Goal: Task Accomplishment & Management: Manage account settings

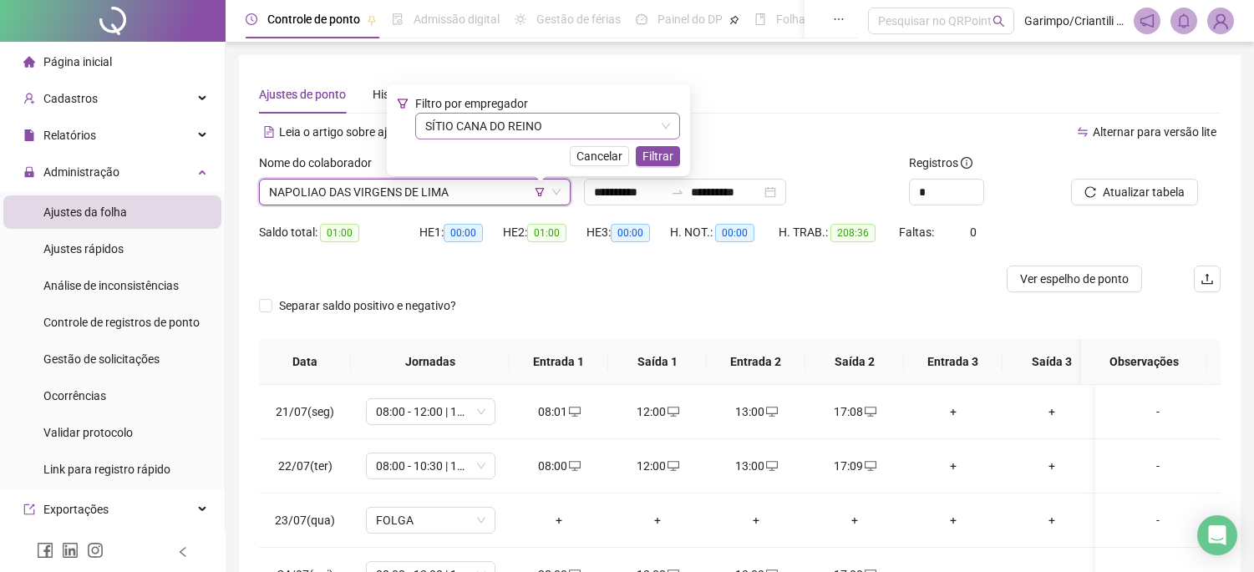
click at [522, 115] on span "SÍTIO CANA DO REINO" at bounding box center [547, 126] width 245 height 25
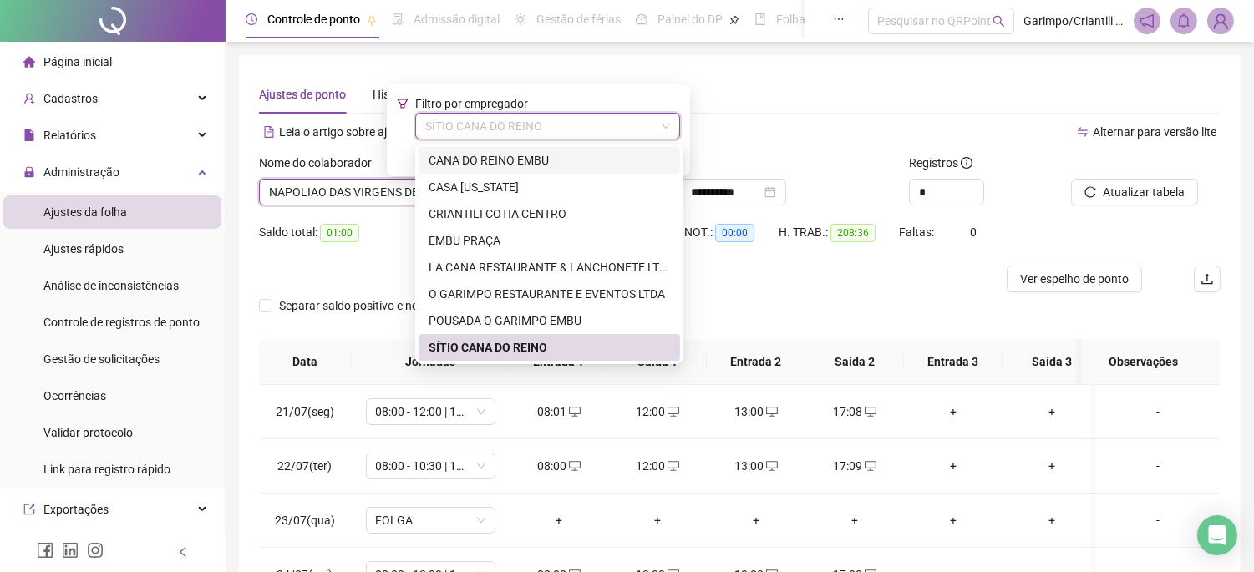
click at [516, 162] on div "CANA DO REINO EMBU" at bounding box center [549, 160] width 241 height 18
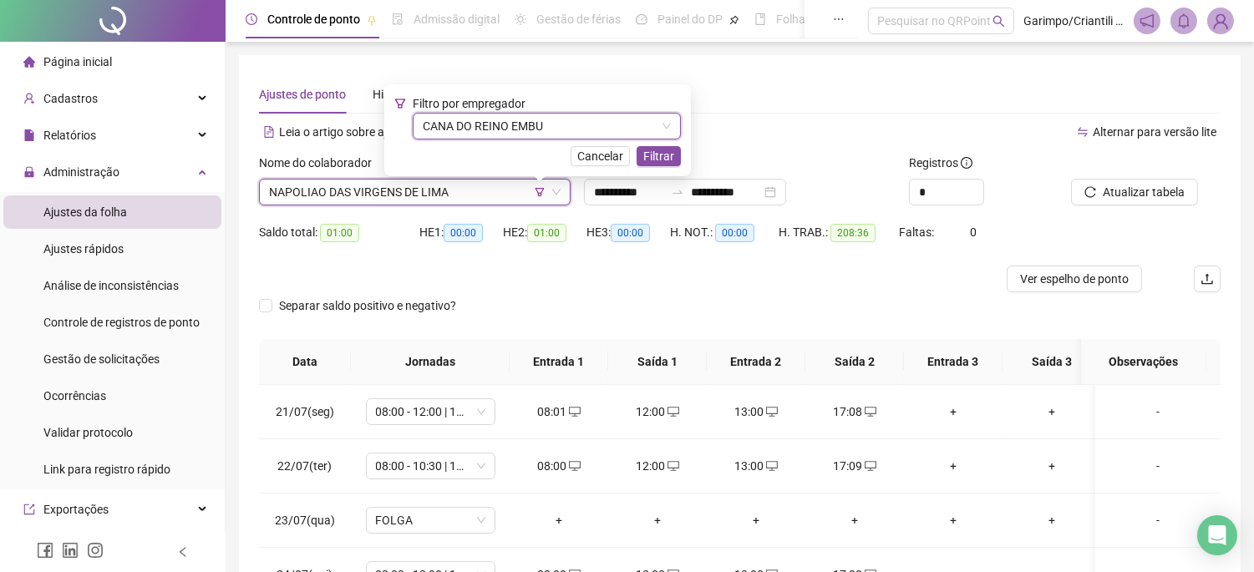
click at [631, 119] on span "CANA DO REINO EMBU" at bounding box center [547, 126] width 248 height 25
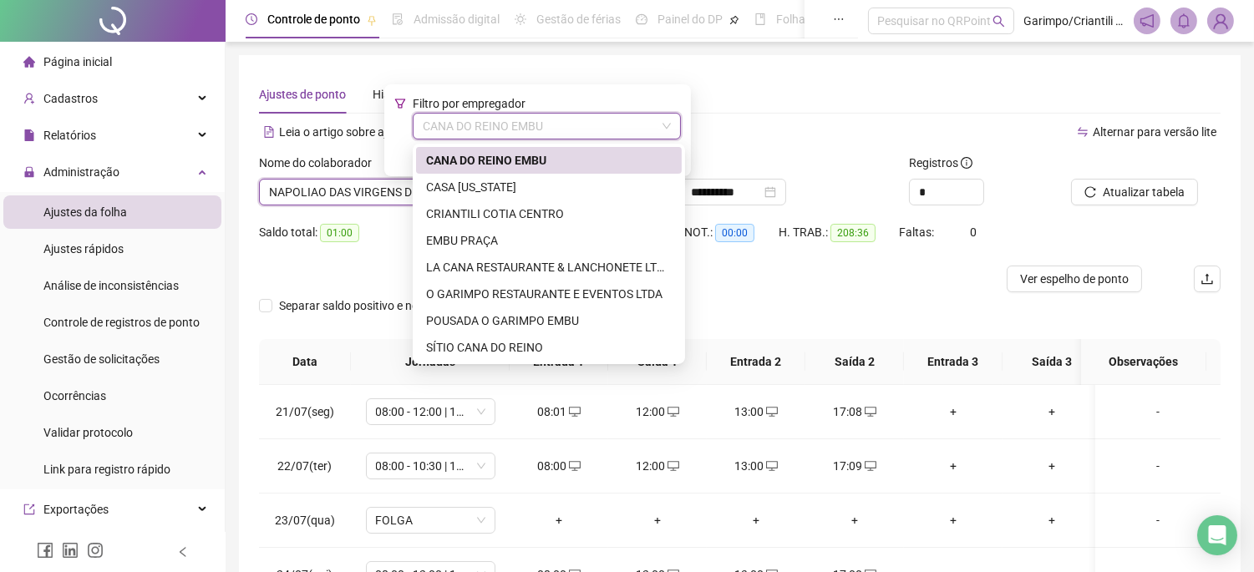
click at [543, 155] on div "CANA DO REINO EMBU" at bounding box center [549, 160] width 246 height 18
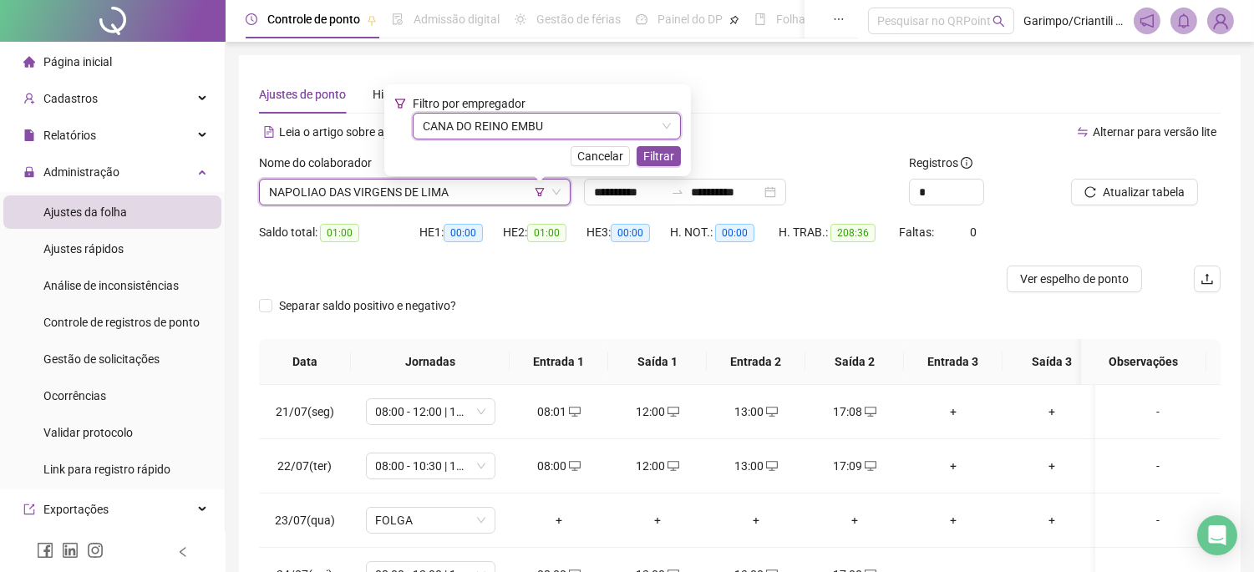
click at [660, 155] on span "Filtrar" at bounding box center [658, 156] width 31 height 18
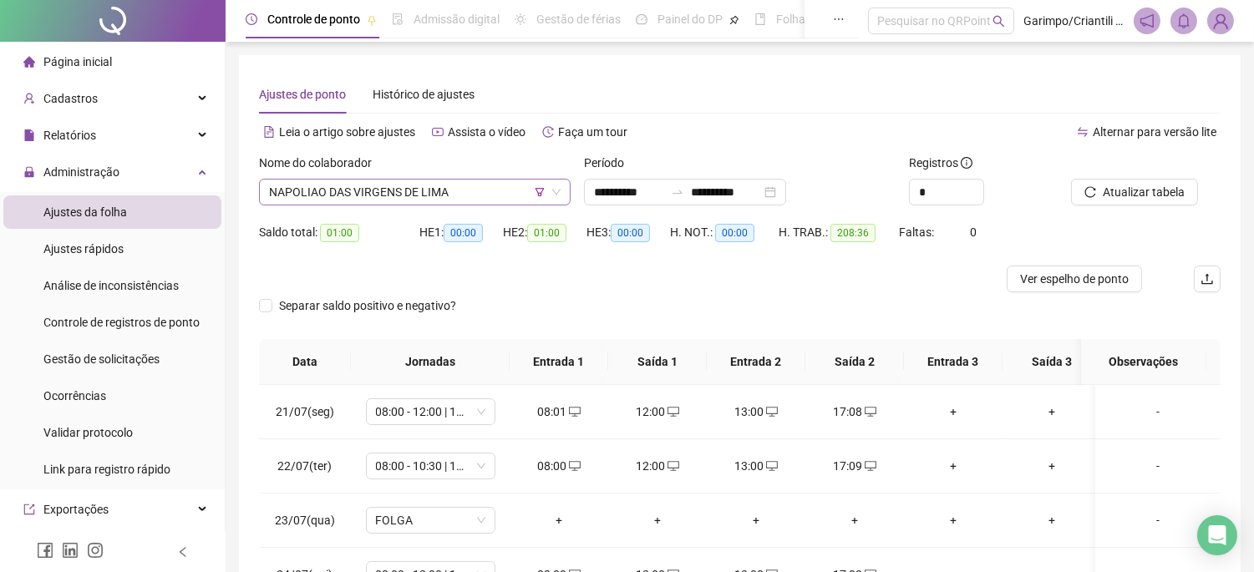
click at [428, 194] on span "NAPOLIAO DAS VIRGENS DE LIMA" at bounding box center [415, 192] width 292 height 25
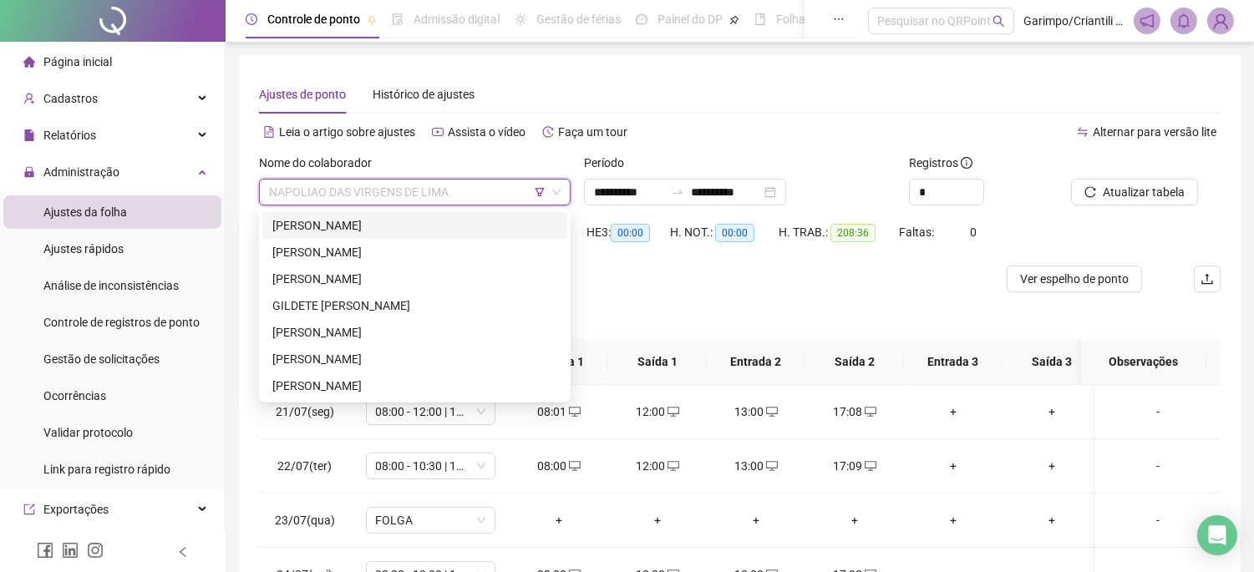
click at [443, 226] on div "[PERSON_NAME]" at bounding box center [414, 225] width 285 height 18
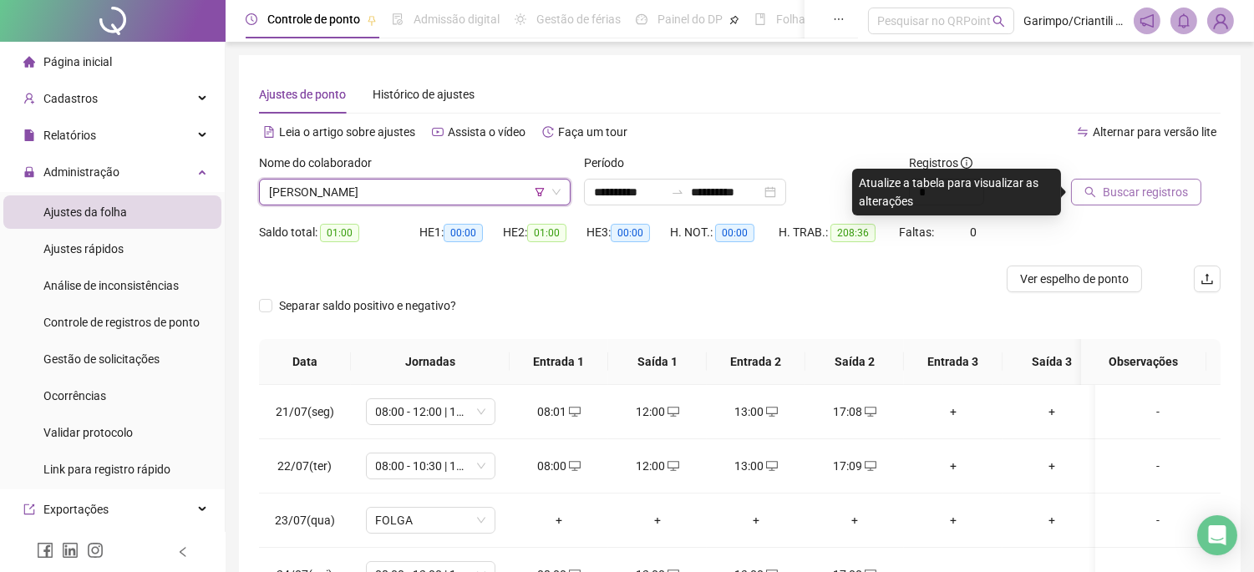
click at [1105, 202] on button "Buscar registros" at bounding box center [1136, 192] width 130 height 27
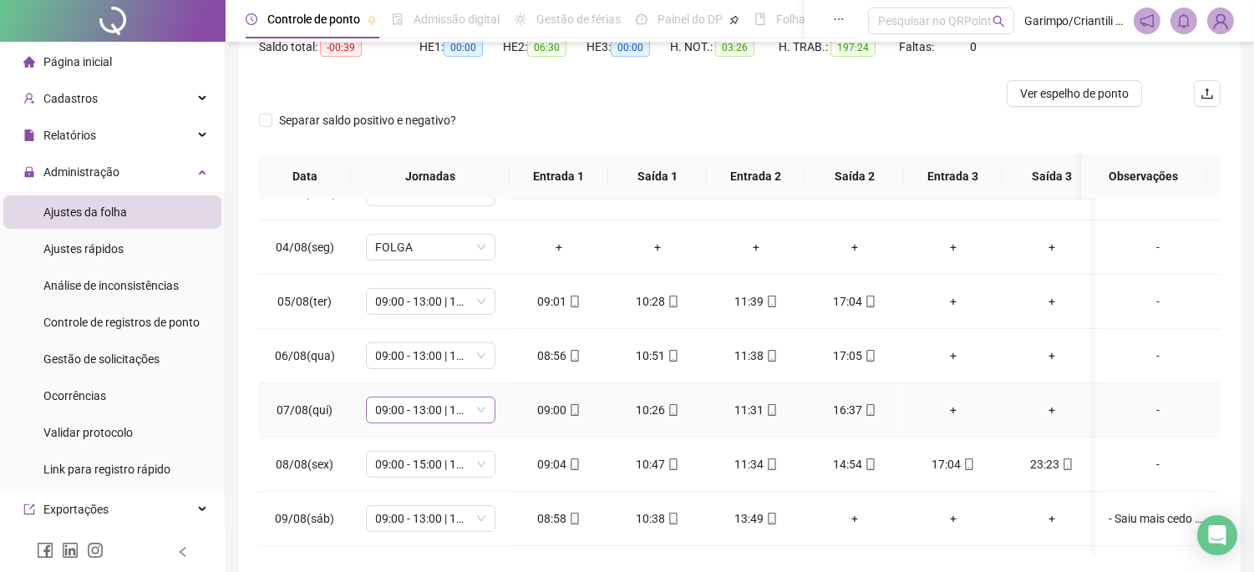
scroll to position [742, 0]
click at [447, 411] on span "09:00 - 13:00 | 14:00 - 17:00" at bounding box center [430, 407] width 109 height 25
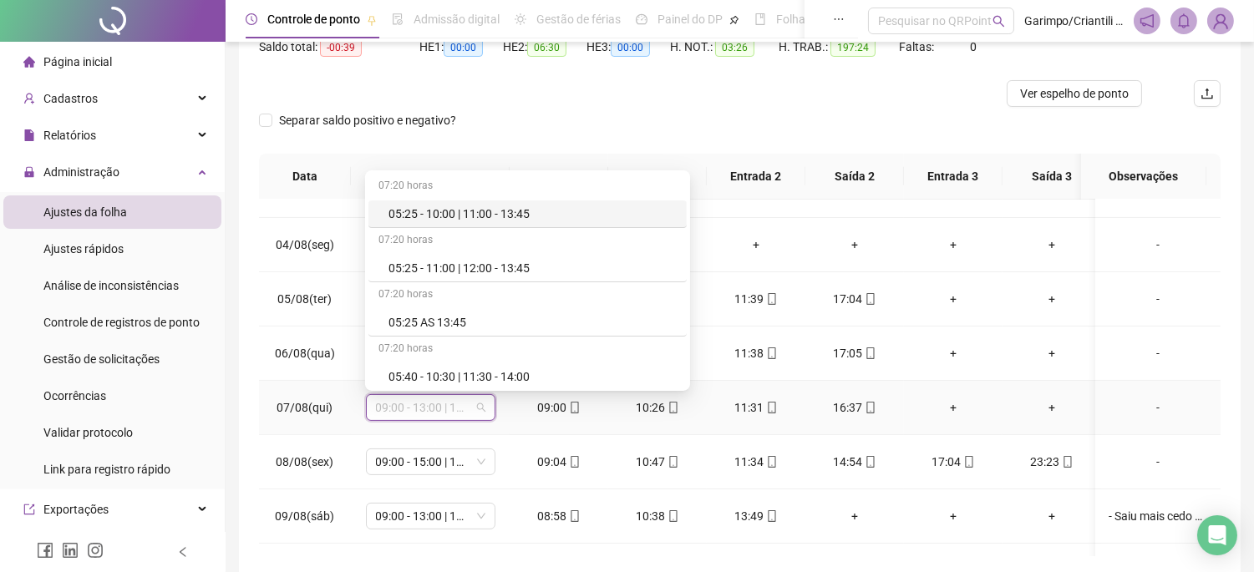
click at [252, 399] on div "**********" at bounding box center [740, 223] width 1002 height 707
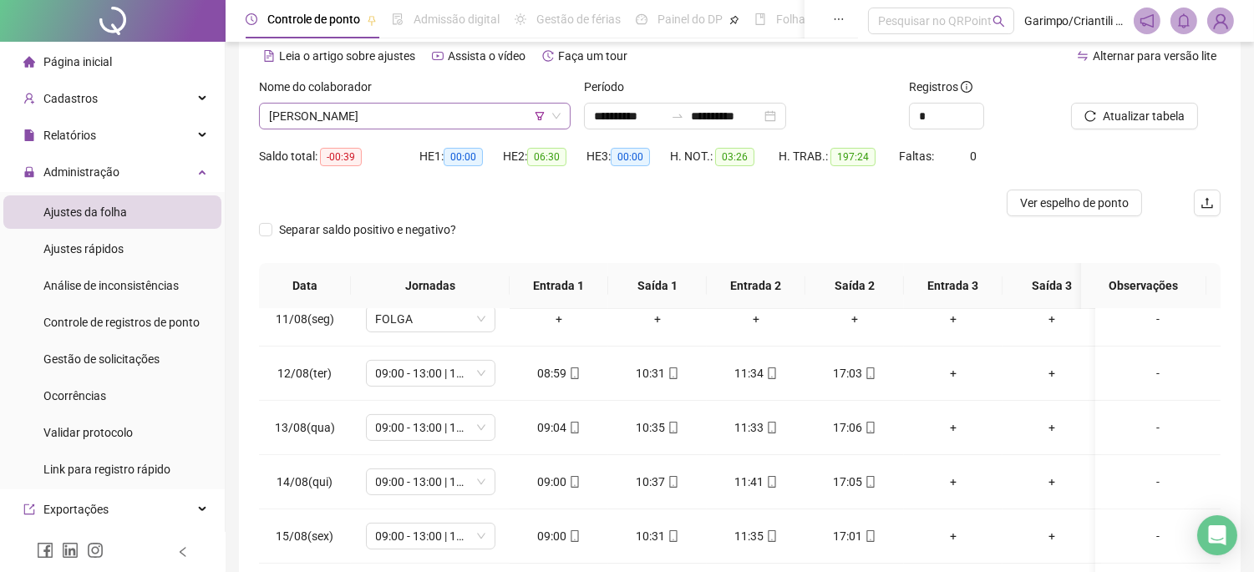
scroll to position [75, 0]
click at [404, 111] on span "[PERSON_NAME]" at bounding box center [415, 116] width 292 height 25
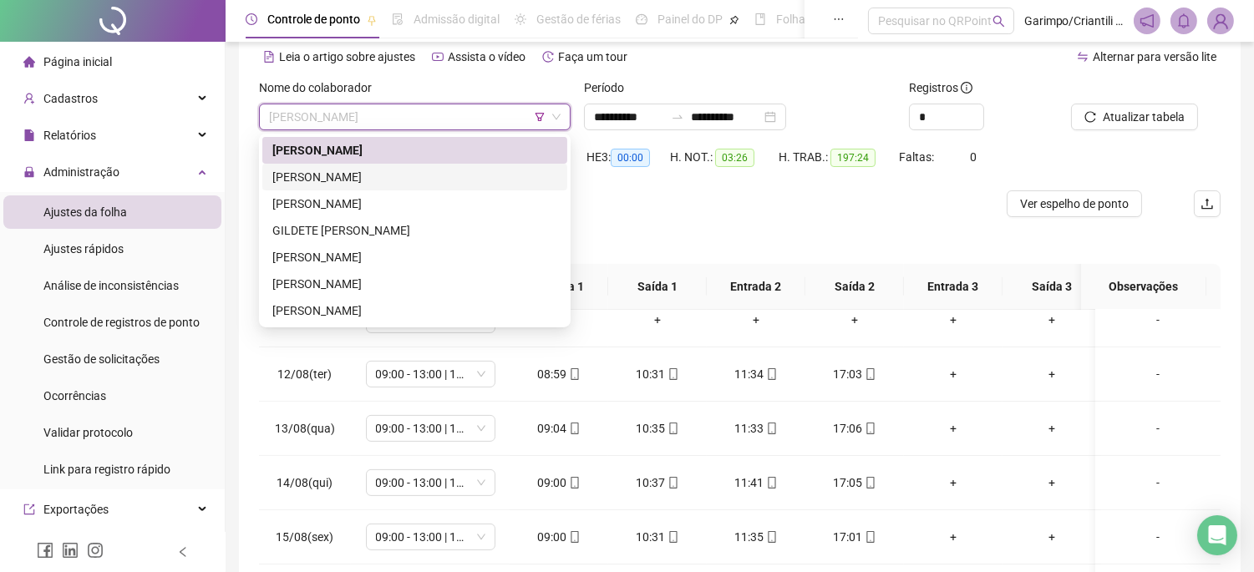
click at [390, 185] on div "[PERSON_NAME]" at bounding box center [414, 177] width 285 height 18
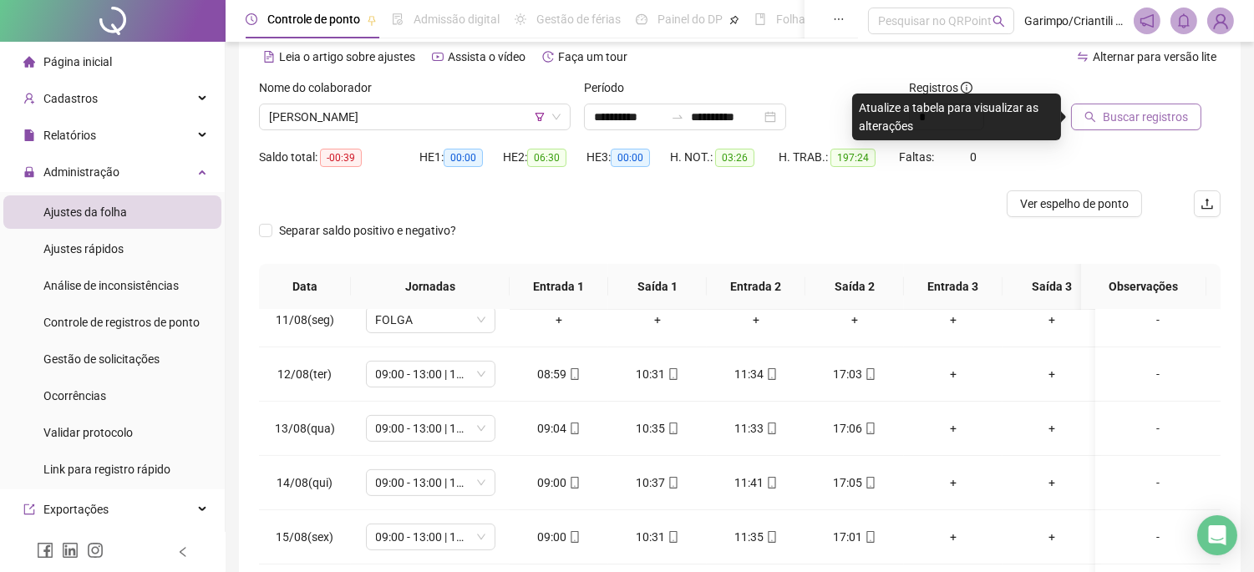
click at [1163, 117] on span "Buscar registros" at bounding box center [1145, 117] width 85 height 18
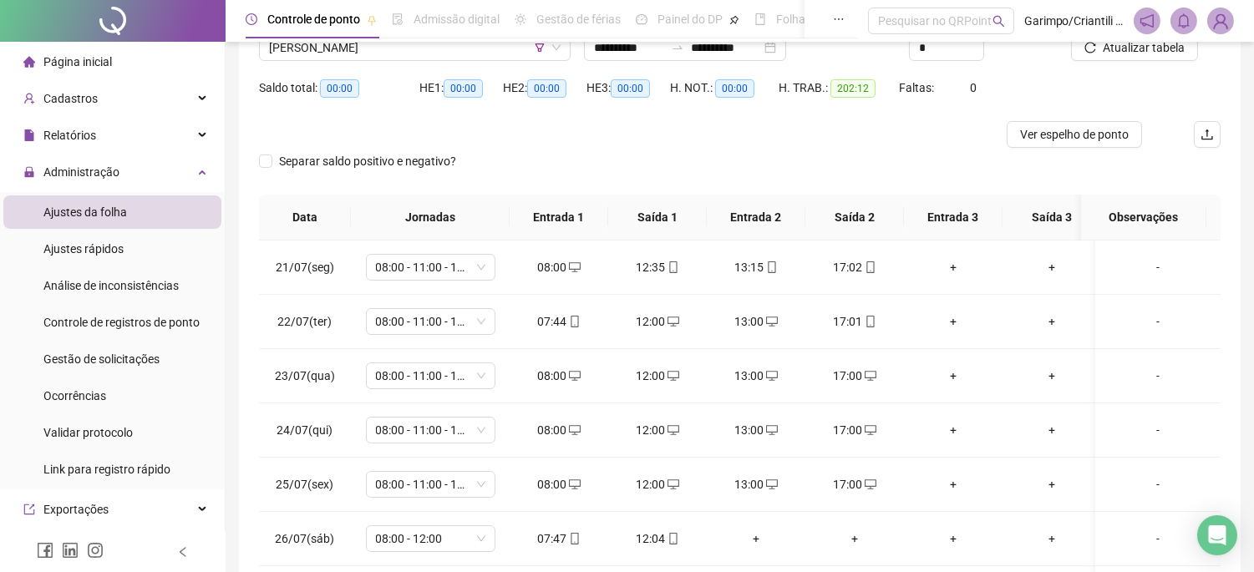
scroll to position [0, 0]
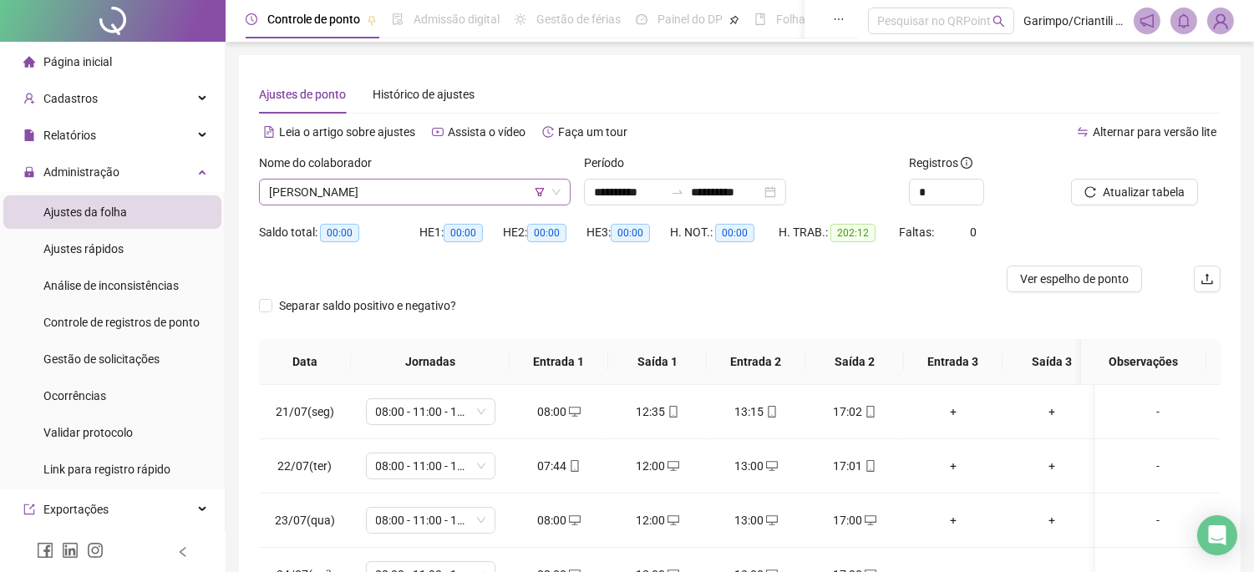
click at [478, 202] on span "[PERSON_NAME]" at bounding box center [415, 192] width 292 height 25
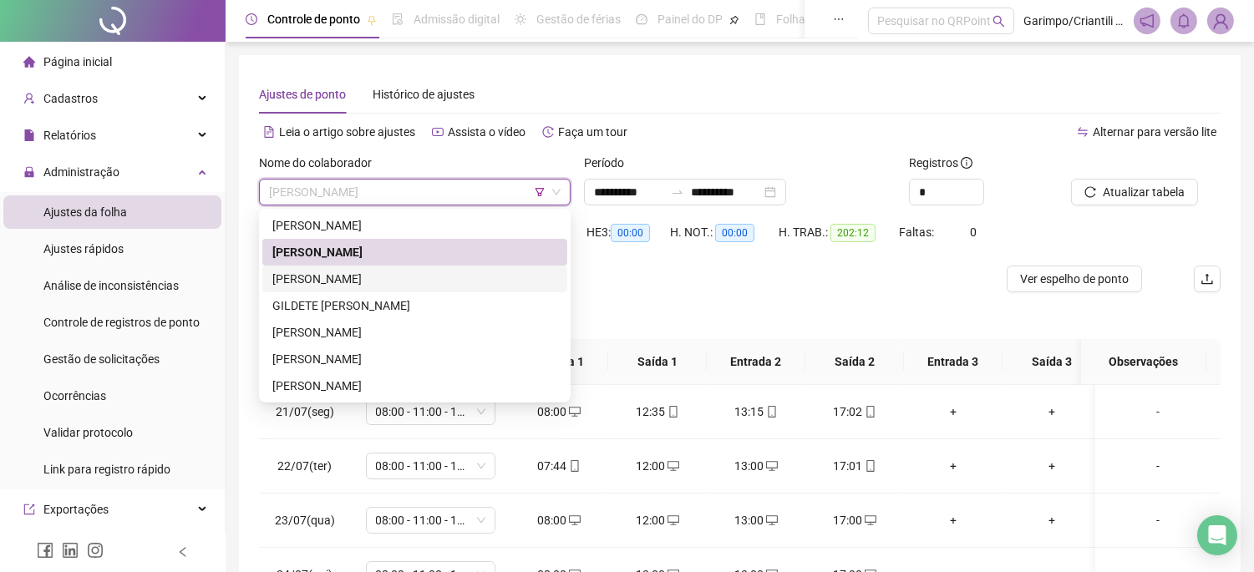
click at [414, 282] on div "[PERSON_NAME]" at bounding box center [414, 279] width 285 height 18
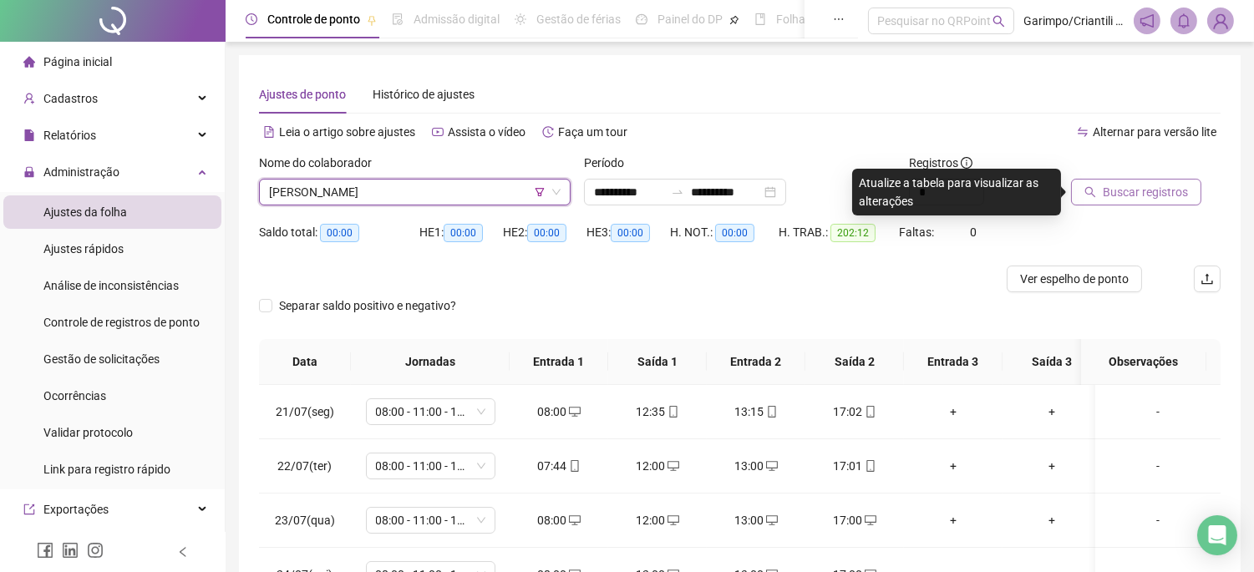
click at [1136, 184] on span "Buscar registros" at bounding box center [1145, 192] width 85 height 18
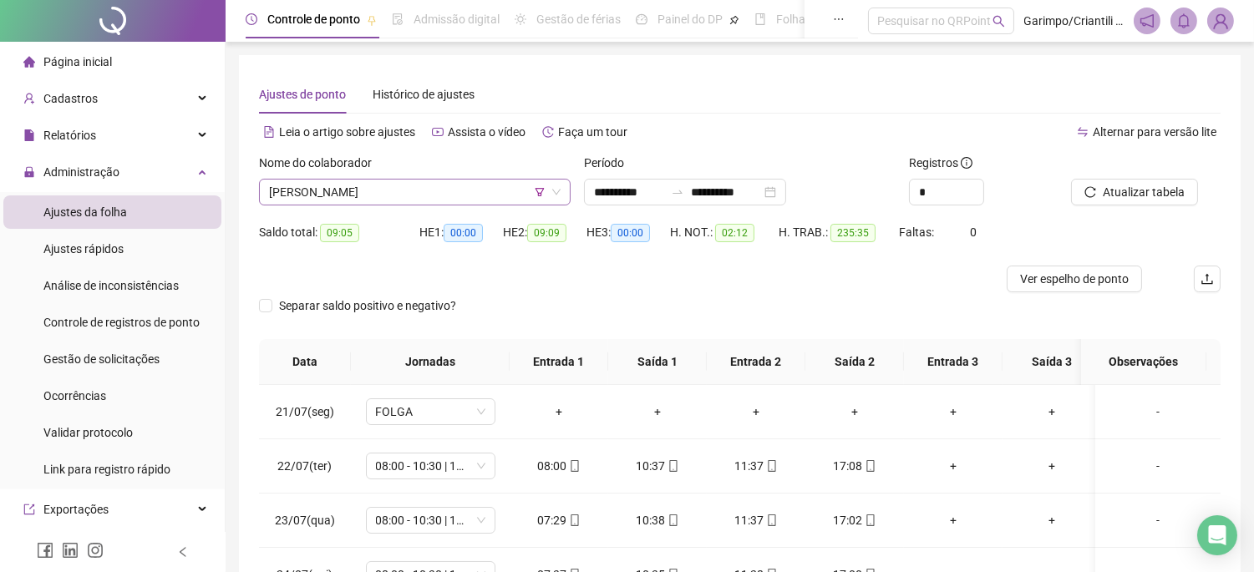
click at [470, 182] on span "[PERSON_NAME]" at bounding box center [415, 192] width 292 height 25
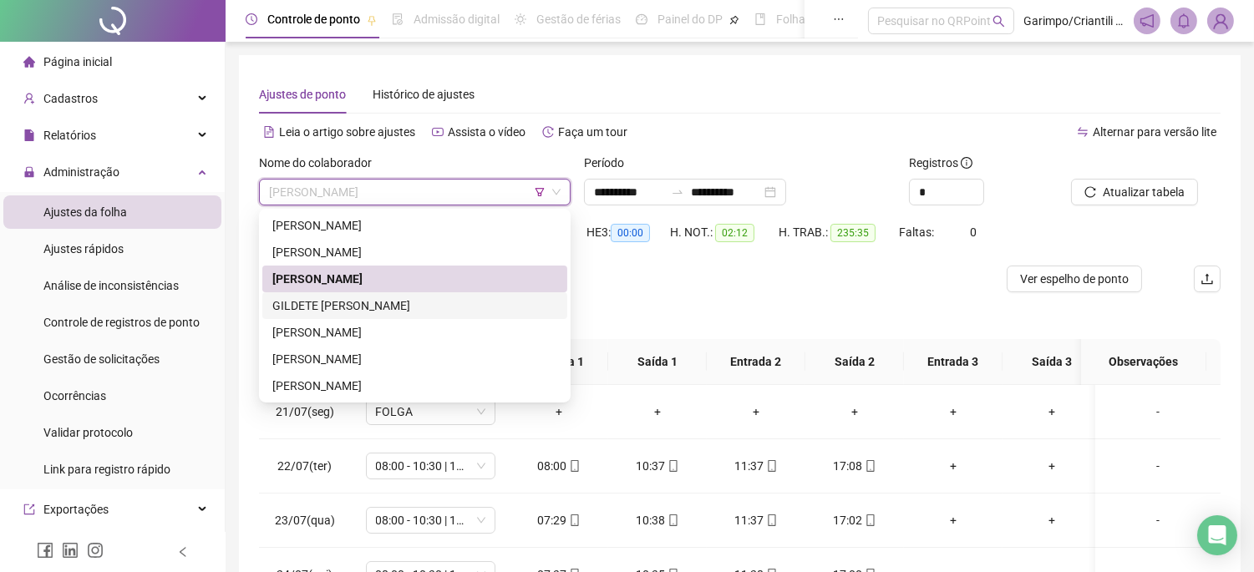
click at [388, 301] on div "GILDETE [PERSON_NAME]" at bounding box center [414, 306] width 285 height 18
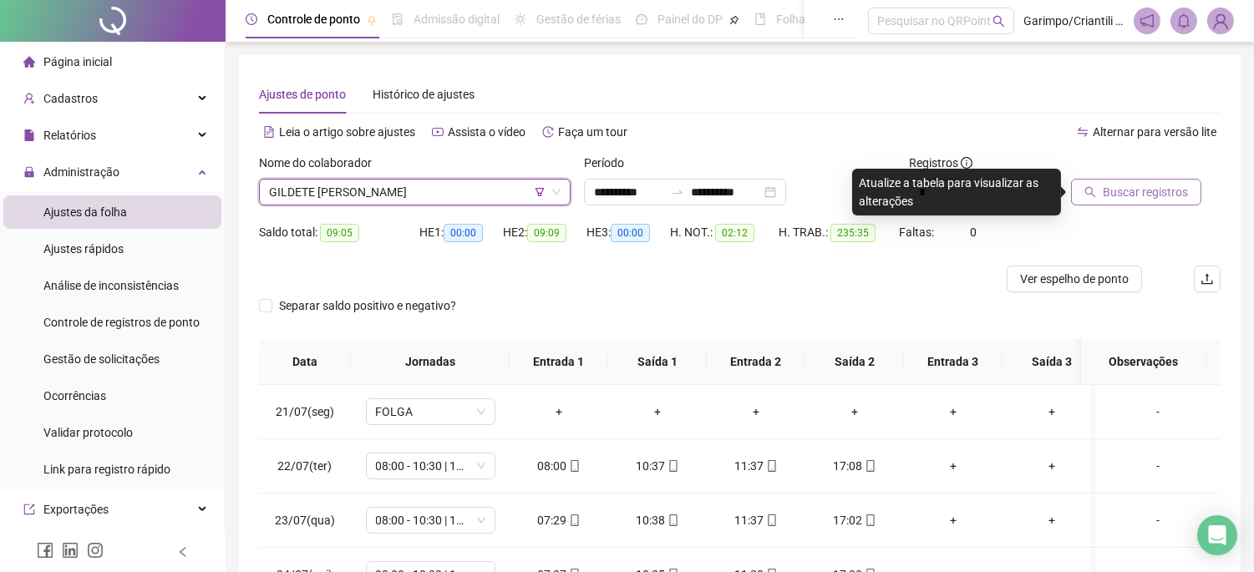
click at [1151, 199] on span "Buscar registros" at bounding box center [1145, 192] width 85 height 18
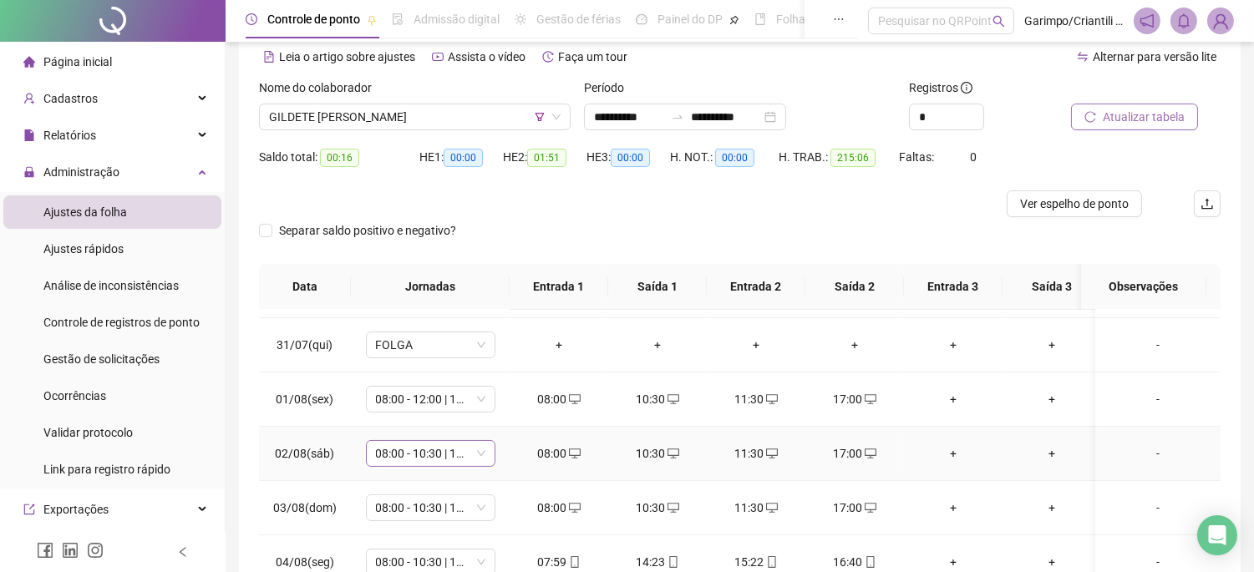
scroll to position [507, 0]
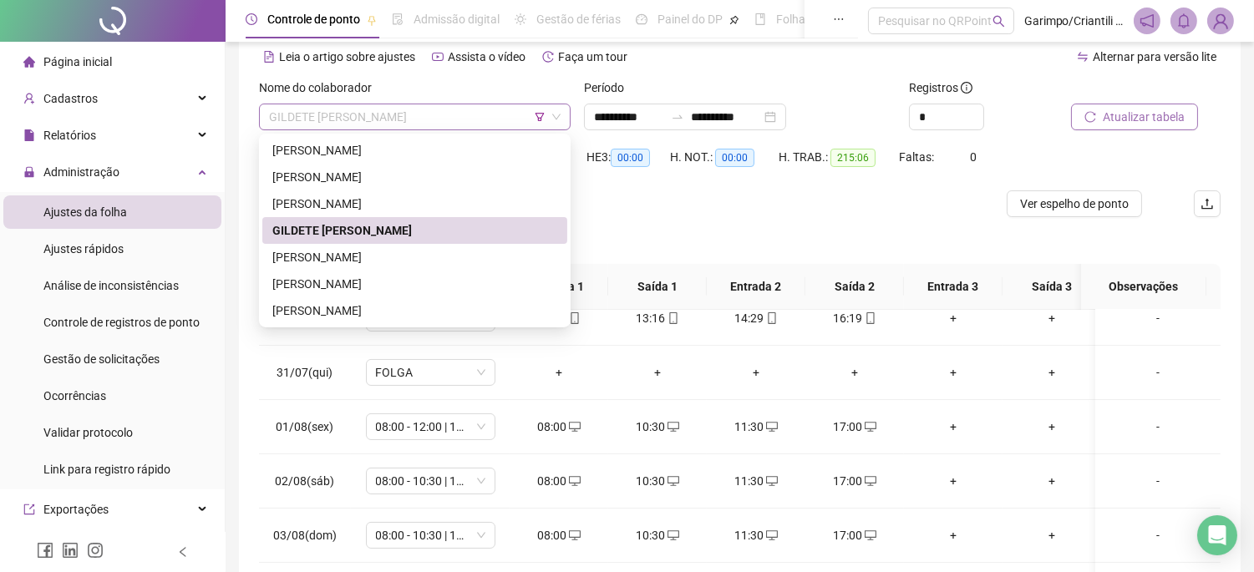
click at [436, 124] on span "GILDETE [PERSON_NAME]" at bounding box center [415, 116] width 292 height 25
click at [408, 257] on div "[PERSON_NAME]" at bounding box center [414, 257] width 285 height 18
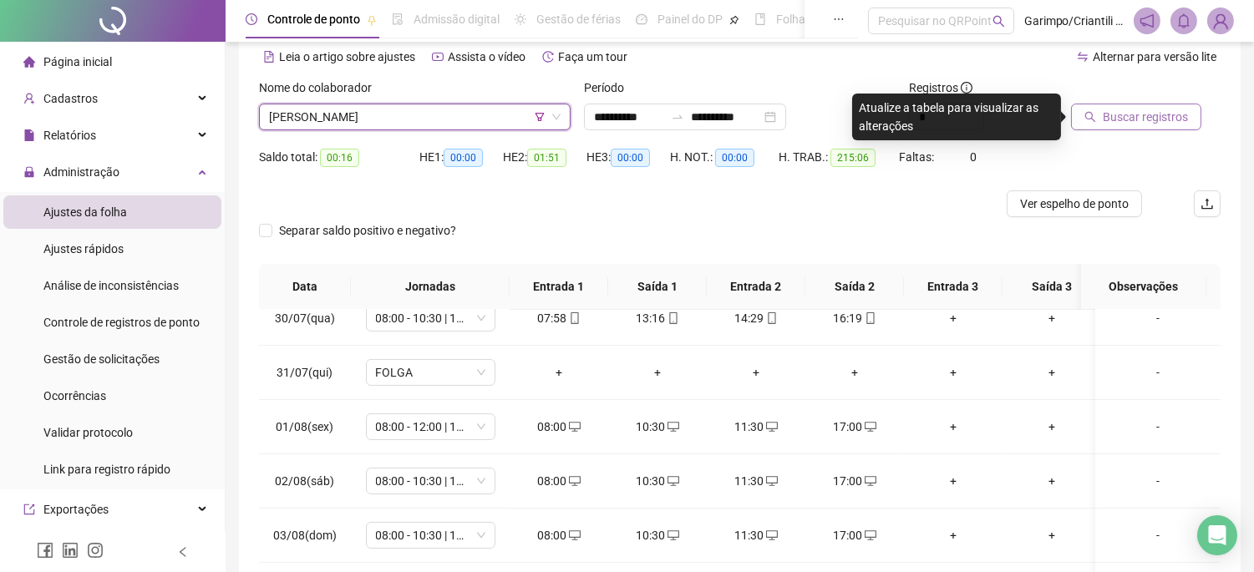
click at [1155, 113] on span "Buscar registros" at bounding box center [1145, 117] width 85 height 18
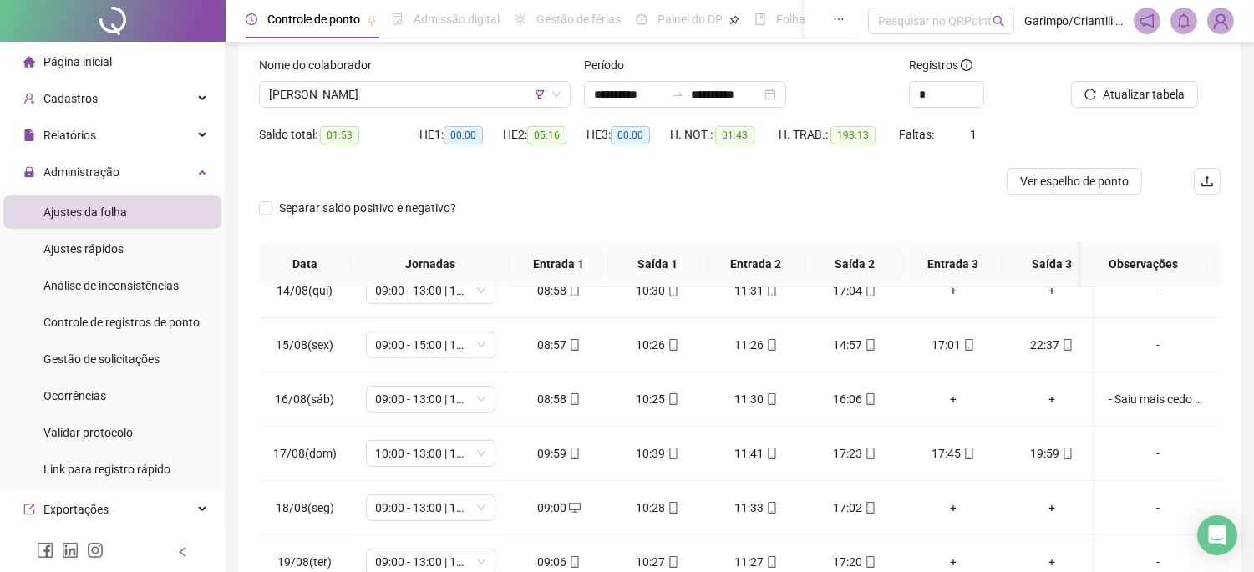
scroll to position [0, 0]
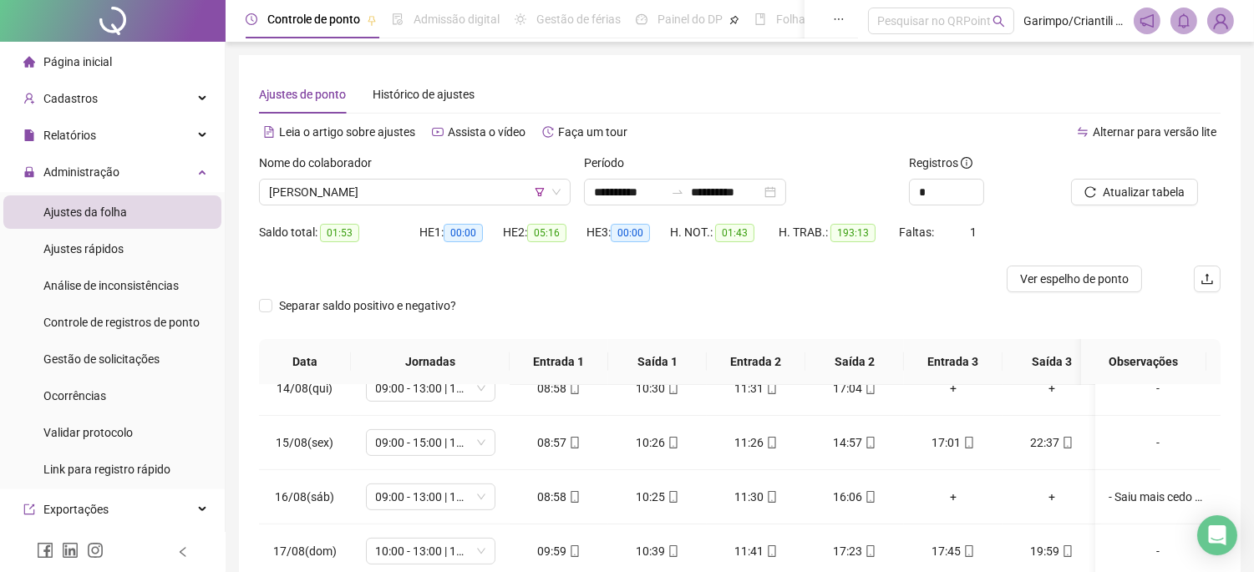
click at [410, 206] on div "Nome do colaborador [PERSON_NAME]" at bounding box center [414, 186] width 325 height 65
click at [410, 203] on span "[PERSON_NAME]" at bounding box center [415, 192] width 292 height 25
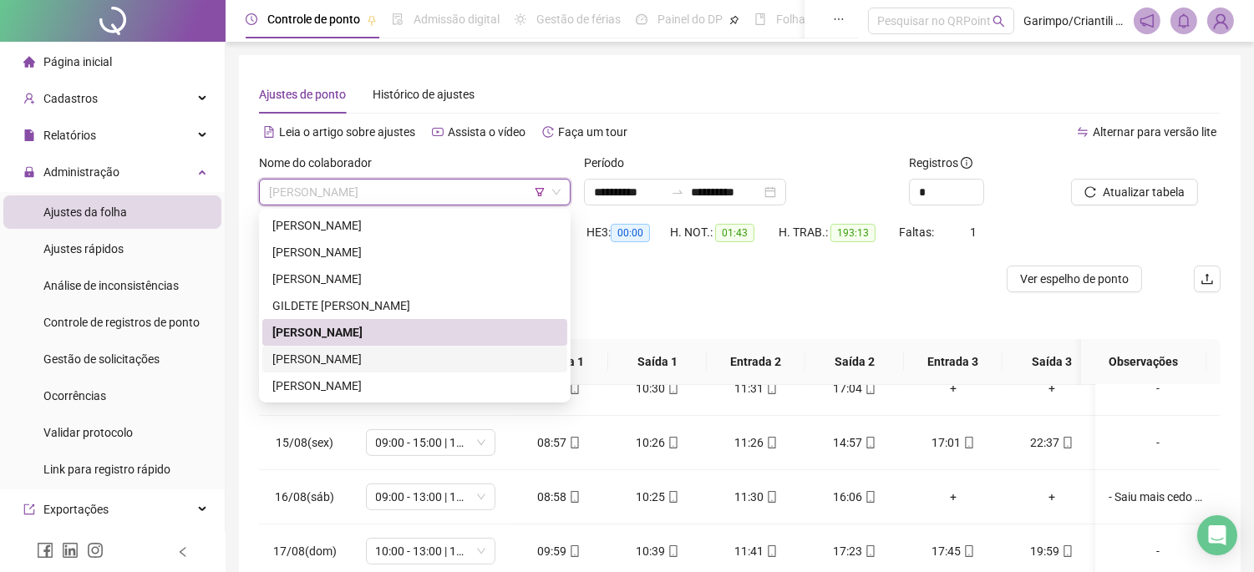
click at [380, 354] on div "[PERSON_NAME]" at bounding box center [414, 359] width 285 height 18
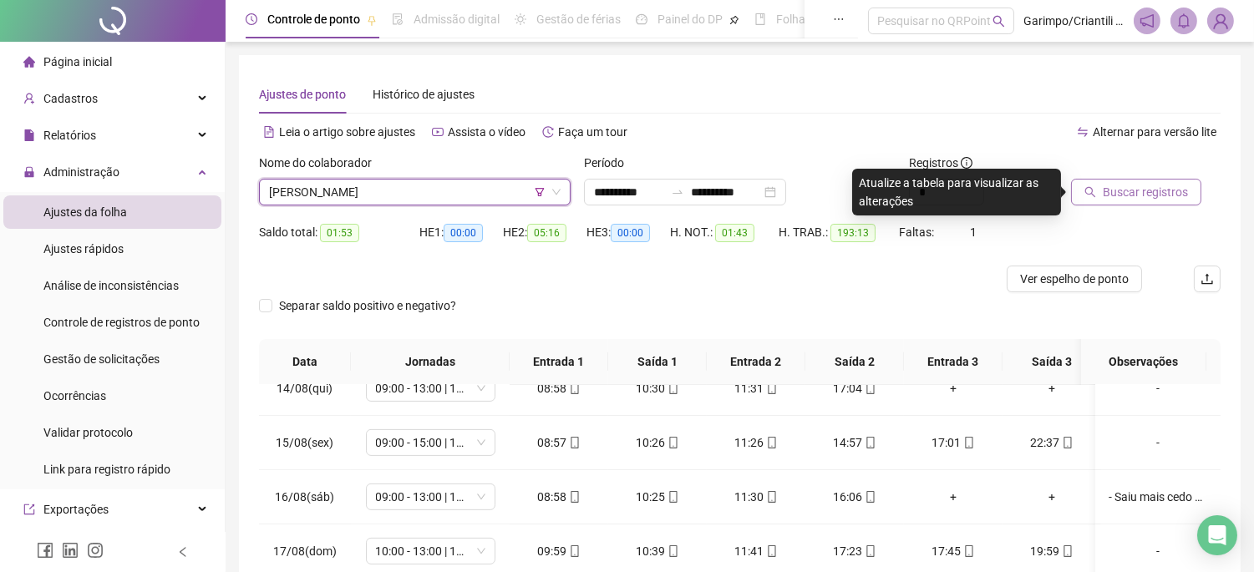
click at [1145, 189] on span "Buscar registros" at bounding box center [1145, 192] width 85 height 18
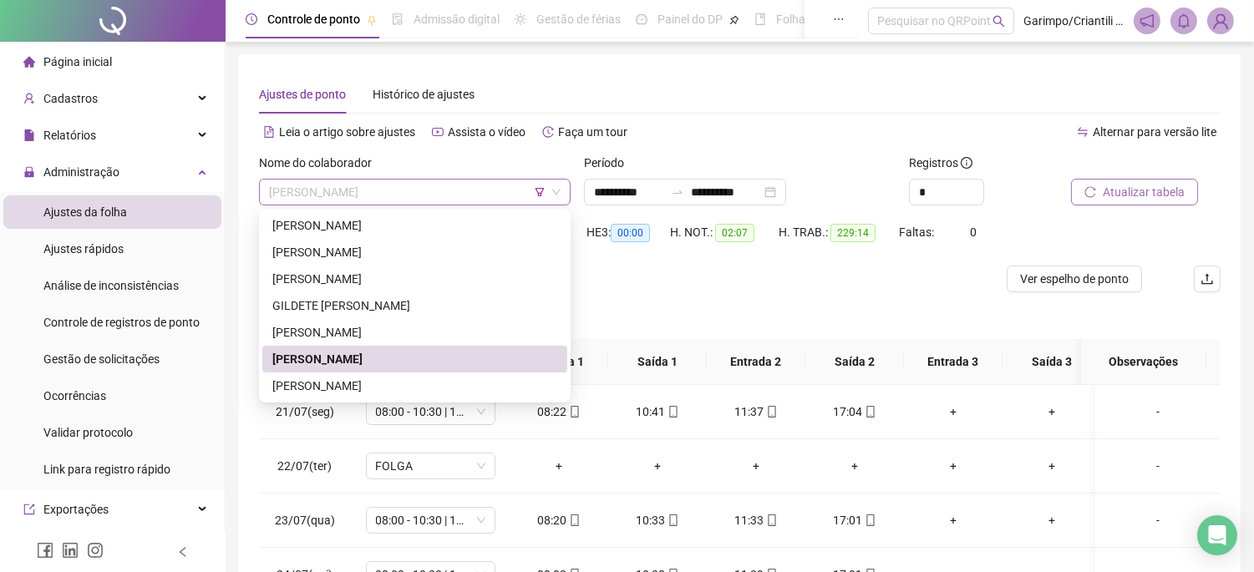
click at [473, 190] on span "[PERSON_NAME]" at bounding box center [415, 192] width 292 height 25
click at [381, 389] on div "[PERSON_NAME]" at bounding box center [414, 386] width 285 height 18
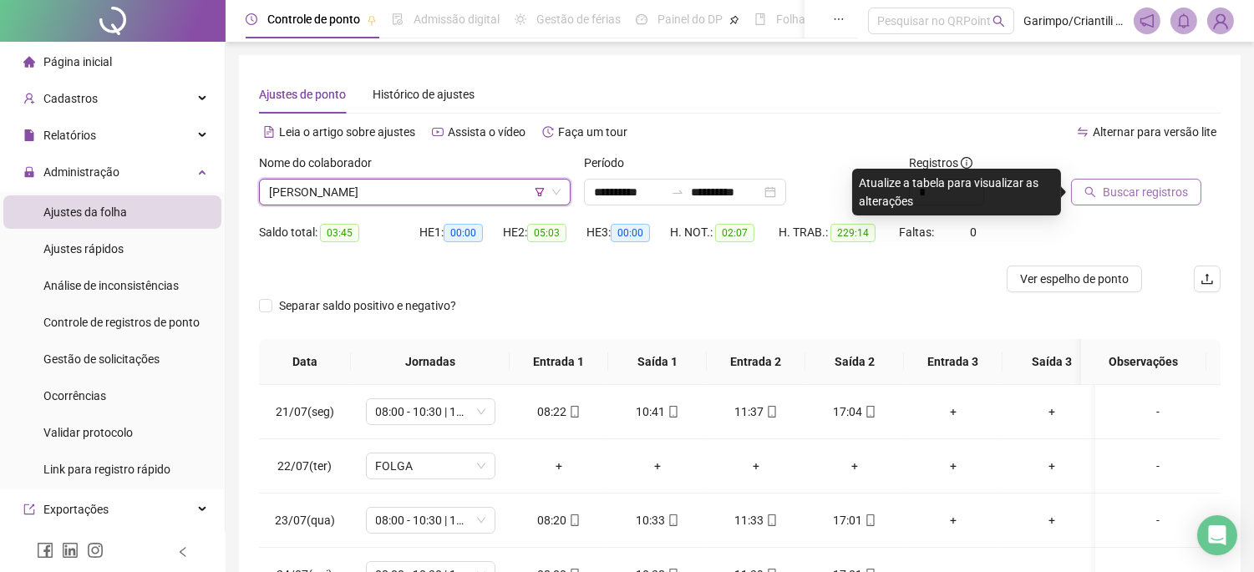
click at [1135, 197] on span "Buscar registros" at bounding box center [1145, 192] width 85 height 18
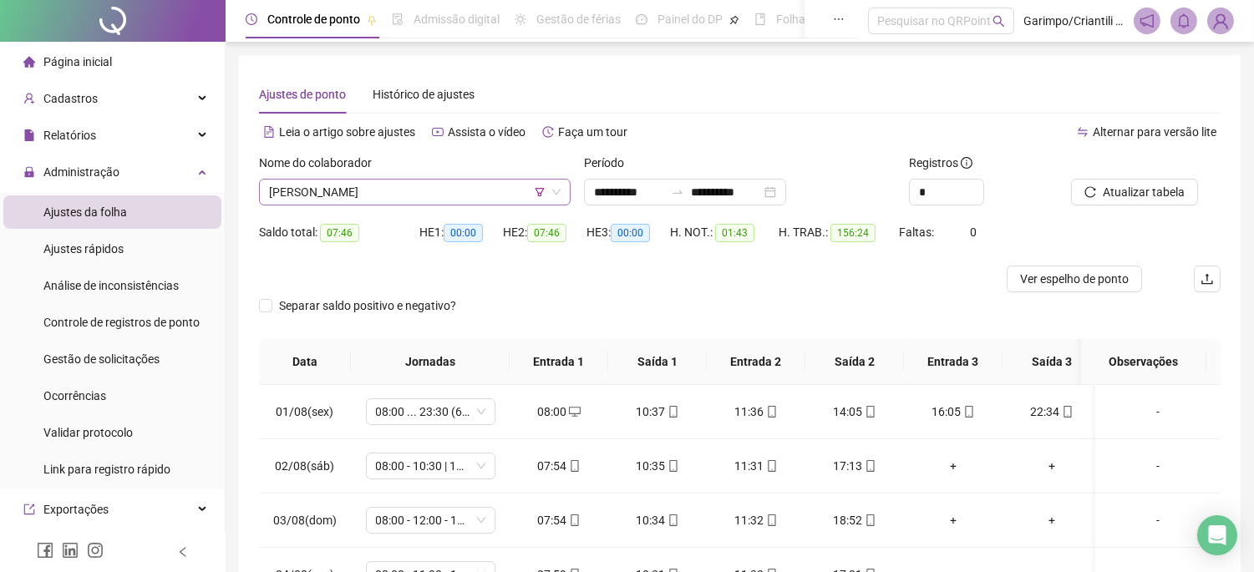
click at [465, 190] on span "[PERSON_NAME]" at bounding box center [415, 192] width 292 height 25
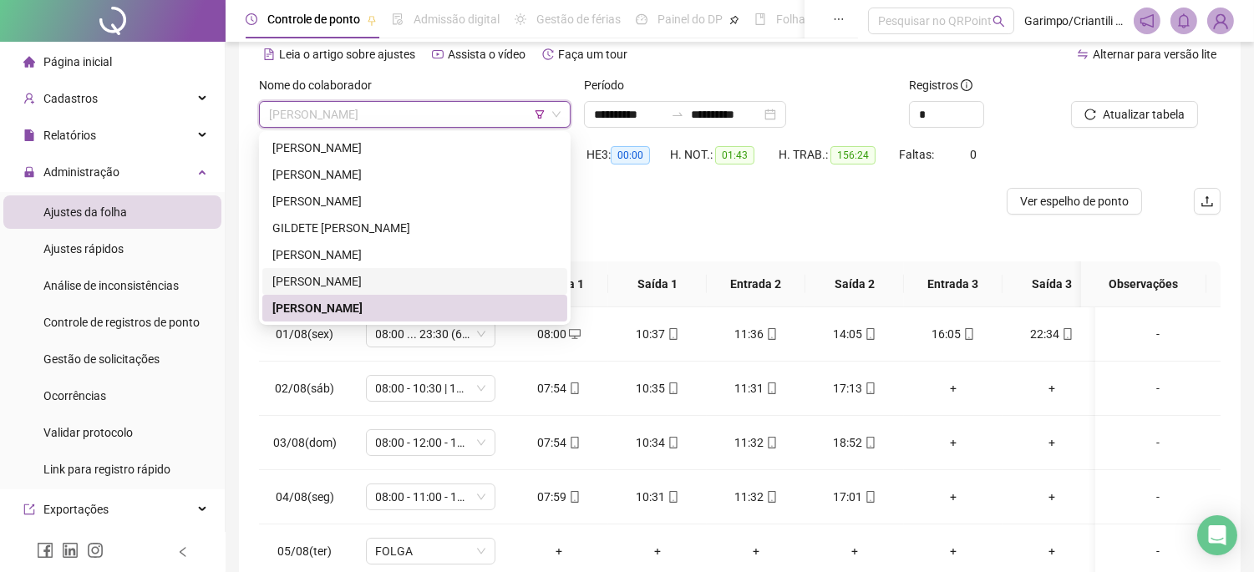
scroll to position [93, 0]
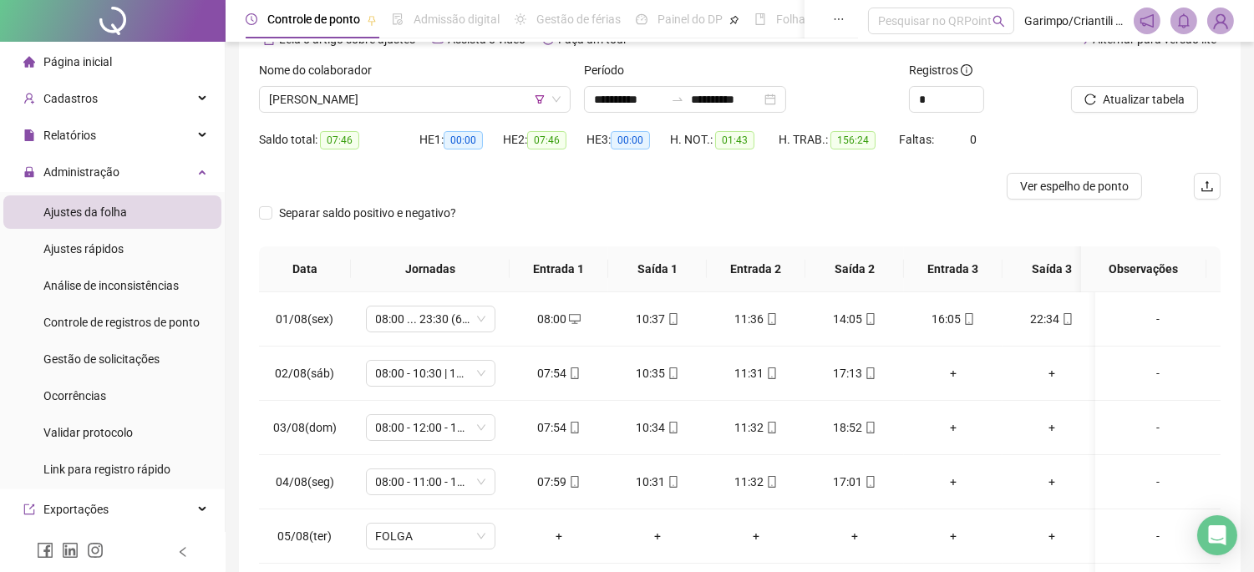
click at [675, 193] on div at bounding box center [619, 186] width 721 height 27
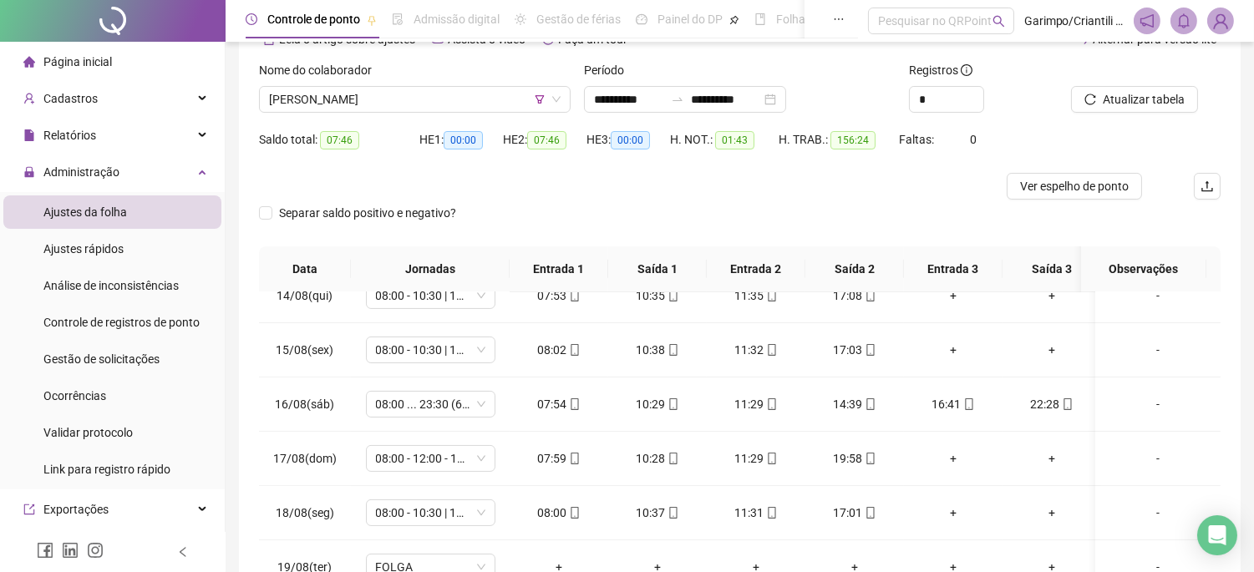
scroll to position [0, 0]
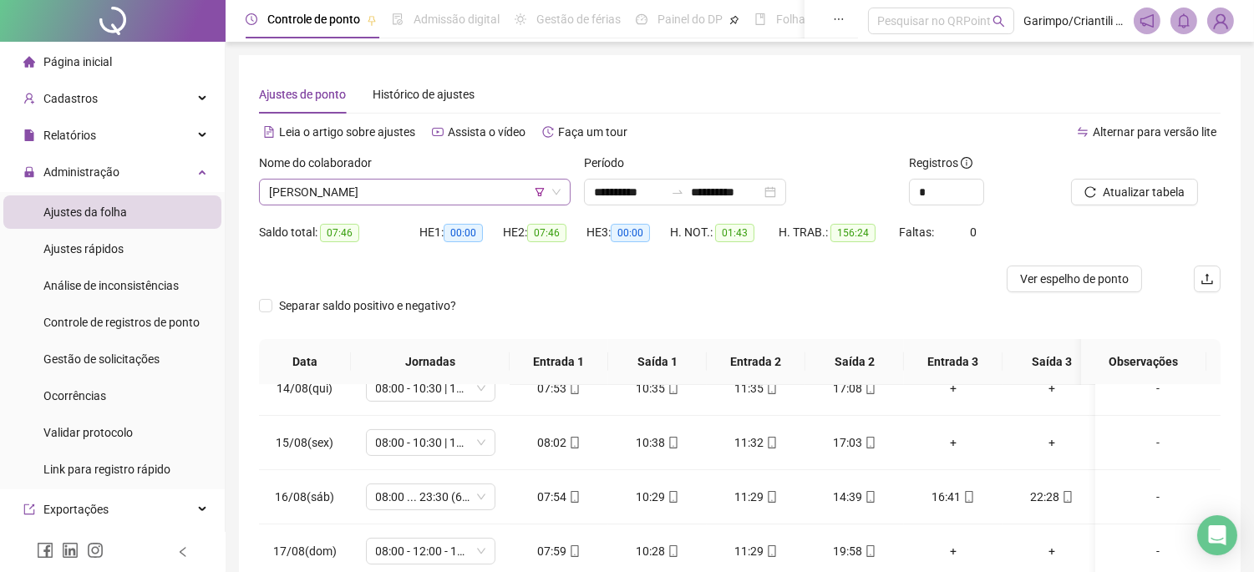
click at [430, 187] on span "[PERSON_NAME]" at bounding box center [415, 192] width 292 height 25
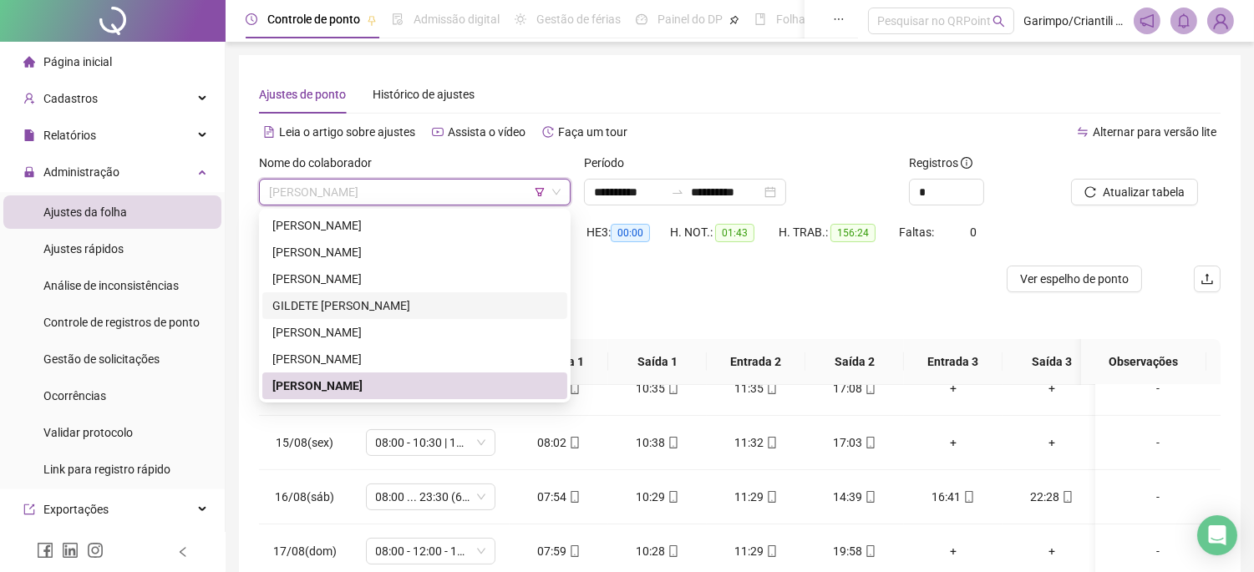
click at [663, 282] on div at bounding box center [619, 279] width 721 height 27
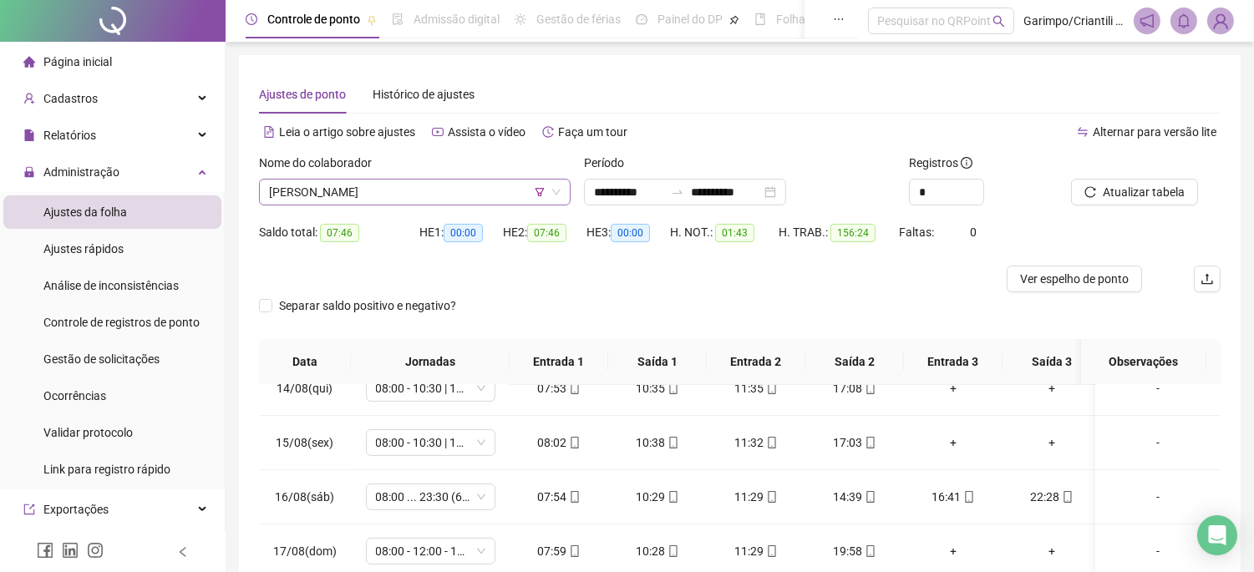
click at [540, 190] on icon "filter" at bounding box center [540, 192] width 10 height 10
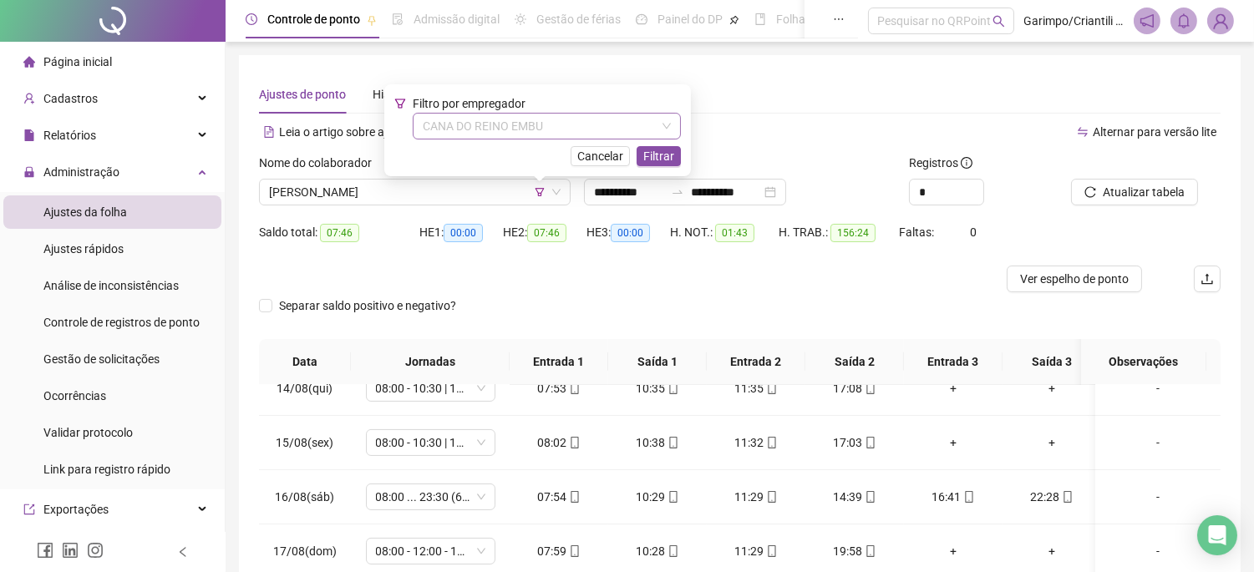
click at [535, 136] on span "CANA DO REINO EMBU" at bounding box center [547, 126] width 248 height 25
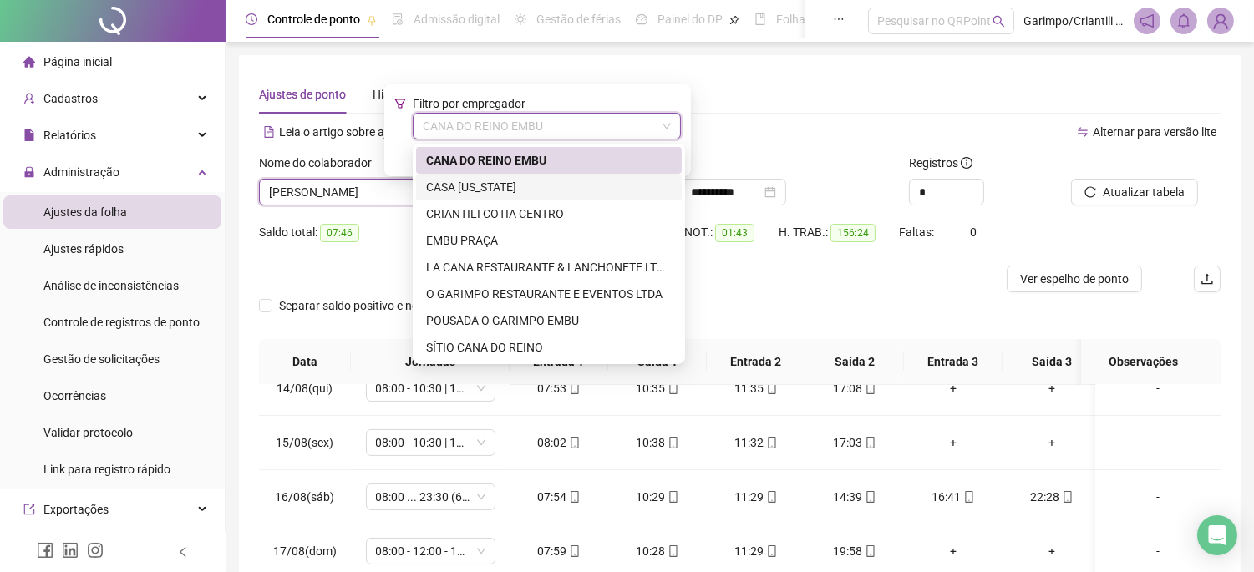
click at [510, 180] on div "CASA [US_STATE]" at bounding box center [549, 187] width 246 height 18
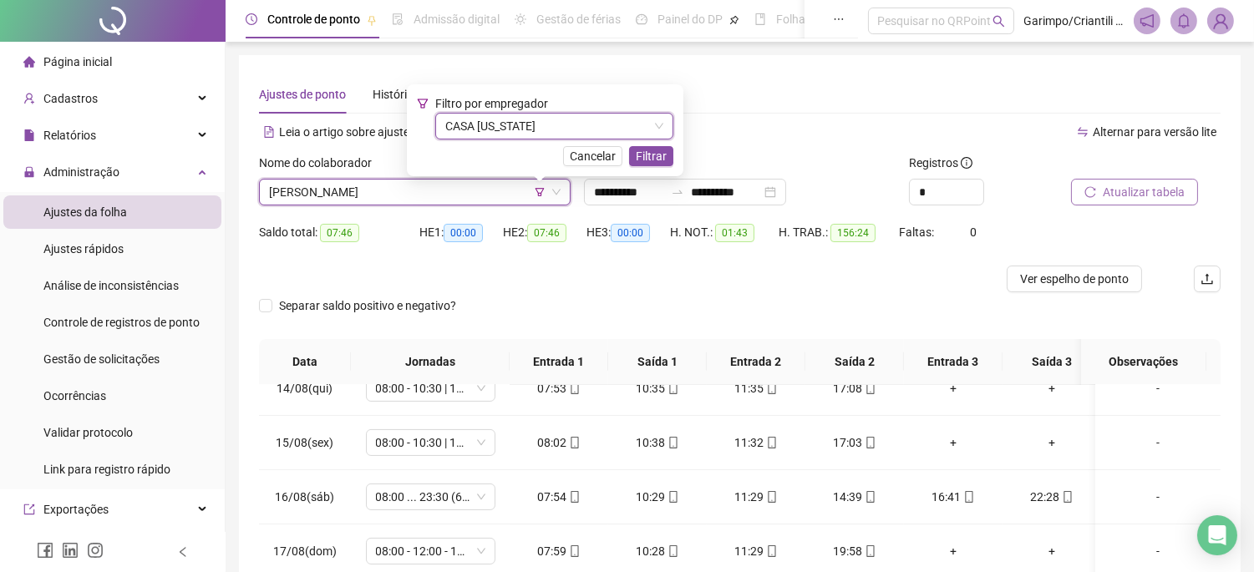
click at [1099, 202] on button "Atualizar tabela" at bounding box center [1134, 192] width 127 height 27
click at [514, 134] on span "CASA [US_STATE]" at bounding box center [554, 126] width 218 height 25
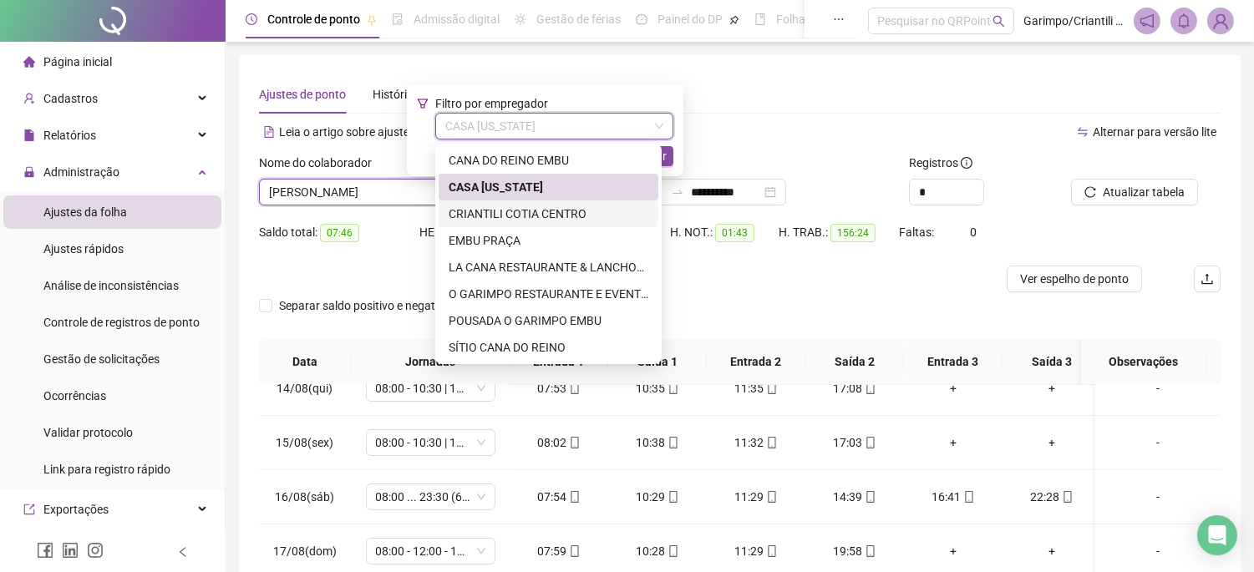
click at [515, 211] on div "CRIANTILI COTIA CENTRO" at bounding box center [549, 214] width 200 height 18
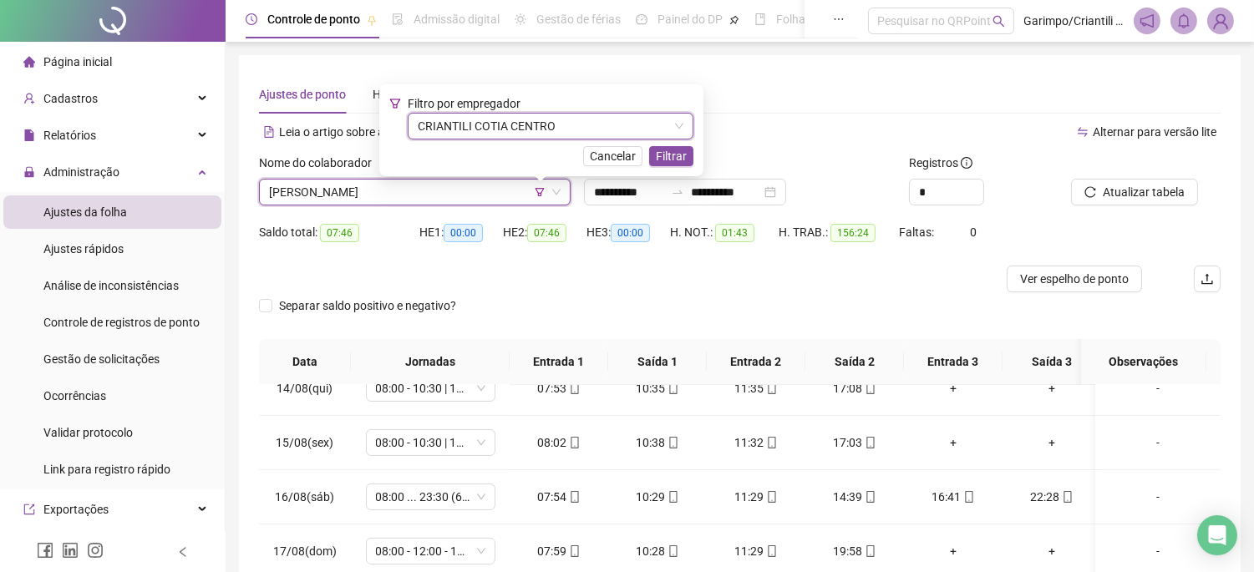
click at [704, 137] on div "Leia o artigo sobre ajustes Assista o vídeo Faça um tour" at bounding box center [499, 132] width 481 height 27
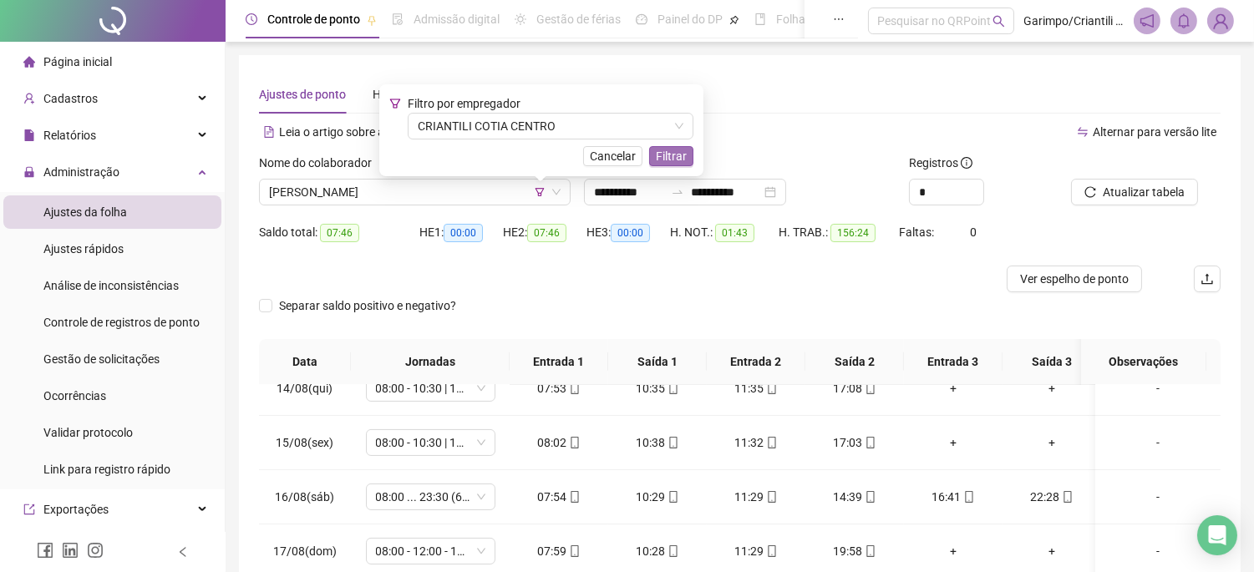
click at [666, 160] on span "Filtrar" at bounding box center [671, 156] width 31 height 18
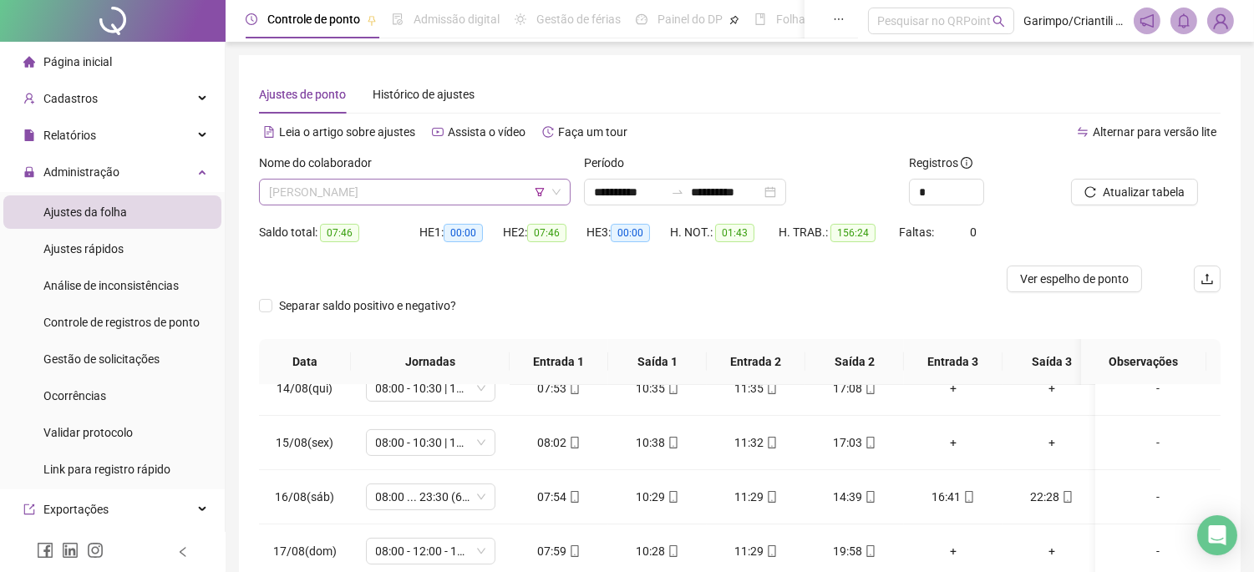
click at [421, 201] on span "[PERSON_NAME]" at bounding box center [415, 192] width 292 height 25
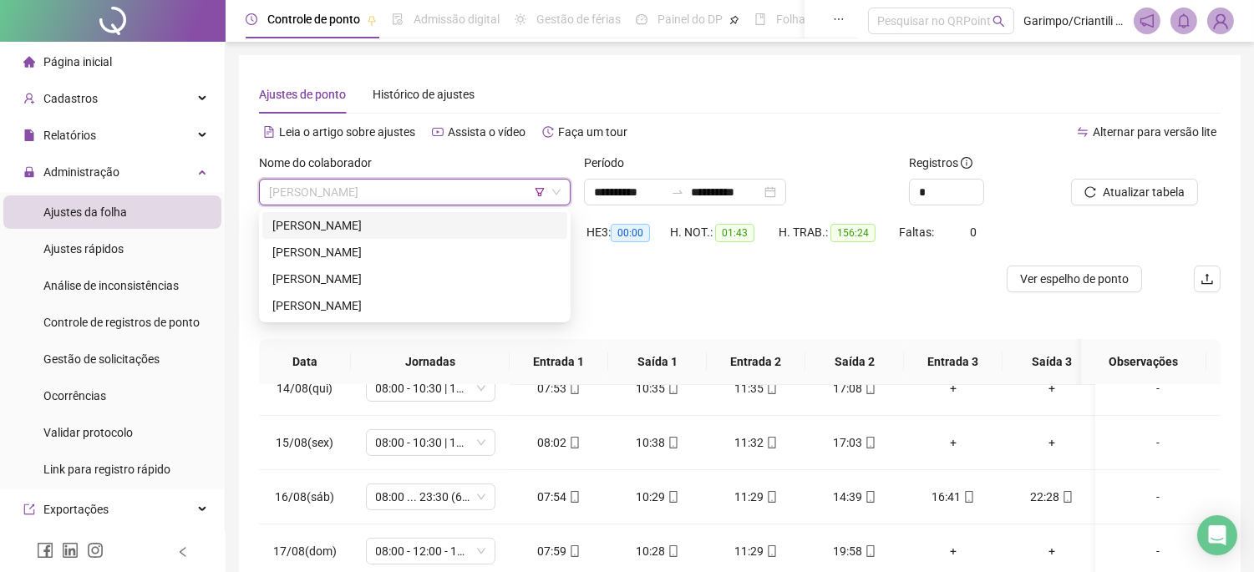
click at [428, 221] on div "[PERSON_NAME]" at bounding box center [414, 225] width 285 height 18
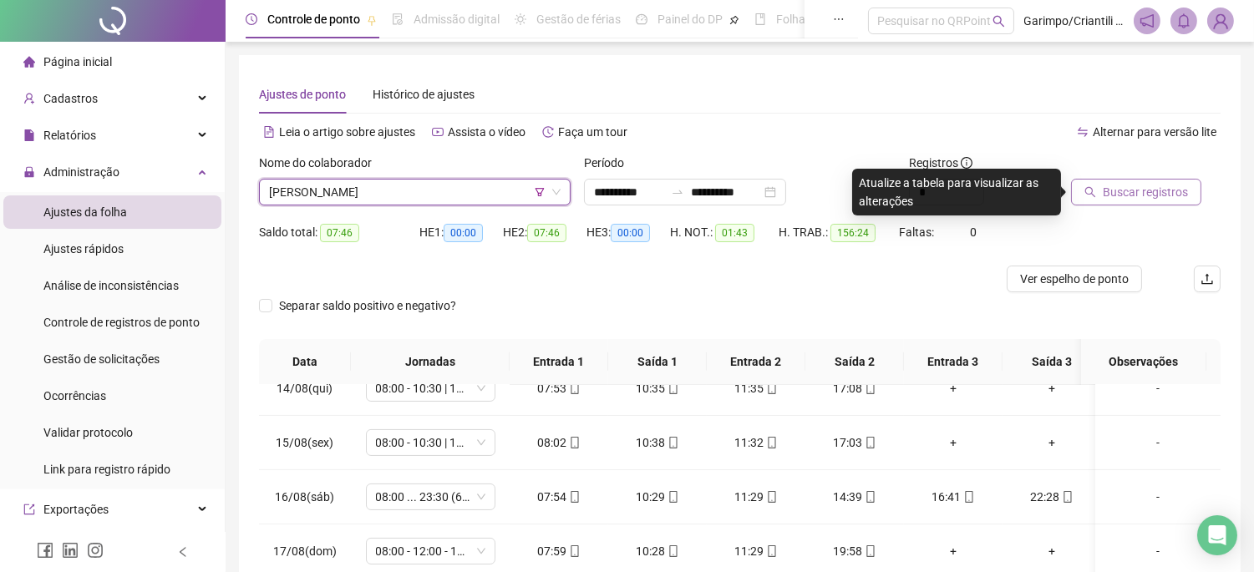
click at [1158, 190] on span "Buscar registros" at bounding box center [1145, 192] width 85 height 18
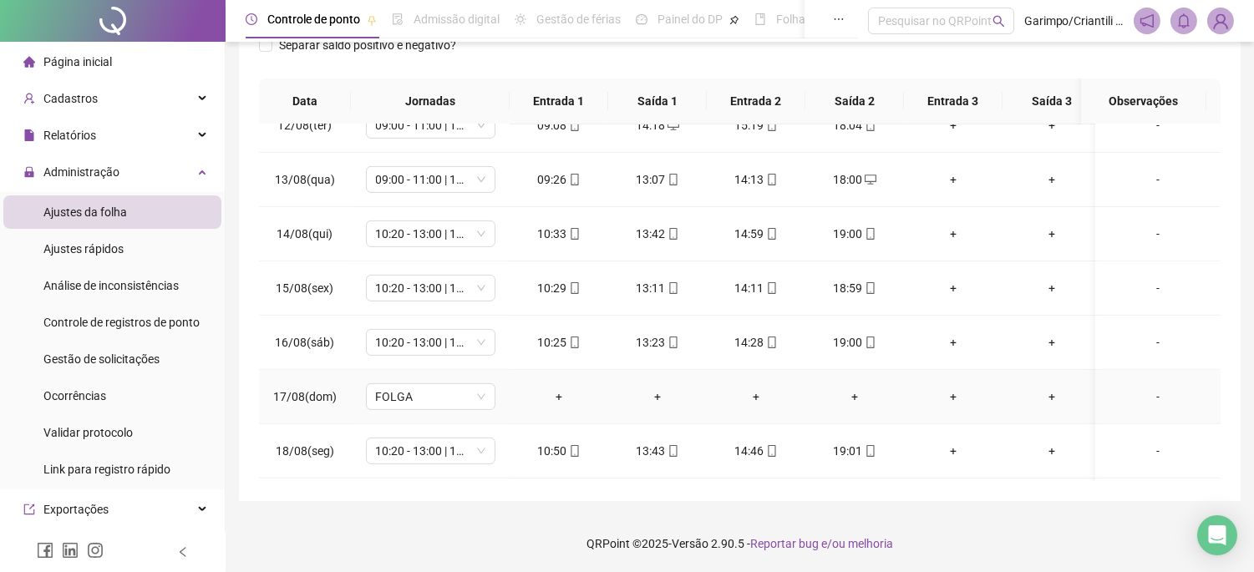
scroll to position [1343, 0]
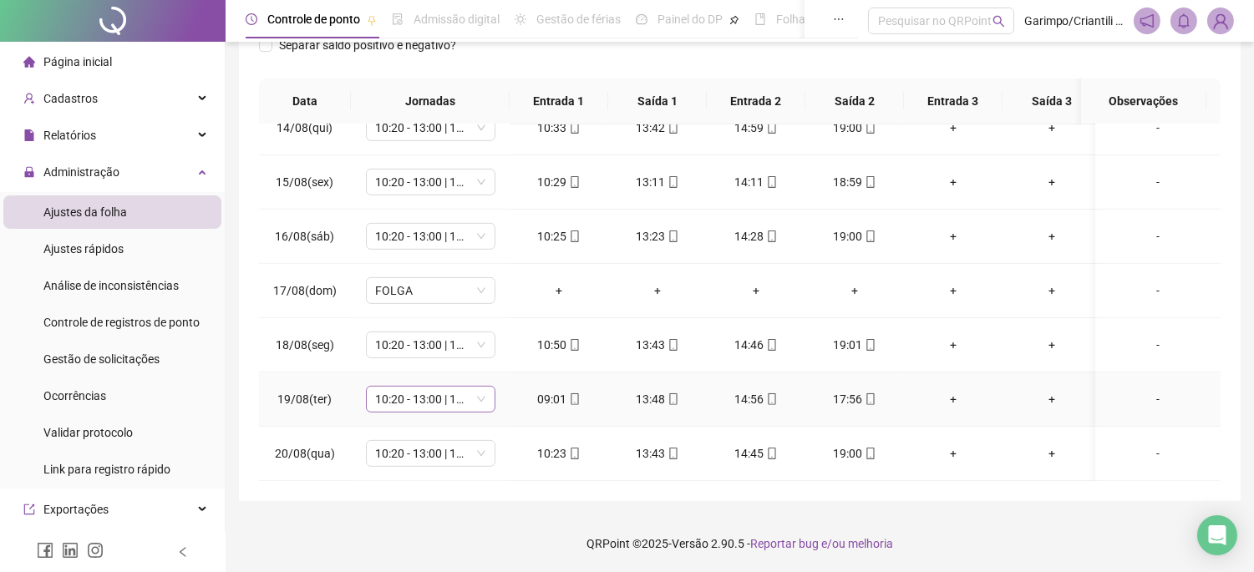
click at [447, 387] on span "10:20 - 13:00 | 14:20 - 19:00" at bounding box center [430, 399] width 109 height 25
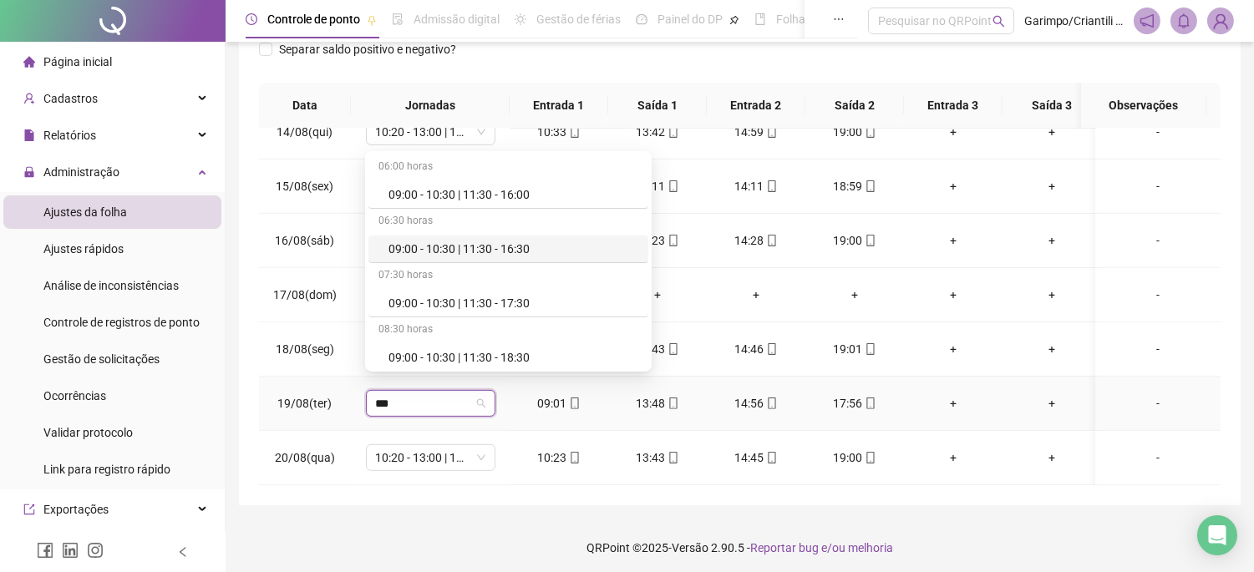
scroll to position [327, 0]
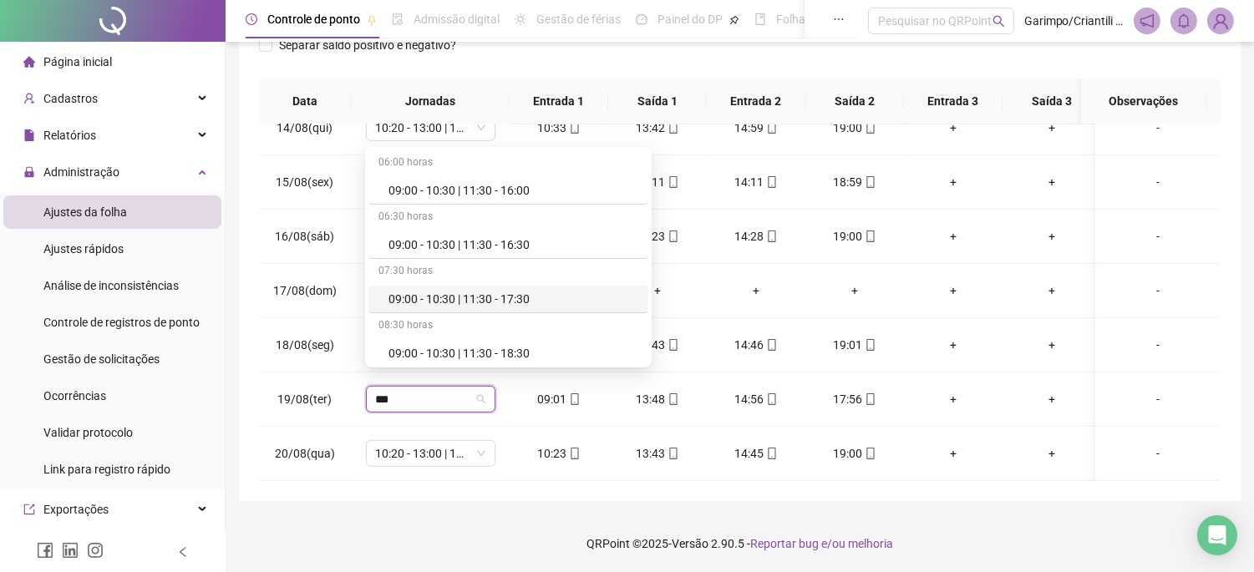
type input "***"
click at [540, 512] on div "**********" at bounding box center [740, 123] width 1028 height 901
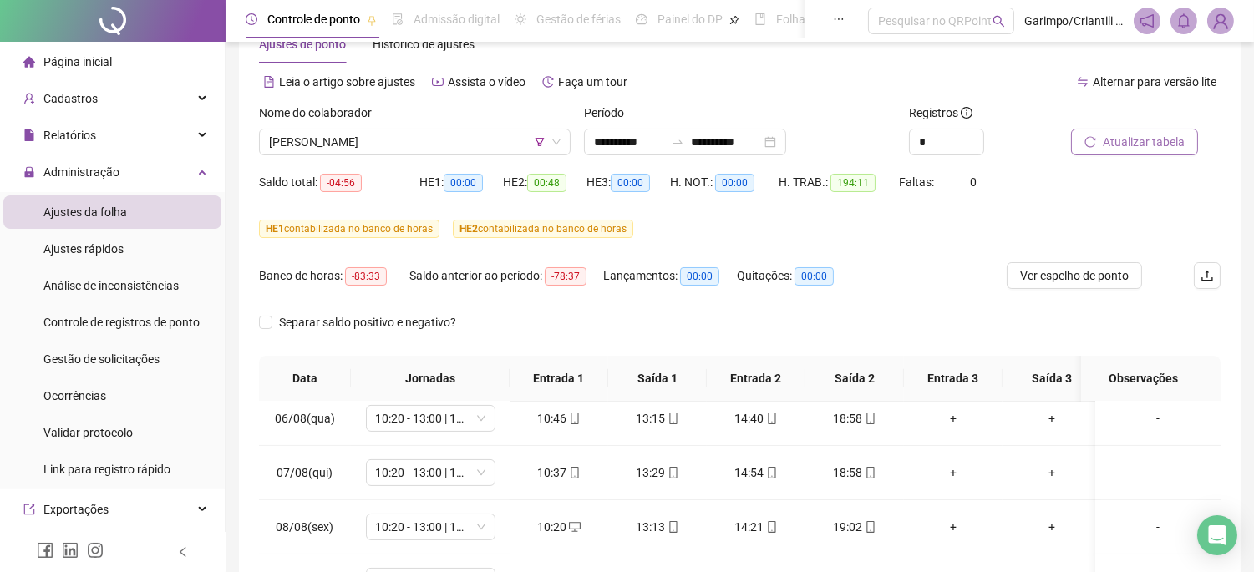
scroll to position [48, 0]
click at [428, 131] on span "[PERSON_NAME]" at bounding box center [415, 143] width 292 height 25
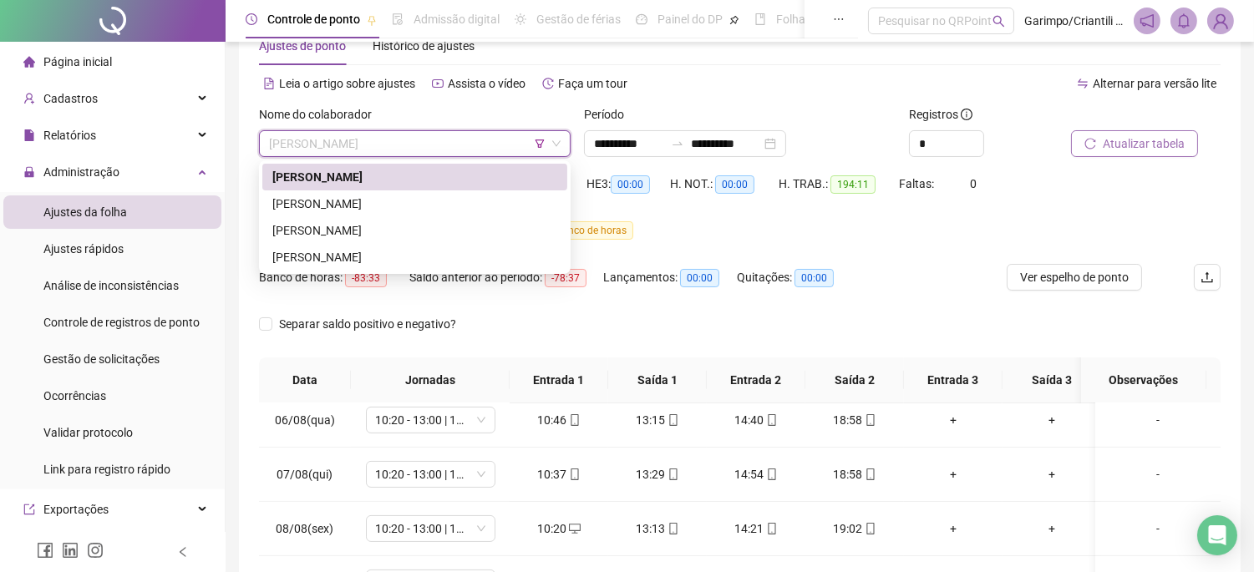
click at [540, 144] on icon "filter" at bounding box center [540, 144] width 9 height 8
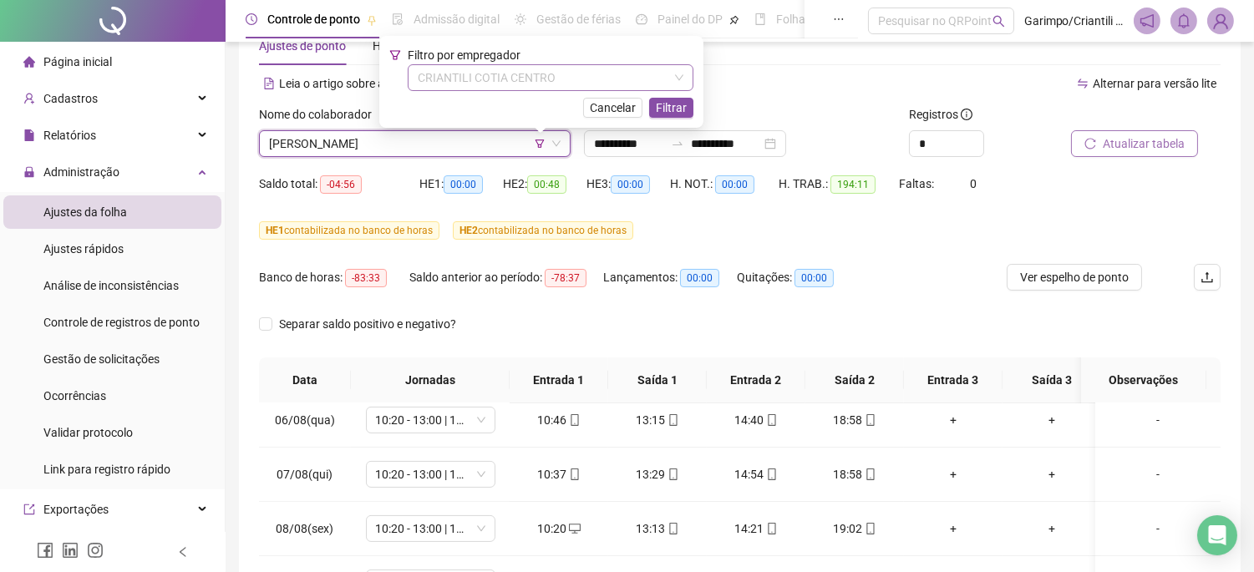
click at [505, 76] on span "CRIANTILI COTIA CENTRO" at bounding box center [551, 77] width 266 height 25
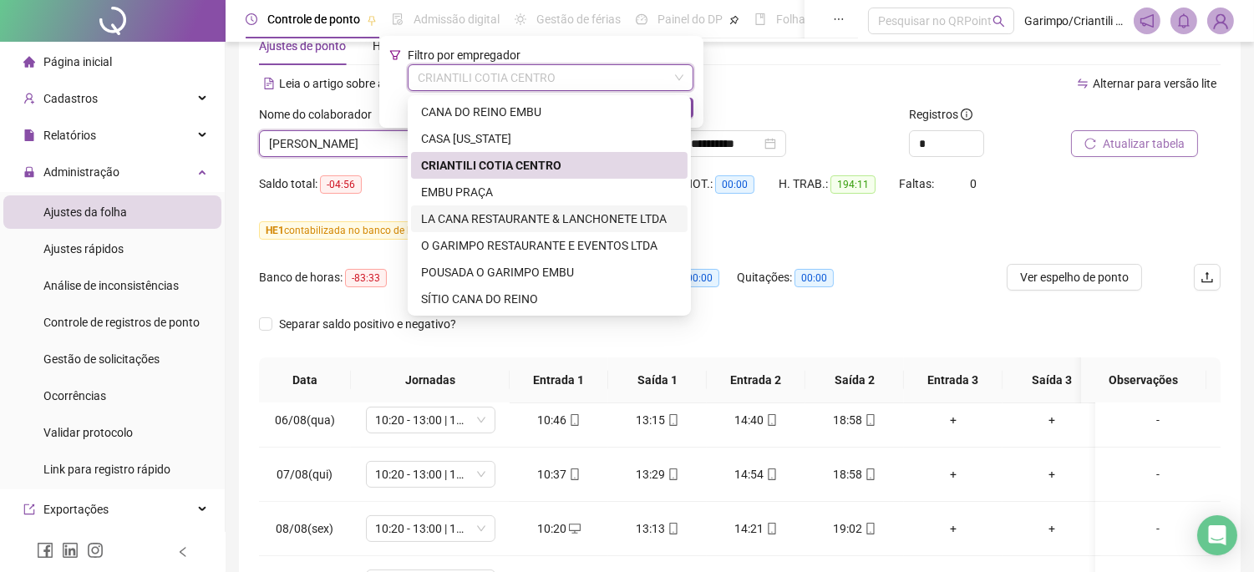
click at [499, 218] on div "LA CANA RESTAURANTE & LANCHONETE LTDA" at bounding box center [549, 219] width 256 height 18
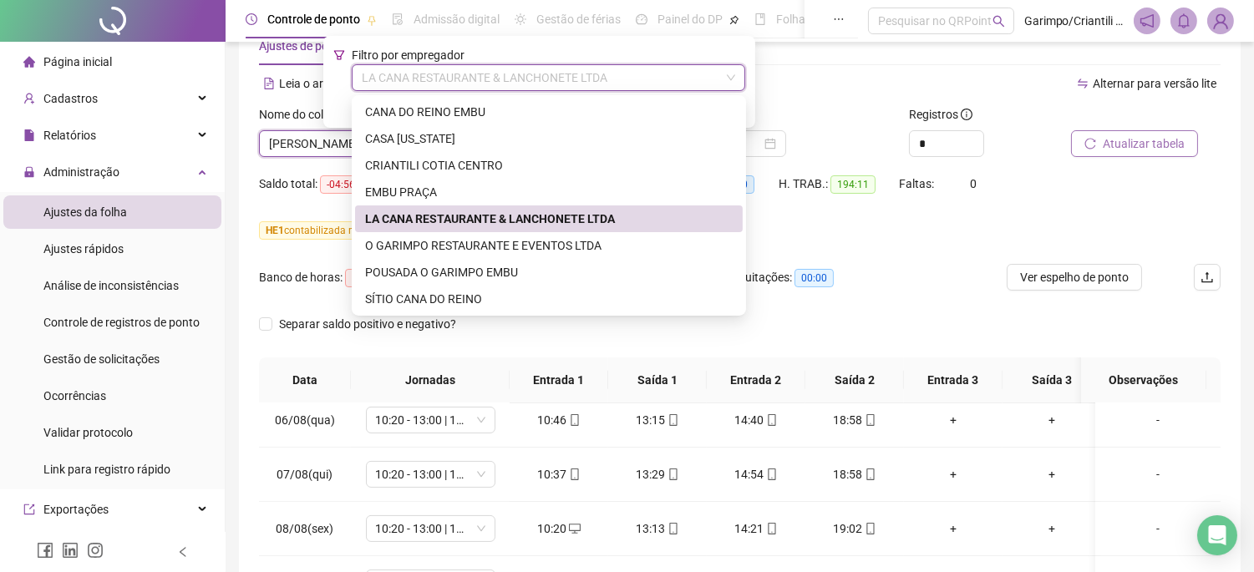
click at [724, 89] on div "LA CANA RESTAURANTE & LANCHONETE LTDA" at bounding box center [548, 77] width 393 height 27
click at [846, 124] on div "Período" at bounding box center [740, 117] width 312 height 25
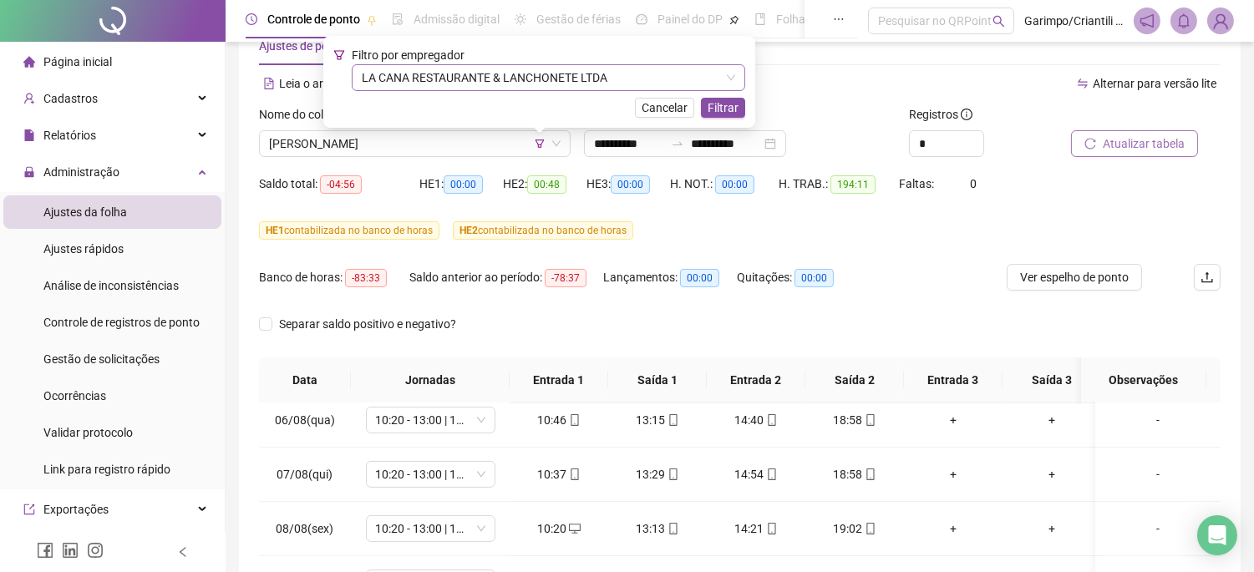
click at [591, 87] on span "LA CANA RESTAURANTE & LANCHONETE LTDA" at bounding box center [548, 77] width 373 height 25
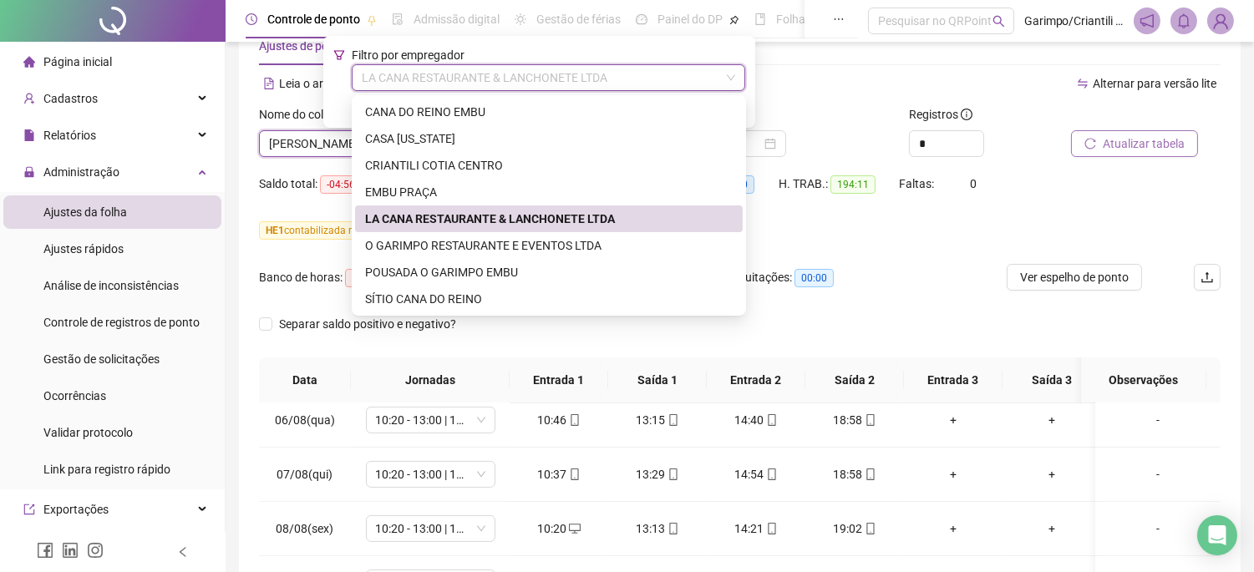
click at [460, 226] on div "LA CANA RESTAURANTE & LANCHONETE LTDA" at bounding box center [549, 219] width 368 height 18
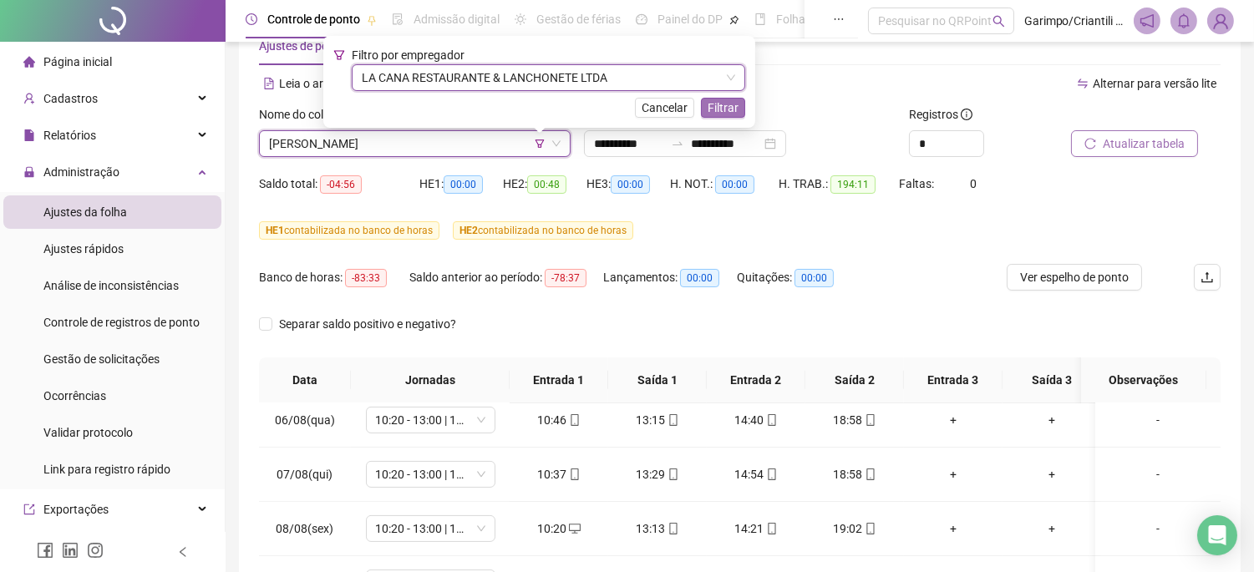
click at [714, 112] on span "Filtrar" at bounding box center [723, 108] width 31 height 18
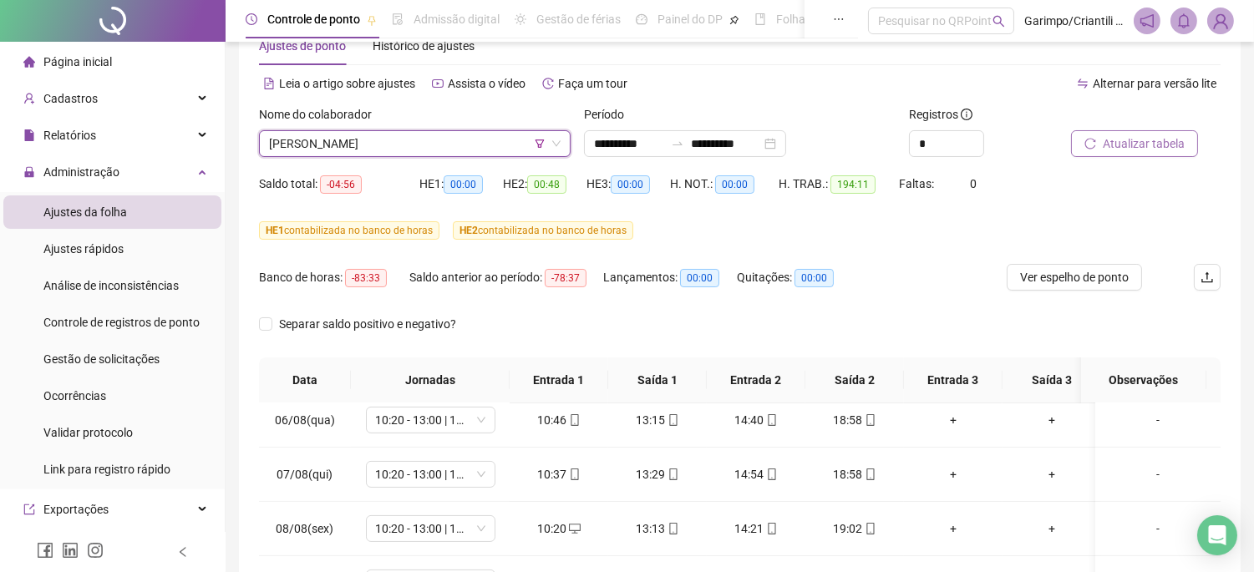
click at [407, 142] on span "[PERSON_NAME]" at bounding box center [415, 143] width 292 height 25
click at [387, 176] on div "Saldo total: -04:56" at bounding box center [339, 184] width 160 height 19
click at [383, 159] on div "Nome do colaborador [PERSON_NAME]" at bounding box center [414, 137] width 325 height 65
drag, startPoint x: 382, startPoint y: 148, endPoint x: 379, endPoint y: 170, distance: 22.7
click at [381, 148] on span "[PERSON_NAME]" at bounding box center [415, 143] width 292 height 25
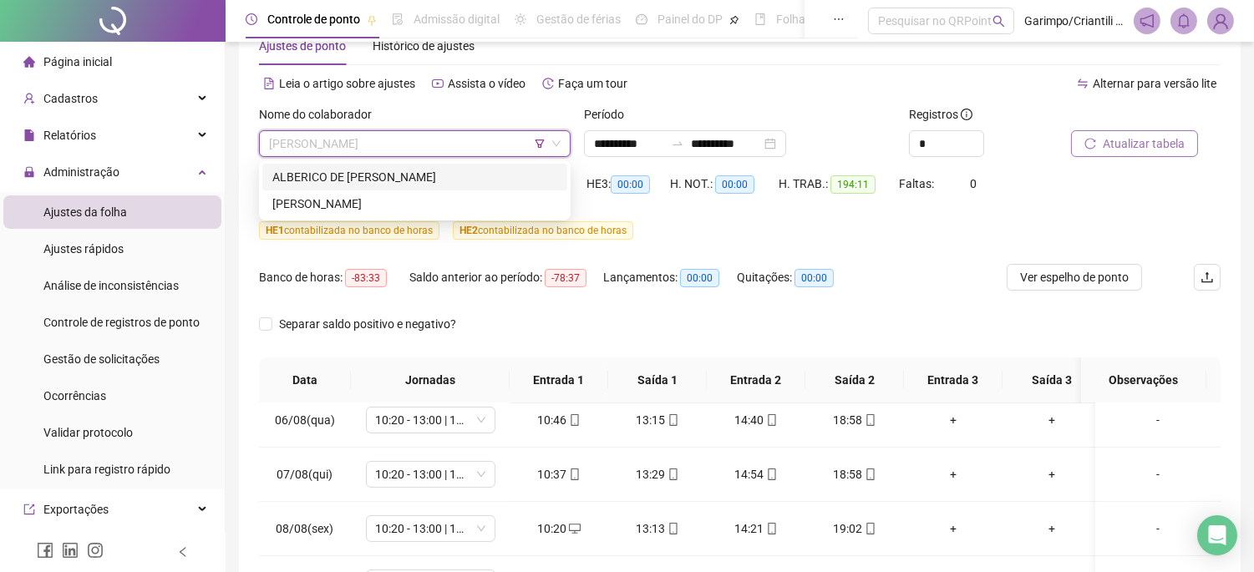
click at [379, 175] on div "ALBERICO DE [PERSON_NAME]" at bounding box center [414, 177] width 285 height 18
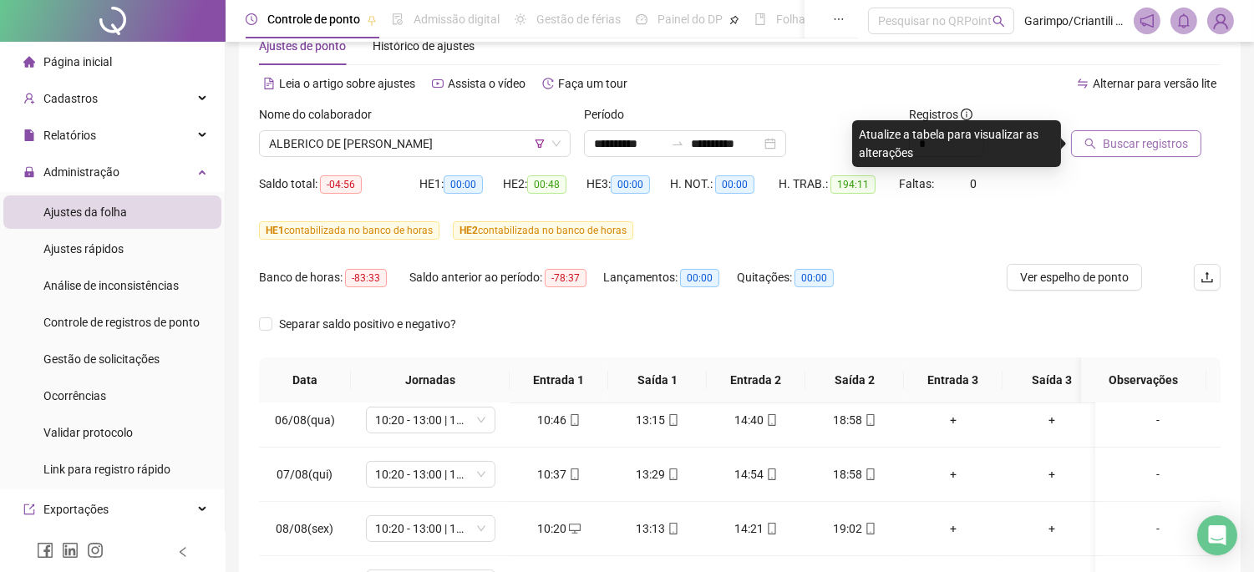
click at [1103, 142] on span "Buscar registros" at bounding box center [1145, 144] width 85 height 18
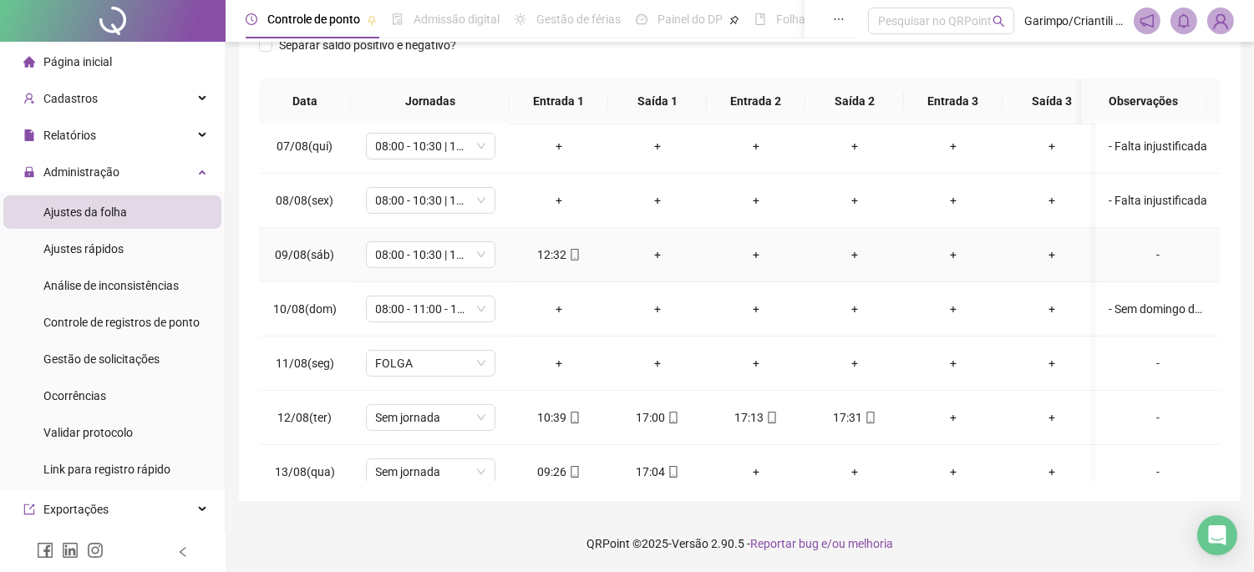
scroll to position [1114, 0]
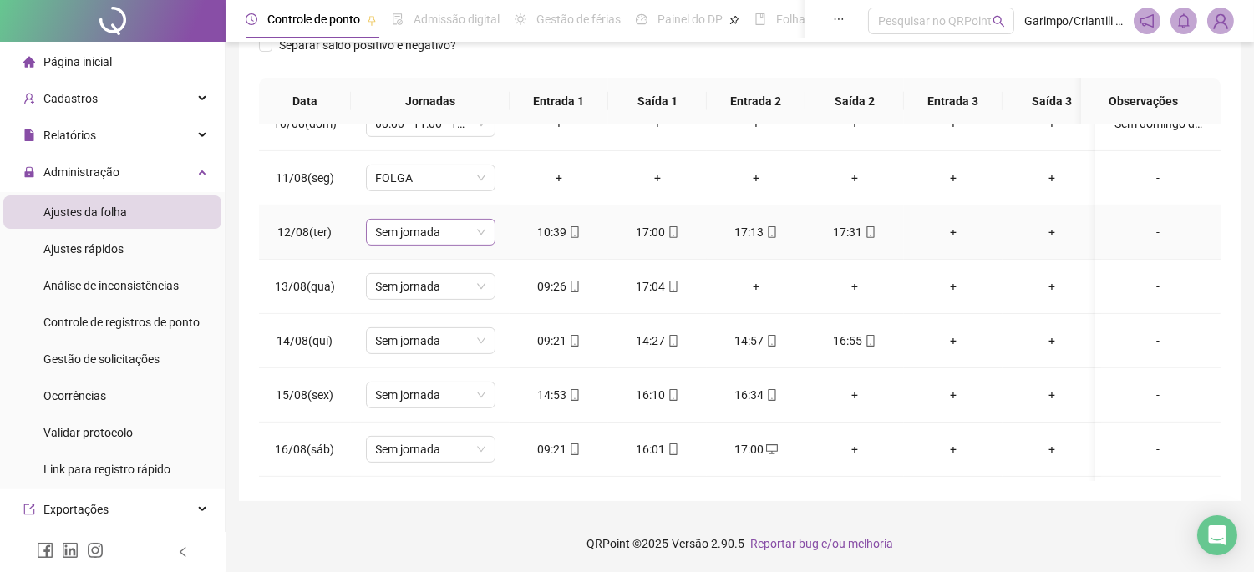
click at [427, 236] on span "Sem jornada" at bounding box center [430, 232] width 109 height 25
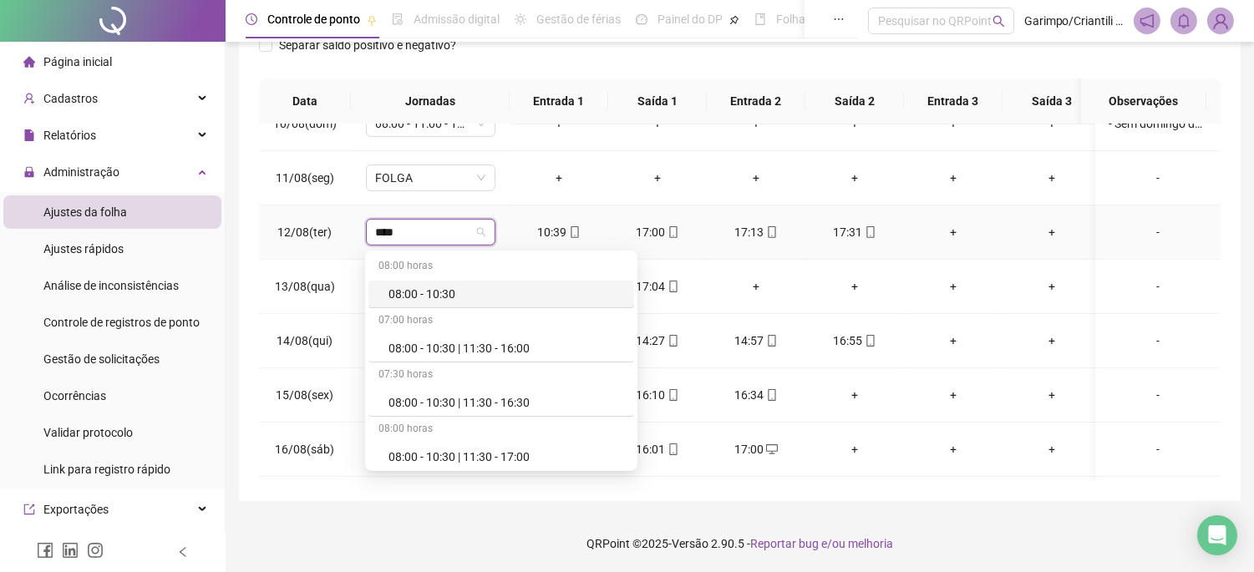
type input "*****"
click at [451, 351] on div "08:00 - 10:30 | 11:30 - 16:00" at bounding box center [506, 348] width 236 height 18
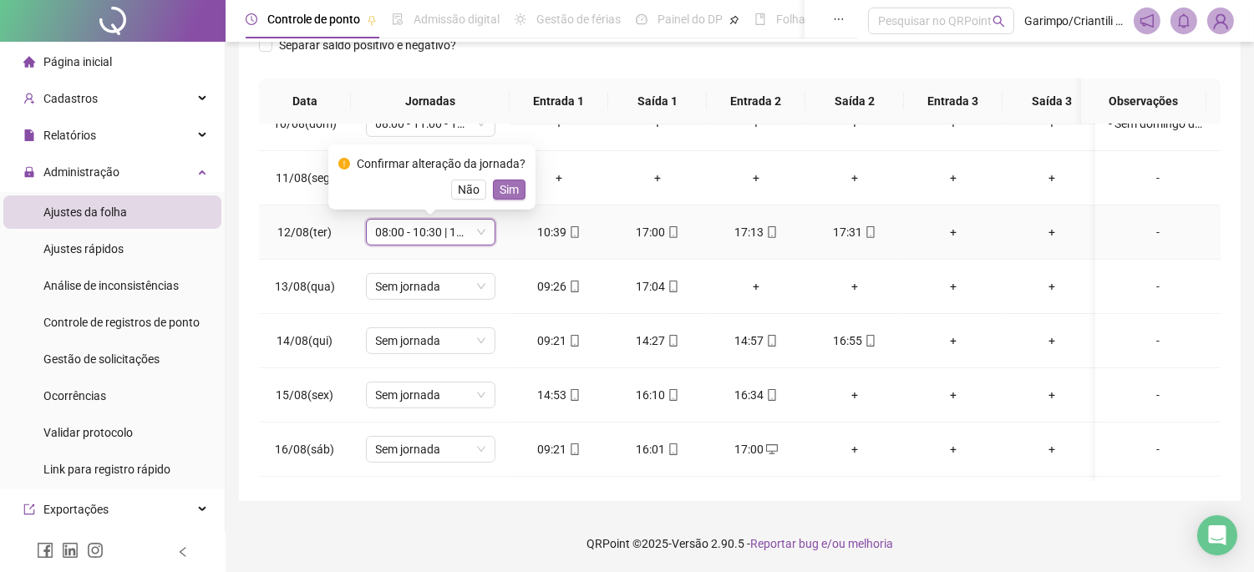
click at [505, 184] on span "Sim" at bounding box center [509, 189] width 19 height 18
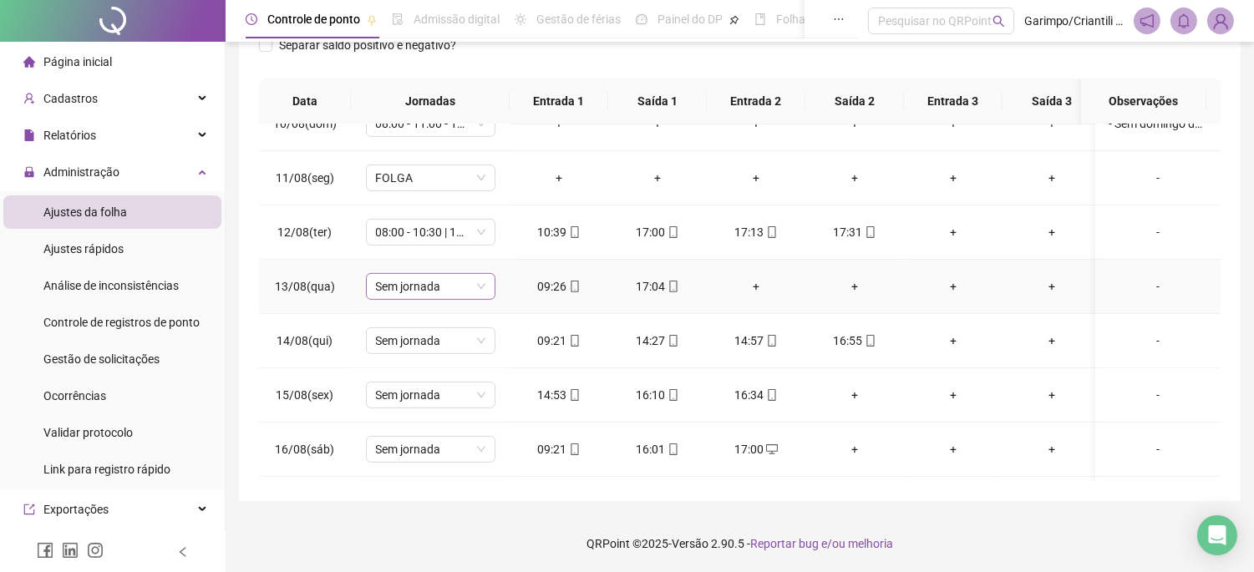
click at [458, 282] on span "Sem jornada" at bounding box center [430, 286] width 109 height 25
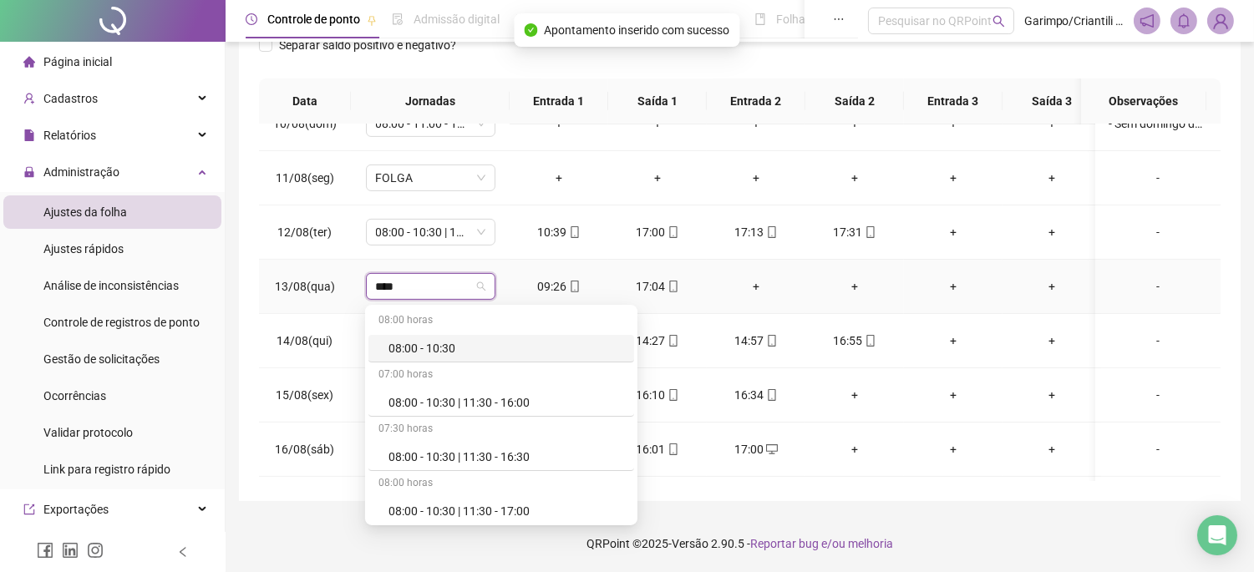
type input "*****"
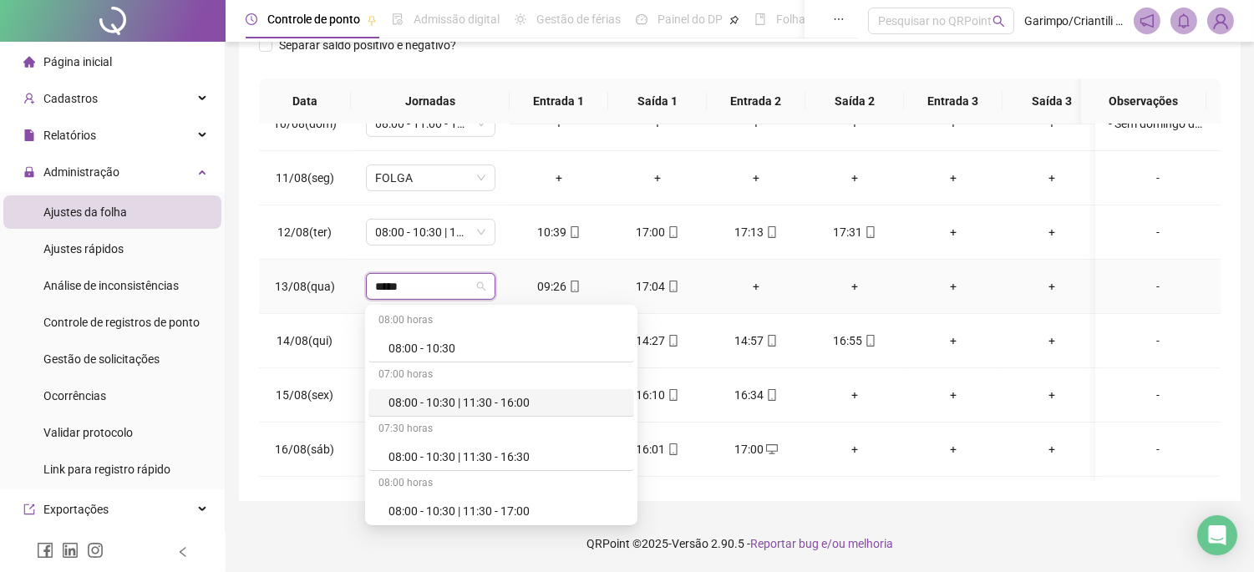
click at [526, 412] on div "08:00 - 10:30 | 11:30 - 16:00" at bounding box center [501, 403] width 266 height 28
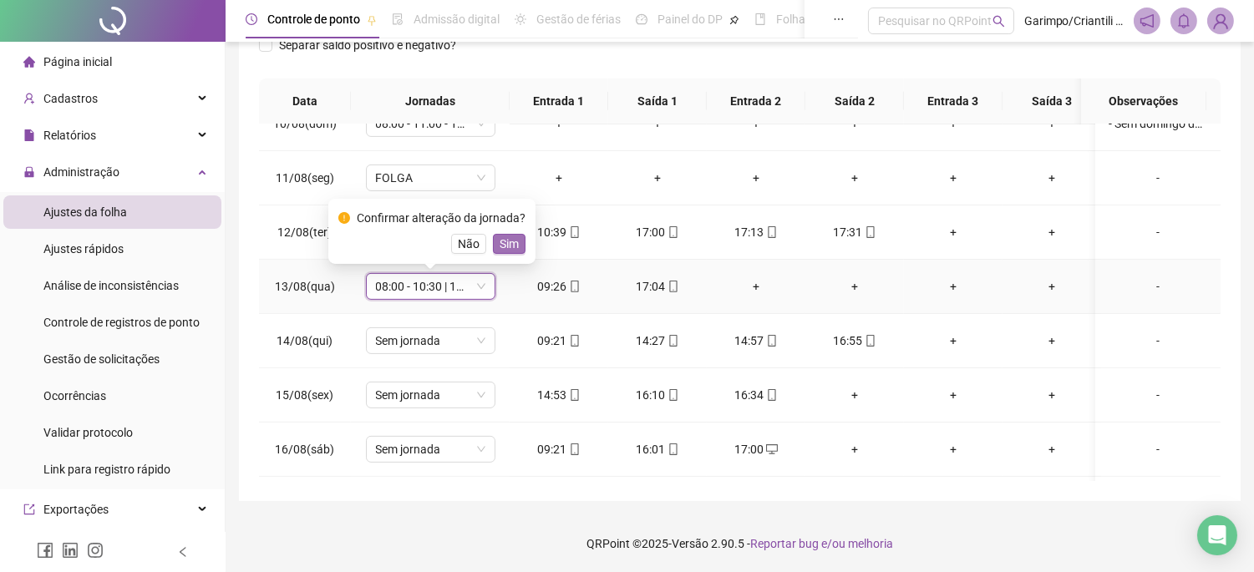
click at [506, 238] on span "Sim" at bounding box center [509, 244] width 19 height 18
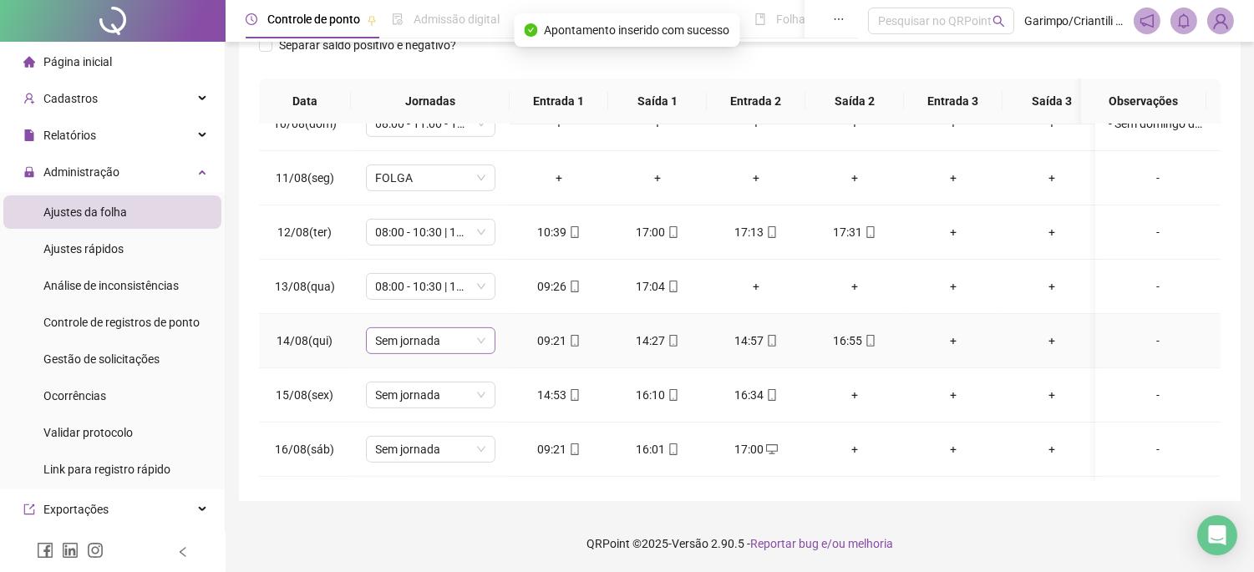
click at [424, 347] on span "Sem jornada" at bounding box center [430, 340] width 109 height 25
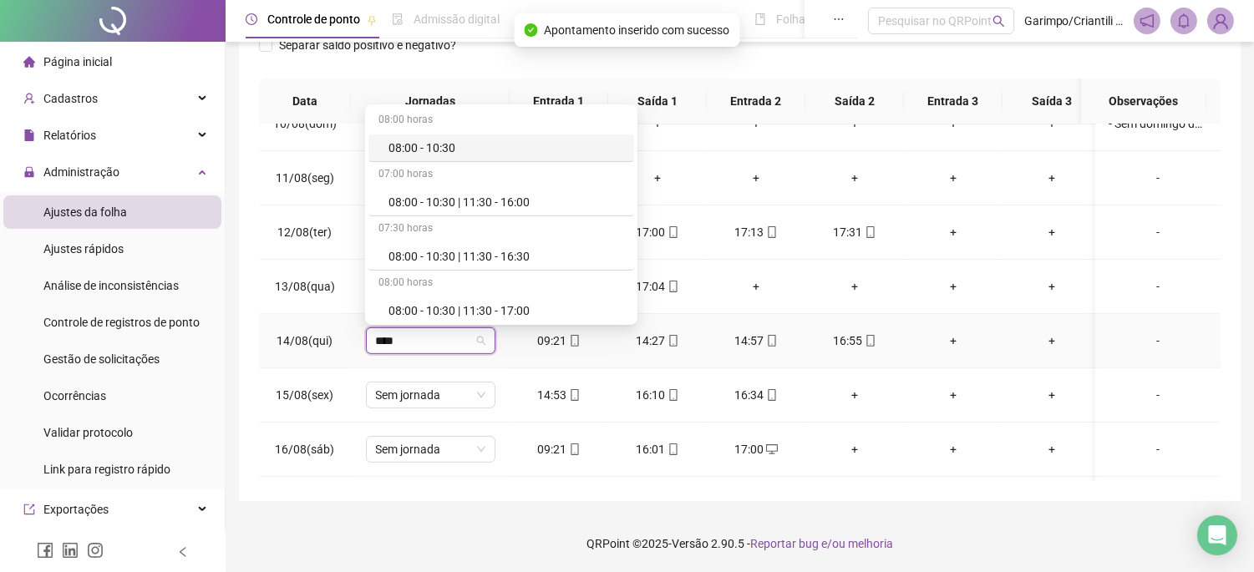
type input "*****"
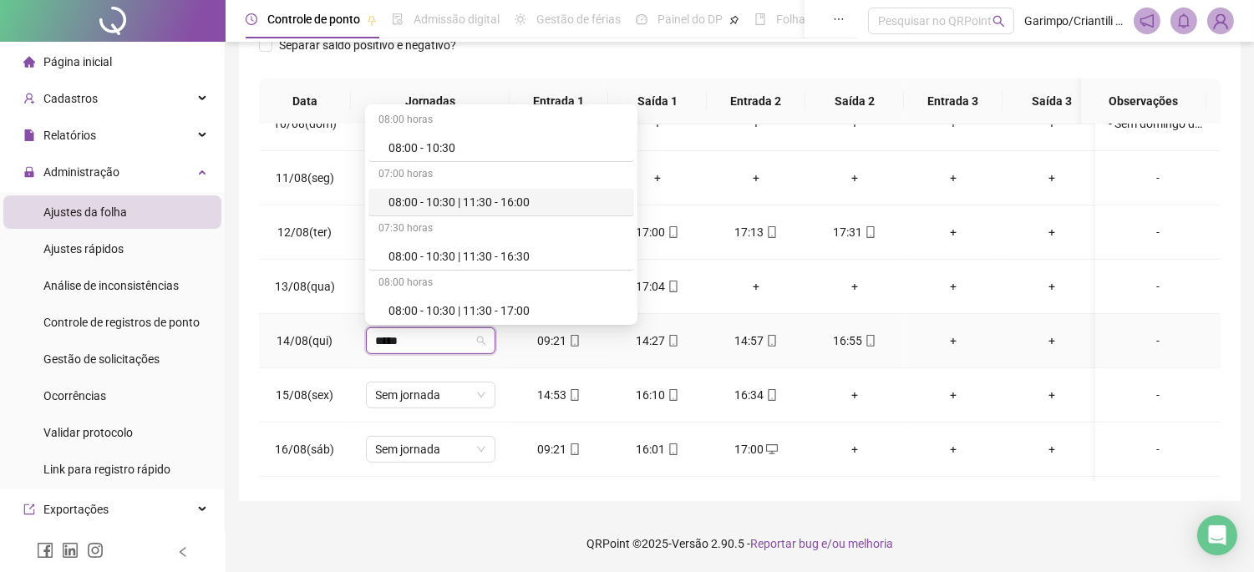
click at [444, 211] on div "08:00 - 10:30 | 11:30 - 16:00" at bounding box center [506, 202] width 236 height 18
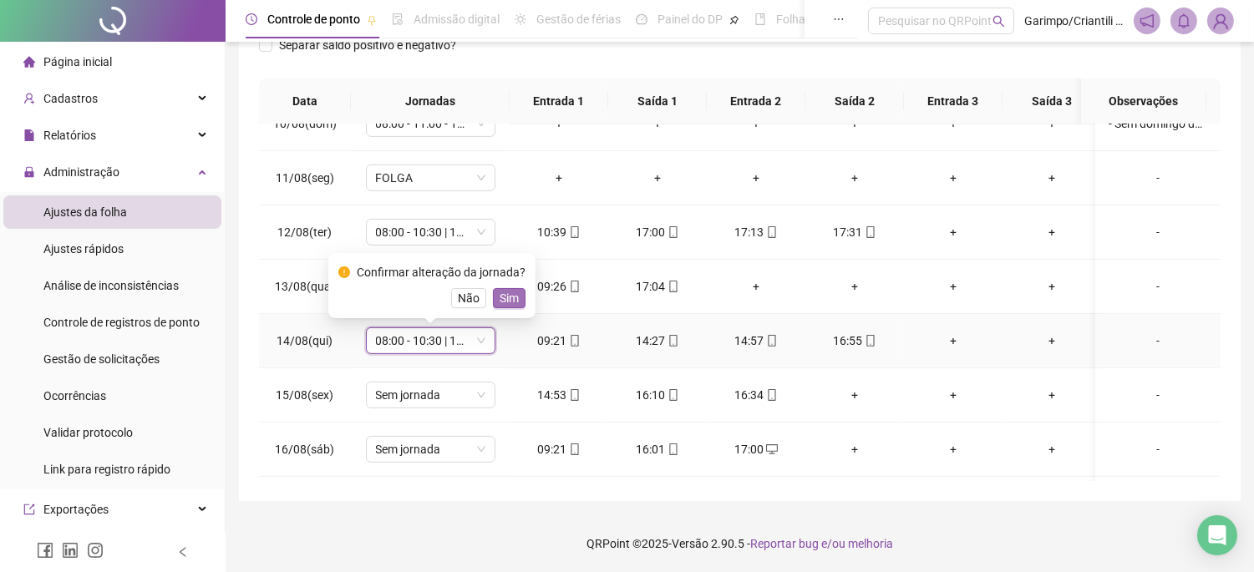
click at [500, 302] on span "Sim" at bounding box center [509, 298] width 19 height 18
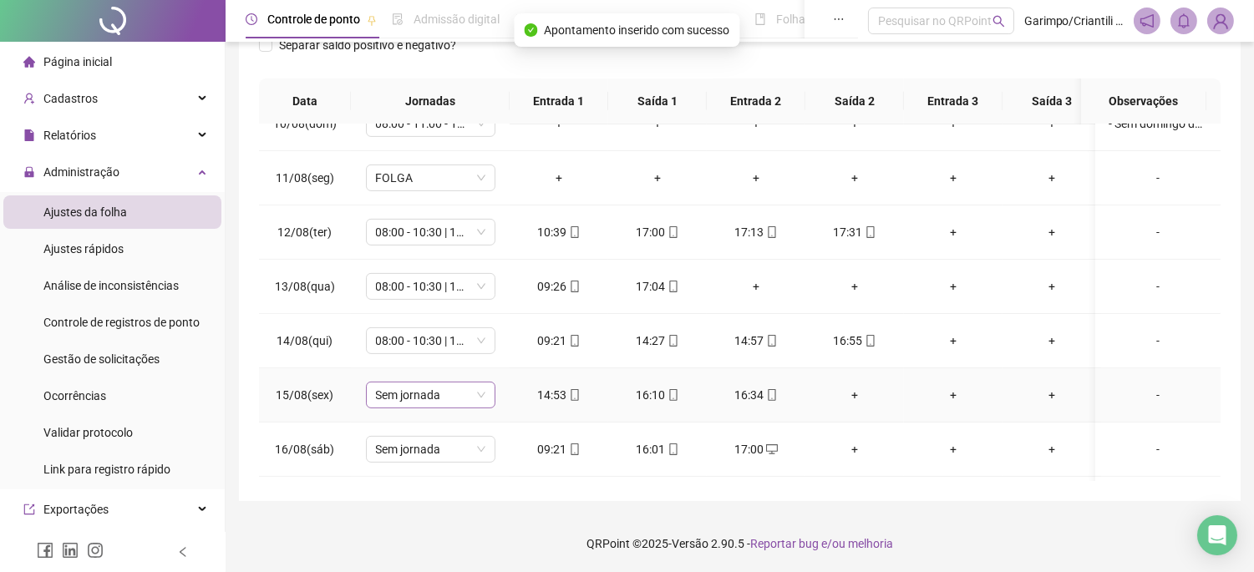
click at [427, 397] on span "Sem jornada" at bounding box center [430, 395] width 109 height 25
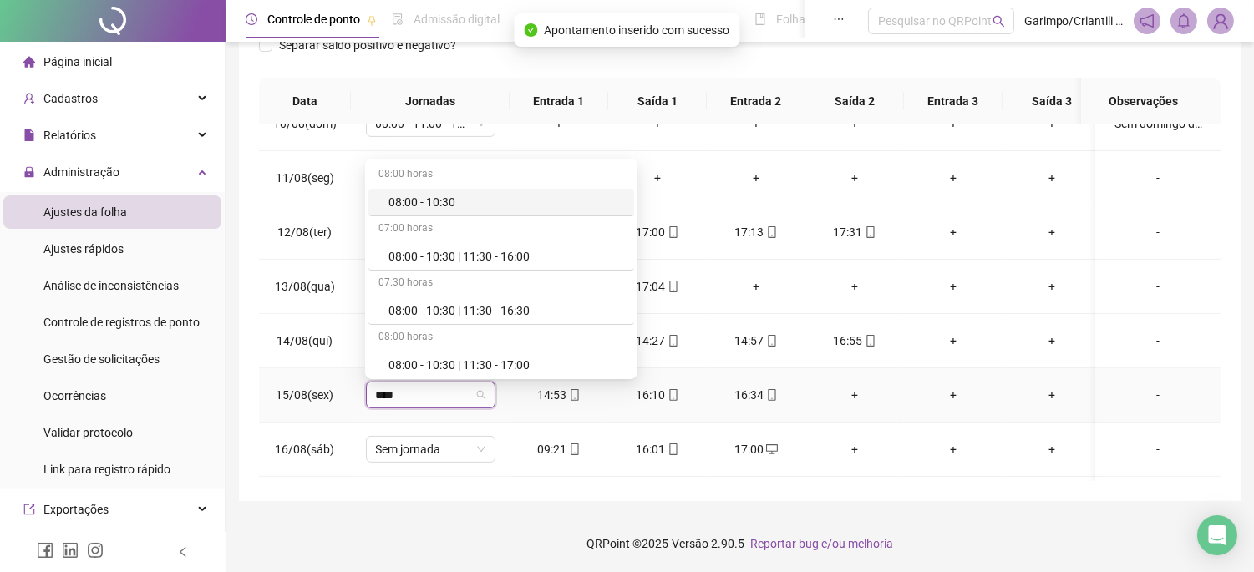
type input "*****"
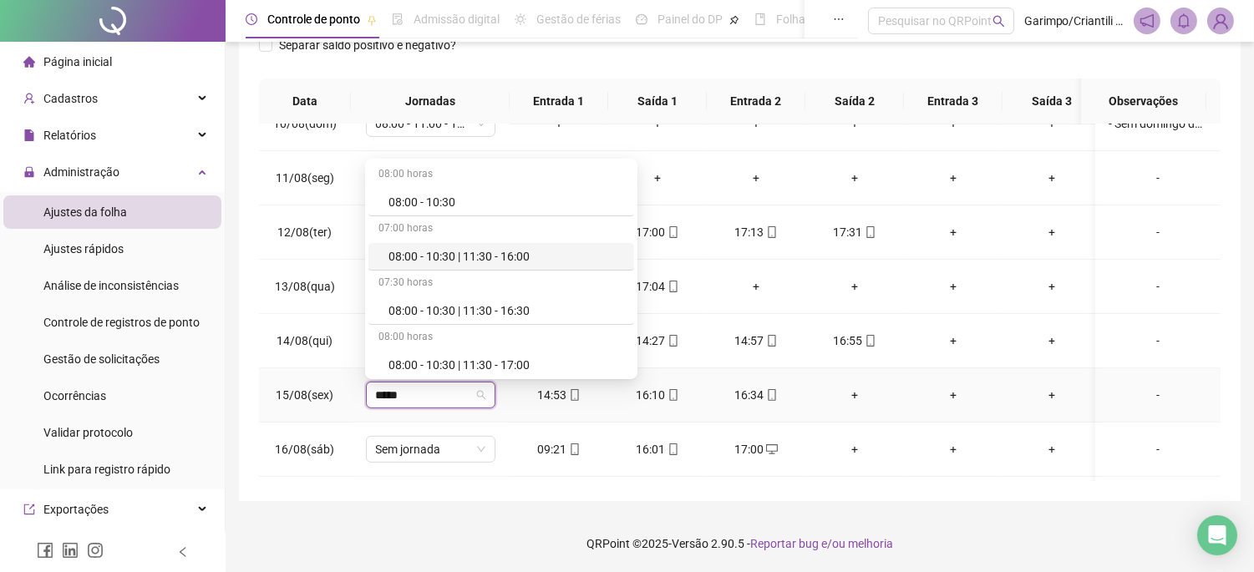
click at [424, 251] on div "08:00 - 10:30 | 11:30 - 16:00" at bounding box center [506, 256] width 236 height 18
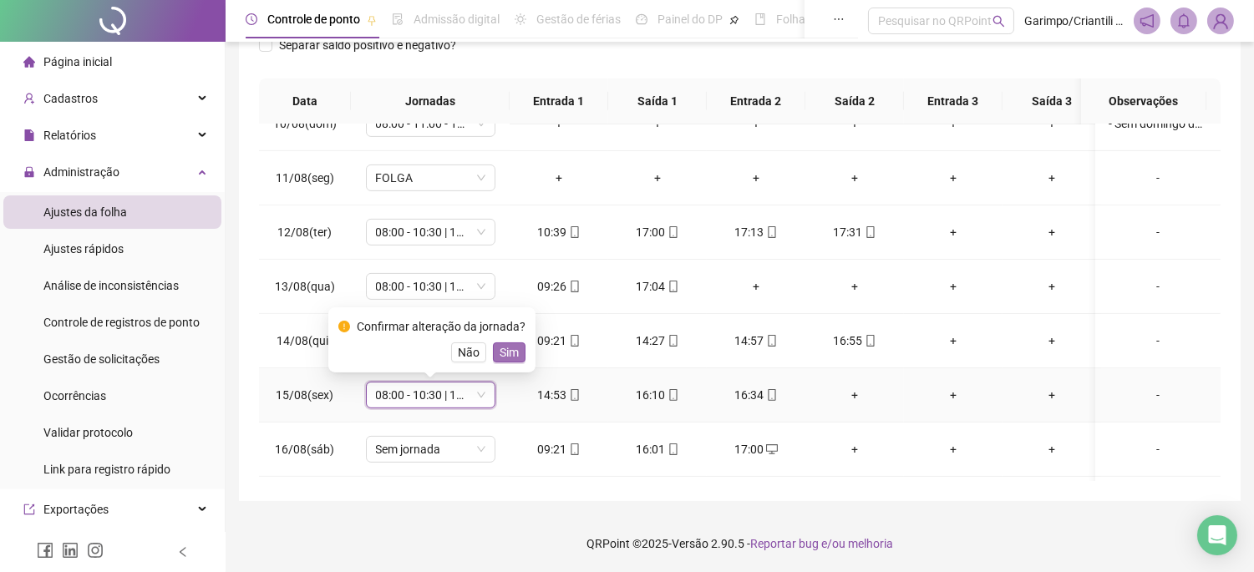
click at [507, 346] on span "Sim" at bounding box center [509, 352] width 19 height 18
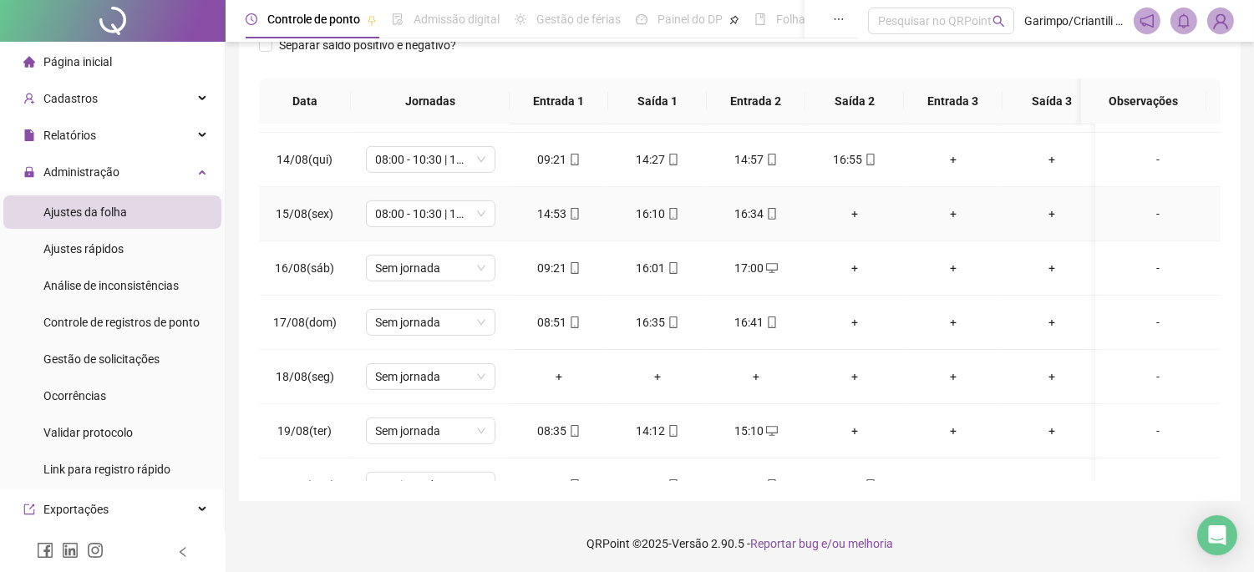
scroll to position [1299, 0]
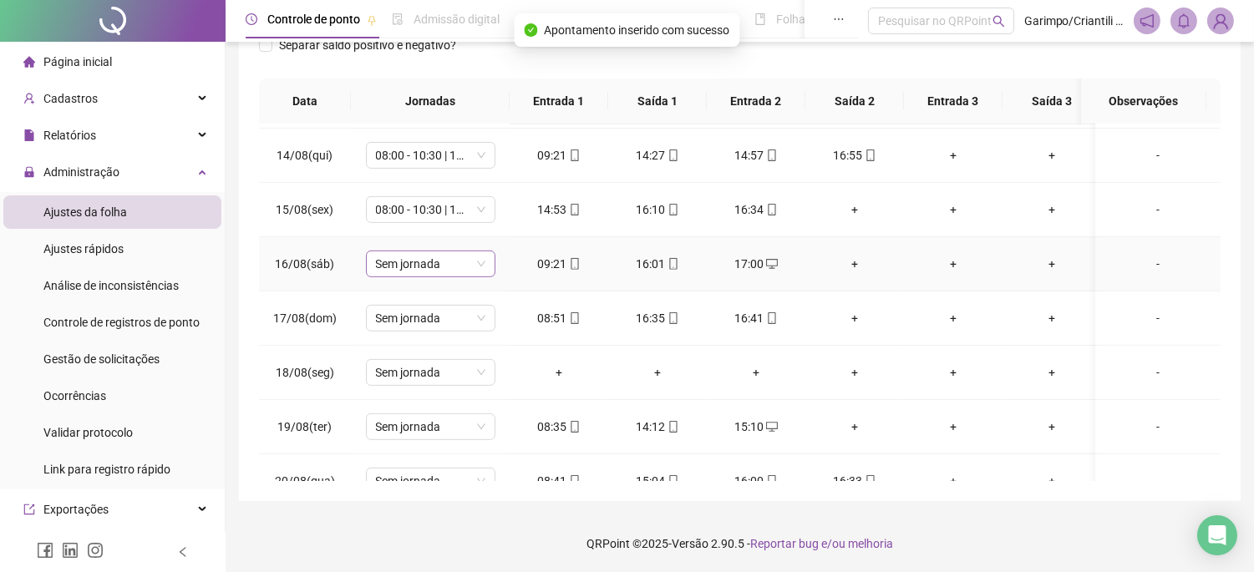
click at [420, 277] on div "Sem jornada" at bounding box center [430, 264] width 129 height 27
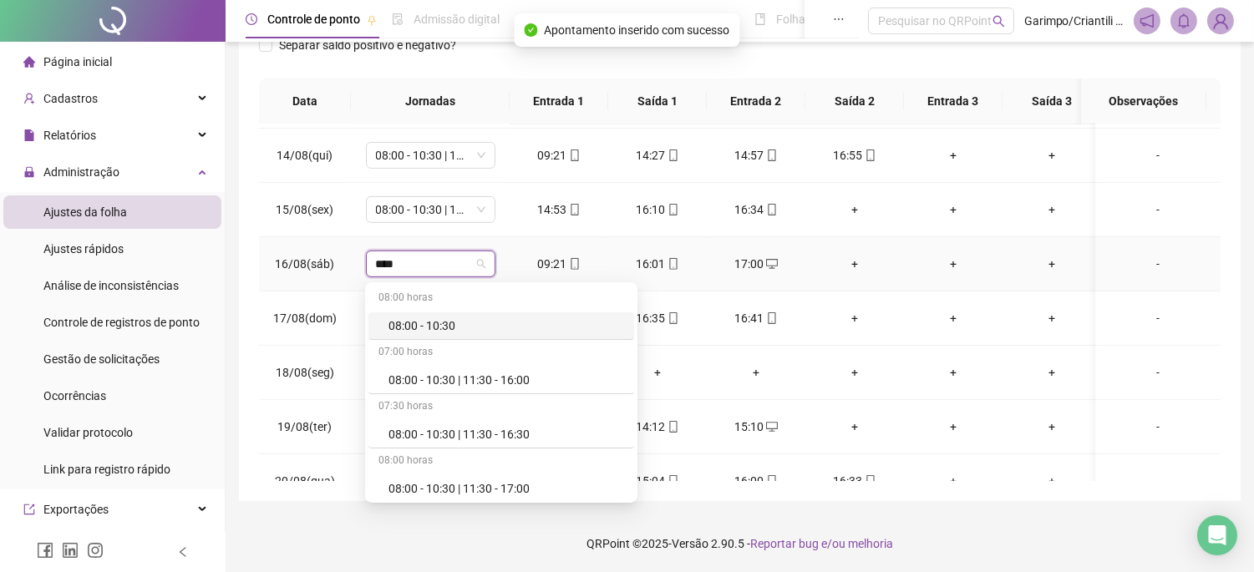
type input "*****"
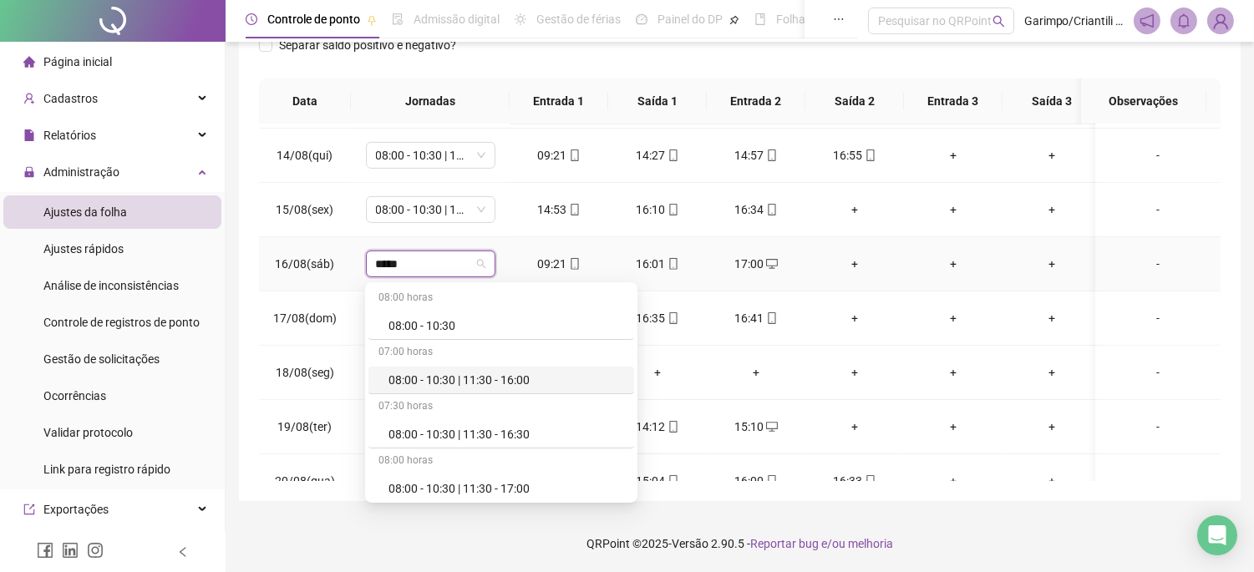
click at [487, 389] on div "08:00 - 10:30 | 11:30 - 16:00" at bounding box center [501, 381] width 266 height 28
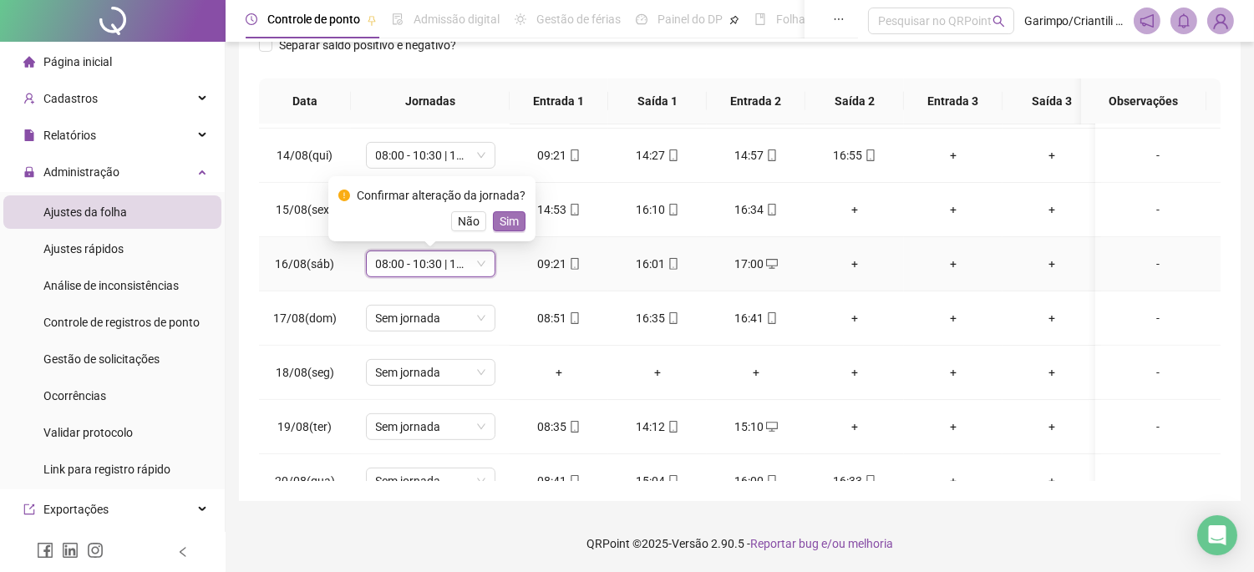
click at [500, 224] on span "Sim" at bounding box center [509, 221] width 19 height 18
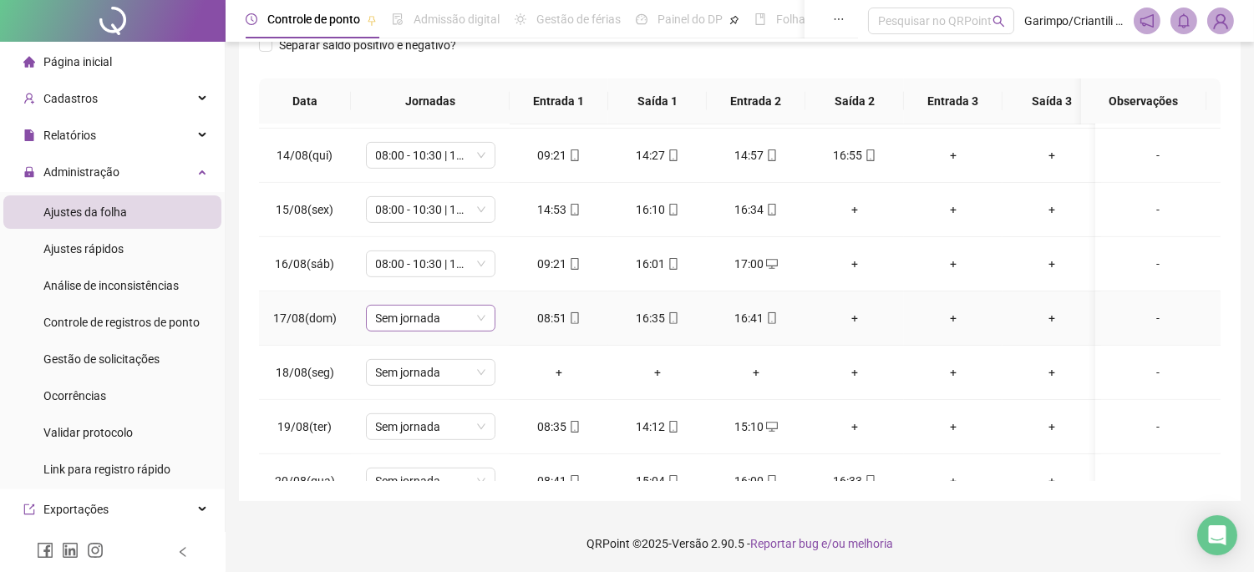
click at [384, 323] on span "Sem jornada" at bounding box center [430, 318] width 109 height 25
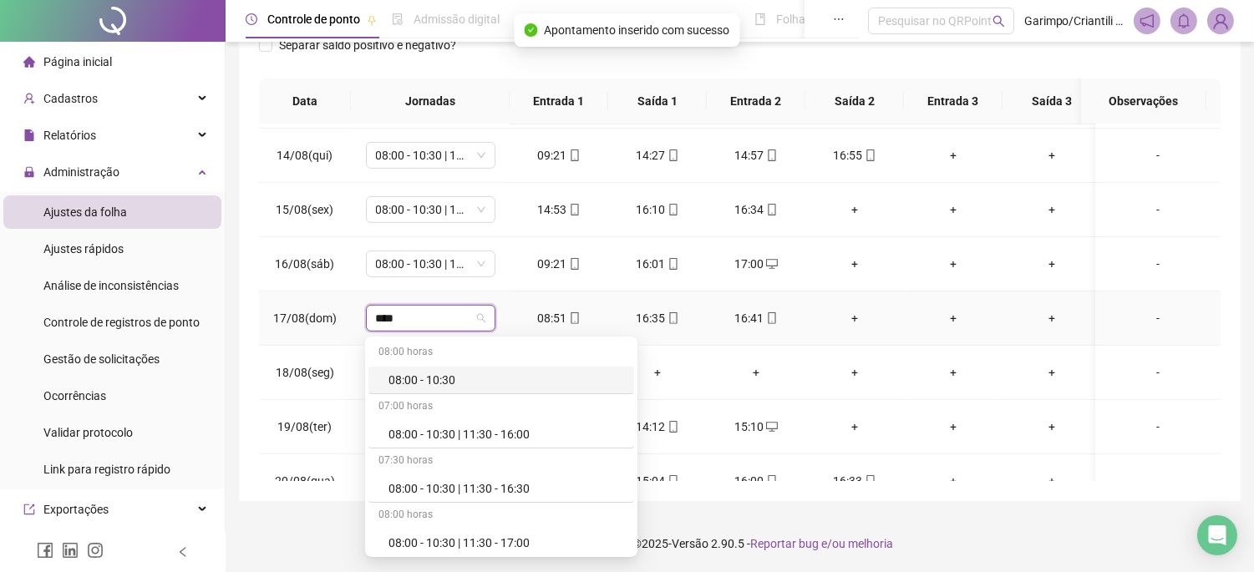
type input "*****"
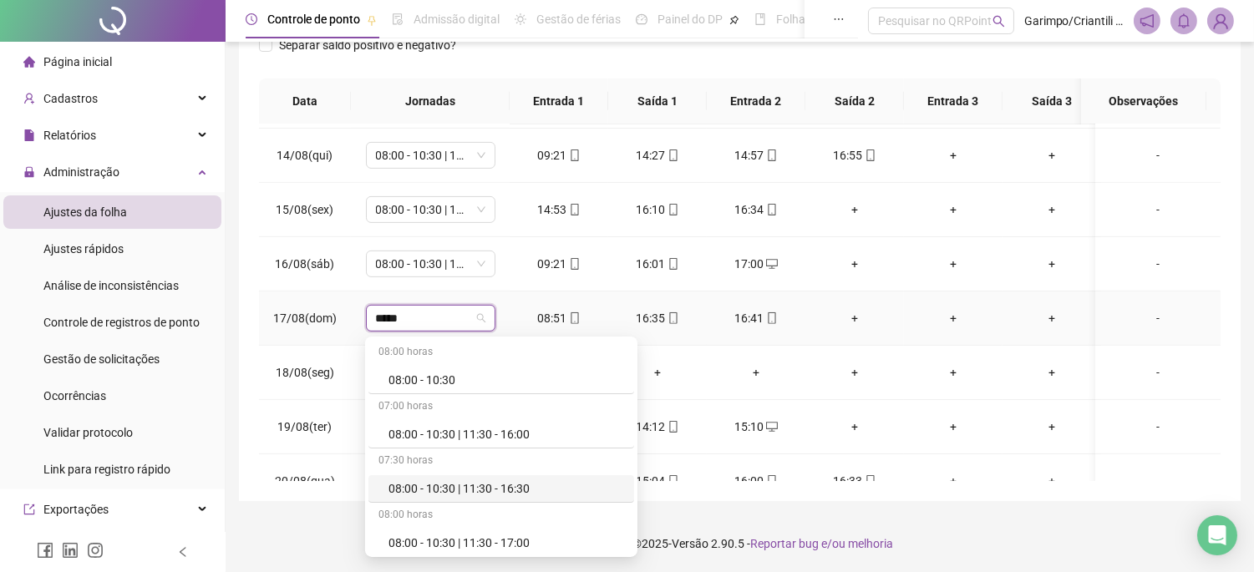
click at [459, 445] on div "08:00 - 10:30 | 11:30 - 16:00" at bounding box center [501, 435] width 266 height 28
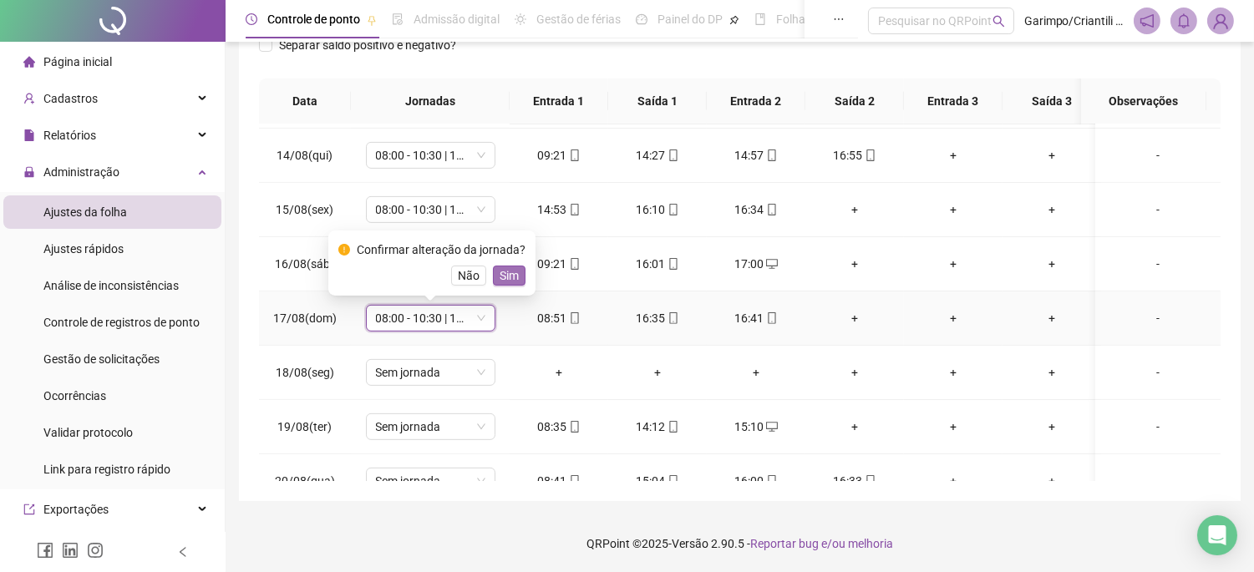
click at [520, 272] on button "Sim" at bounding box center [509, 276] width 33 height 20
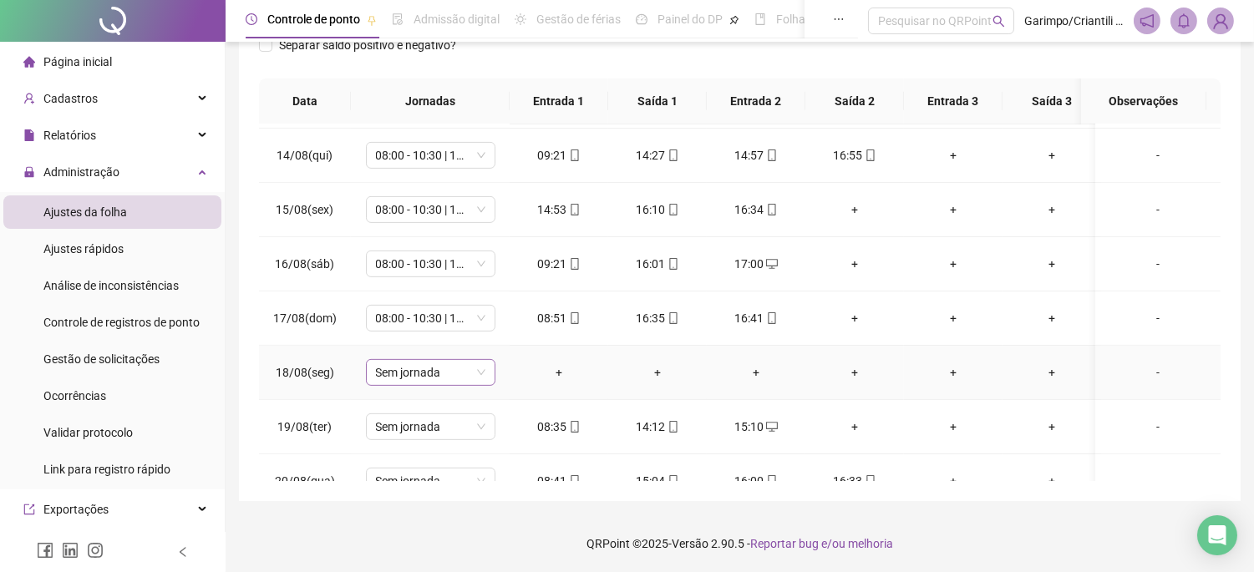
click at [397, 373] on span "Sem jornada" at bounding box center [430, 372] width 109 height 25
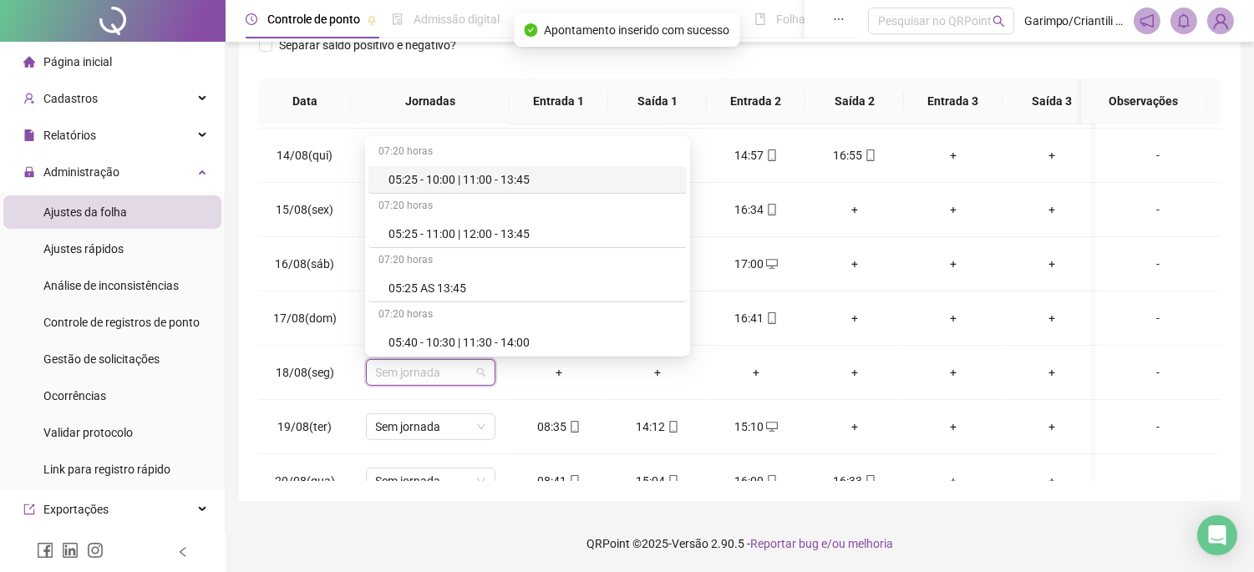
click at [448, 485] on div "**********" at bounding box center [740, 147] width 1002 height 707
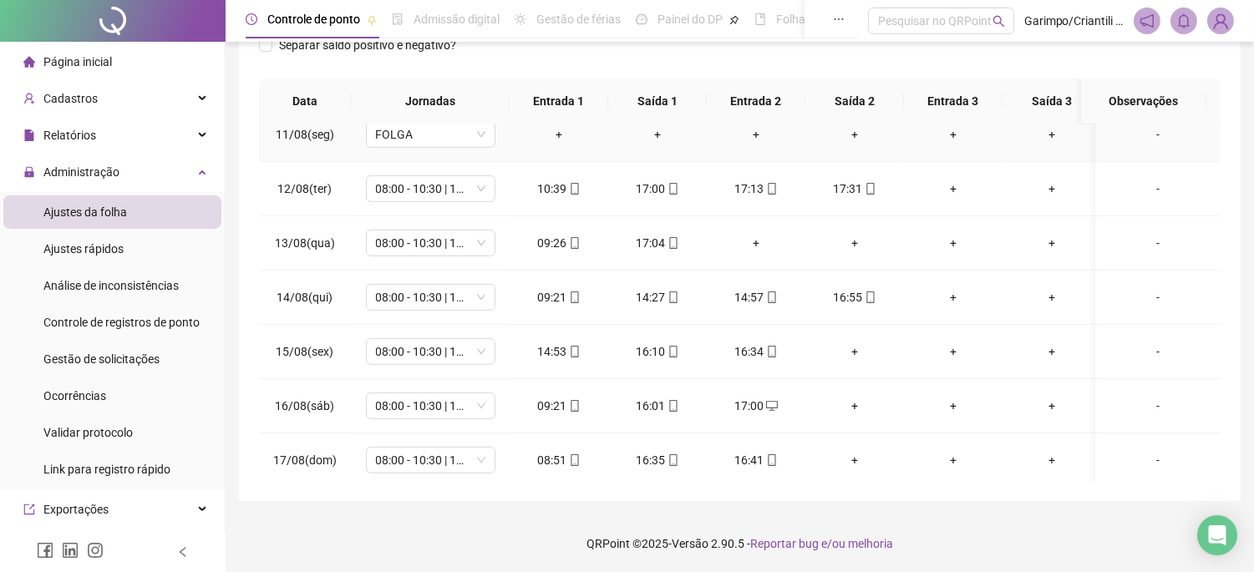
scroll to position [1343, 0]
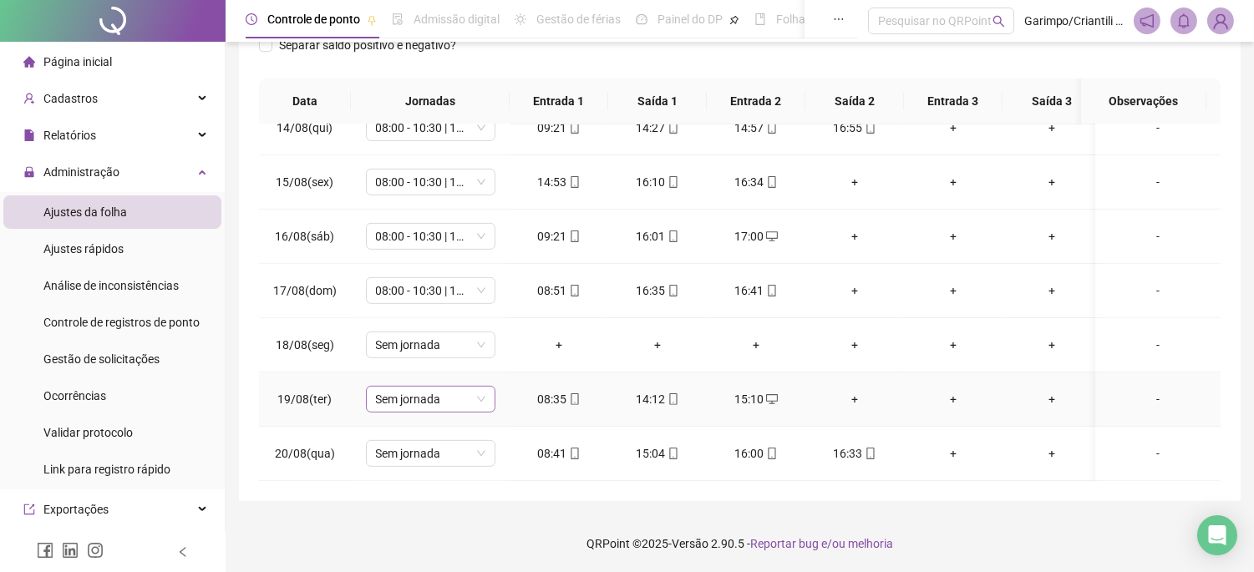
click at [426, 396] on span "Sem jornada" at bounding box center [430, 399] width 109 height 25
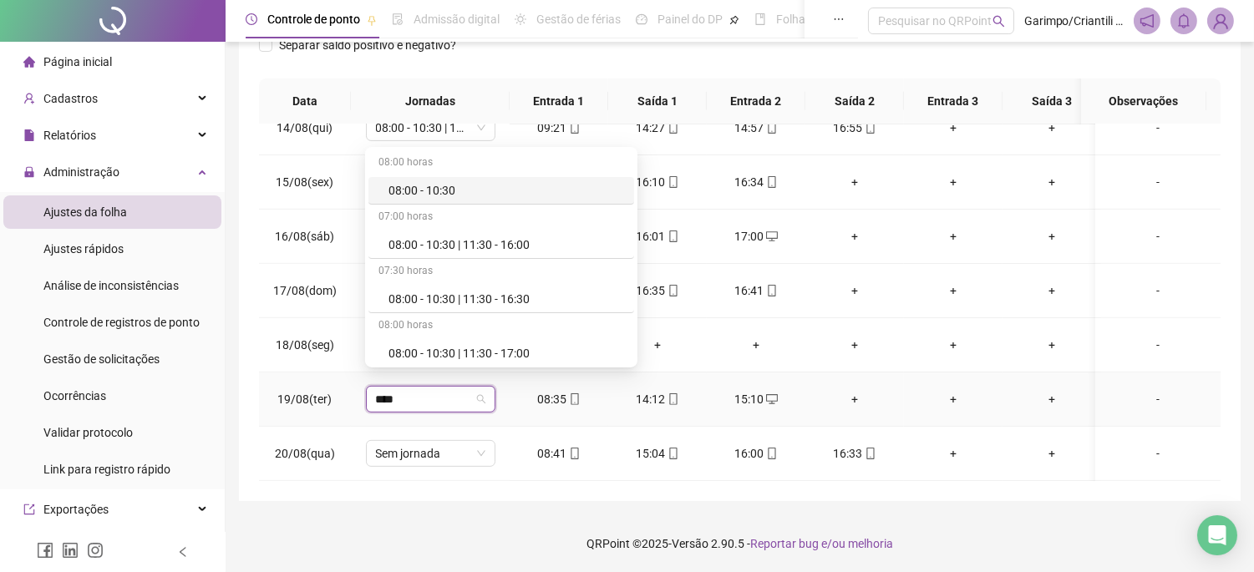
type input "*****"
click at [449, 254] on div "08:00 - 10:30 | 11:30 - 16:00" at bounding box center [501, 245] width 266 height 28
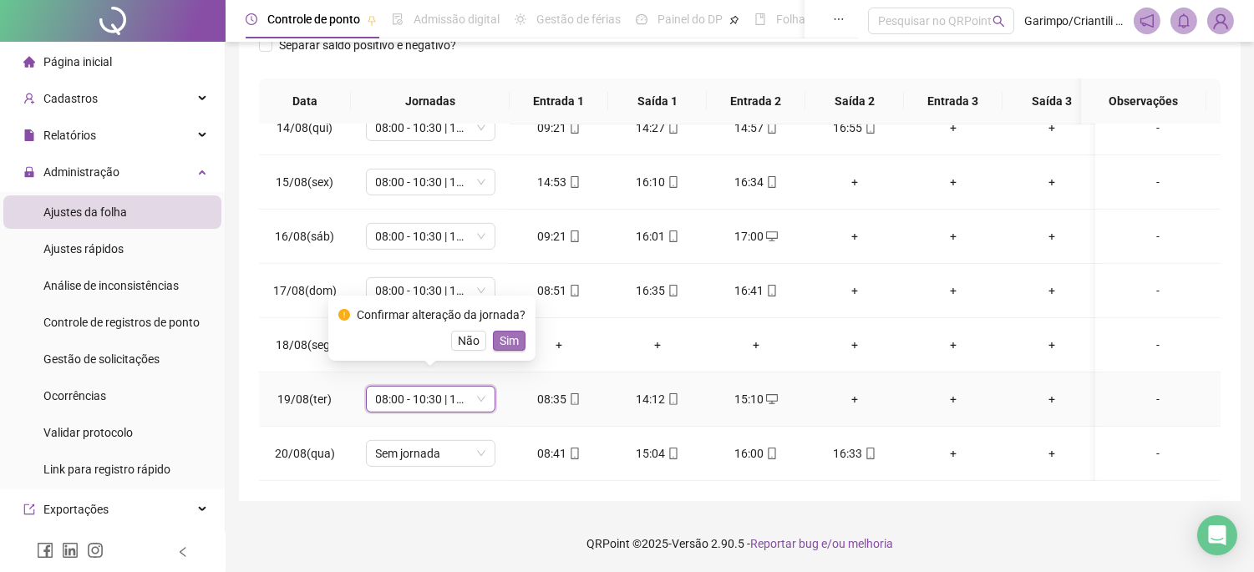
click at [495, 344] on button "Sim" at bounding box center [509, 341] width 33 height 20
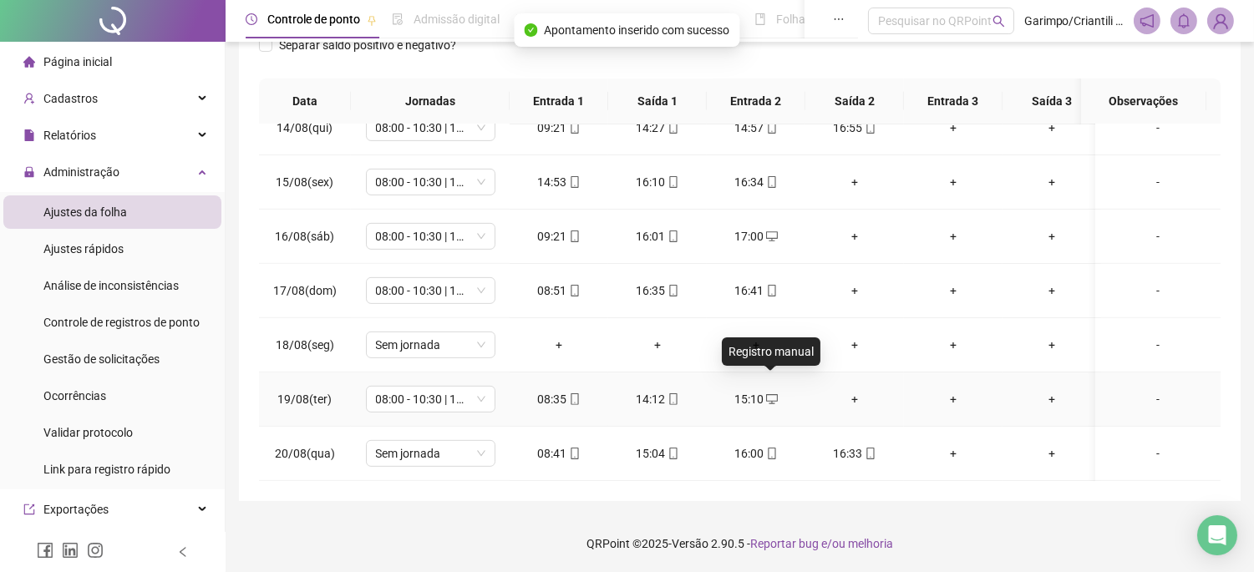
click at [766, 394] on icon "desktop" at bounding box center [772, 399] width 12 height 10
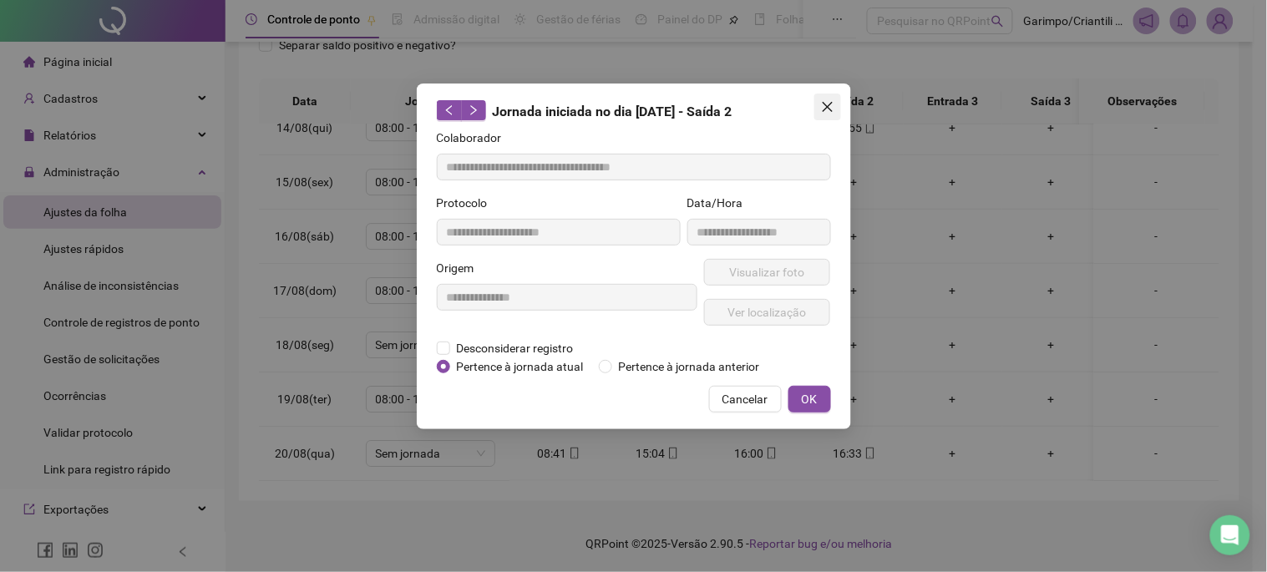
type input "**********"
click at [834, 111] on span "Close" at bounding box center [828, 106] width 27 height 13
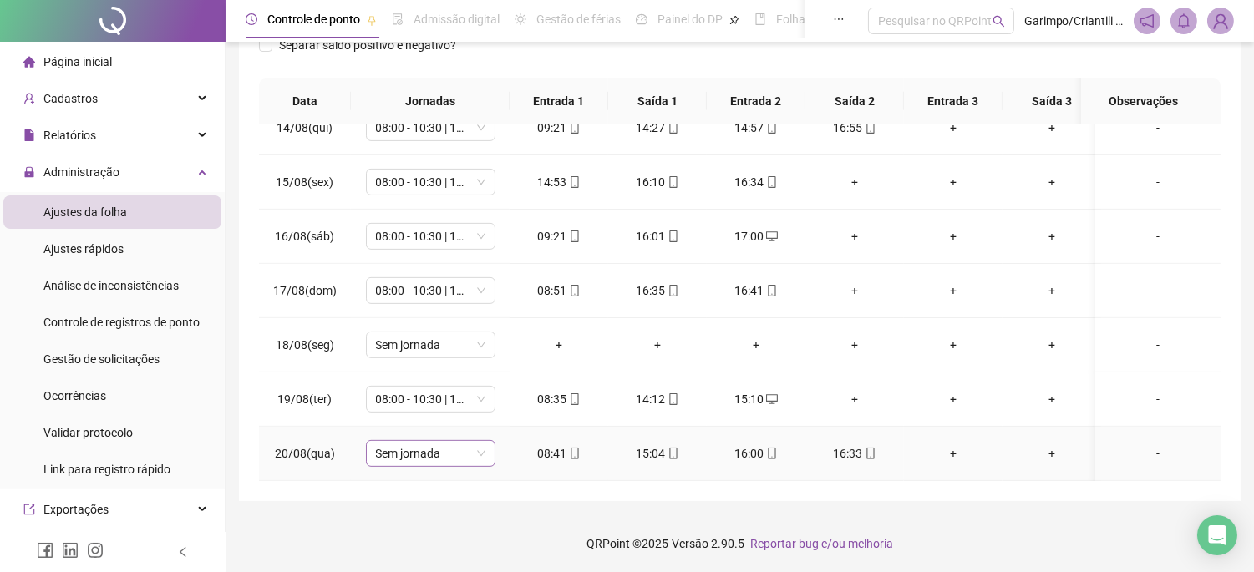
click at [369, 440] on div "Sem jornada" at bounding box center [430, 453] width 129 height 27
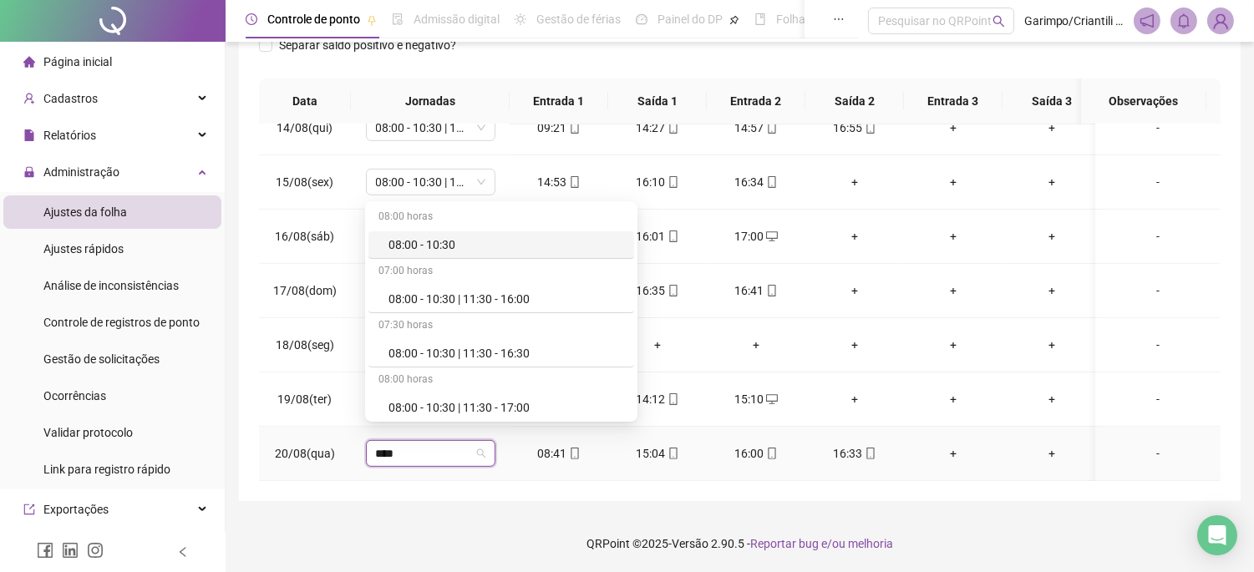
type input "*****"
click at [472, 301] on div "08:00 - 10:30 | 11:30 - 16:00" at bounding box center [506, 299] width 236 height 18
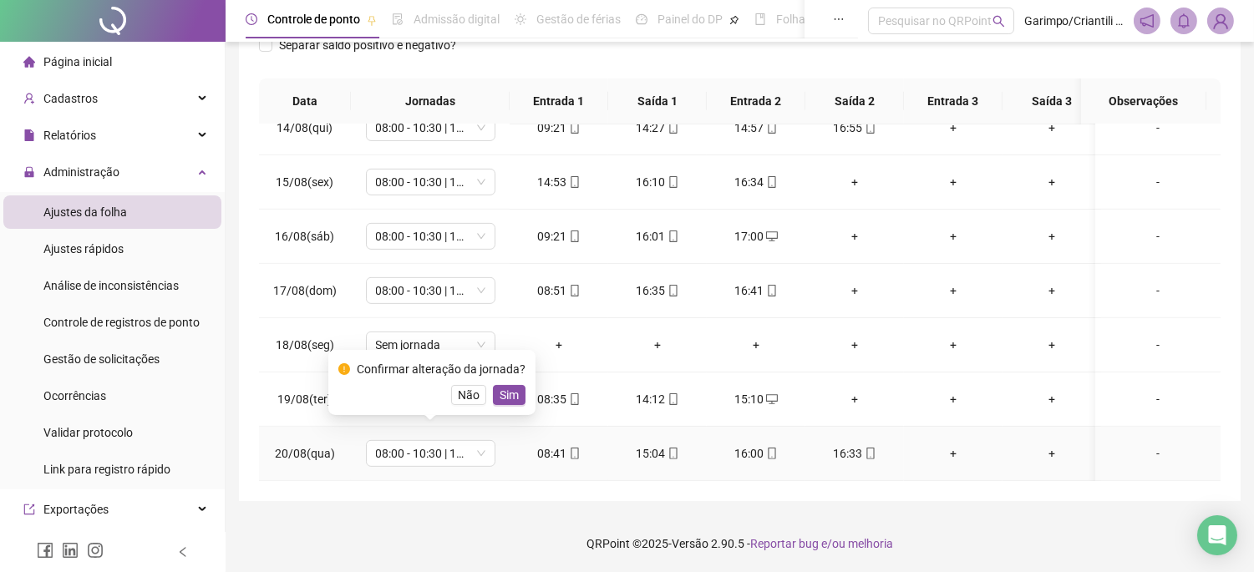
click at [488, 402] on div "Não Sim" at bounding box center [431, 395] width 187 height 20
click at [515, 395] on span "Sim" at bounding box center [509, 395] width 19 height 18
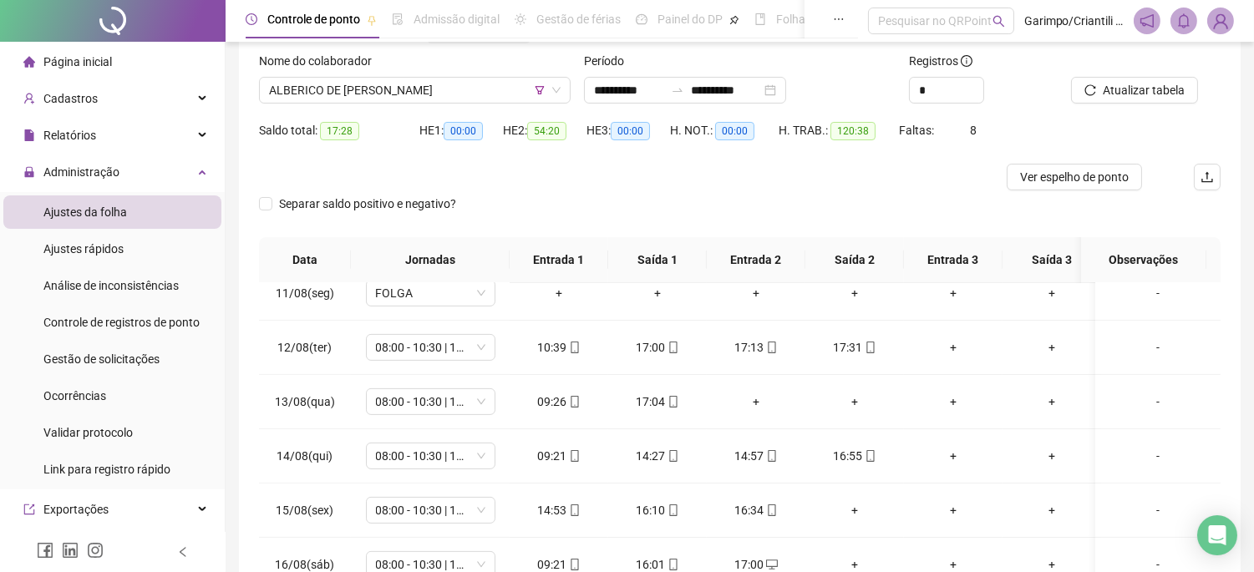
scroll to position [0, 0]
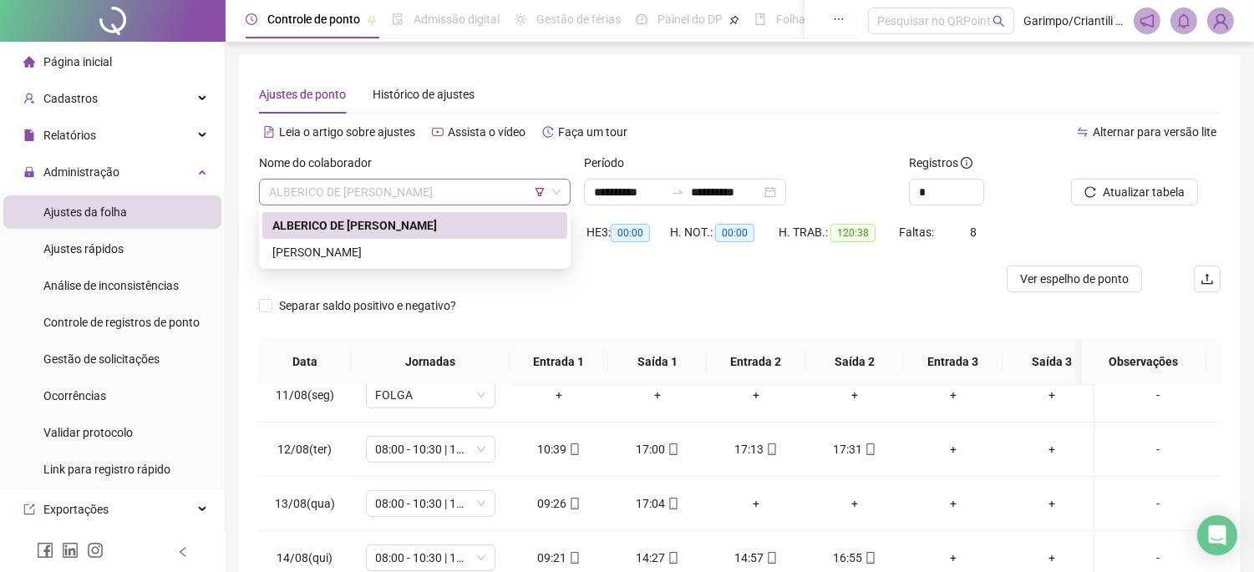
click at [445, 182] on span "ALBERICO DE [PERSON_NAME]" at bounding box center [415, 192] width 292 height 25
click at [345, 256] on div "[PERSON_NAME]" at bounding box center [414, 252] width 285 height 18
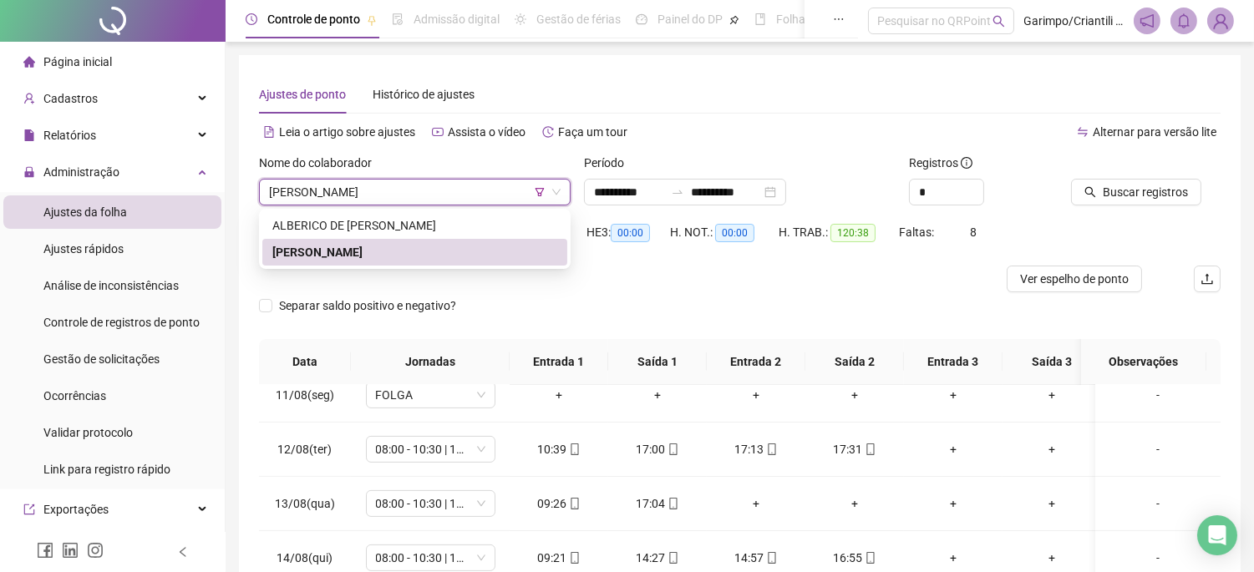
click at [1180, 170] on div "Buscar registros" at bounding box center [1146, 180] width 150 height 52
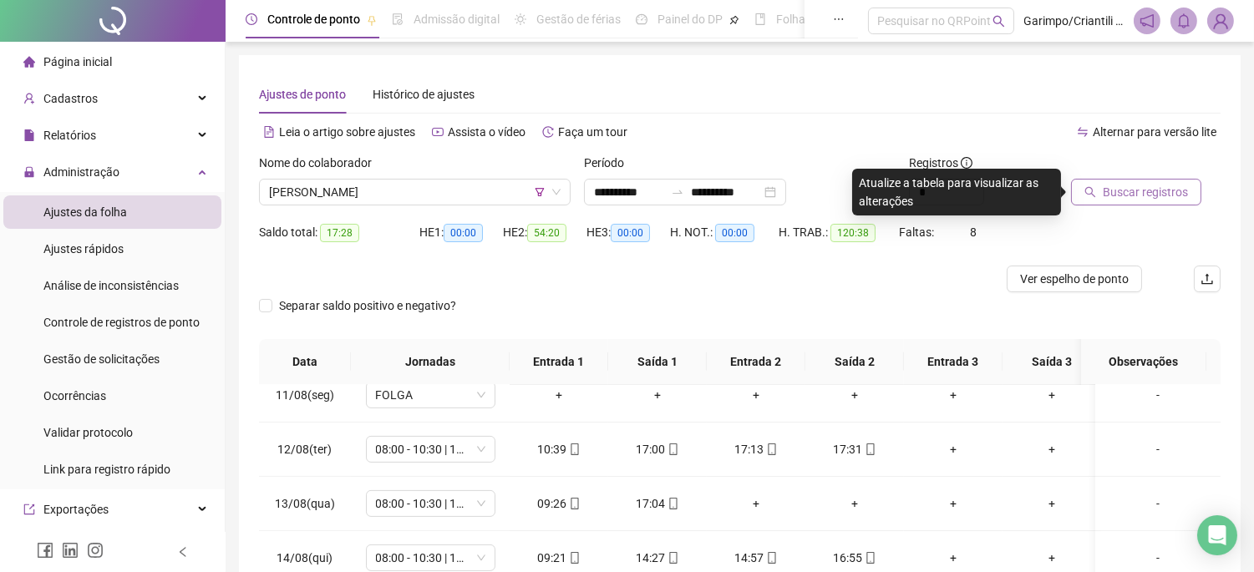
click at [1179, 177] on div "Buscar registros" at bounding box center [1146, 180] width 150 height 52
click at [1175, 185] on span "Buscar registros" at bounding box center [1145, 192] width 85 height 18
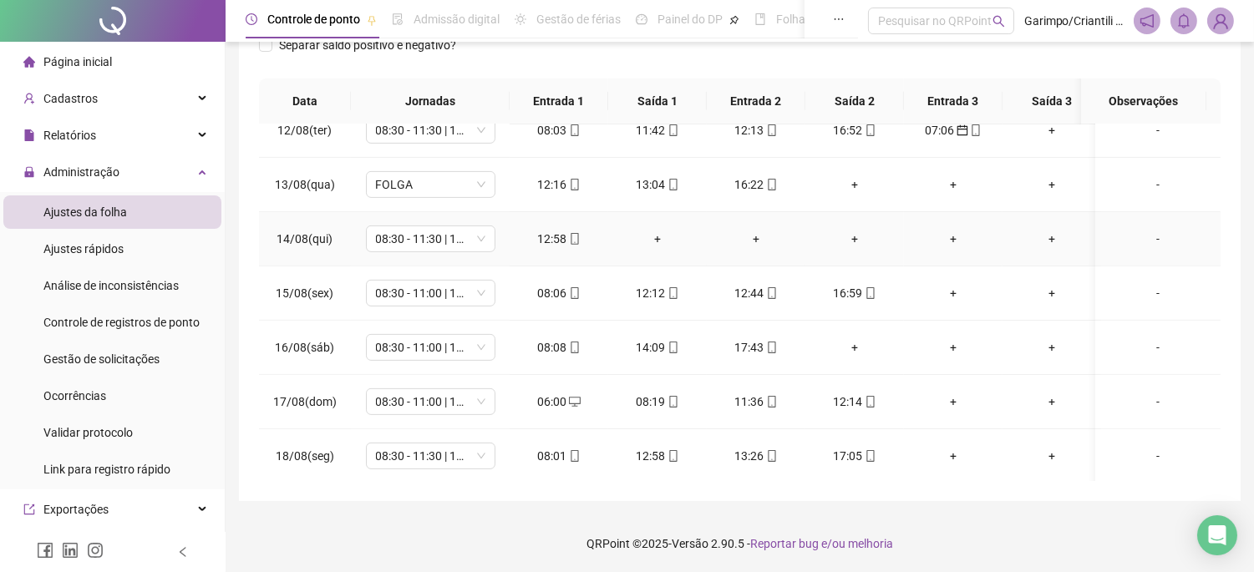
scroll to position [1064, 0]
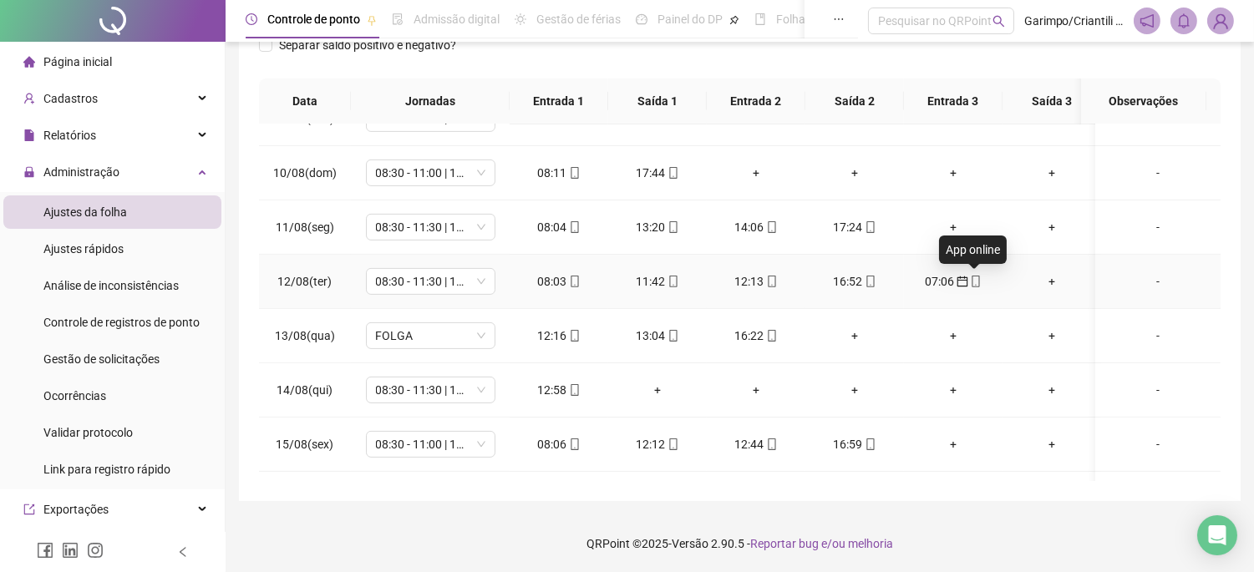
click at [977, 281] on icon "mobile" at bounding box center [976, 282] width 12 height 12
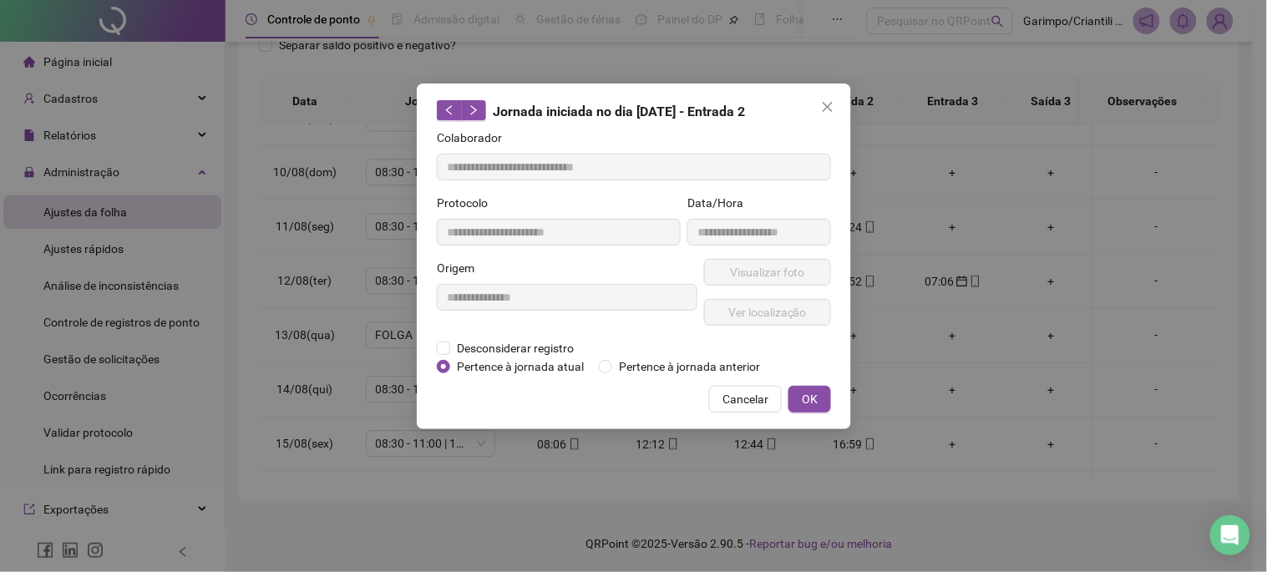
type input "**********"
click at [522, 363] on span "Pertence à jornada atual" at bounding box center [520, 367] width 140 height 18
click at [815, 396] on span "OK" at bounding box center [810, 399] width 16 height 18
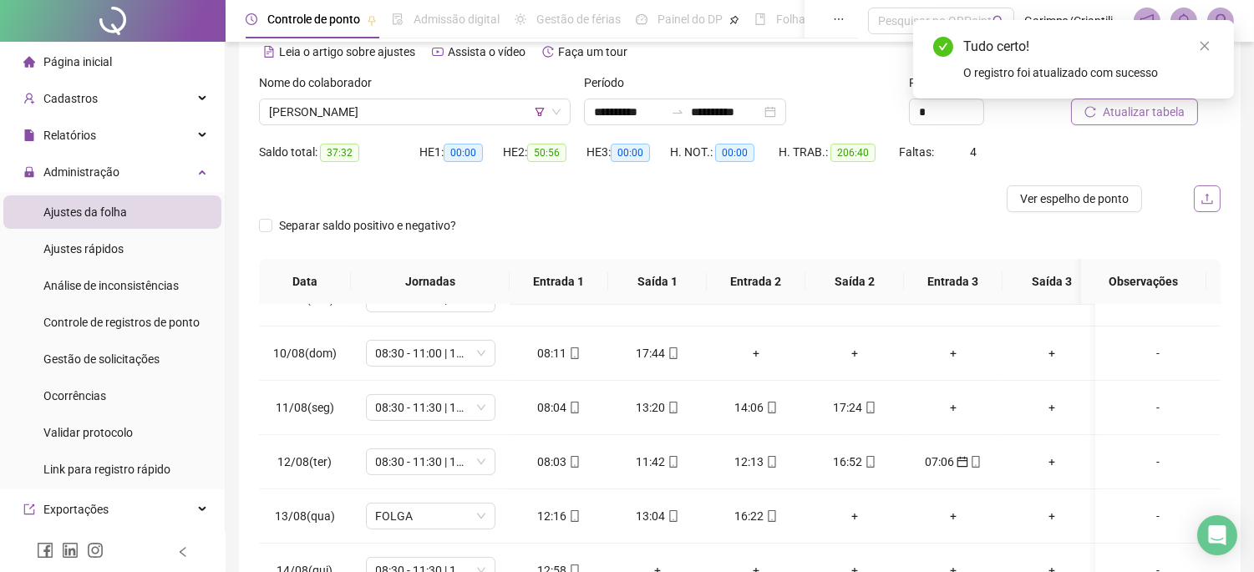
scroll to position [75, 0]
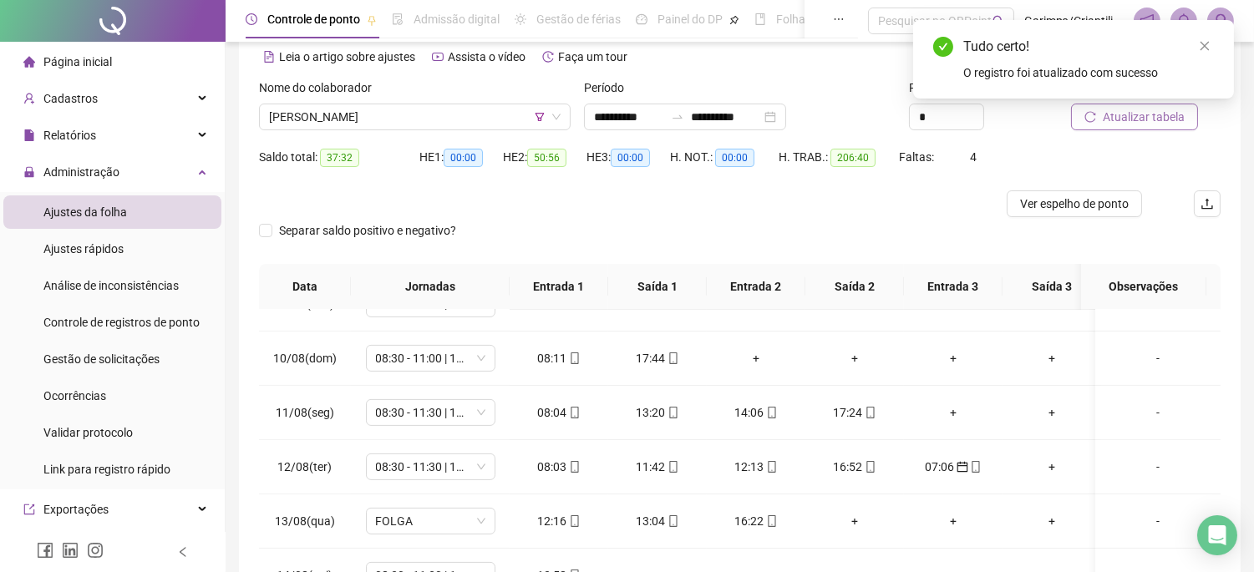
click at [1116, 119] on span "Atualizar tabela" at bounding box center [1144, 117] width 82 height 18
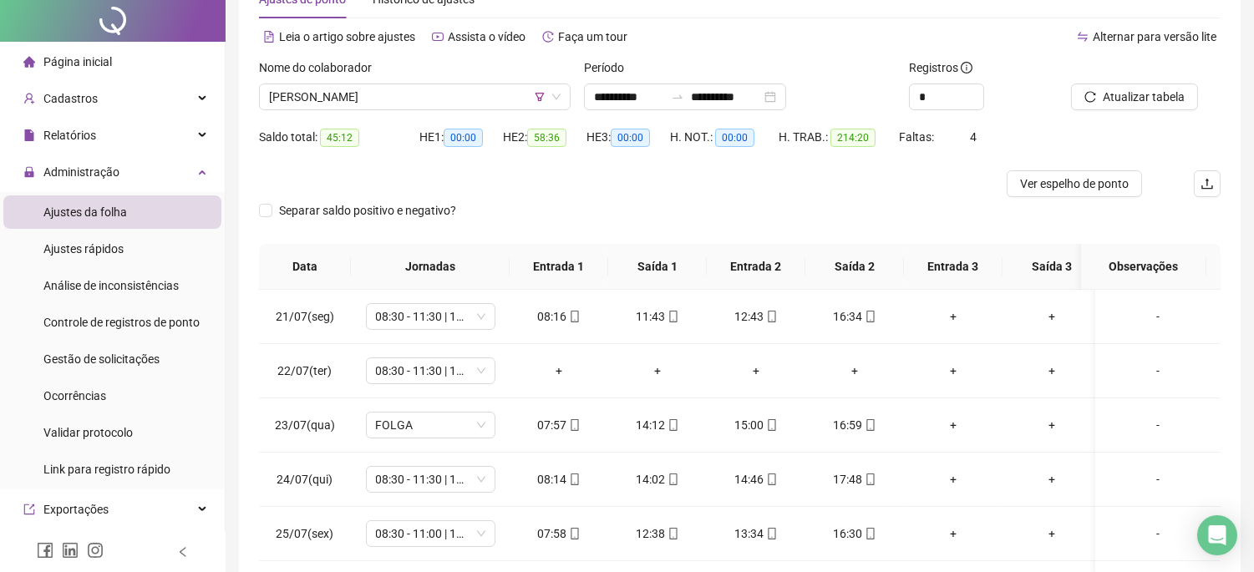
scroll to position [185, 0]
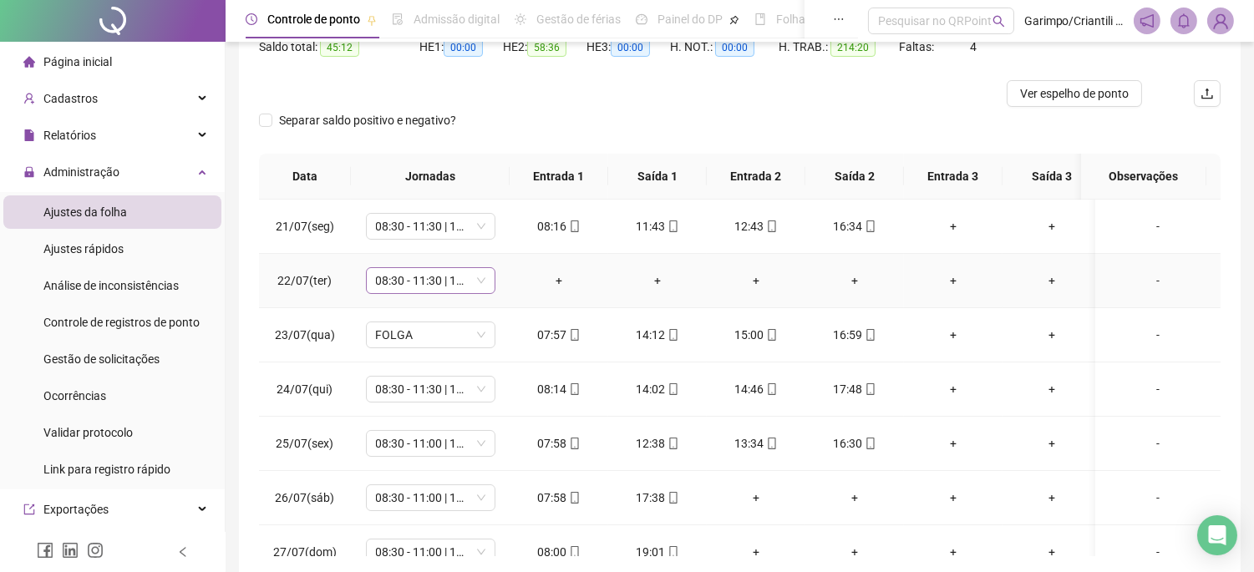
click at [449, 279] on span "08:30 - 11:30 | 12:30 - 16:30" at bounding box center [430, 280] width 109 height 25
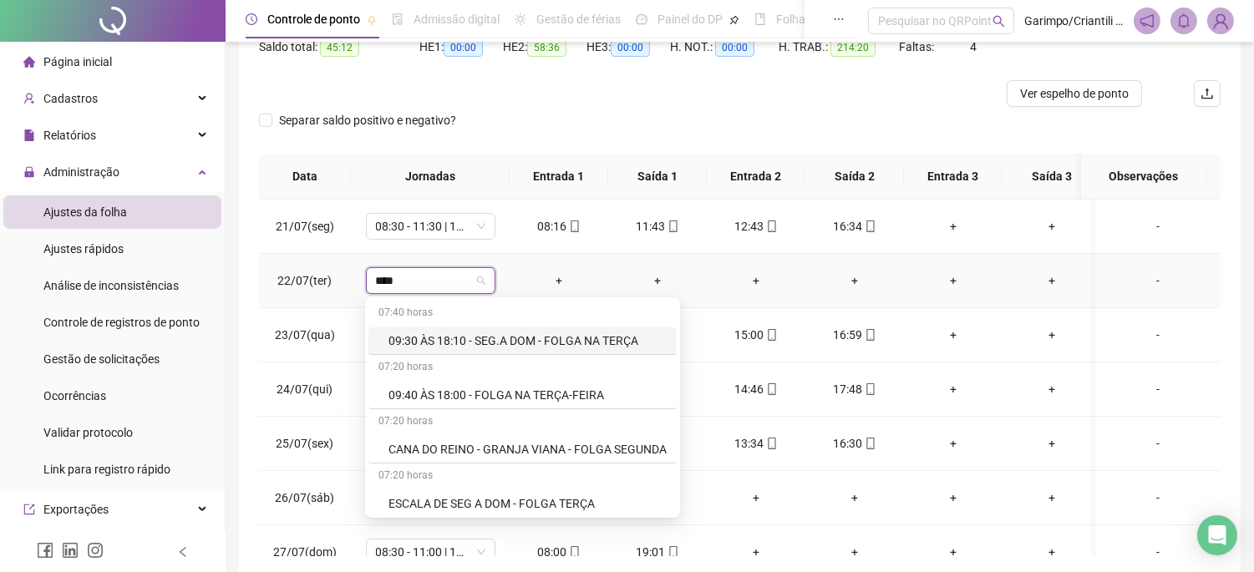
type input "*****"
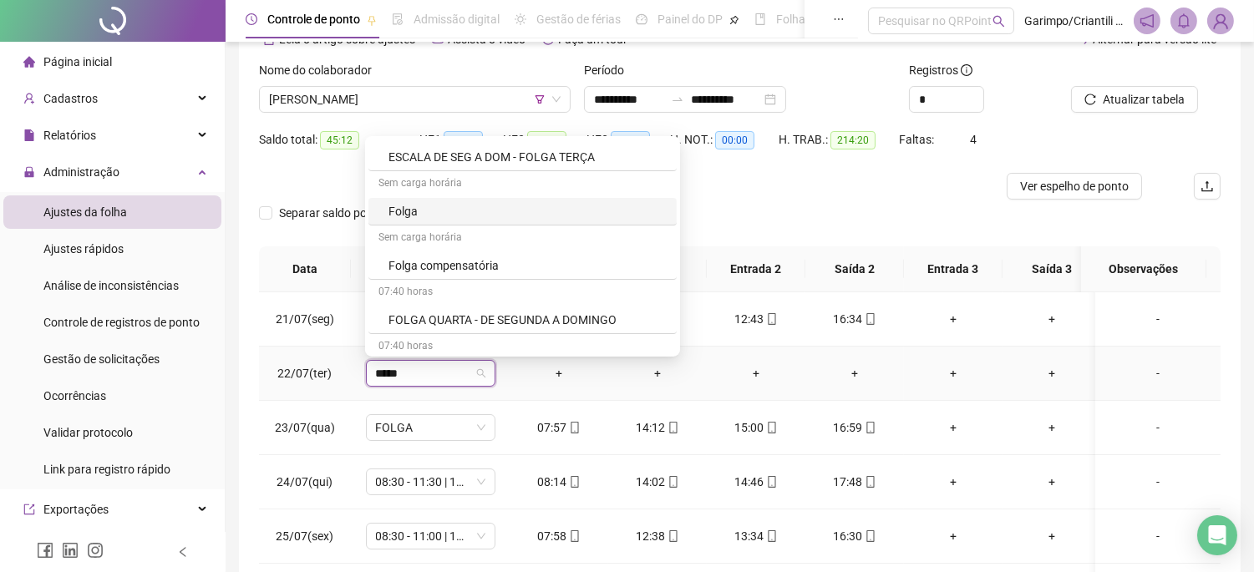
click at [421, 214] on div "Folga" at bounding box center [527, 211] width 278 height 18
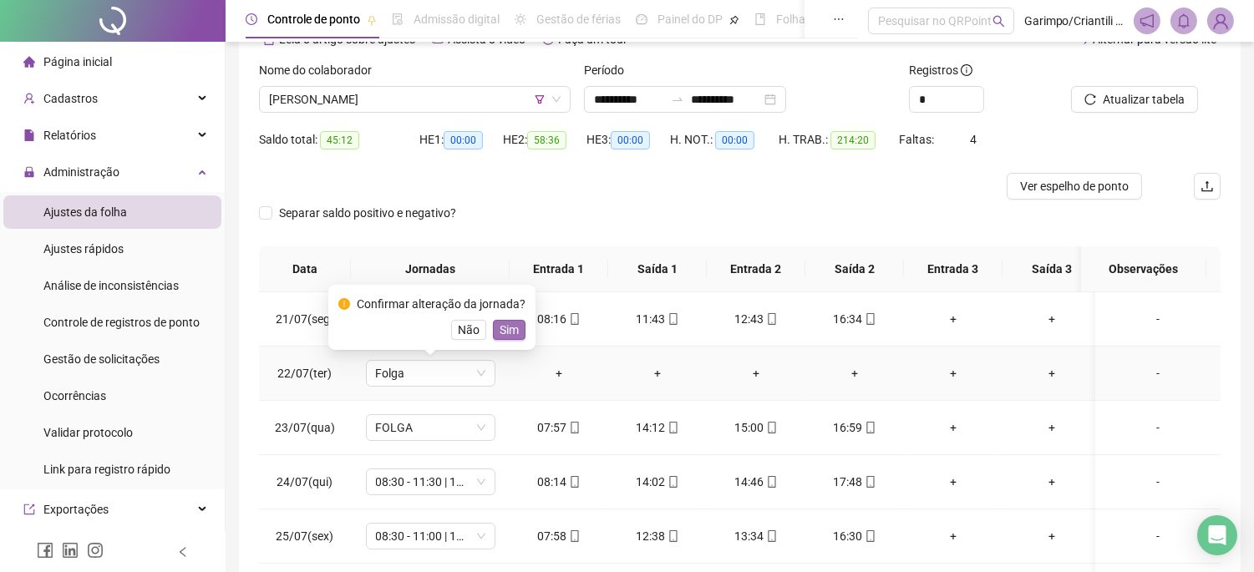
click at [512, 332] on span "Sim" at bounding box center [509, 330] width 19 height 18
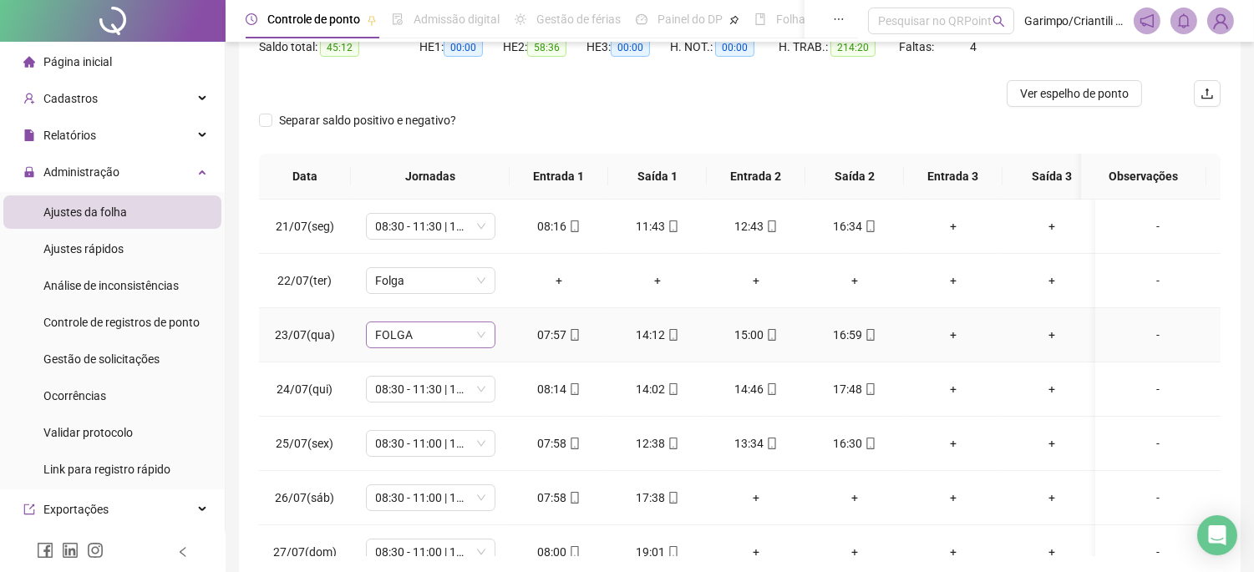
click at [447, 333] on span "FOLGA" at bounding box center [430, 334] width 109 height 25
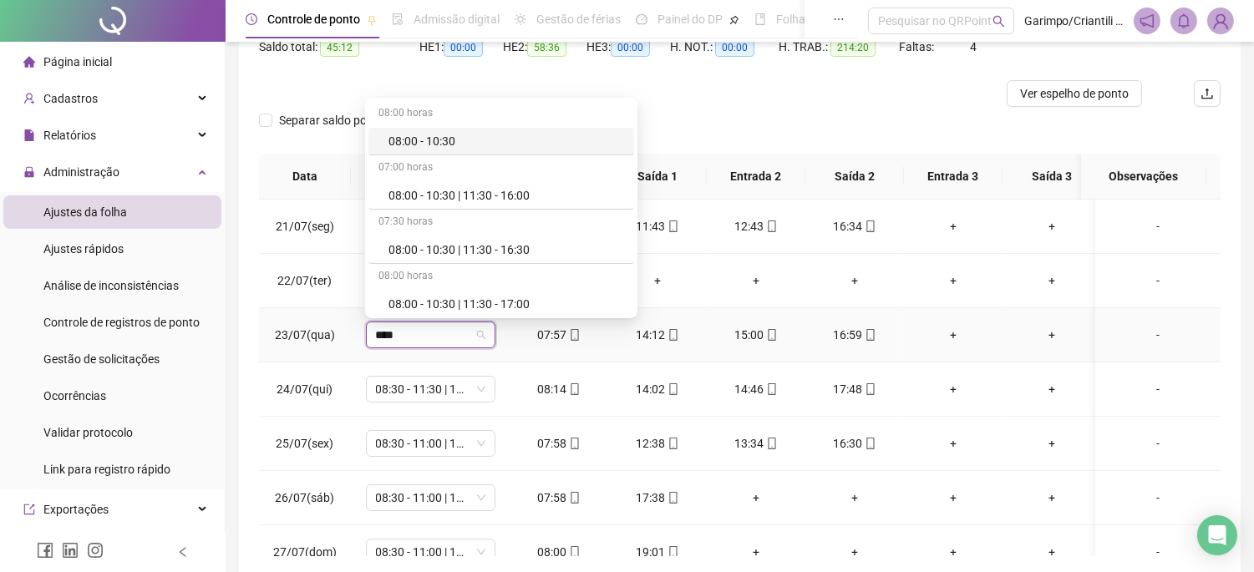
type input "*****"
click at [483, 298] on div "08:00 - 10:30 | 11:30 - 17:00" at bounding box center [506, 304] width 236 height 18
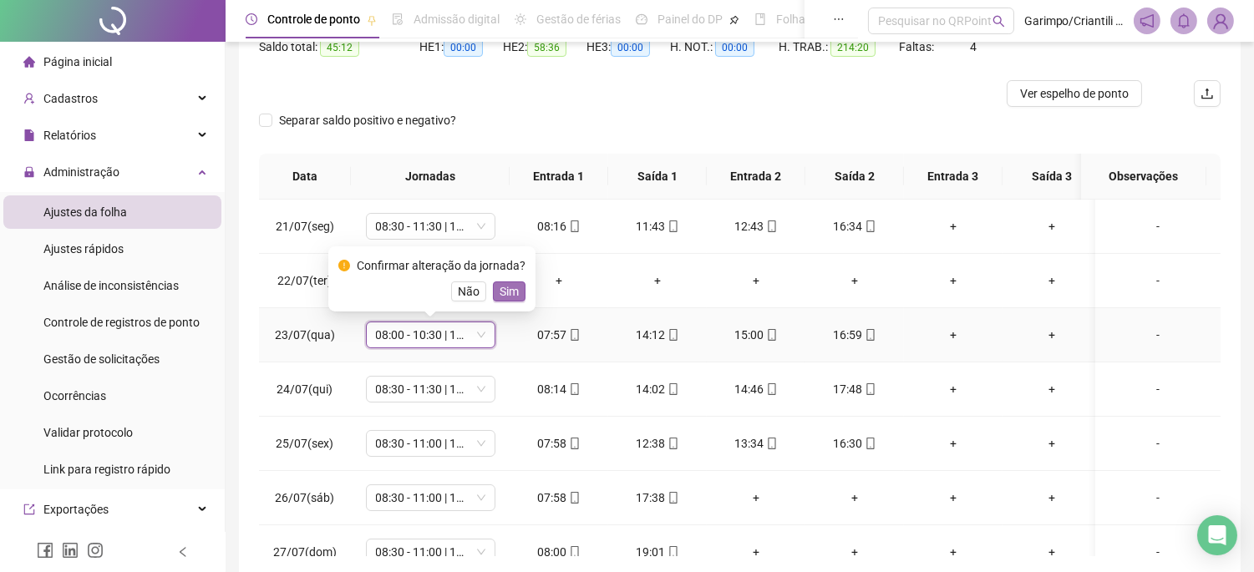
click at [508, 287] on span "Sim" at bounding box center [509, 291] width 19 height 18
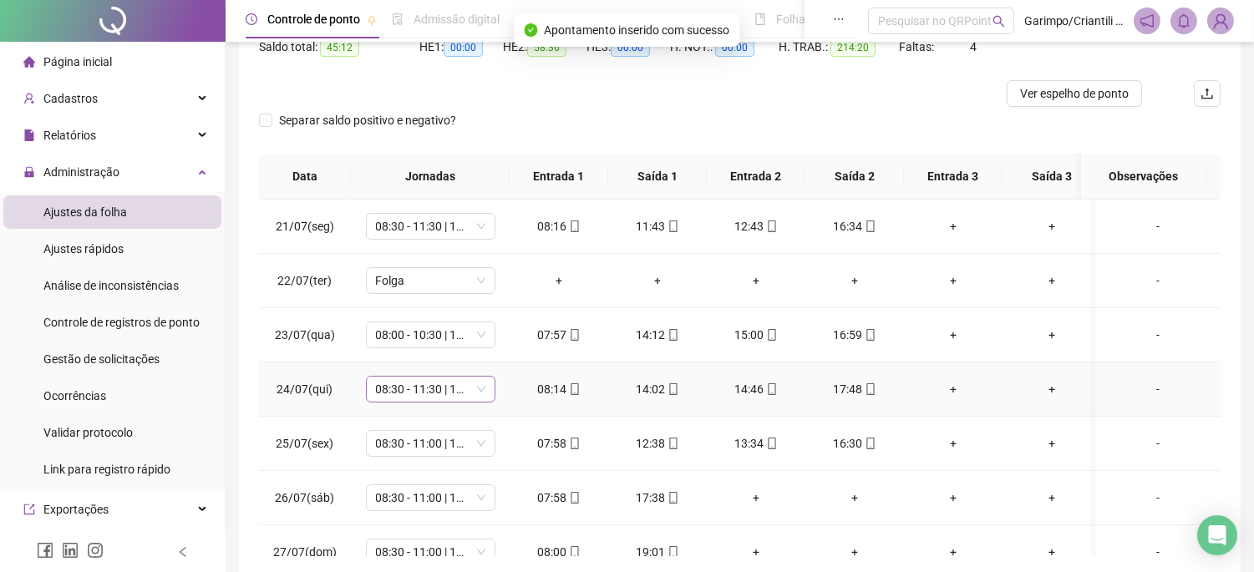
click at [441, 390] on span "08:30 - 11:30 | 12:30 - 16:30" at bounding box center [430, 389] width 109 height 25
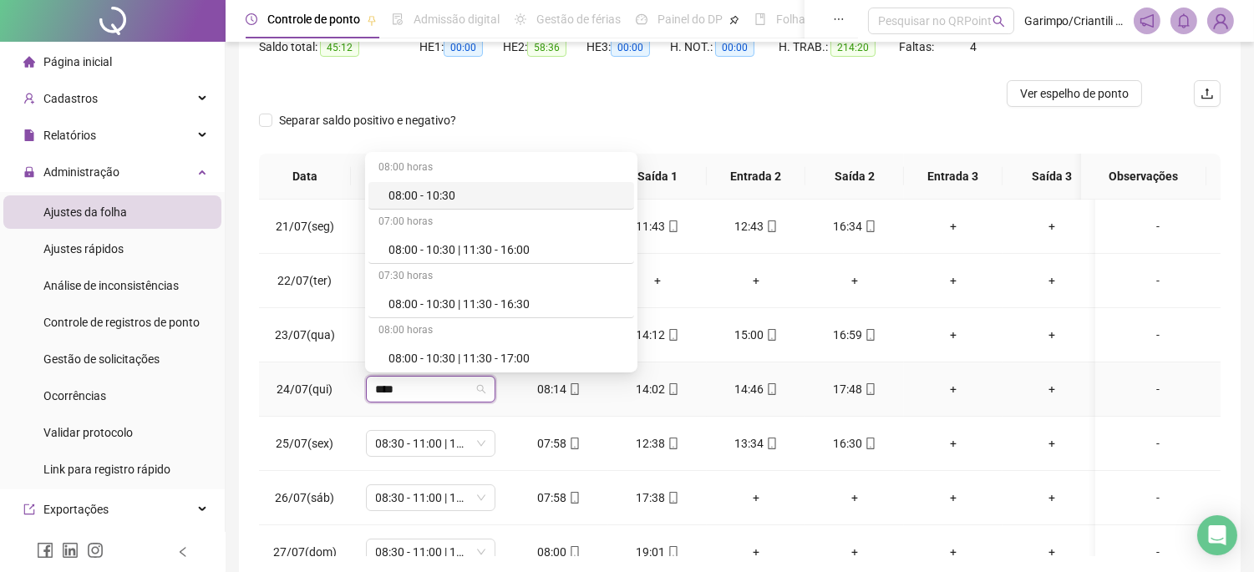
type input "*****"
click at [513, 351] on div "08:00 - 10:30 | 11:30 - 17:00" at bounding box center [506, 358] width 236 height 18
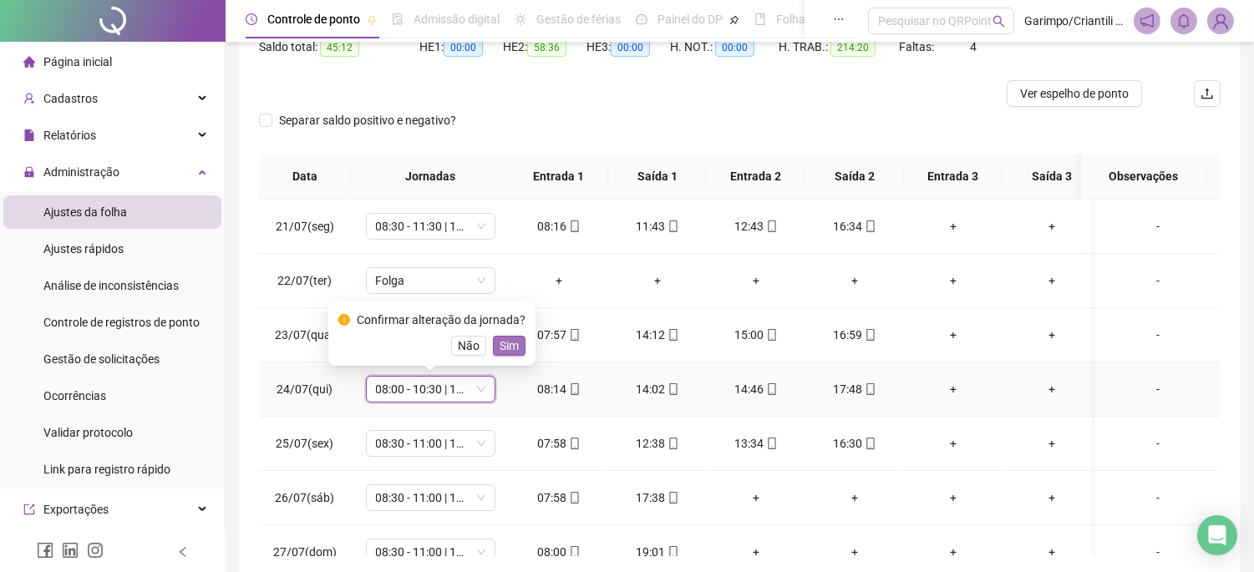
click at [516, 348] on button "Sim" at bounding box center [509, 346] width 33 height 20
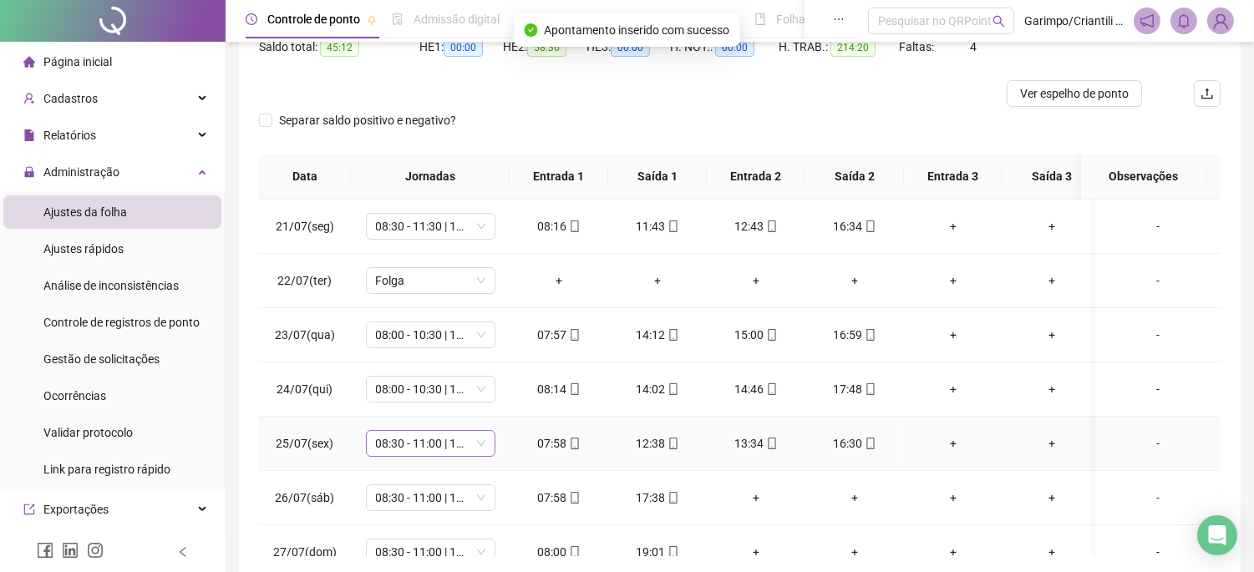
click at [445, 455] on span "08:30 - 11:00 | 12:00 - 17:00" at bounding box center [430, 443] width 109 height 25
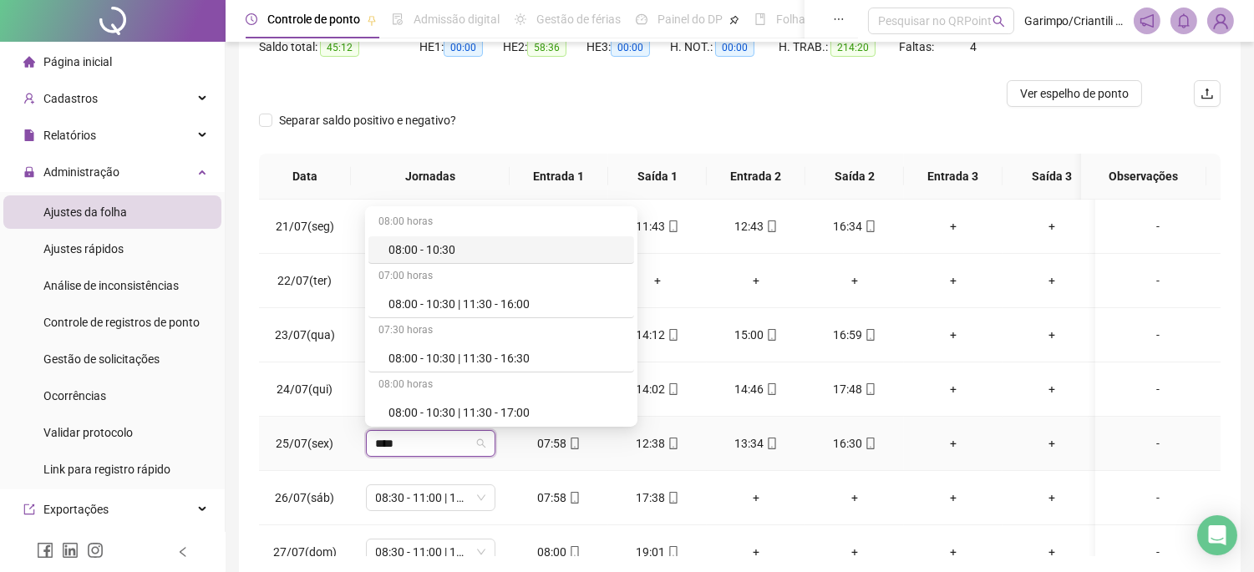
type input "*****"
click at [454, 405] on div "08:00 - 10:30 | 11:30 - 17:00" at bounding box center [506, 413] width 236 height 18
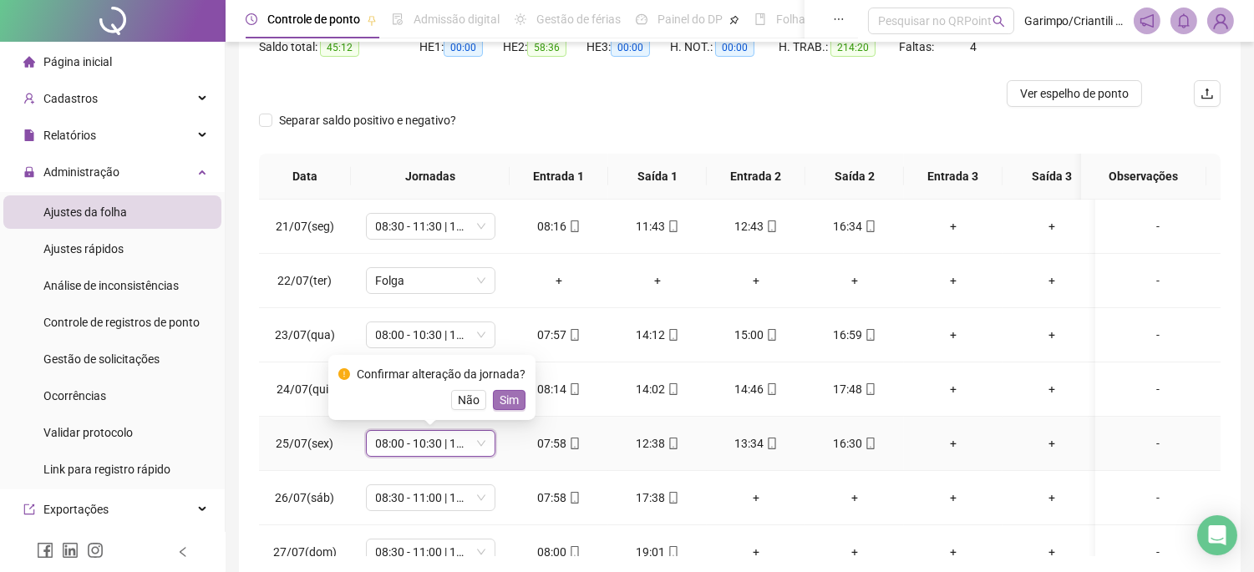
click at [503, 396] on span "Sim" at bounding box center [509, 400] width 19 height 18
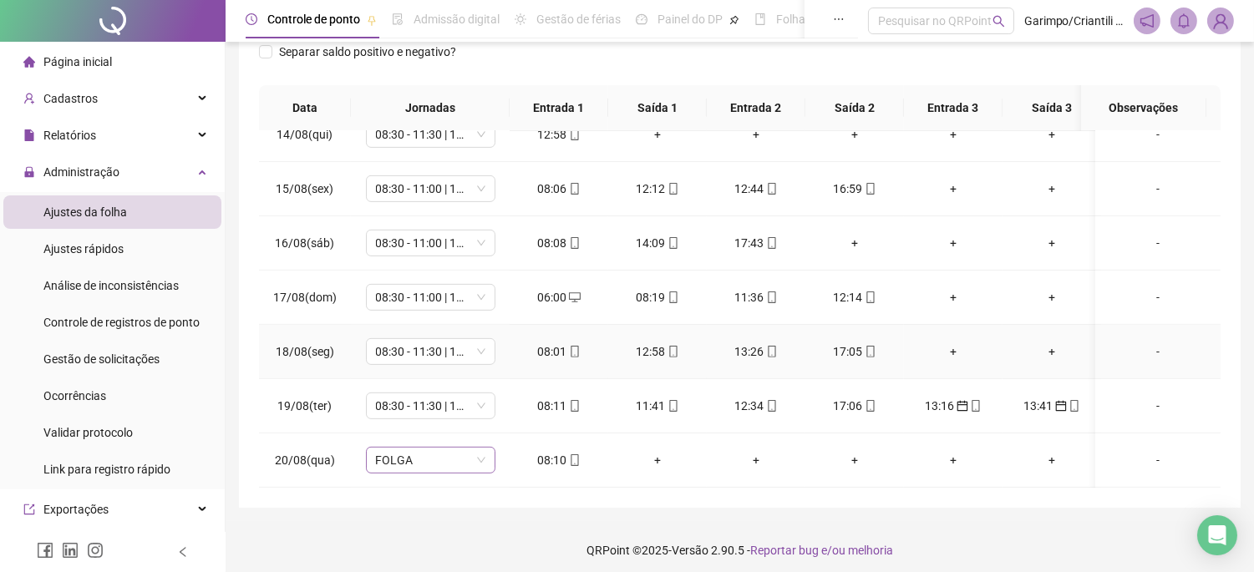
scroll to position [261, 0]
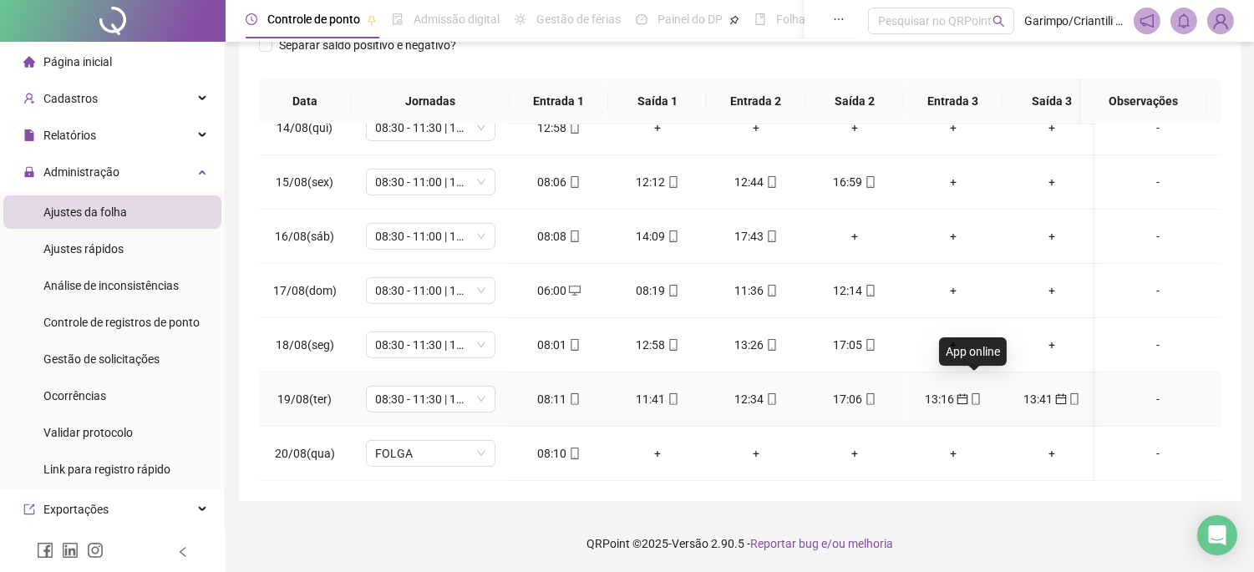
click at [968, 393] on span "mobile" at bounding box center [974, 399] width 13 height 12
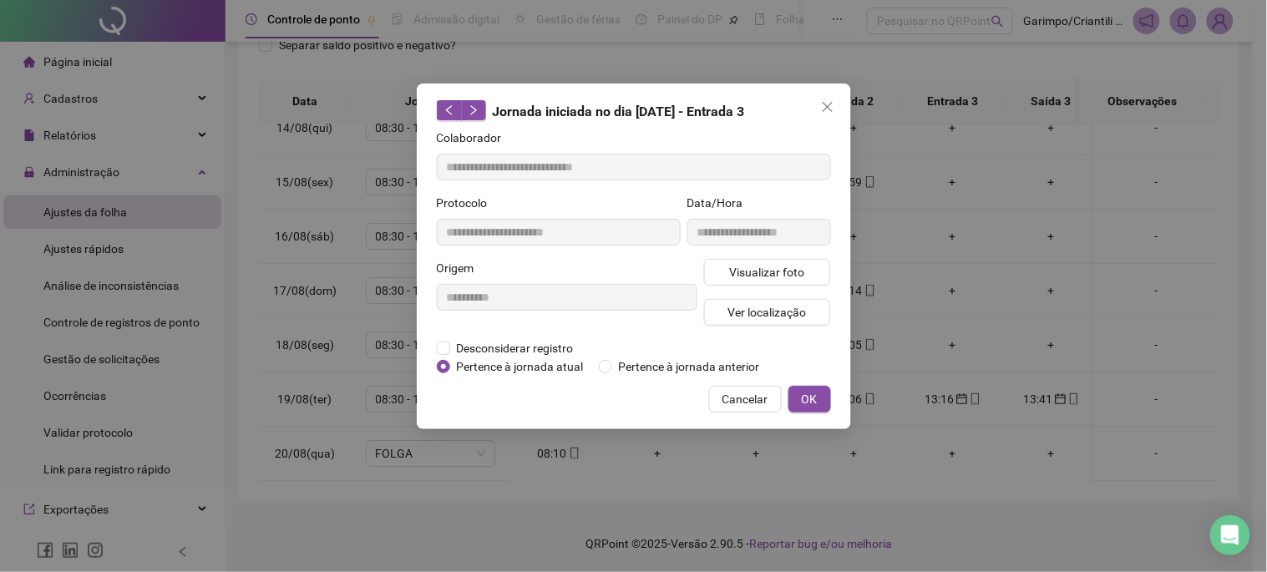
type input "**********"
click at [749, 282] on button "Visualizar foto" at bounding box center [767, 272] width 127 height 27
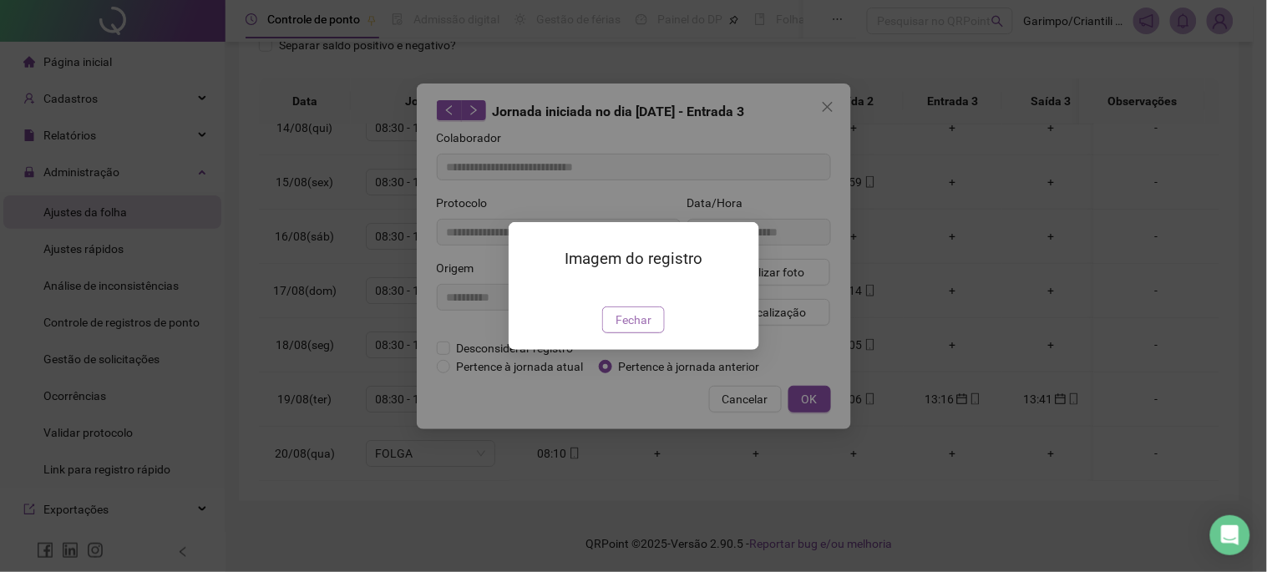
click at [637, 329] on span "Fechar" at bounding box center [634, 320] width 36 height 18
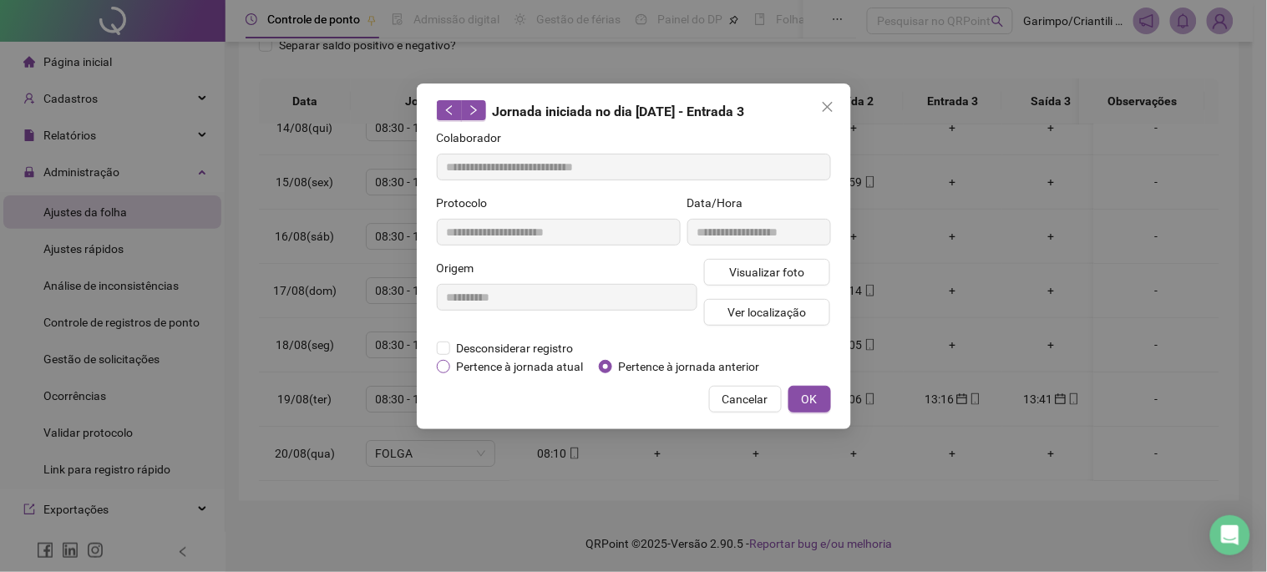
click at [495, 364] on span "Pertence à jornada atual" at bounding box center [520, 367] width 140 height 18
click at [812, 399] on span "OK" at bounding box center [810, 399] width 16 height 18
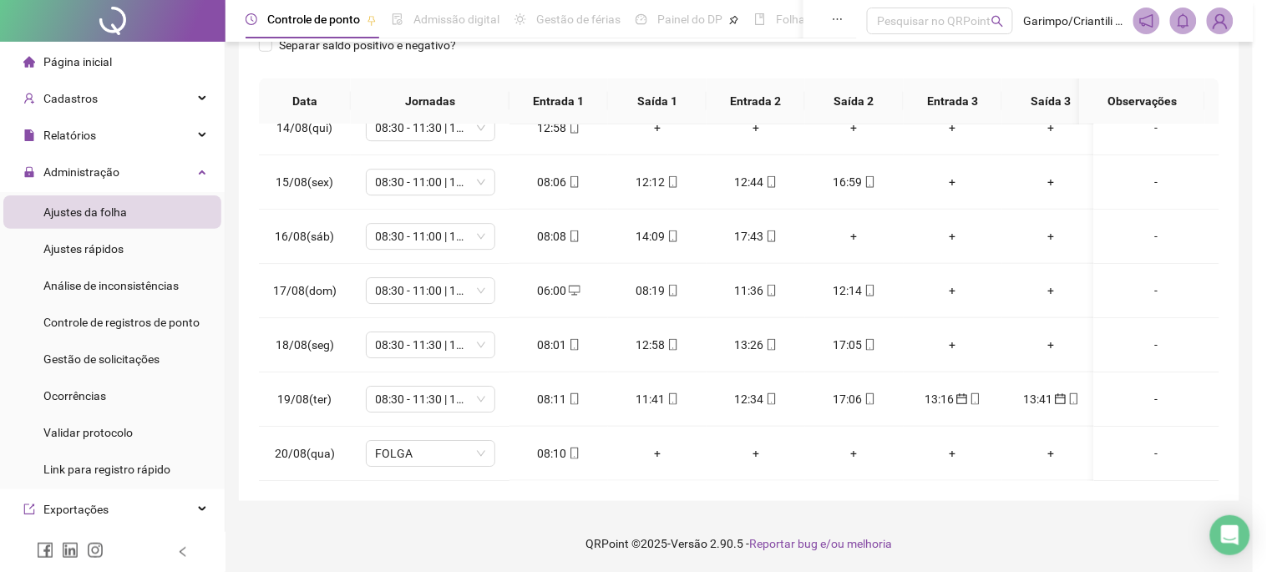
click at [807, 393] on div "**********" at bounding box center [633, 286] width 1267 height 572
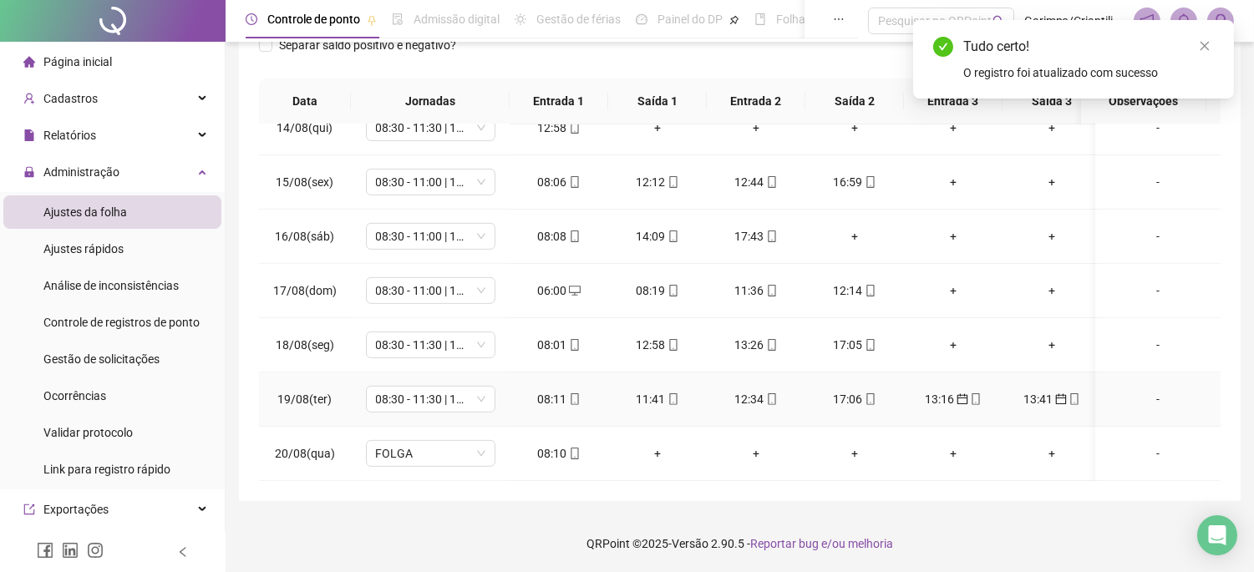
click at [1069, 393] on icon "mobile" at bounding box center [1075, 399] width 12 height 12
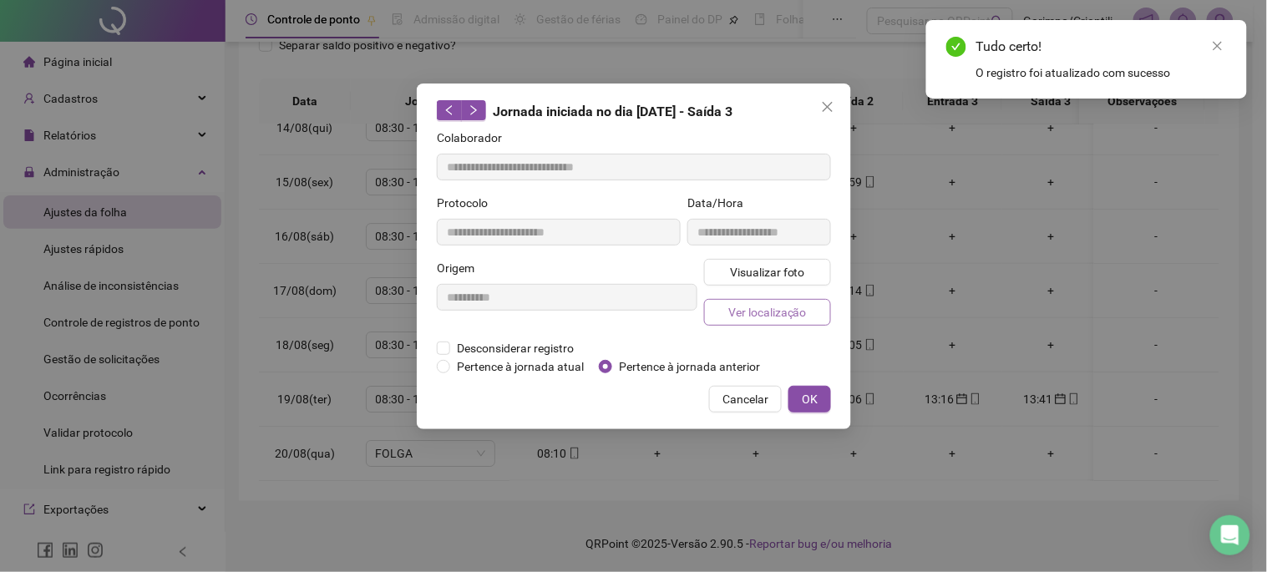
type input "**********"
click at [510, 370] on span "Pertence à jornada atual" at bounding box center [520, 367] width 140 height 18
click at [820, 391] on button "OK" at bounding box center [810, 399] width 43 height 27
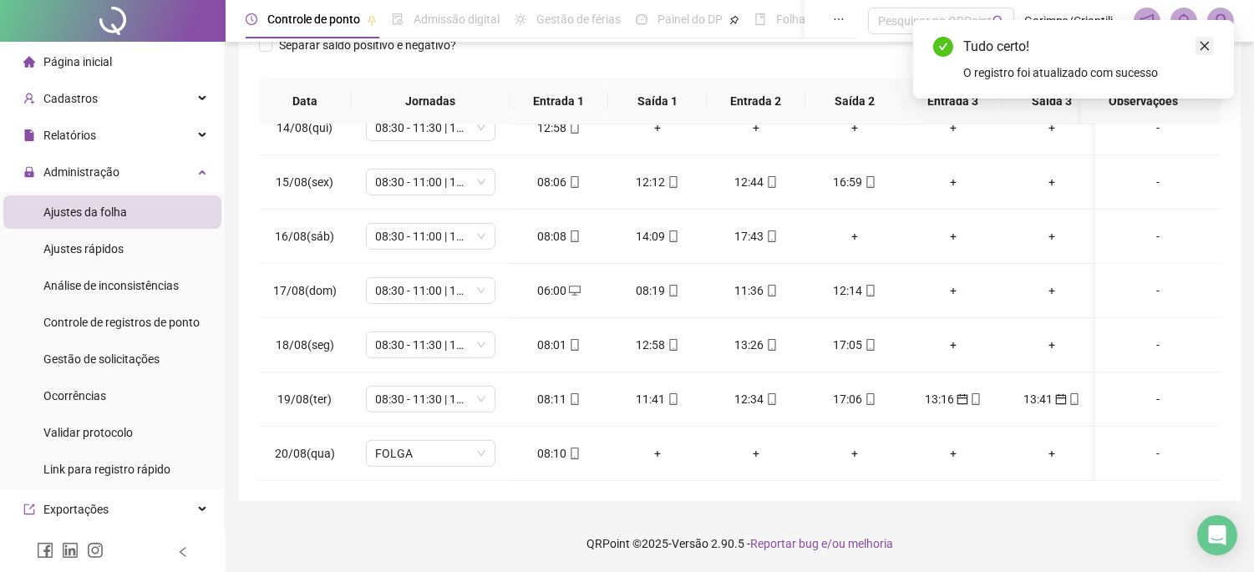
click at [1199, 50] on icon "close" at bounding box center [1205, 46] width 12 height 12
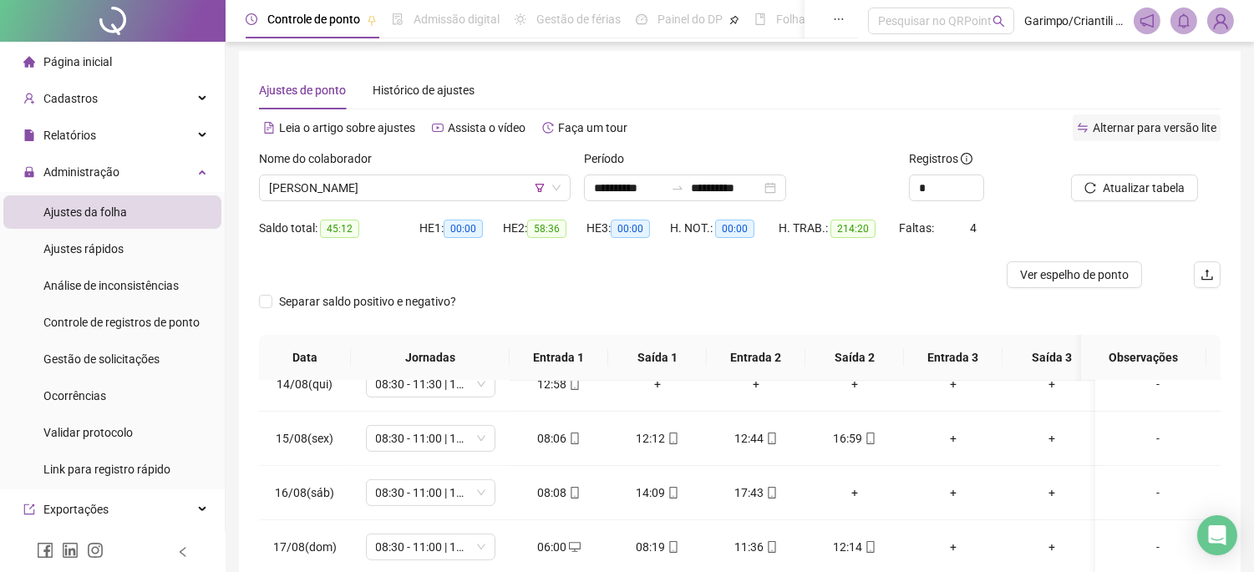
scroll to position [0, 0]
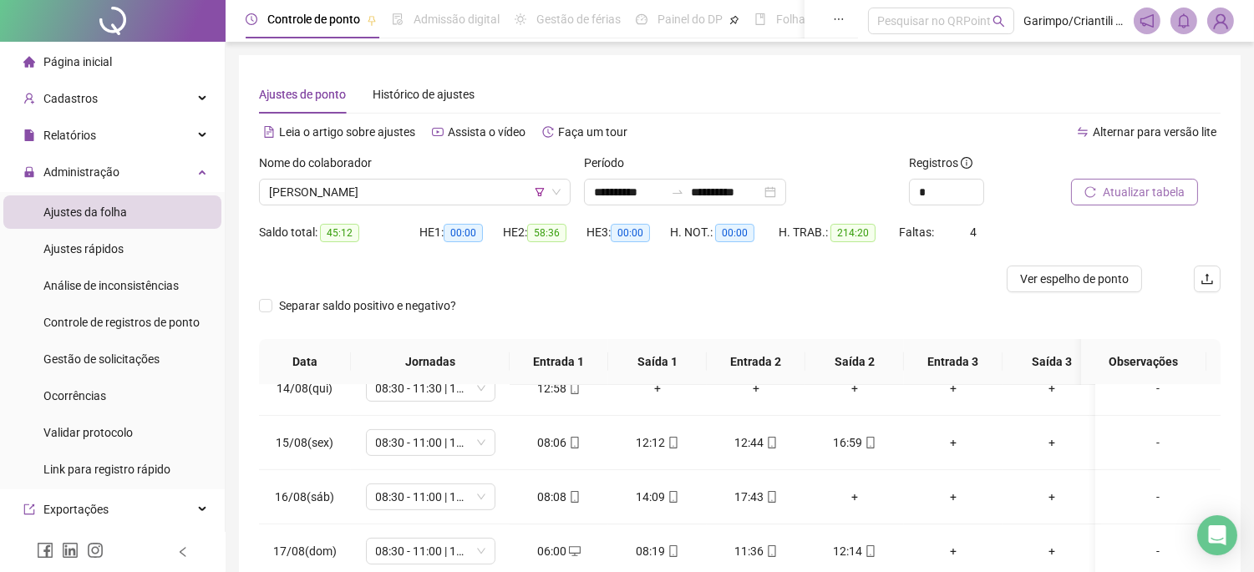
click at [1120, 184] on span "Atualizar tabela" at bounding box center [1144, 192] width 82 height 18
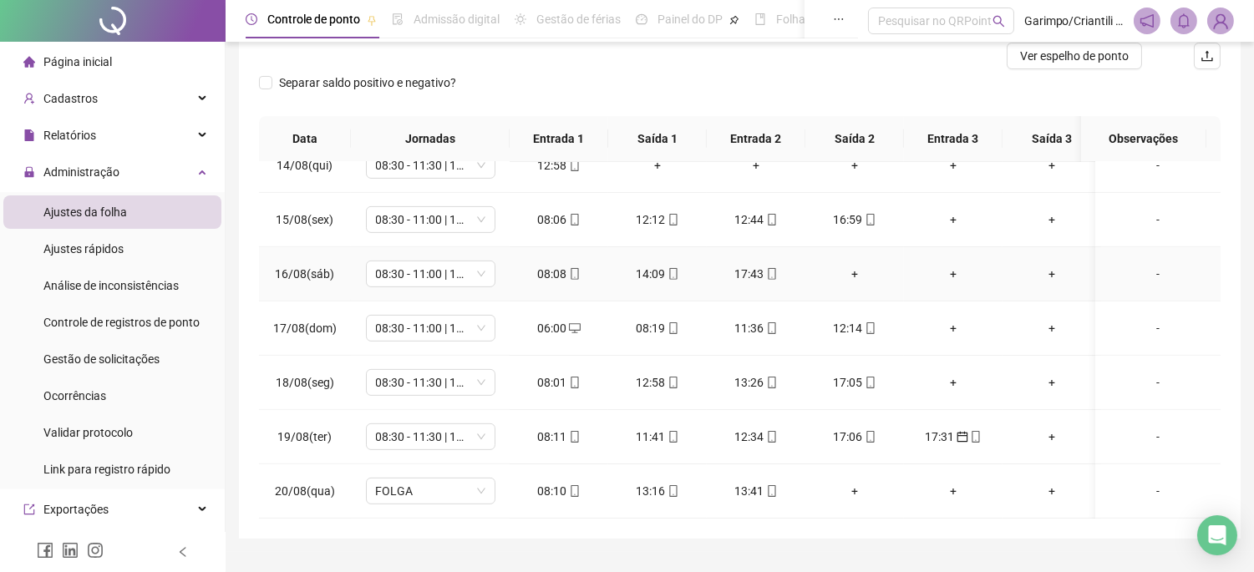
scroll to position [261, 0]
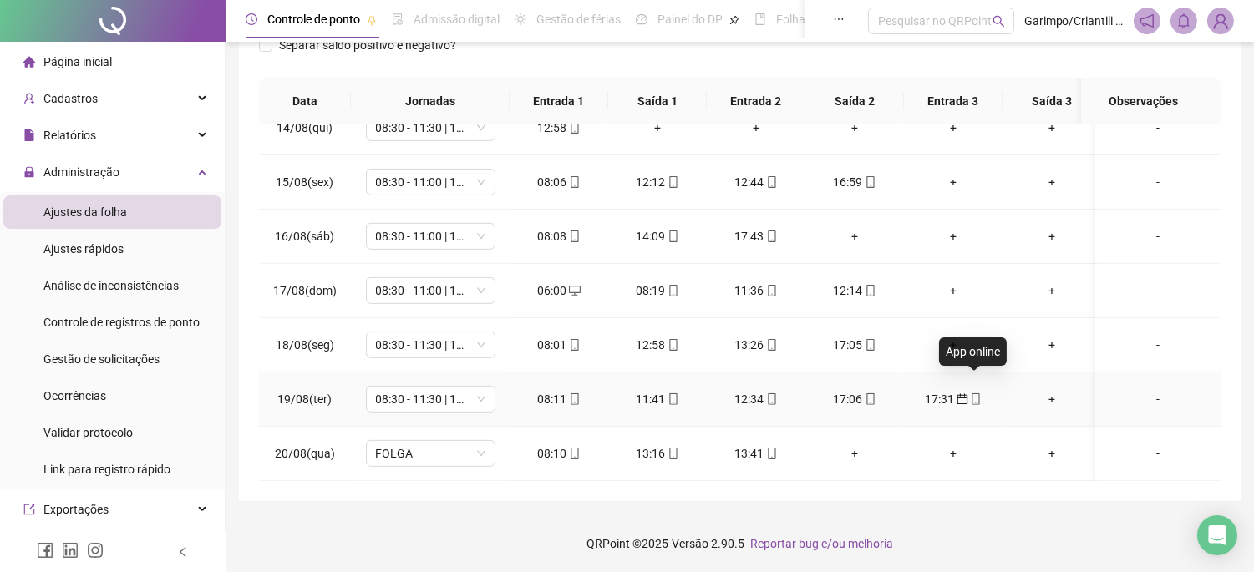
click at [974, 393] on span at bounding box center [974, 399] width 13 height 13
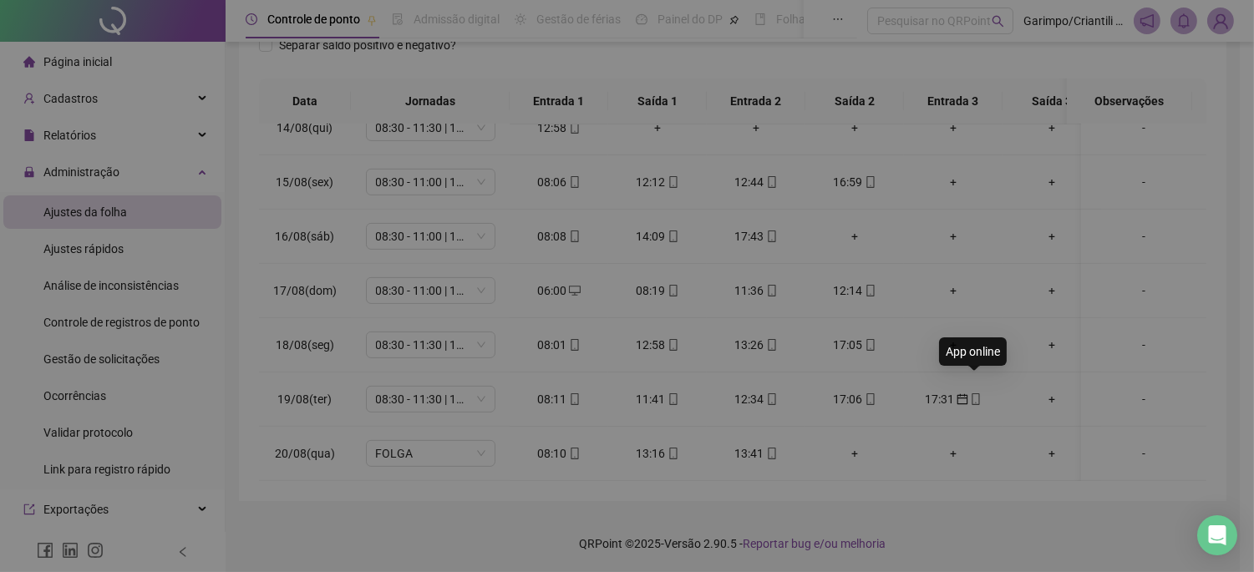
type input "**********"
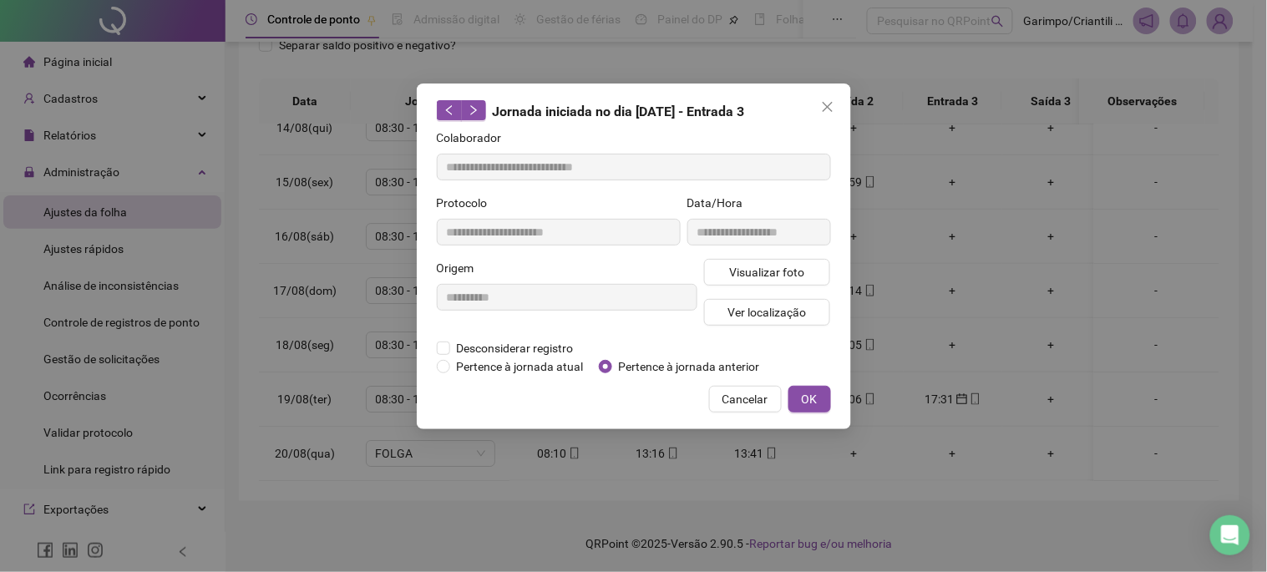
click at [461, 335] on div "**********" at bounding box center [567, 299] width 267 height 80
click at [470, 365] on span "Pertence à jornada atual" at bounding box center [520, 367] width 140 height 18
click at [809, 397] on span "OK" at bounding box center [810, 399] width 16 height 18
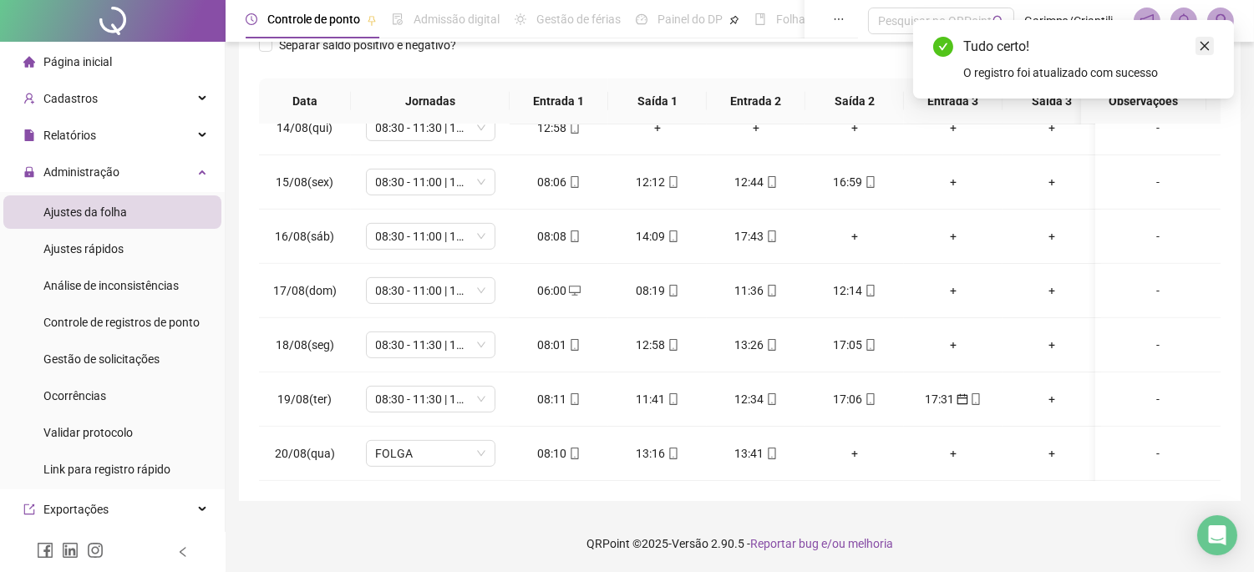
click at [1199, 53] on link "Close" at bounding box center [1205, 46] width 18 height 18
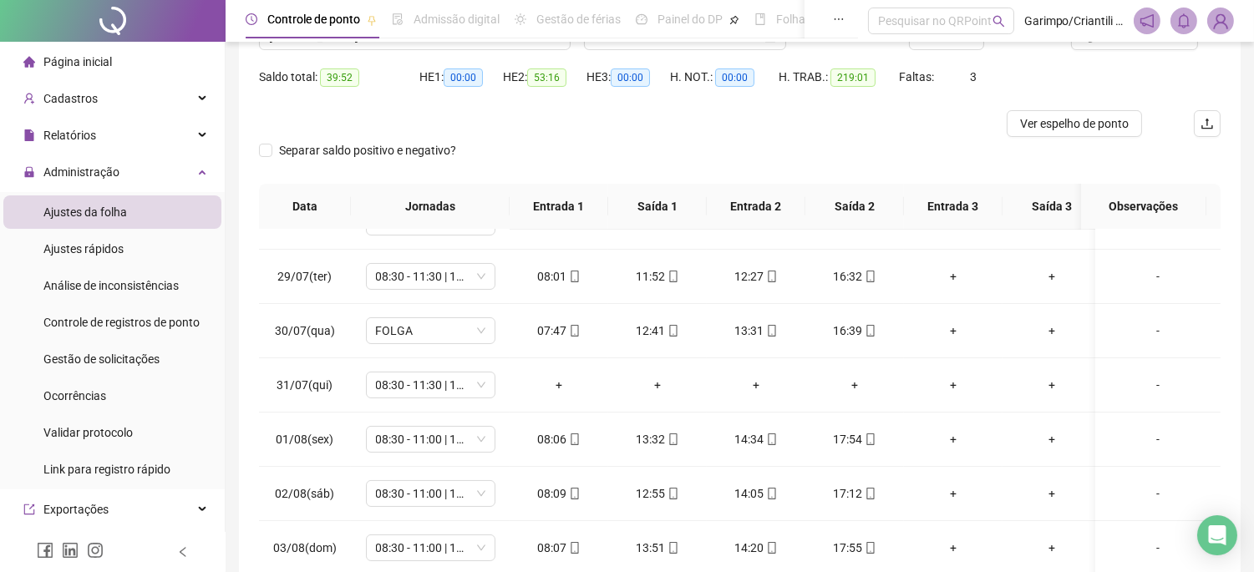
scroll to position [0, 0]
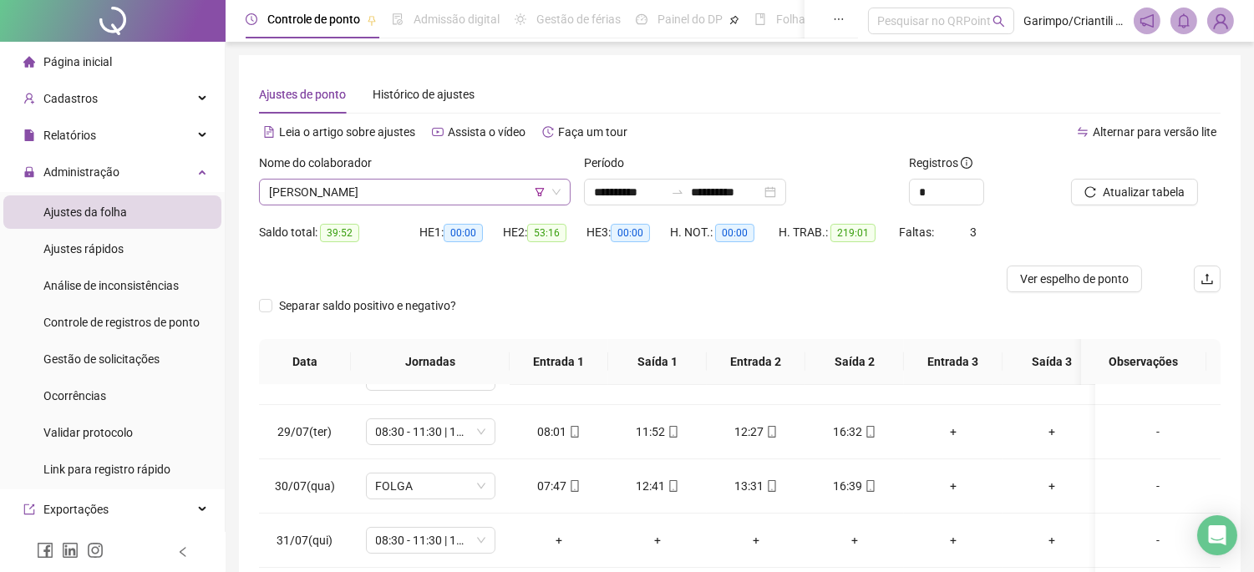
click at [378, 185] on span "[PERSON_NAME]" at bounding box center [415, 192] width 292 height 25
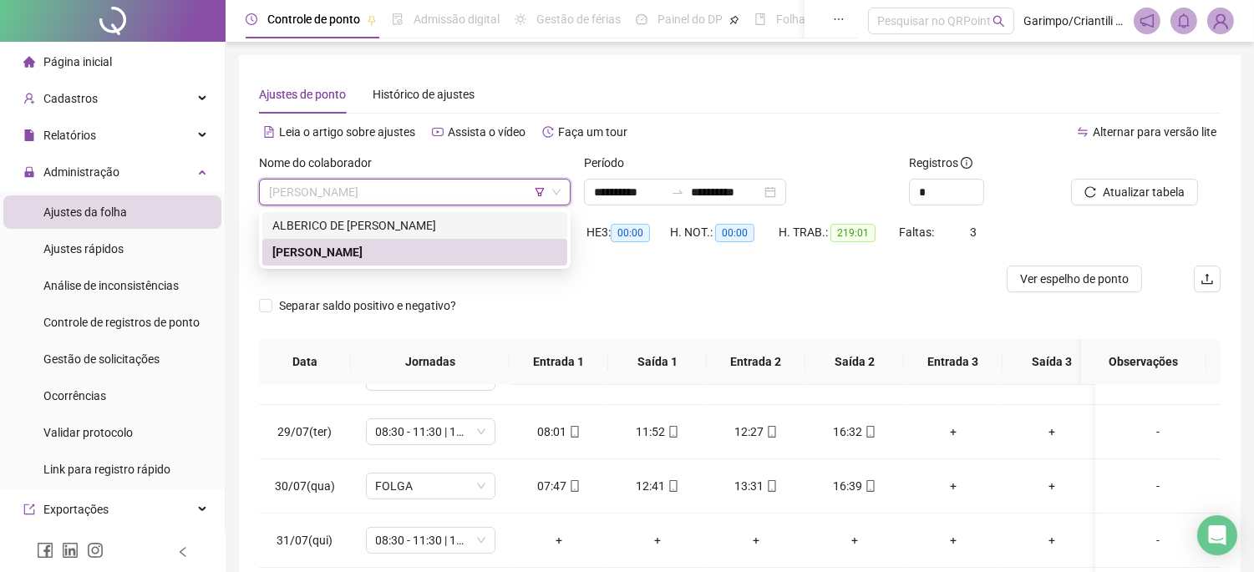
click at [541, 188] on icon "filter" at bounding box center [540, 192] width 9 height 8
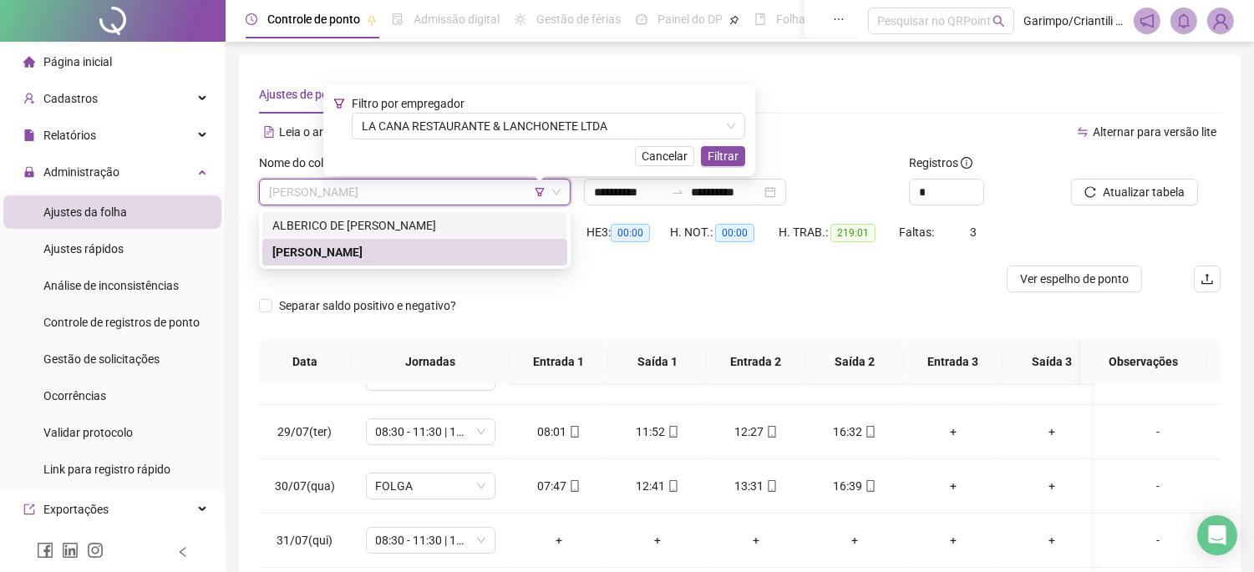
click at [705, 261] on div "H. NOT.: 00:00" at bounding box center [724, 242] width 109 height 47
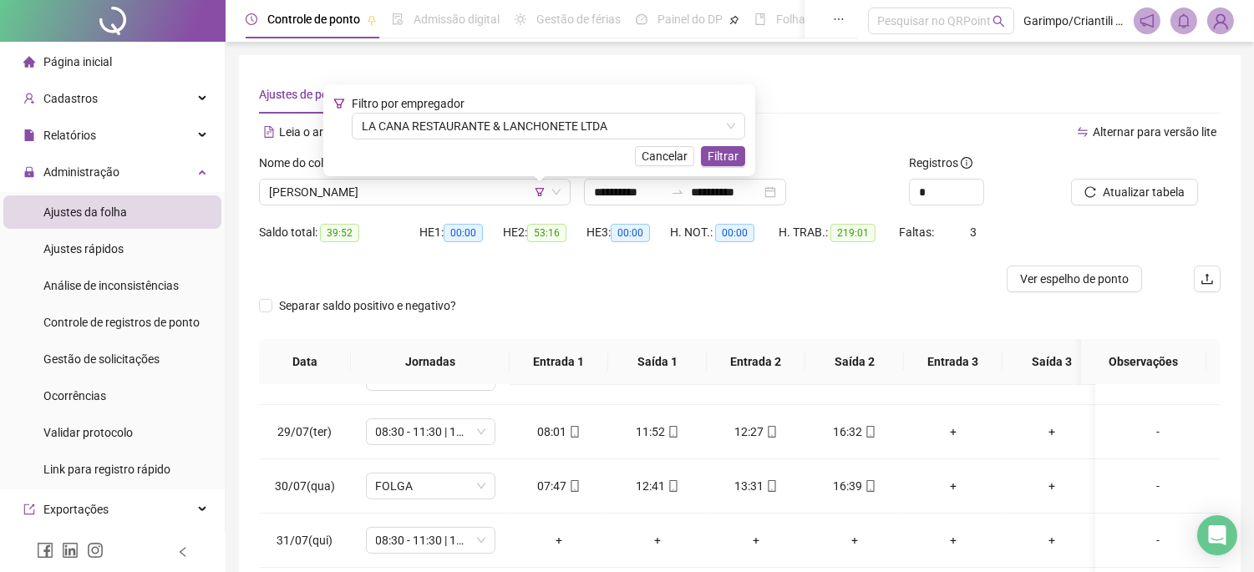
drag, startPoint x: 666, startPoint y: 257, endPoint x: 572, endPoint y: 239, distance: 95.4
click at [665, 259] on div "HE 3: 00:00" at bounding box center [628, 242] width 84 height 47
drag, startPoint x: 530, startPoint y: 234, endPoint x: 582, endPoint y: 236, distance: 52.7
click at [582, 236] on div "HE 2: 53:16" at bounding box center [545, 232] width 84 height 19
click at [551, 236] on span "53:16" at bounding box center [546, 233] width 39 height 18
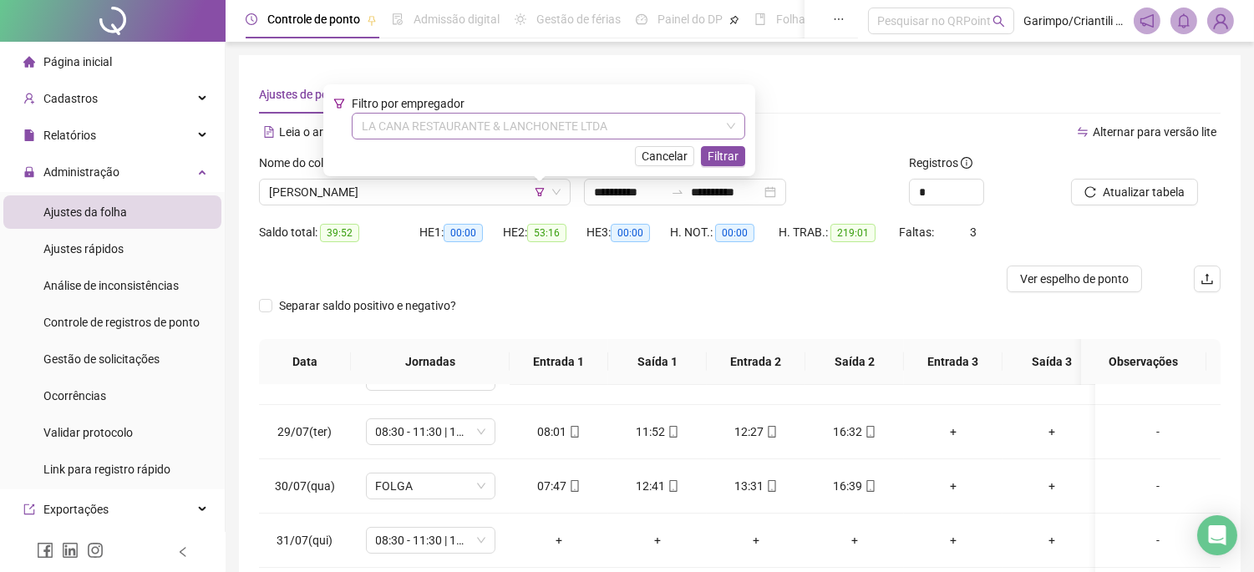
click at [489, 137] on span "LA CANA RESTAURANTE & LANCHONETE LTDA" at bounding box center [548, 126] width 373 height 25
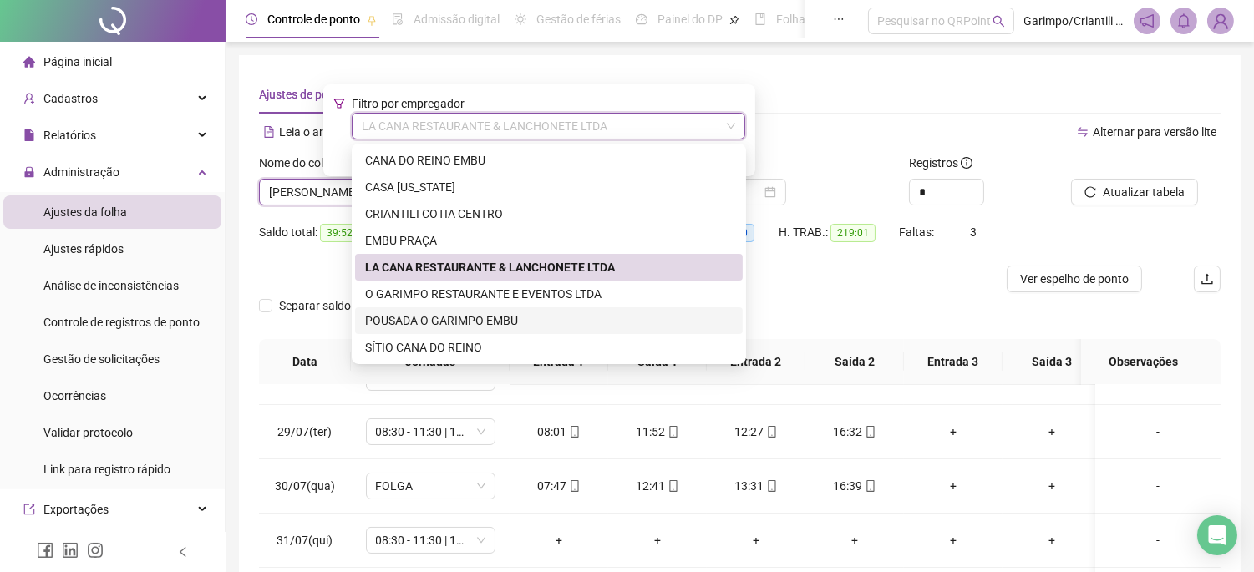
click at [453, 319] on div "POUSADA O GARIMPO EMBU" at bounding box center [549, 321] width 368 height 18
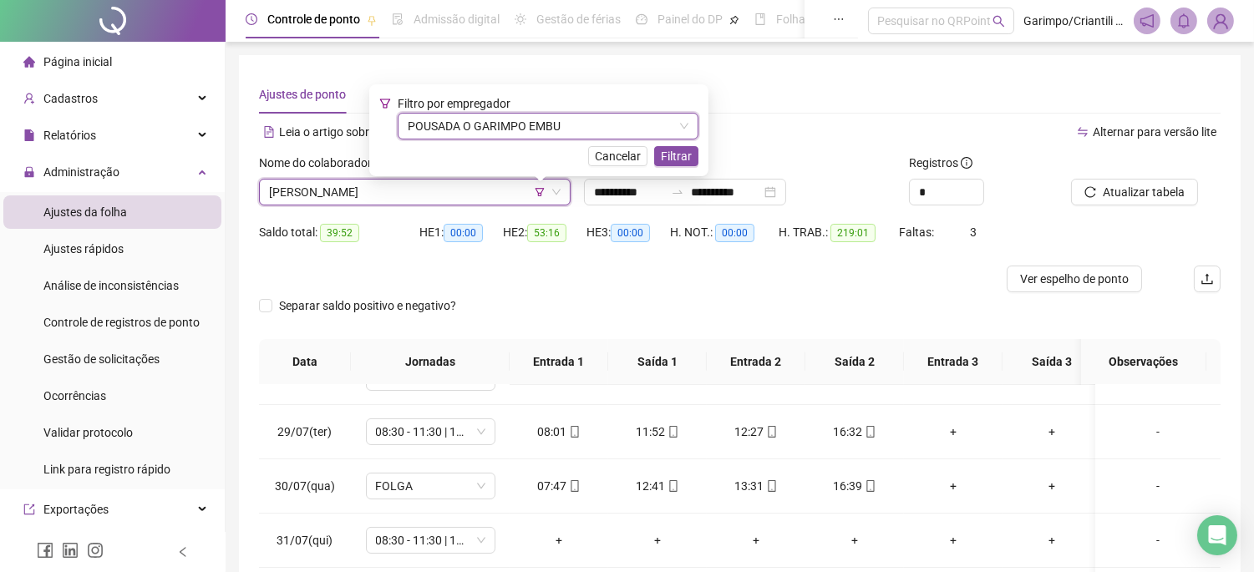
click at [443, 132] on span "POUSADA O GARIMPO EMBU" at bounding box center [548, 126] width 281 height 25
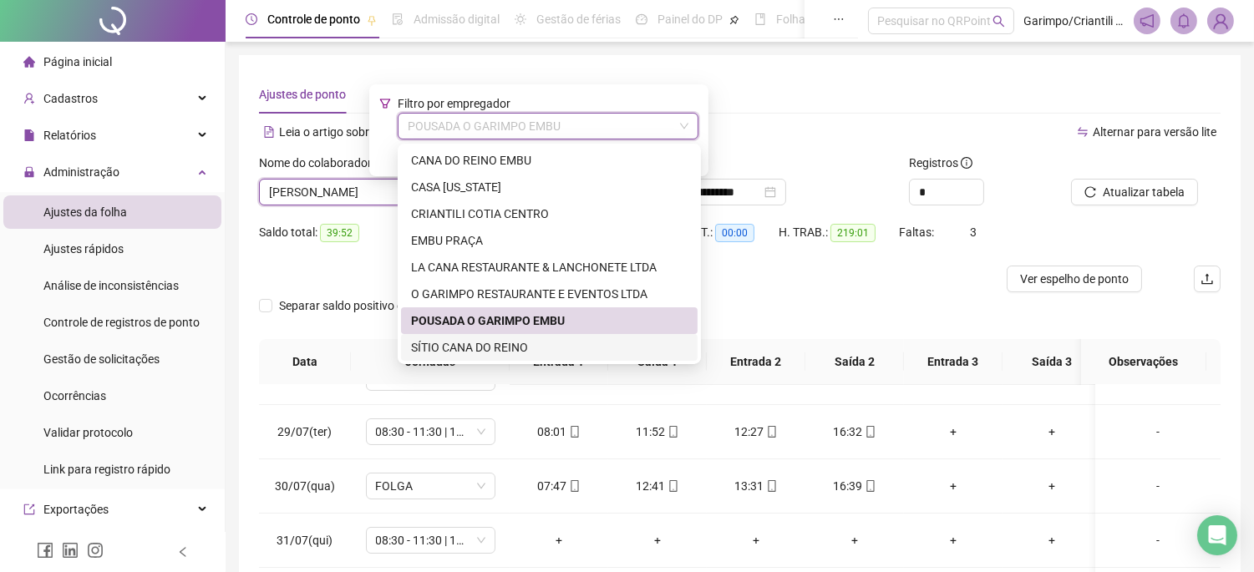
click at [454, 346] on div "SÍTIO CANA DO REINO" at bounding box center [549, 347] width 277 height 18
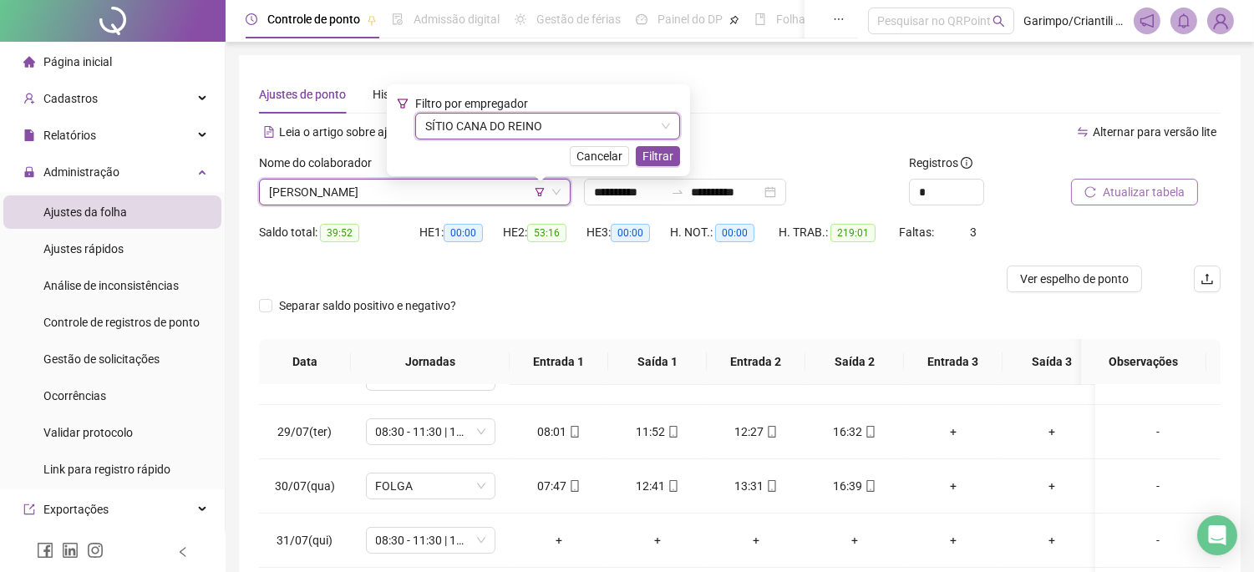
click at [1095, 192] on icon "reload" at bounding box center [1090, 192] width 12 height 12
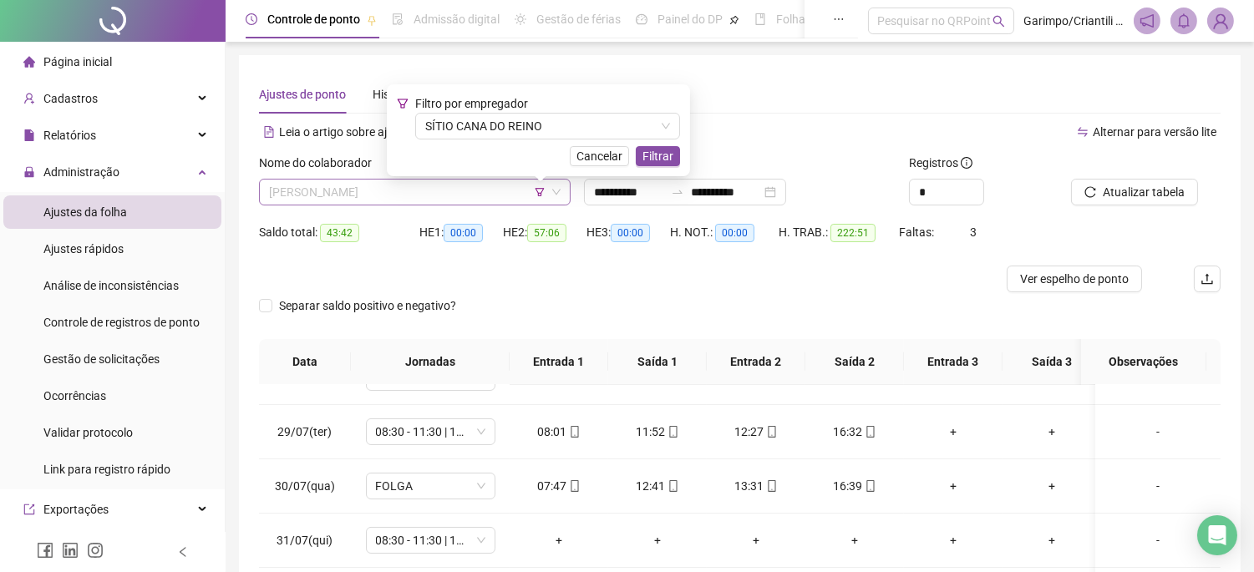
click at [444, 198] on span "[PERSON_NAME]" at bounding box center [415, 192] width 292 height 25
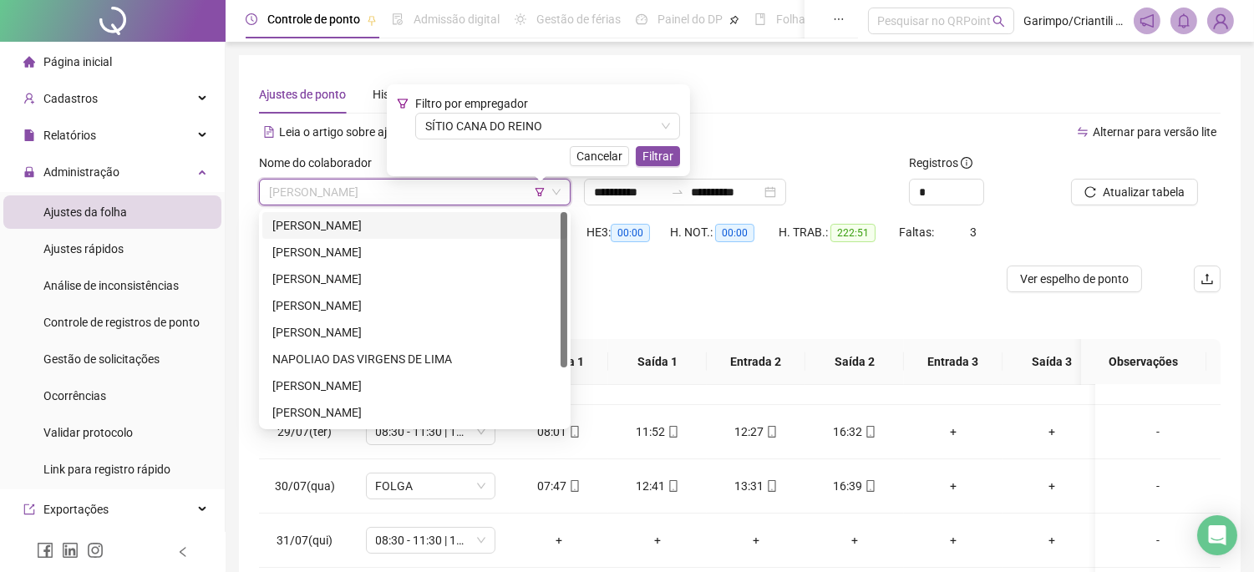
click at [374, 231] on div "[PERSON_NAME]" at bounding box center [414, 225] width 285 height 18
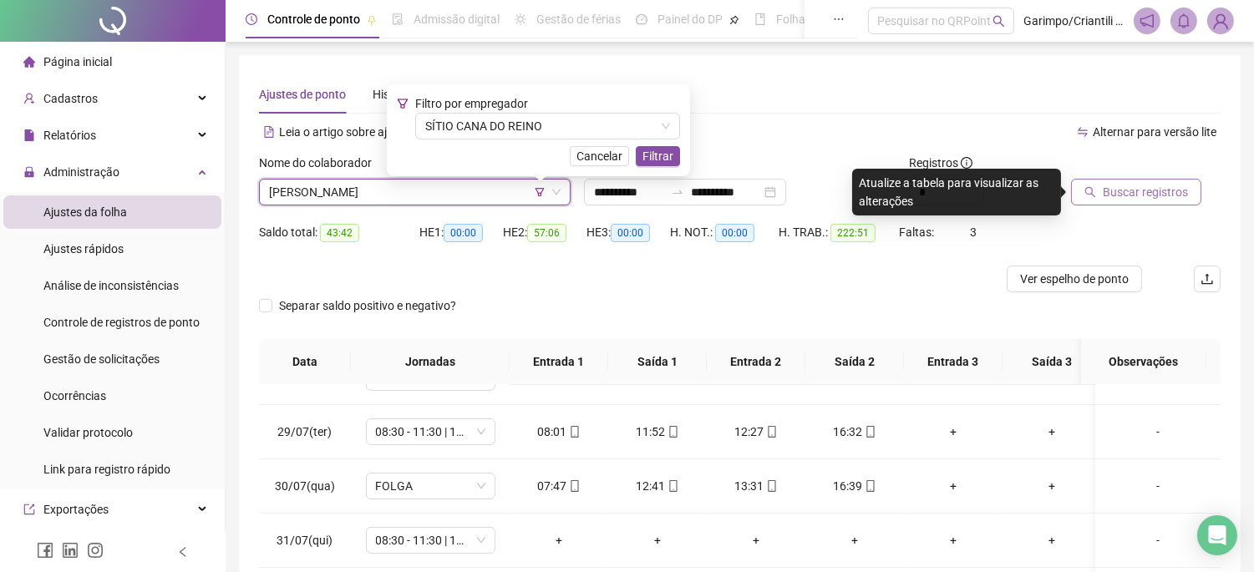
click at [1103, 187] on span "Buscar registros" at bounding box center [1145, 192] width 85 height 18
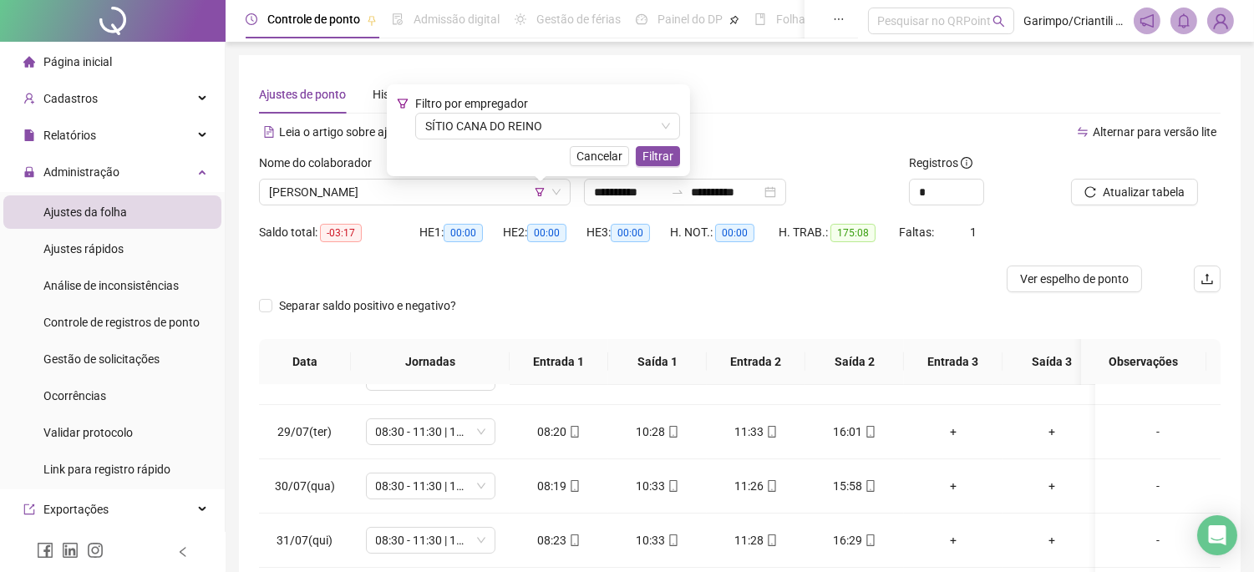
click at [319, 259] on div "Saldo total: -03:17" at bounding box center [339, 242] width 160 height 47
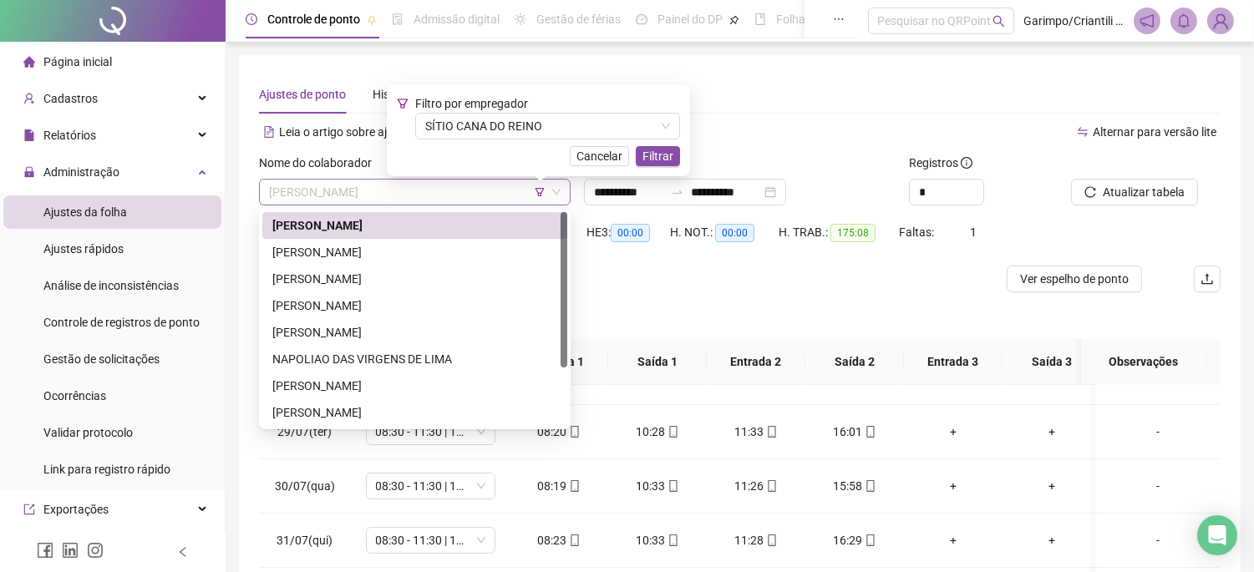
click at [382, 190] on span "[PERSON_NAME]" at bounding box center [415, 192] width 292 height 25
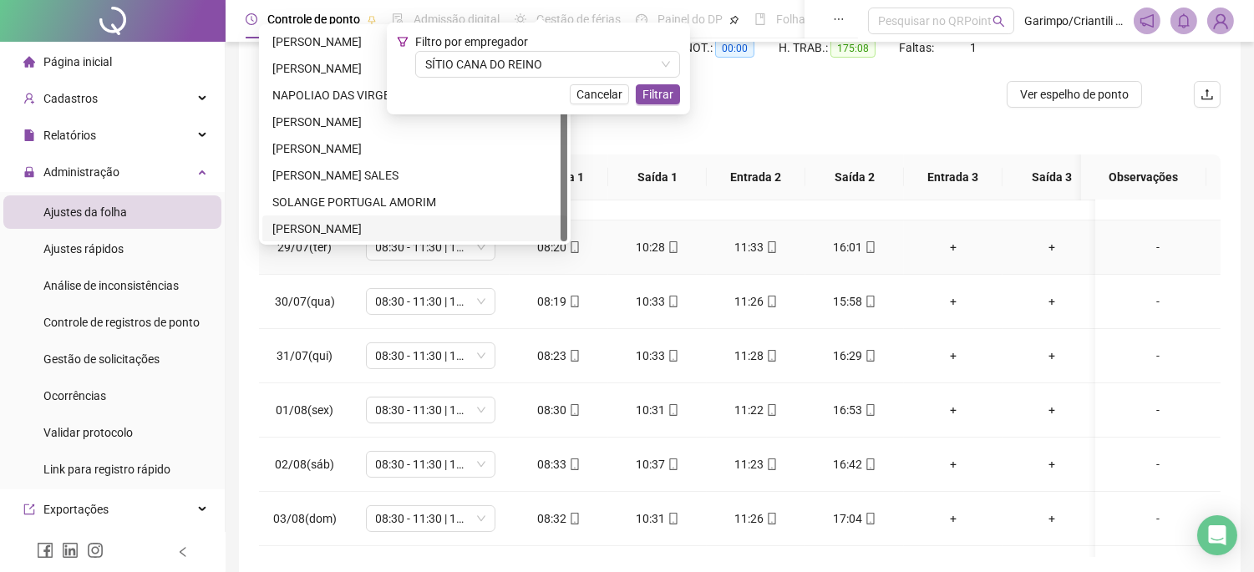
scroll to position [185, 0]
click at [628, 155] on th "Saída 1" at bounding box center [657, 177] width 99 height 46
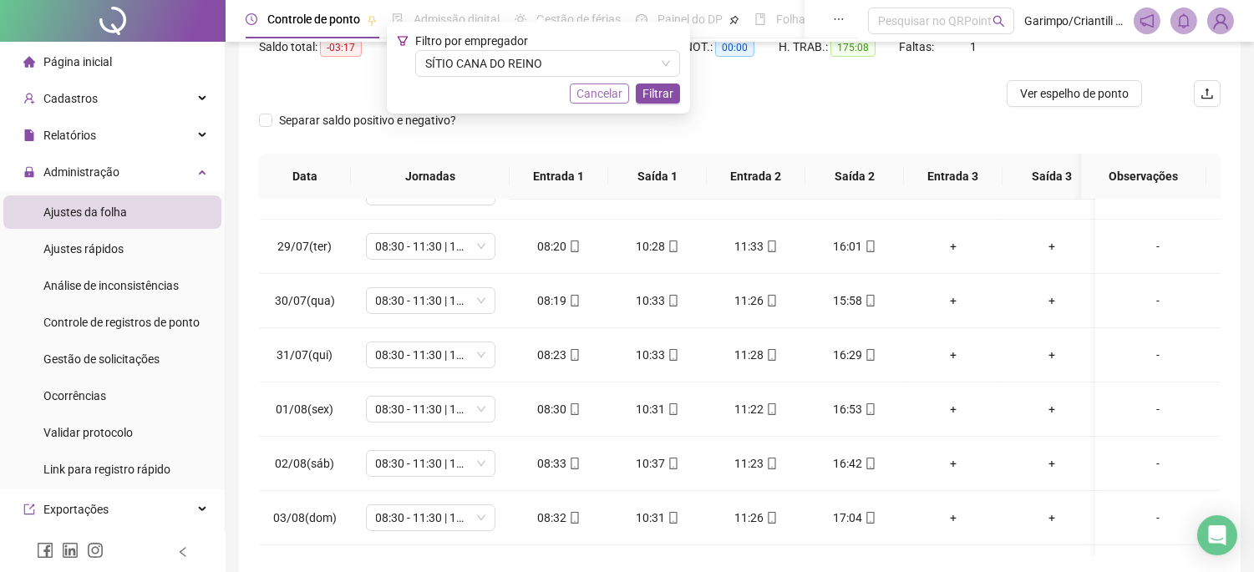
click at [608, 95] on span "Cancelar" at bounding box center [599, 93] width 46 height 18
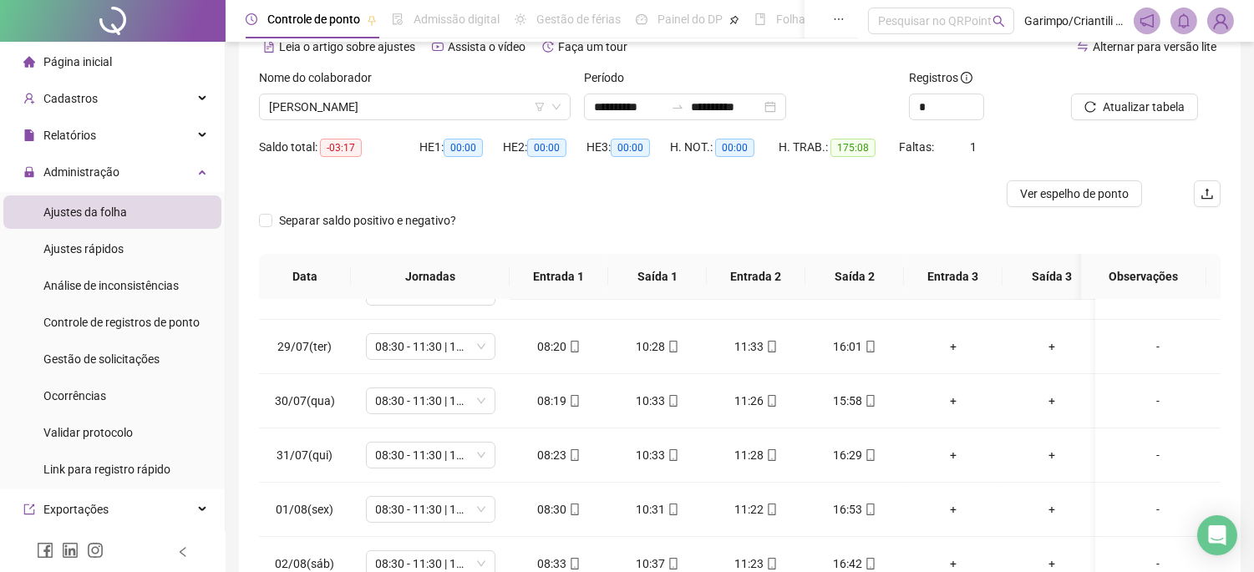
scroll to position [0, 0]
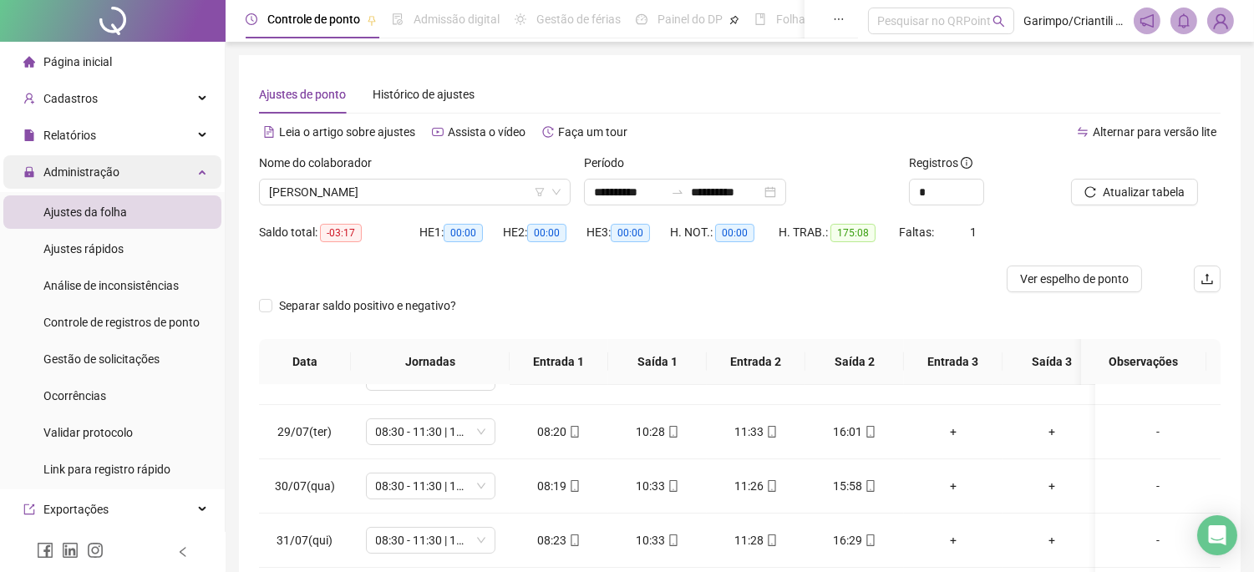
click at [165, 176] on div "Administração" at bounding box center [112, 171] width 218 height 33
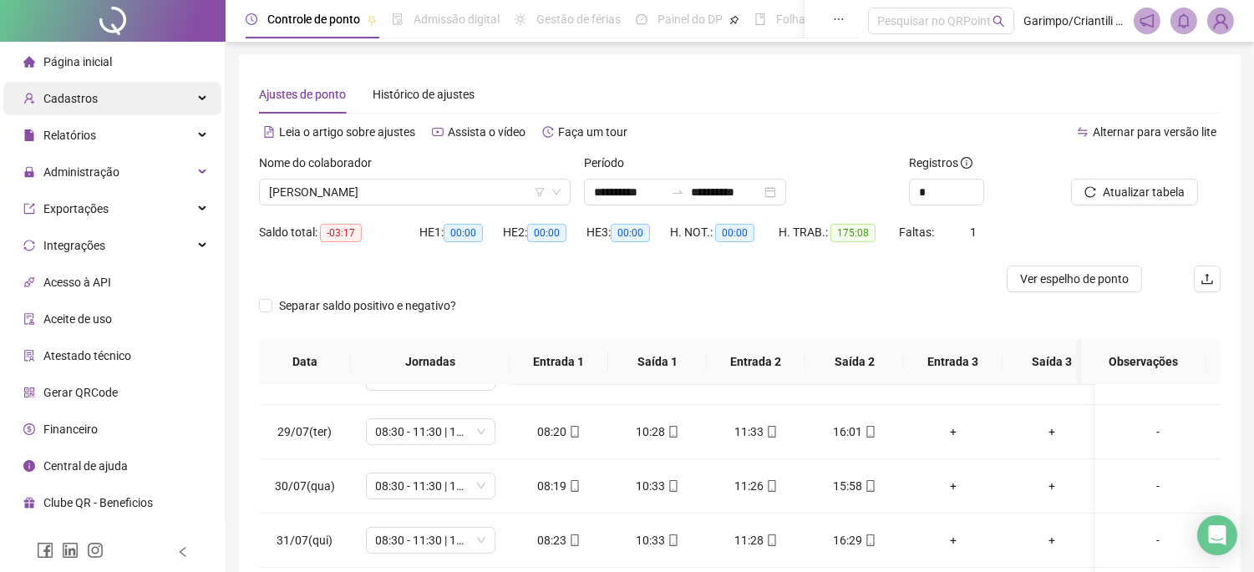
click at [148, 104] on div "Cadastros" at bounding box center [112, 98] width 218 height 33
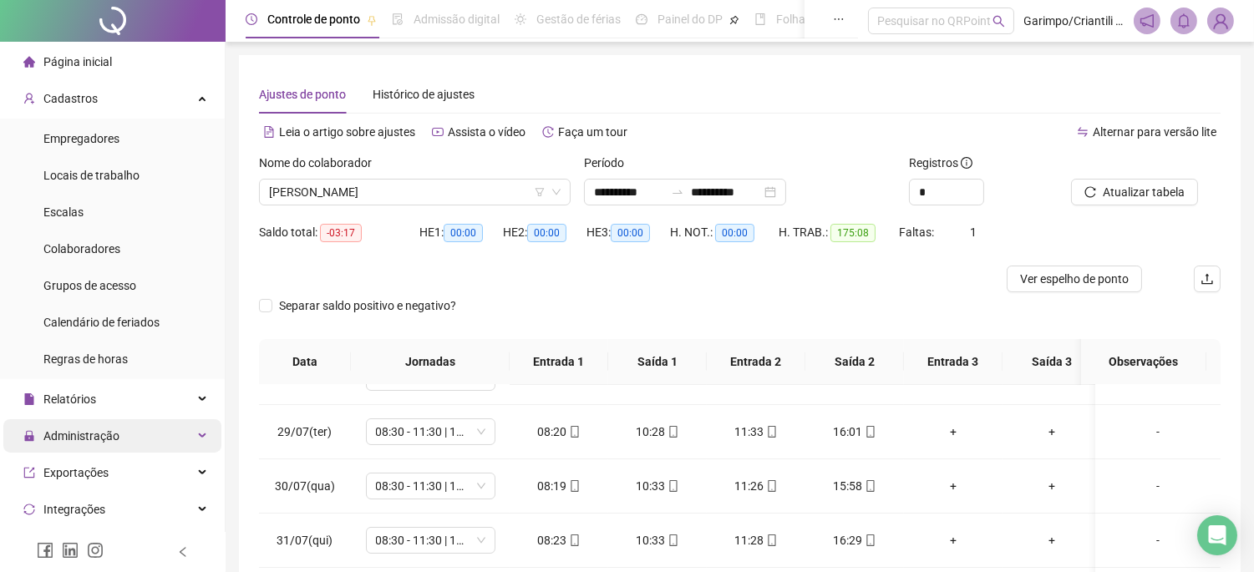
click at [109, 429] on span "Administração" at bounding box center [81, 435] width 76 height 13
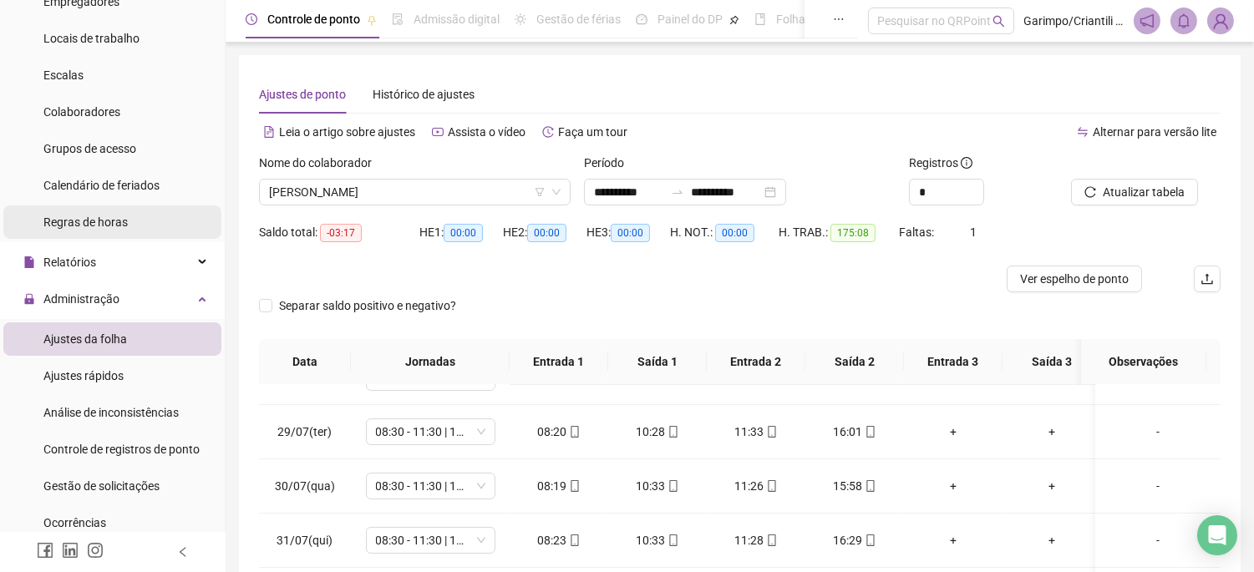
scroll to position [185, 0]
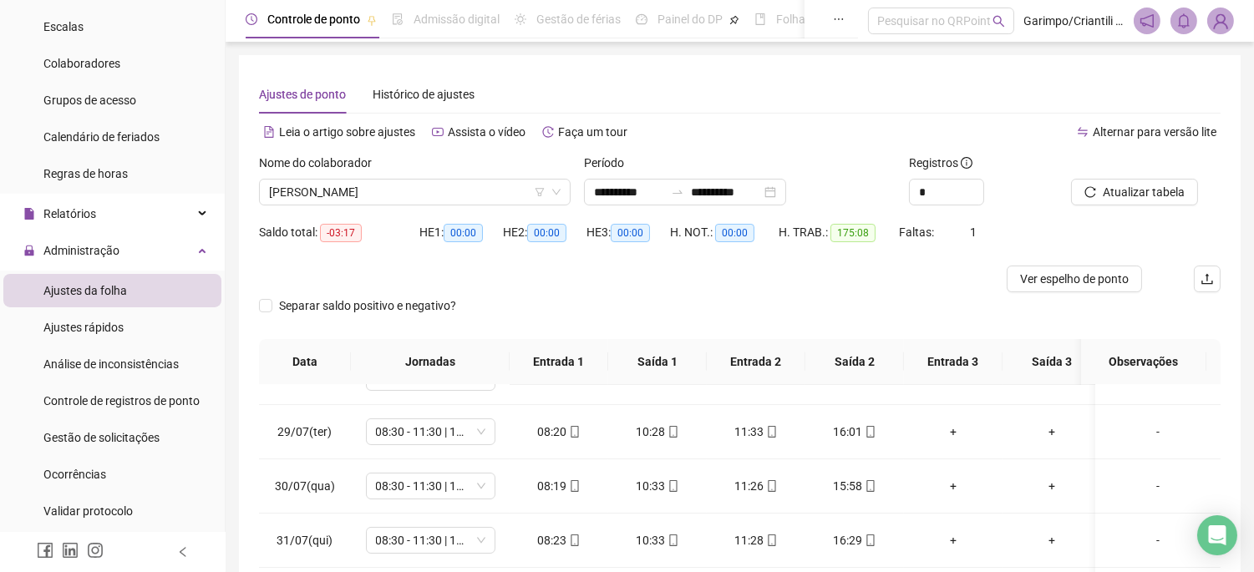
click at [123, 284] on span "Ajustes da folha" at bounding box center [85, 290] width 84 height 13
click at [370, 185] on span "[PERSON_NAME]" at bounding box center [415, 192] width 292 height 25
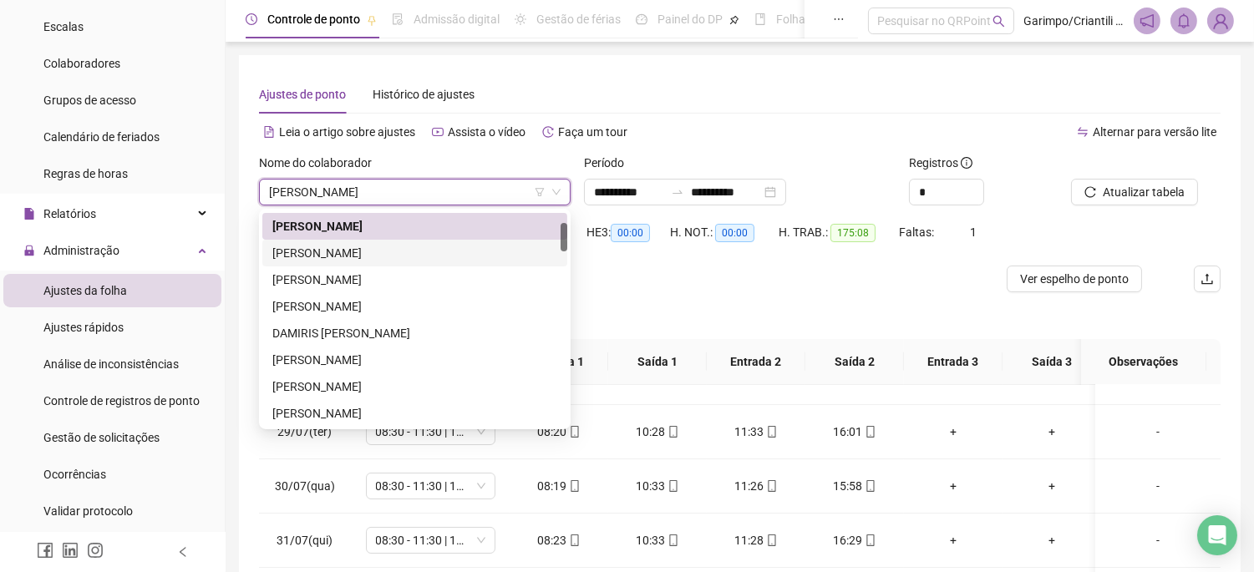
click at [251, 221] on div "**********" at bounding box center [740, 408] width 1002 height 707
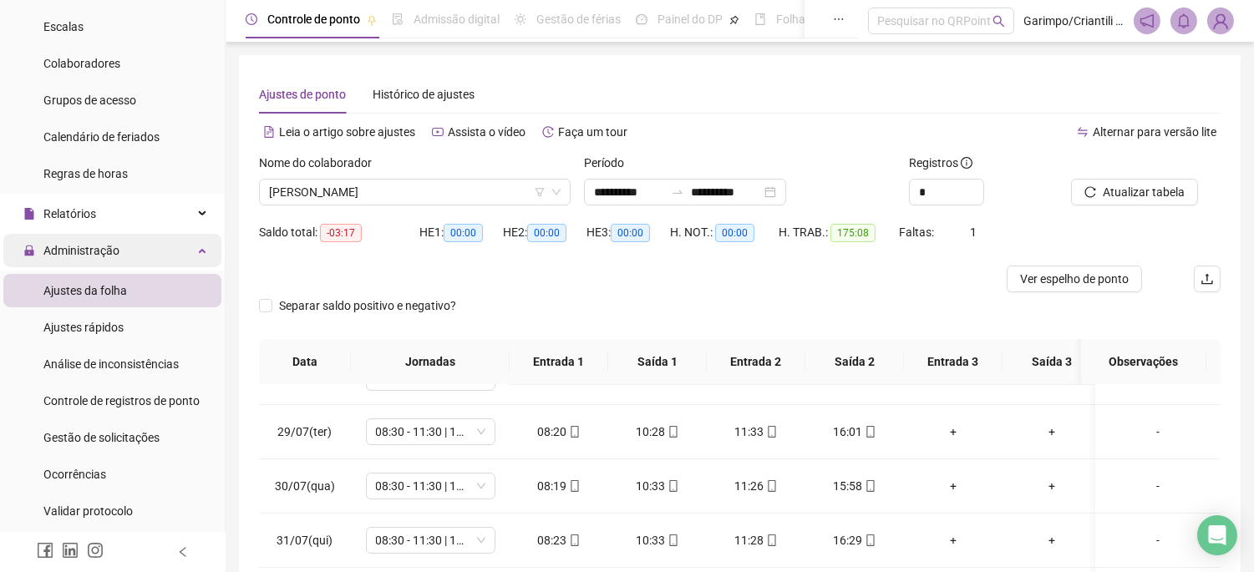
click at [98, 256] on span "Administração" at bounding box center [81, 250] width 76 height 13
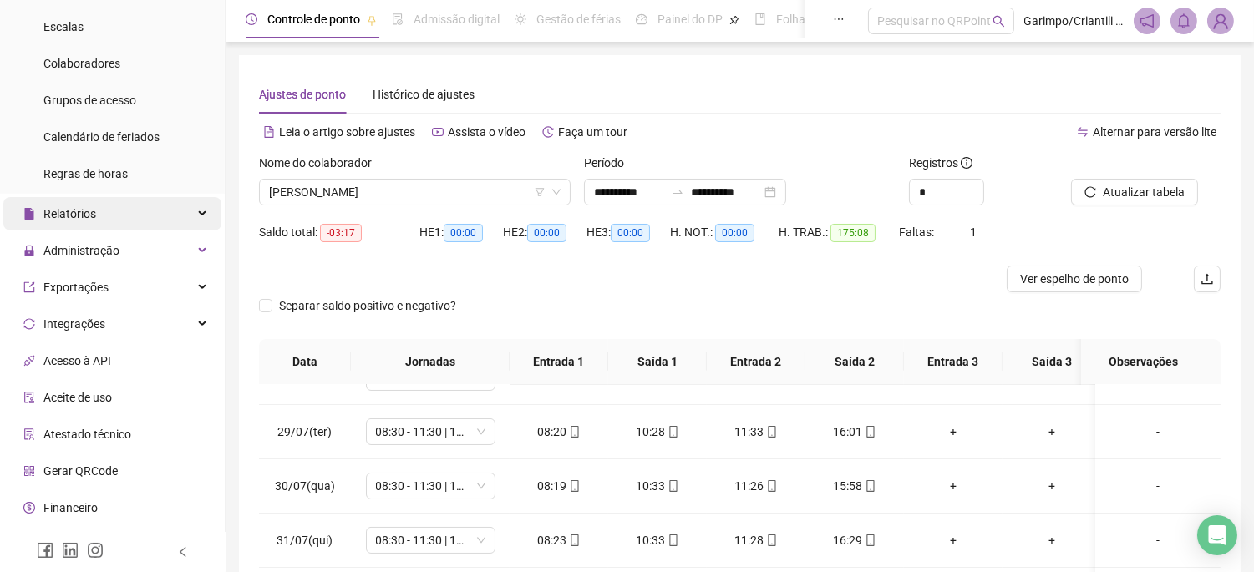
click at [102, 223] on div "Relatórios" at bounding box center [112, 213] width 218 height 33
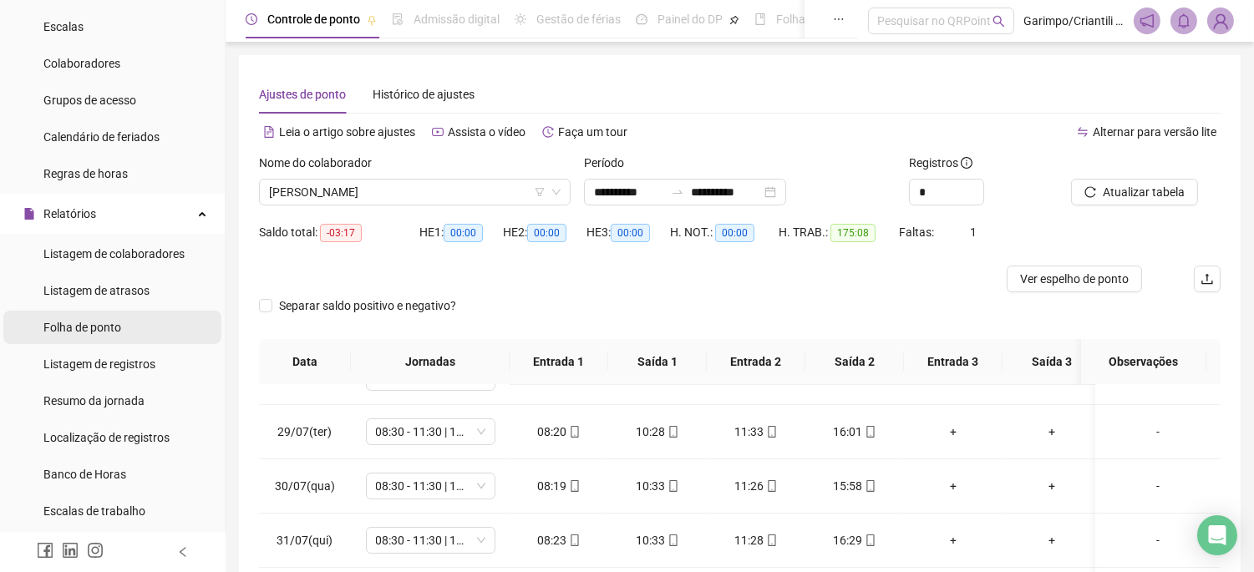
click at [110, 338] on div "Folha de ponto" at bounding box center [82, 327] width 78 height 33
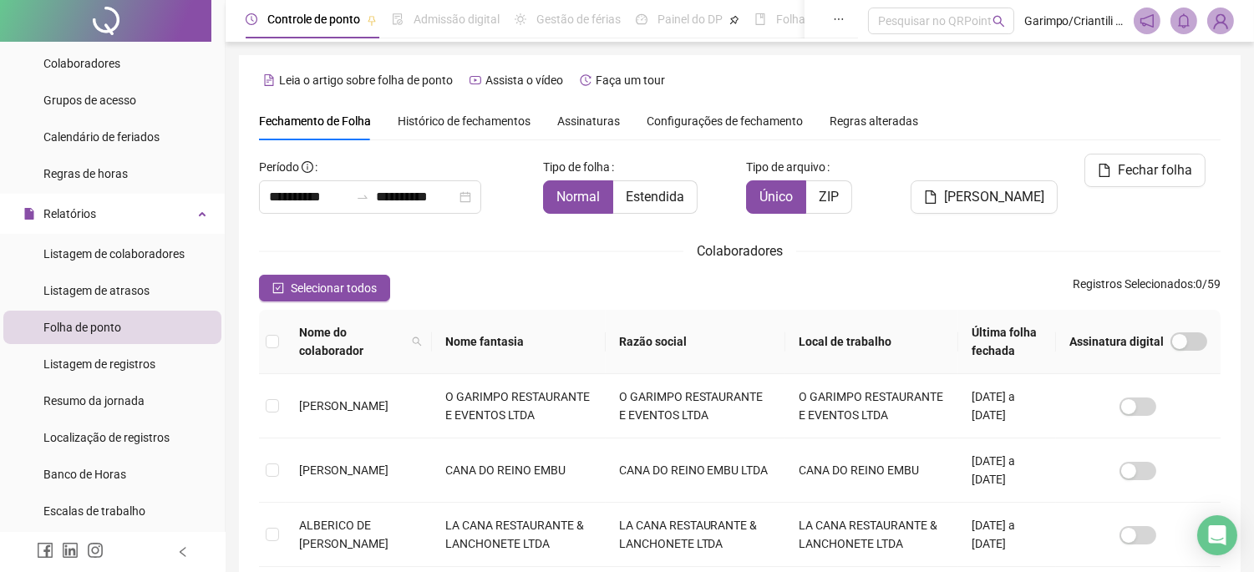
type input "**********"
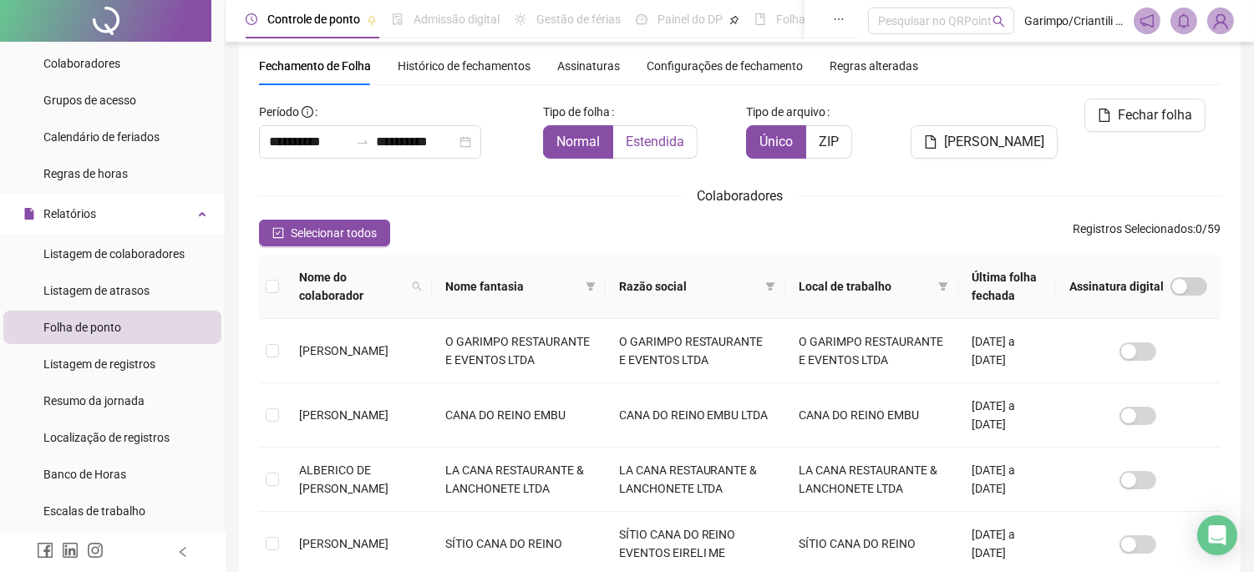
click at [647, 151] on label "Estendida" at bounding box center [655, 141] width 84 height 33
click at [595, 284] on icon "filter" at bounding box center [590, 286] width 9 height 8
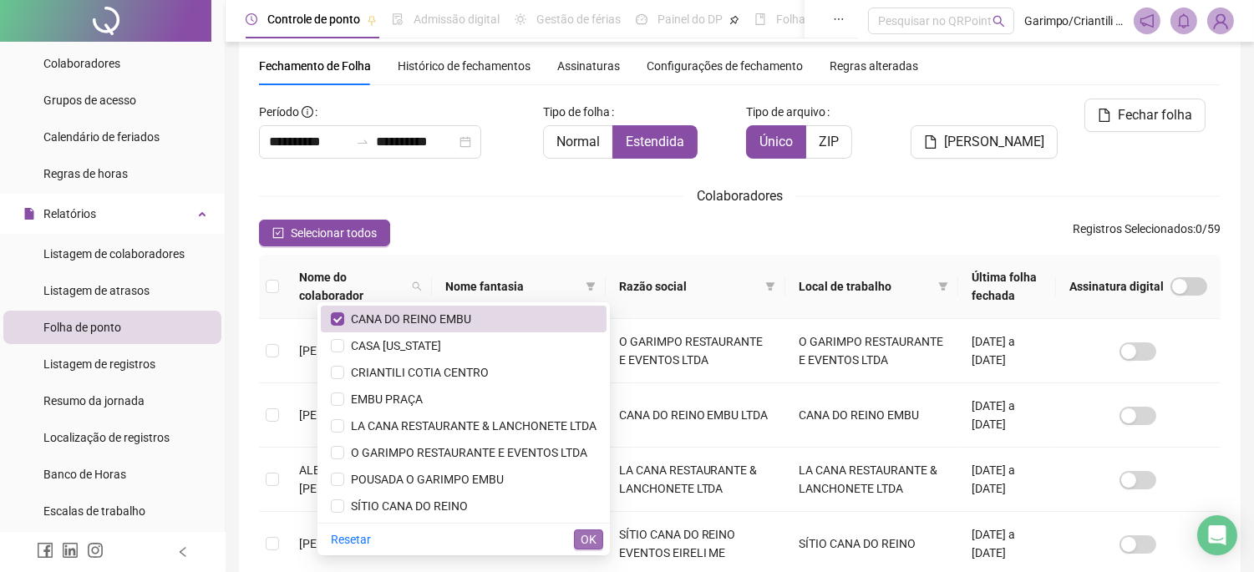
click at [586, 537] on span "OK" at bounding box center [589, 540] width 16 height 18
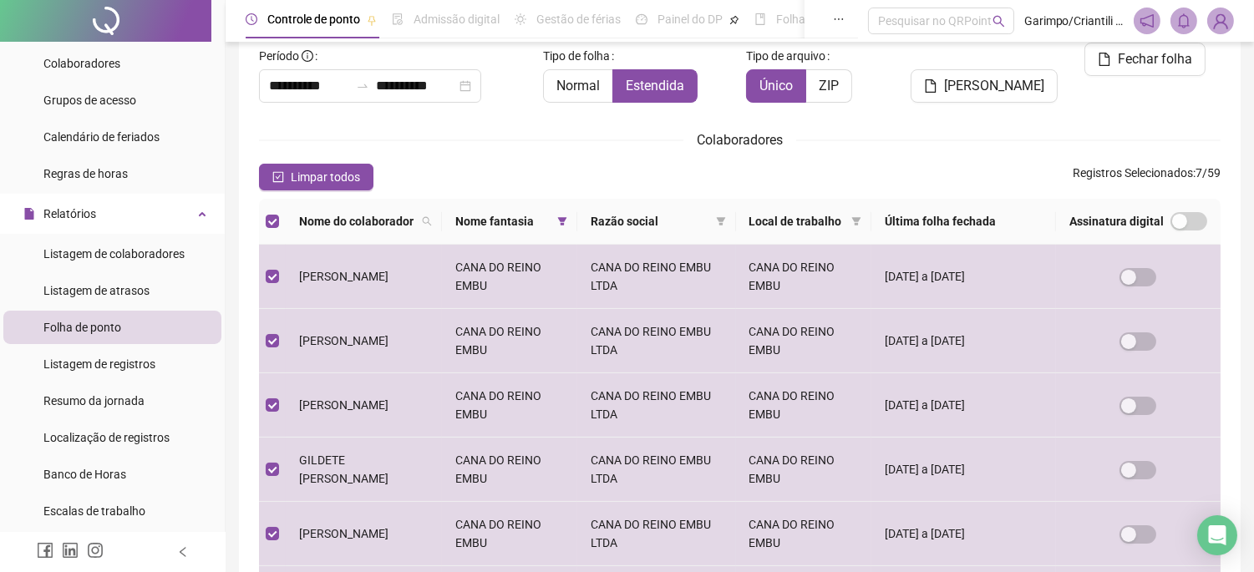
scroll to position [26, 0]
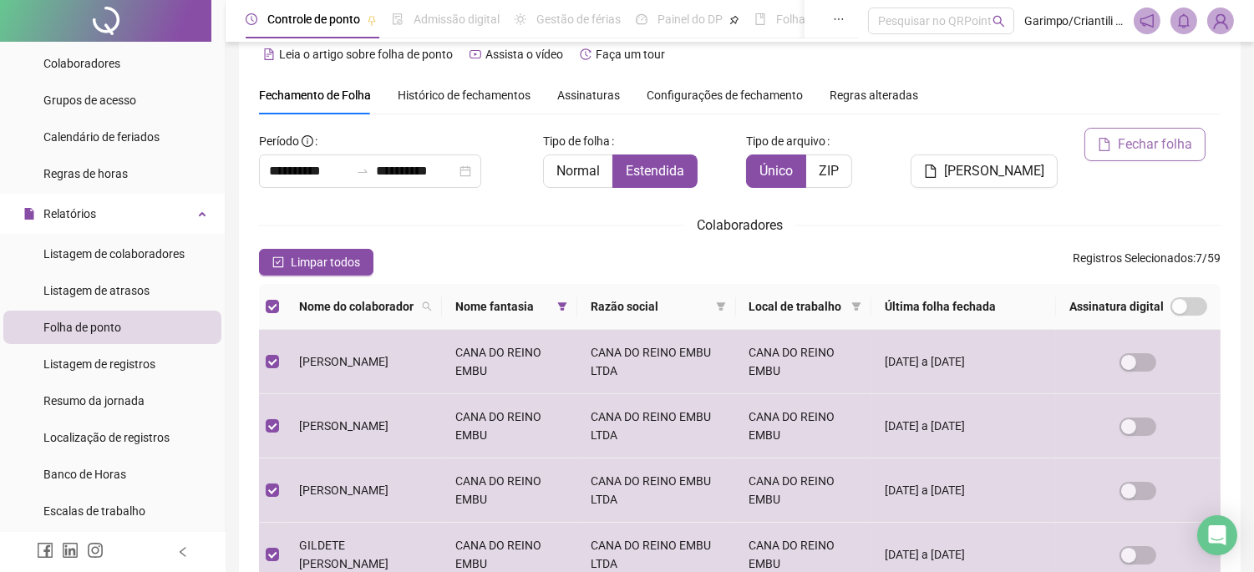
click at [1130, 145] on span "Fechar folha" at bounding box center [1155, 145] width 74 height 20
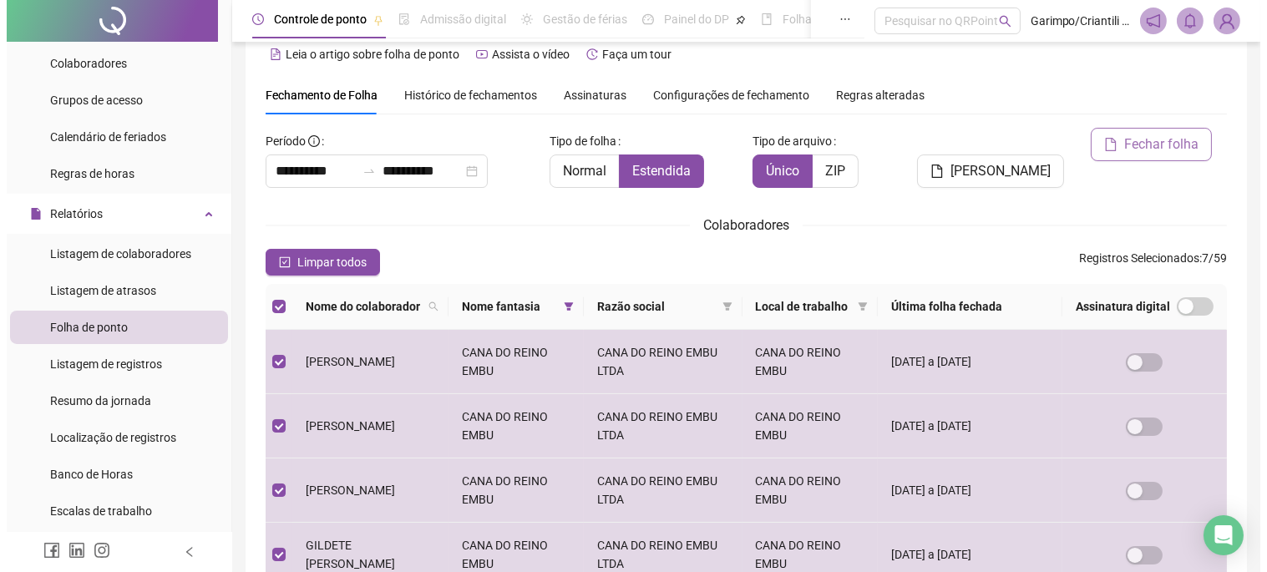
scroll to position [55, 0]
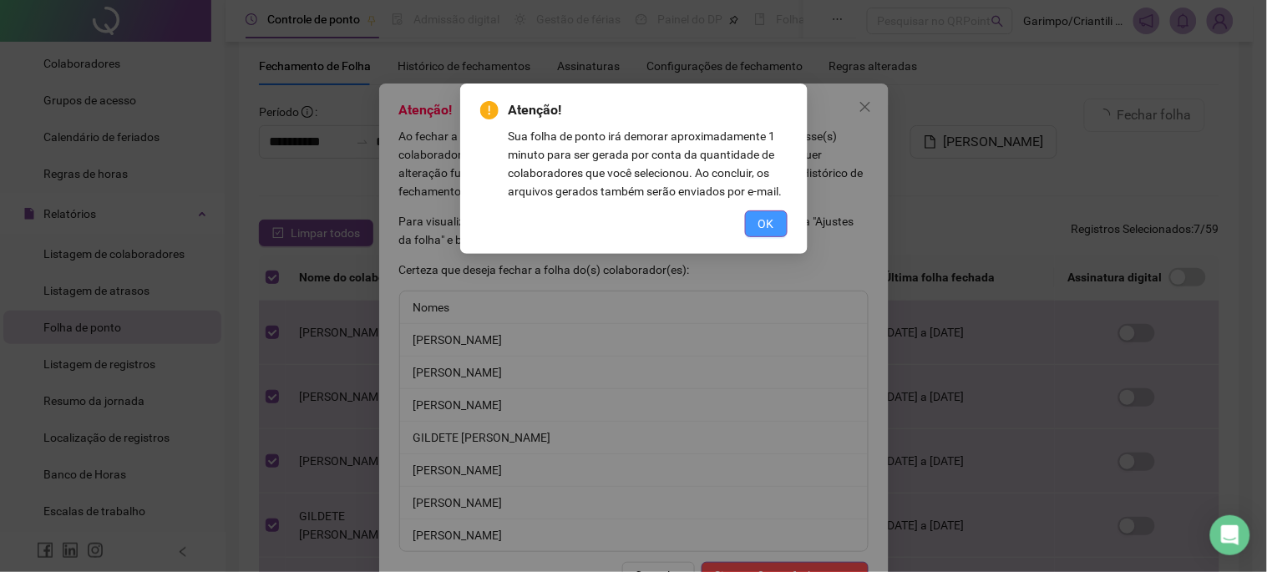
click at [759, 218] on span "OK" at bounding box center [767, 224] width 16 height 18
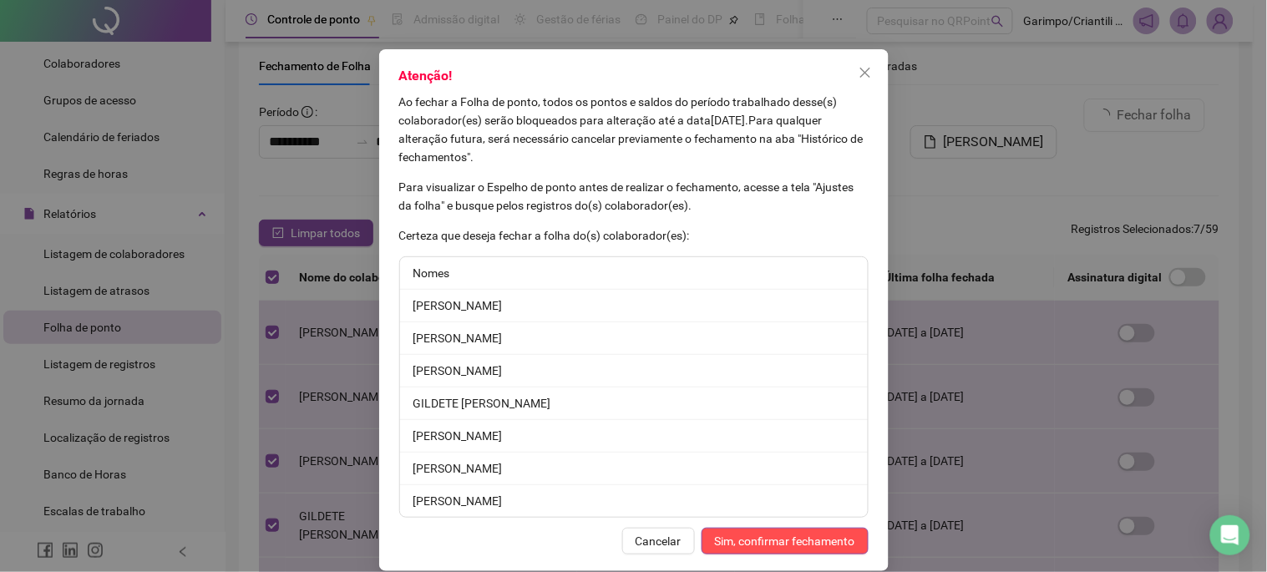
scroll to position [53, 0]
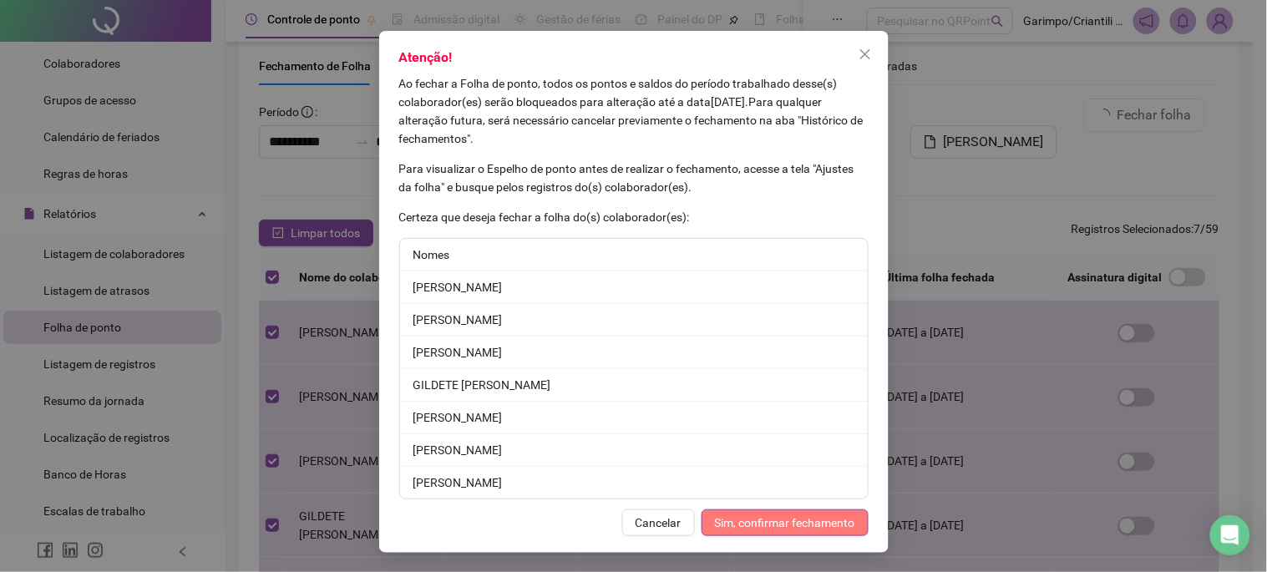
click at [786, 523] on span "Sim, confirmar fechamento" at bounding box center [785, 523] width 140 height 18
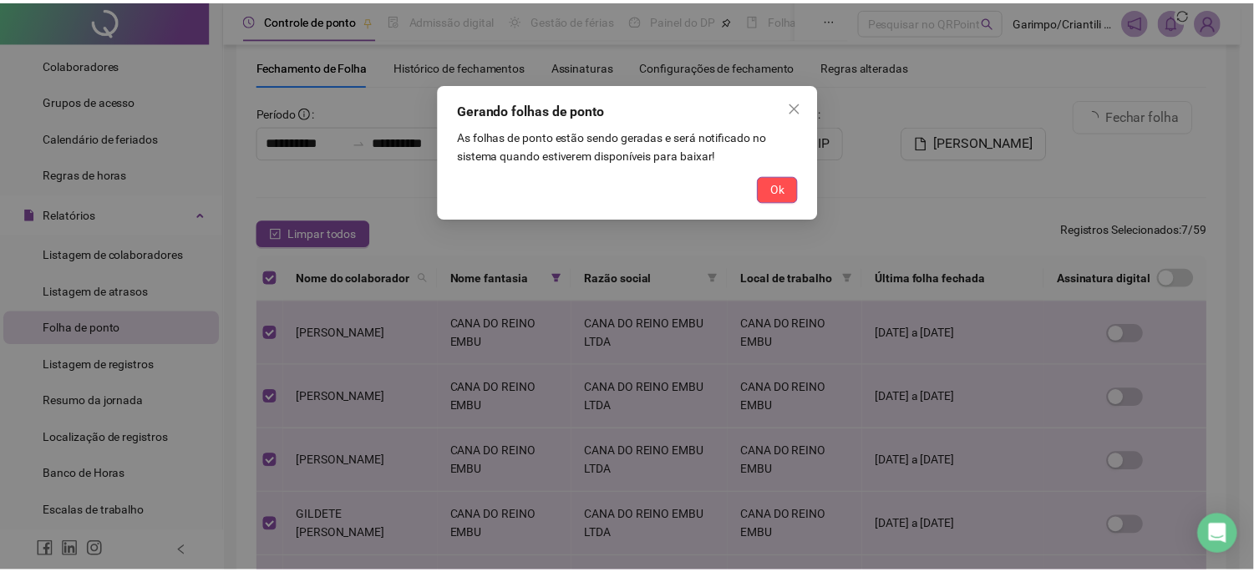
scroll to position [0, 0]
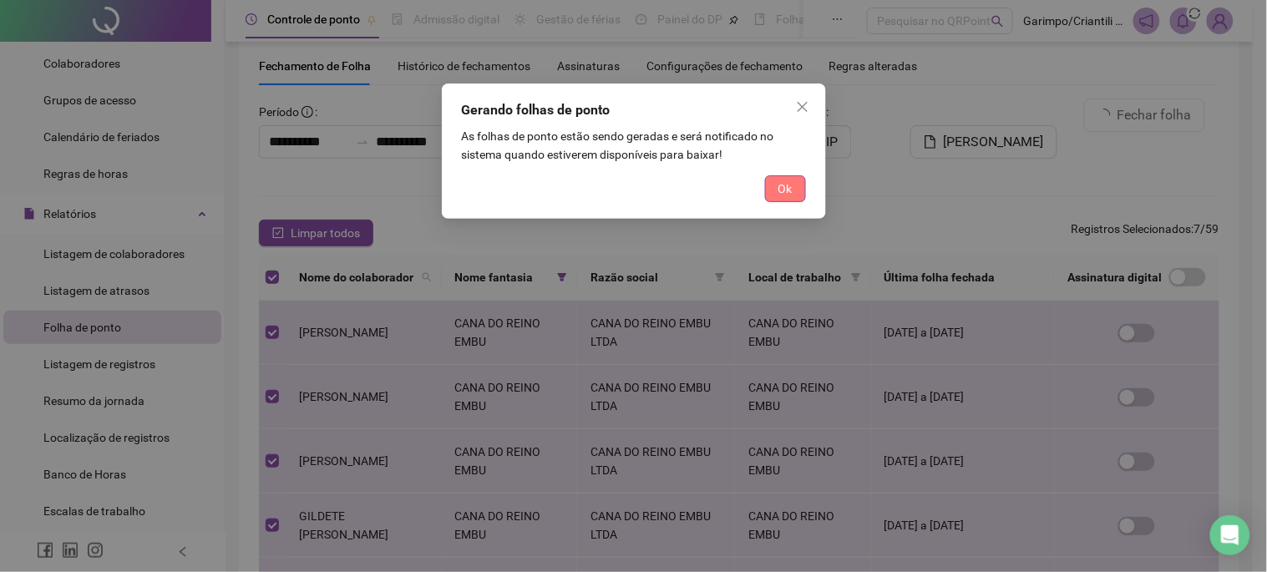
click at [799, 180] on button "Ok" at bounding box center [785, 188] width 41 height 27
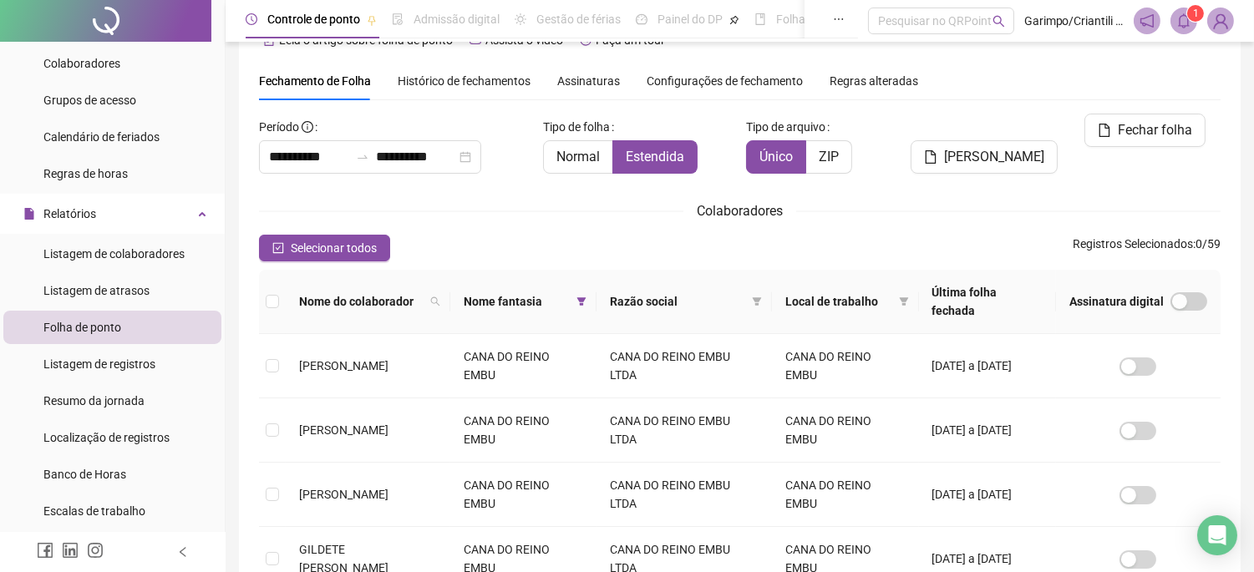
scroll to position [8, 0]
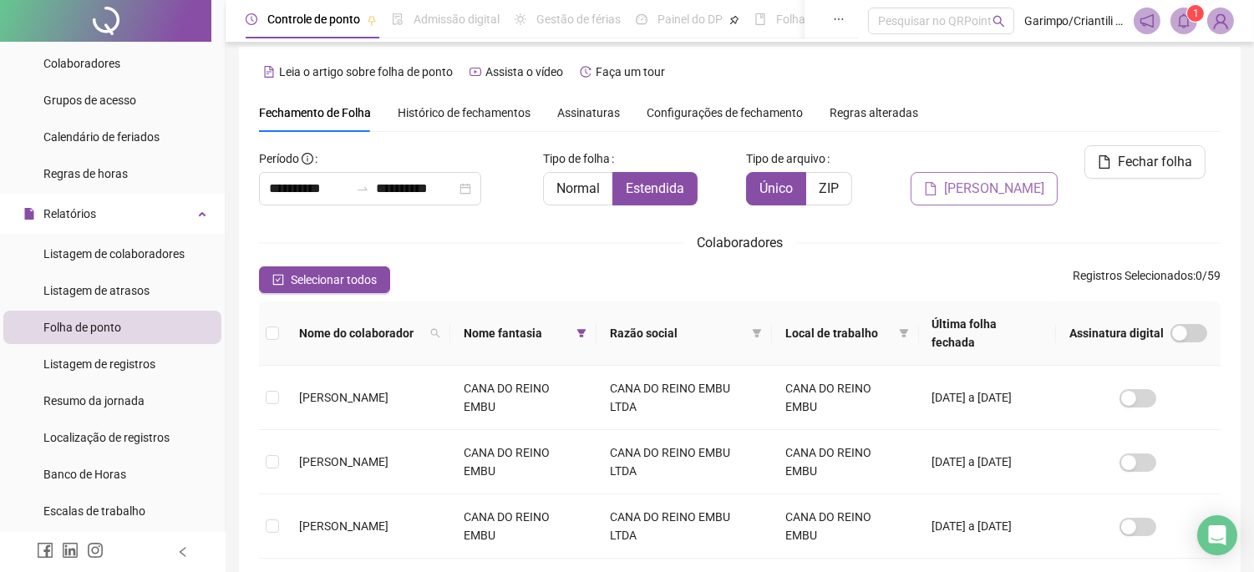
click at [937, 182] on icon "file" at bounding box center [930, 188] width 13 height 13
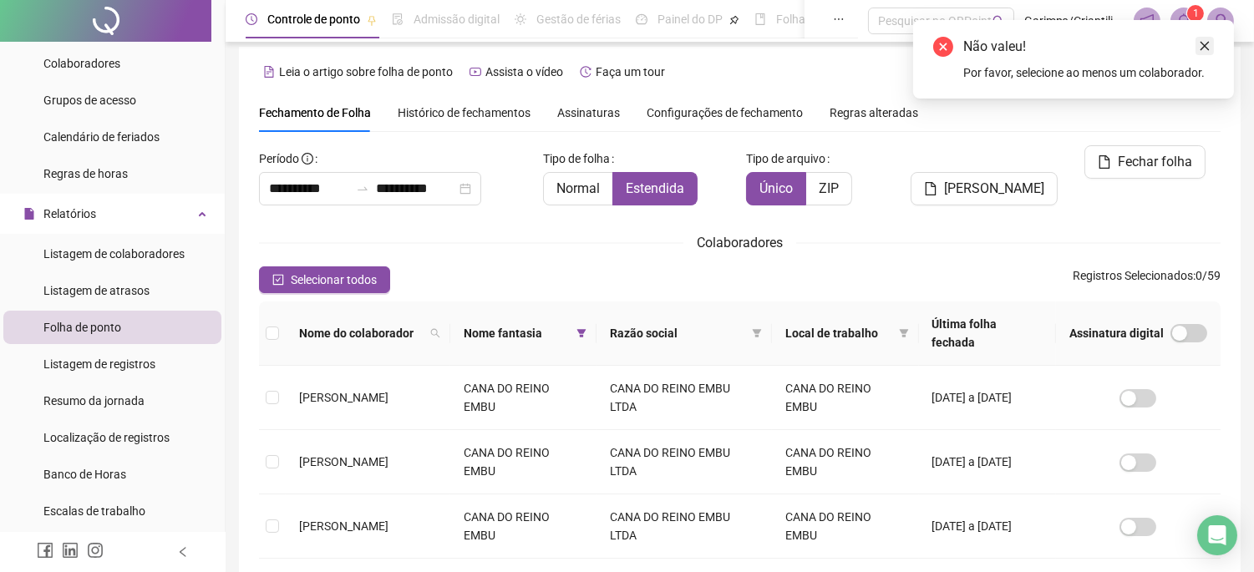
click at [1209, 42] on icon "close" at bounding box center [1205, 46] width 12 height 12
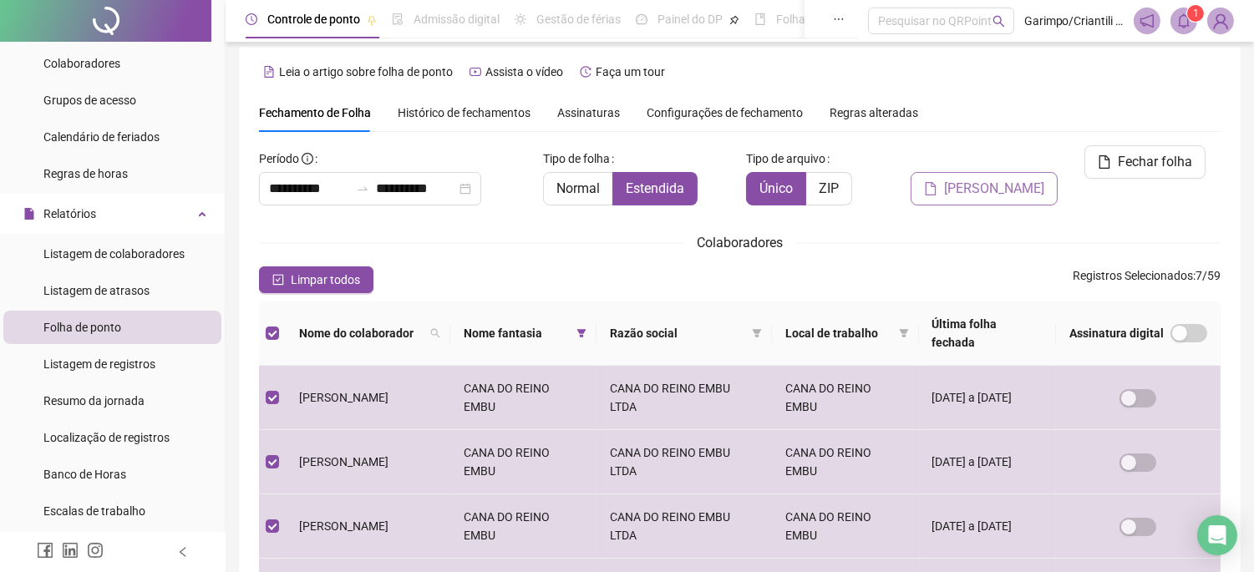
scroll to position [46, 0]
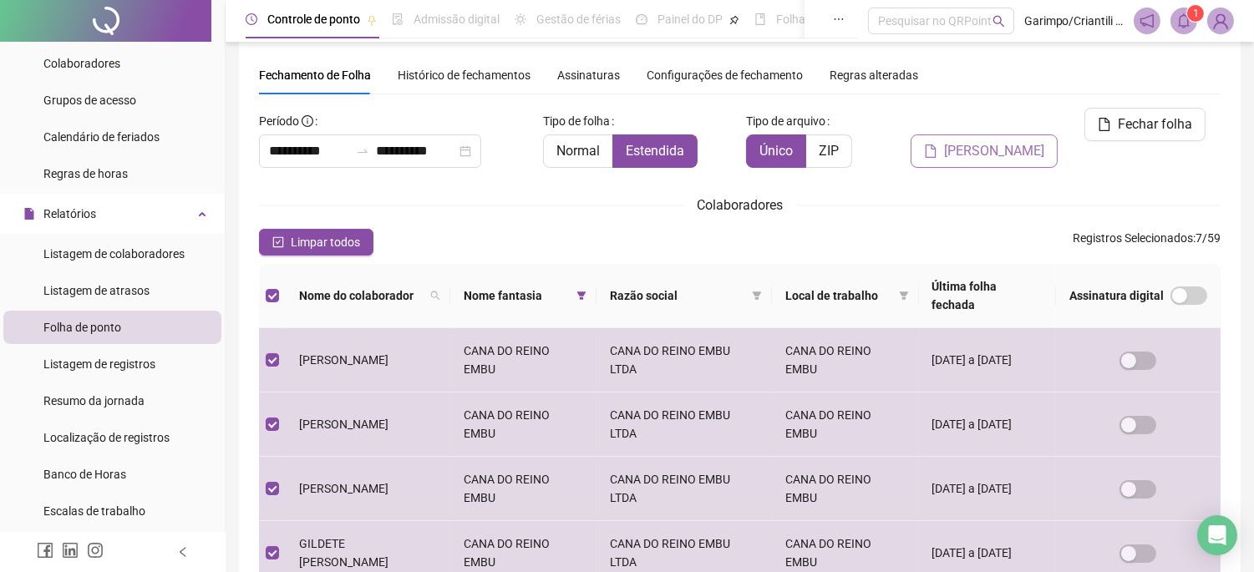
click at [946, 135] on button "[PERSON_NAME]" at bounding box center [984, 151] width 147 height 33
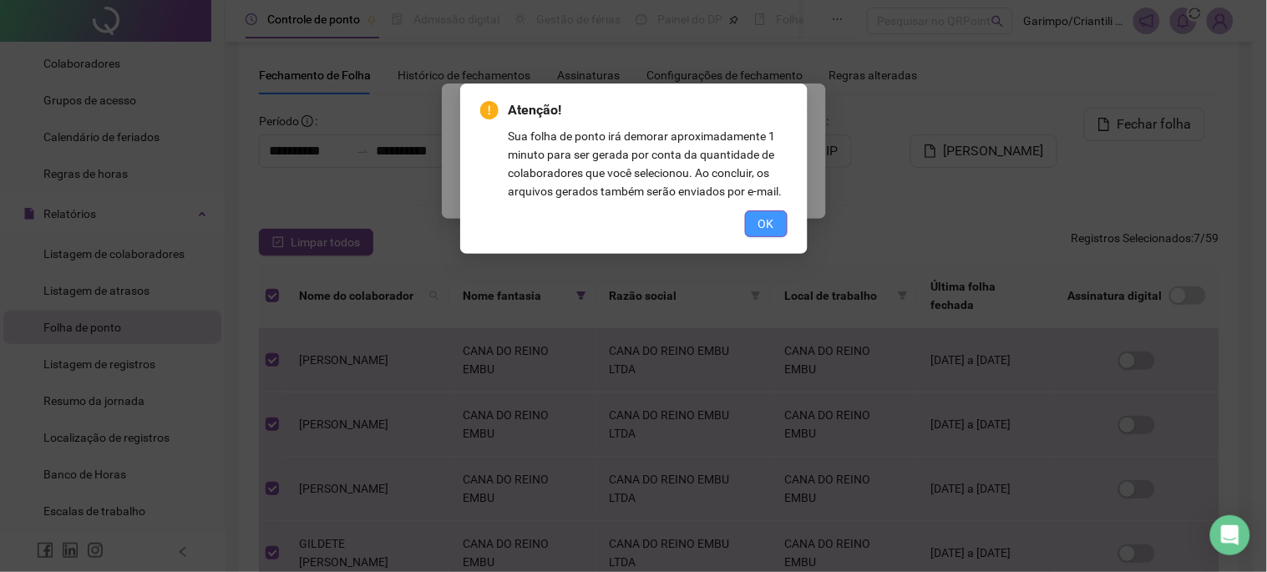
click at [759, 228] on span "OK" at bounding box center [767, 224] width 16 height 18
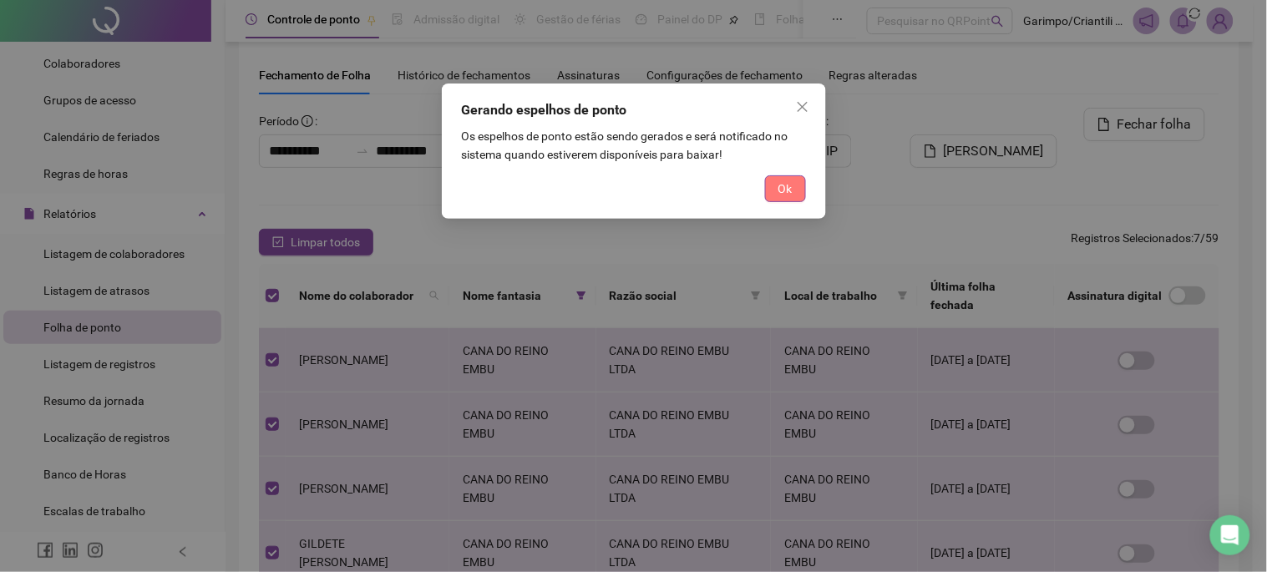
click at [779, 192] on span "Ok" at bounding box center [786, 189] width 14 height 18
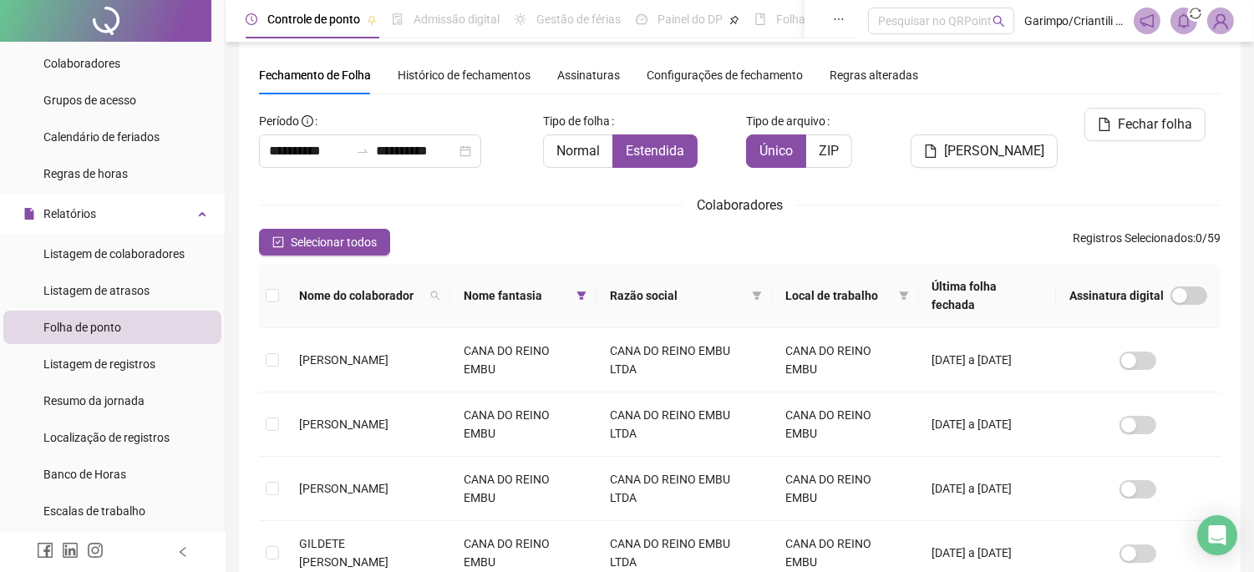
click at [1180, 15] on icon "bell" at bounding box center [1183, 20] width 15 height 15
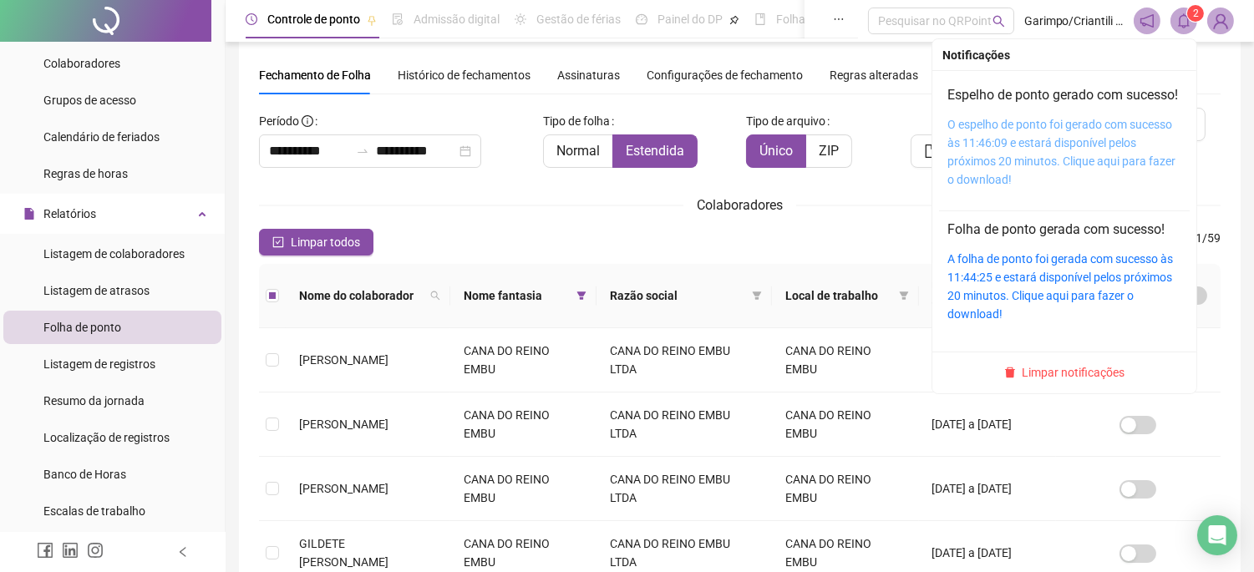
click at [1017, 159] on link "O espelho de ponto foi gerado com sucesso às 11:46:09 e estará disponível pelos…" at bounding box center [1061, 152] width 228 height 69
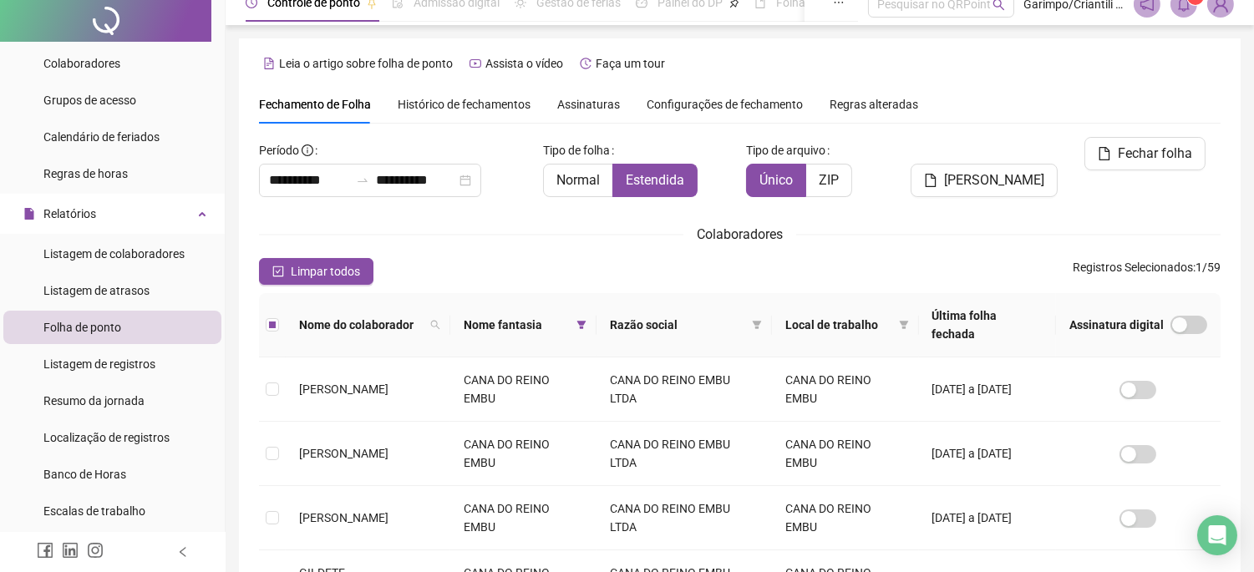
scroll to position [0, 0]
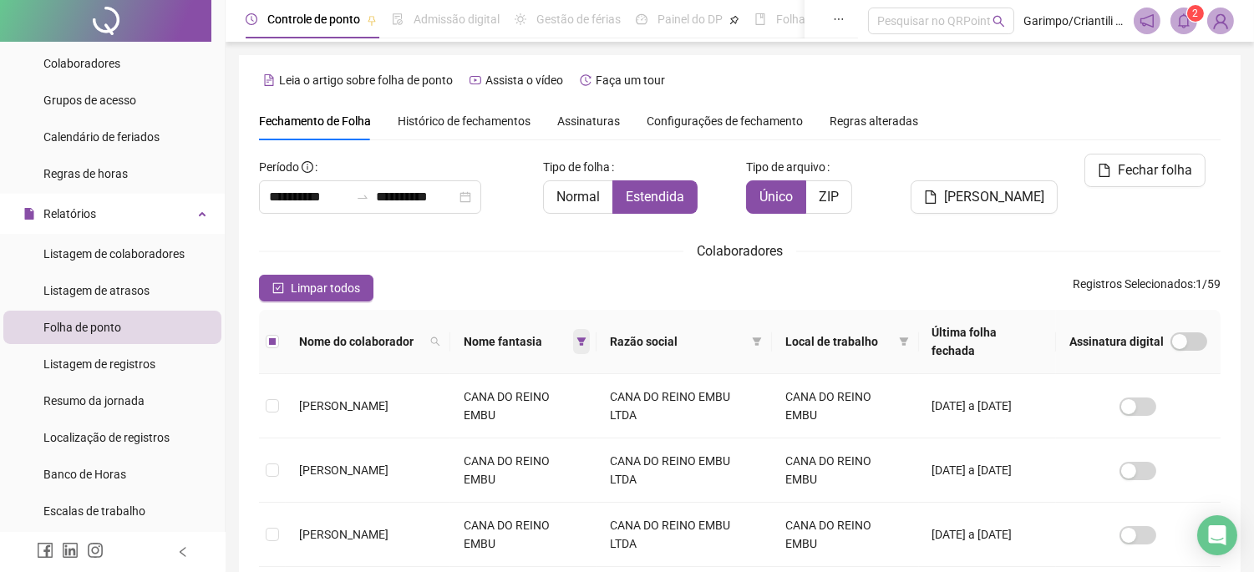
click at [586, 338] on icon "filter" at bounding box center [581, 342] width 9 height 8
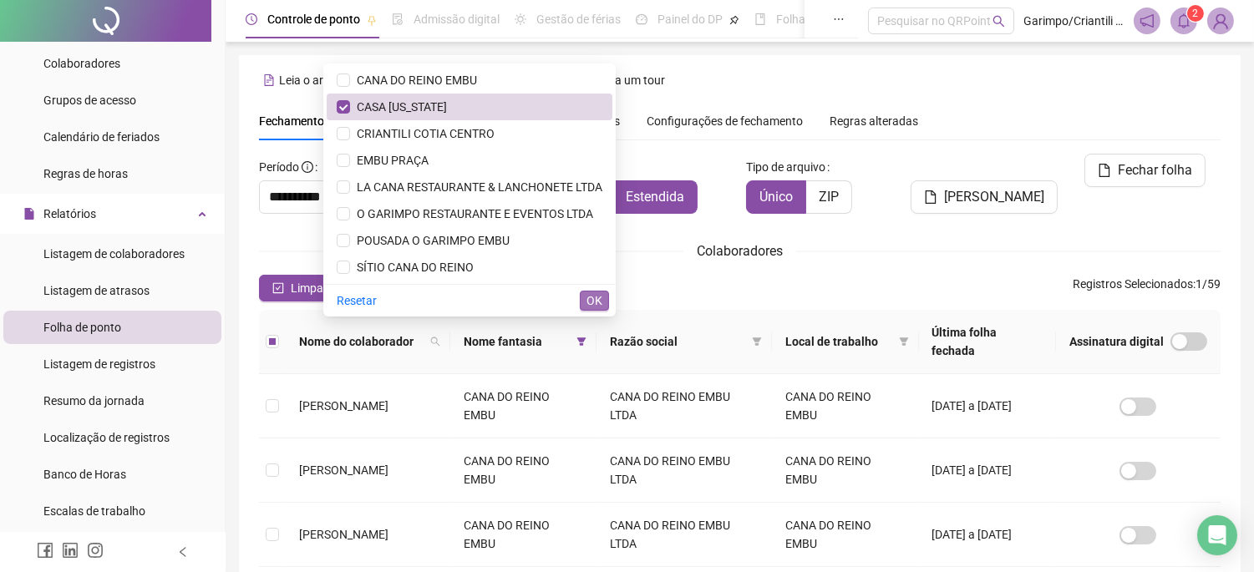
click at [597, 302] on span "OK" at bounding box center [594, 301] width 16 height 18
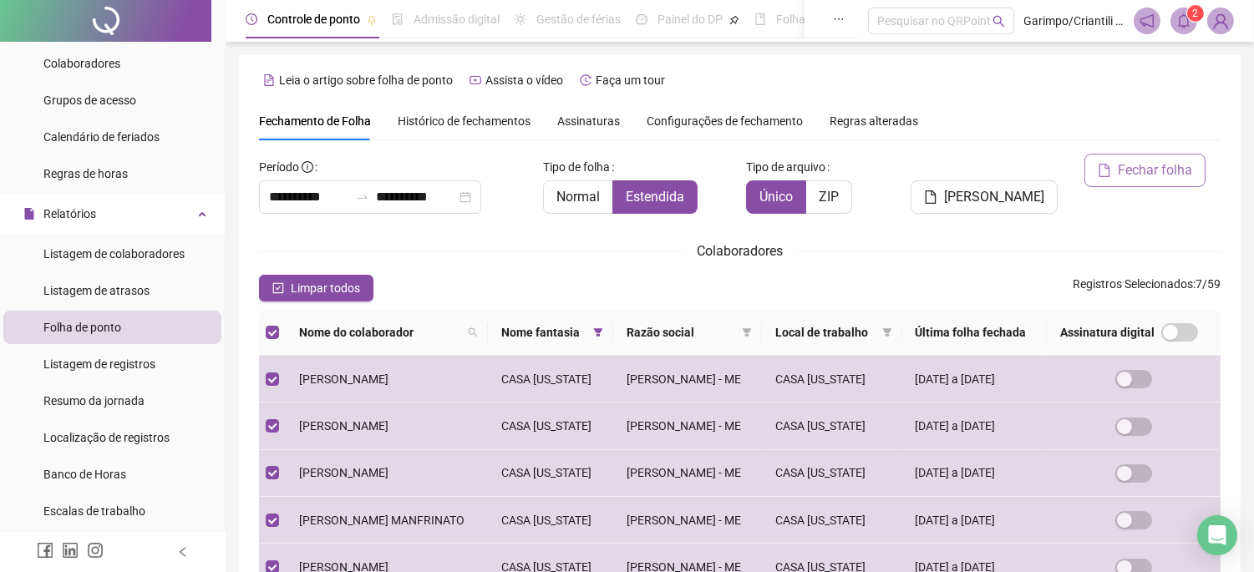
click at [1107, 170] on icon "file" at bounding box center [1104, 170] width 13 height 13
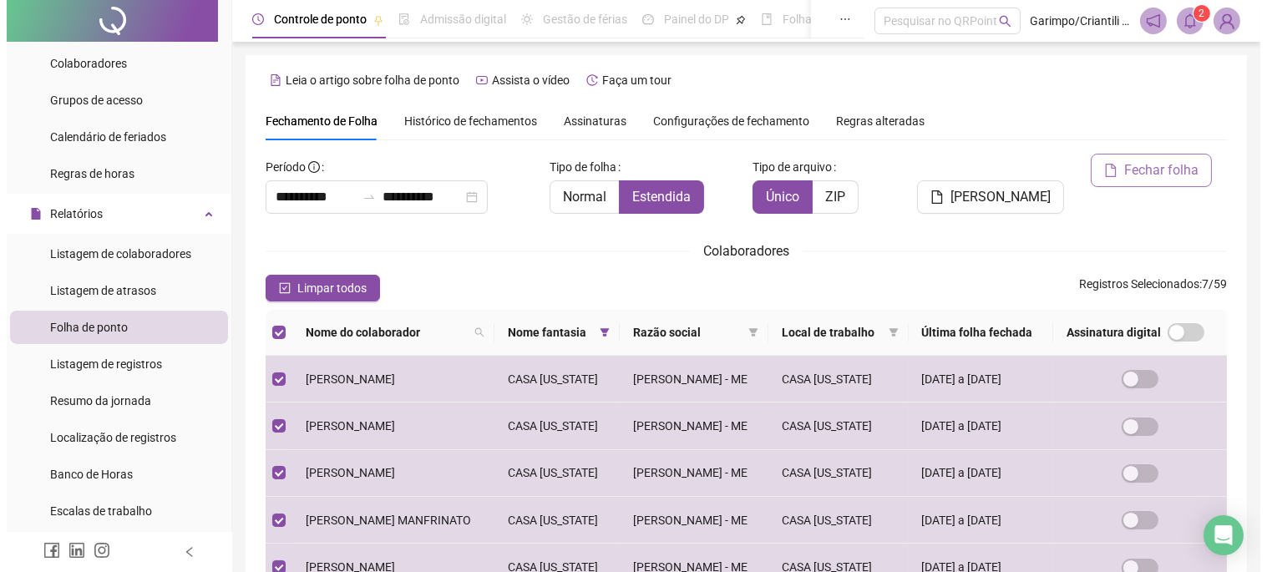
scroll to position [55, 0]
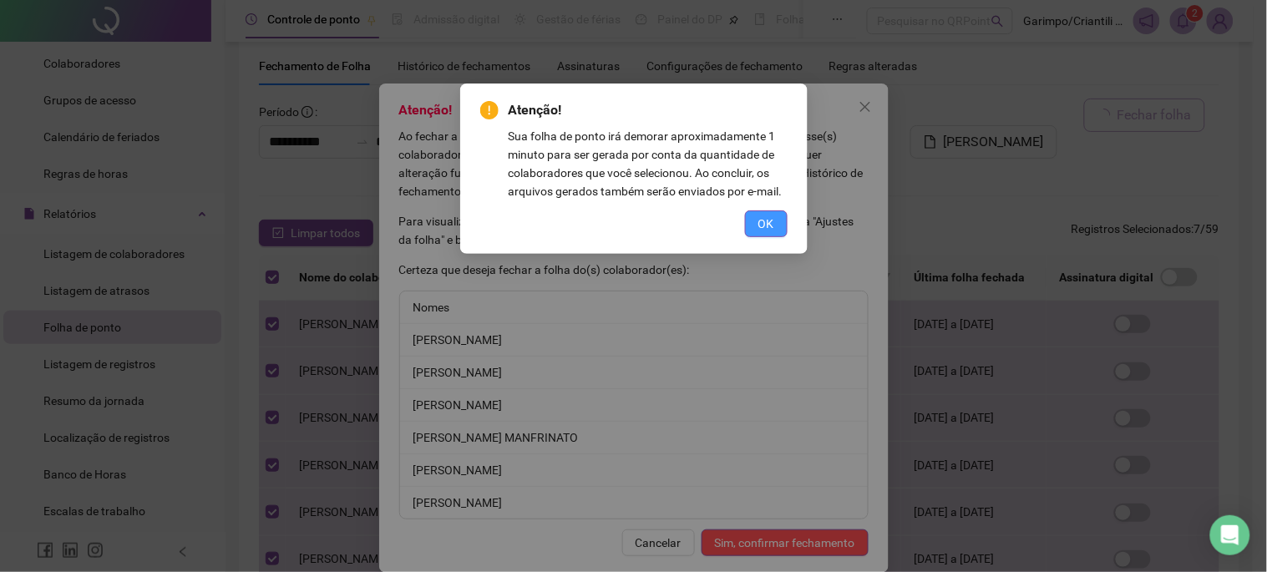
click at [764, 226] on span "OK" at bounding box center [767, 224] width 16 height 18
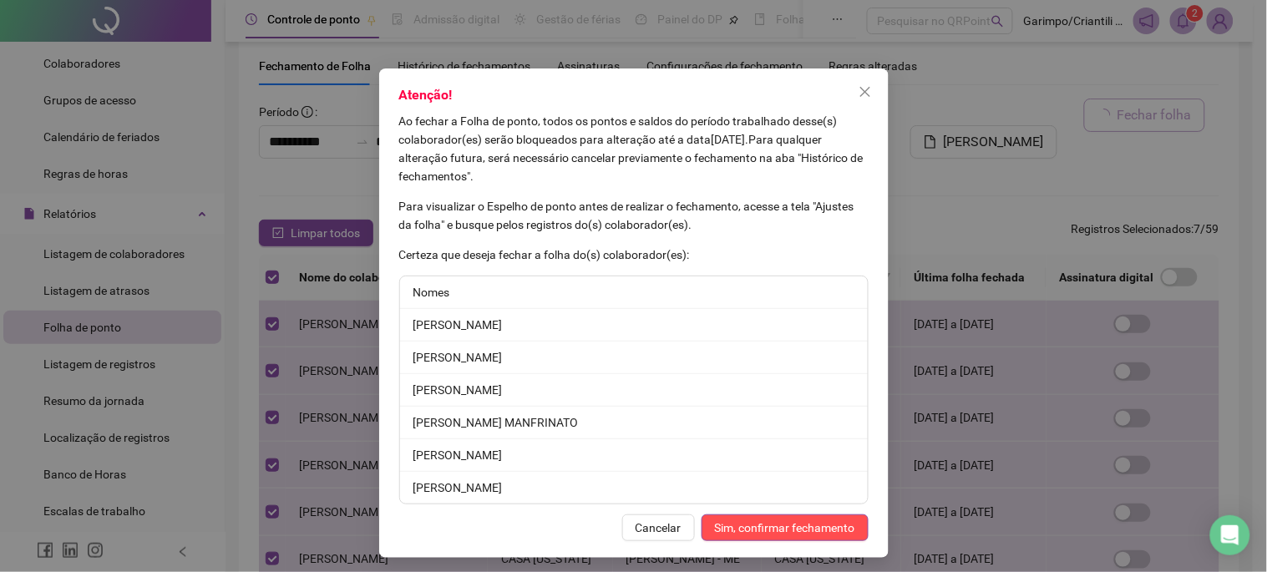
scroll to position [20, 0]
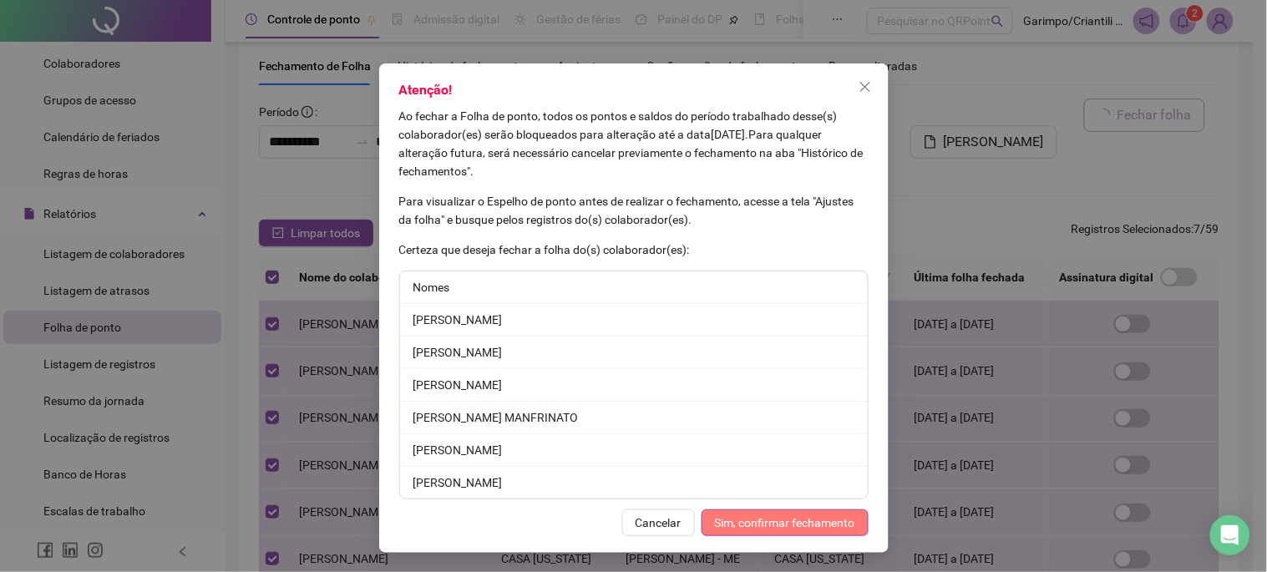
click at [753, 520] on span "Sim, confirmar fechamento" at bounding box center [785, 523] width 140 height 18
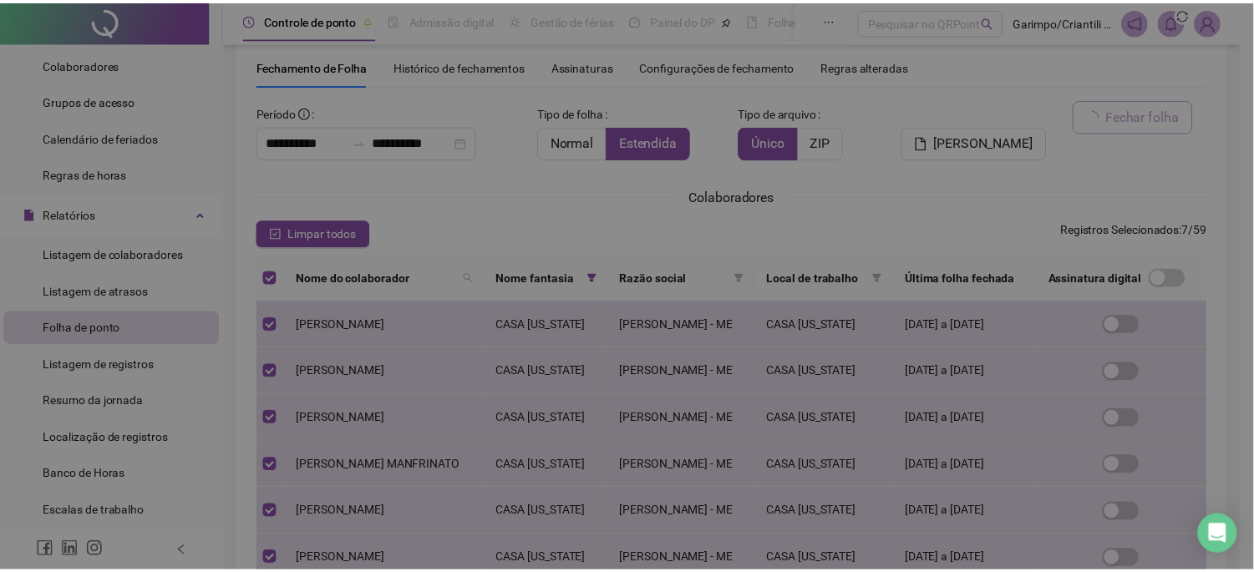
scroll to position [0, 0]
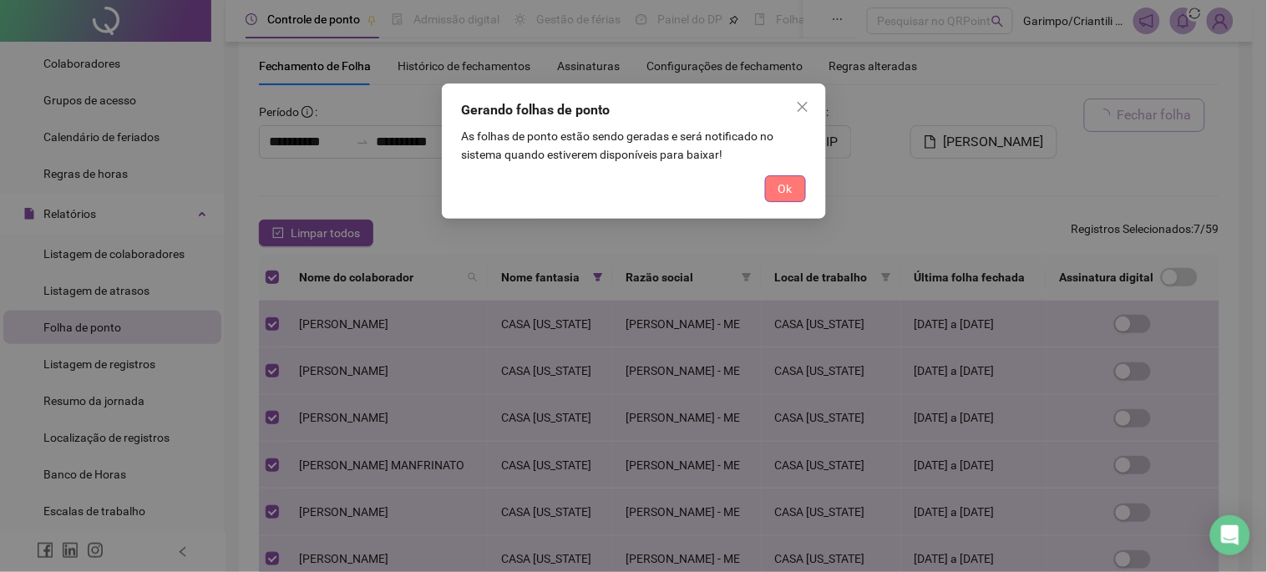
click at [779, 188] on span "Ok" at bounding box center [786, 189] width 14 height 18
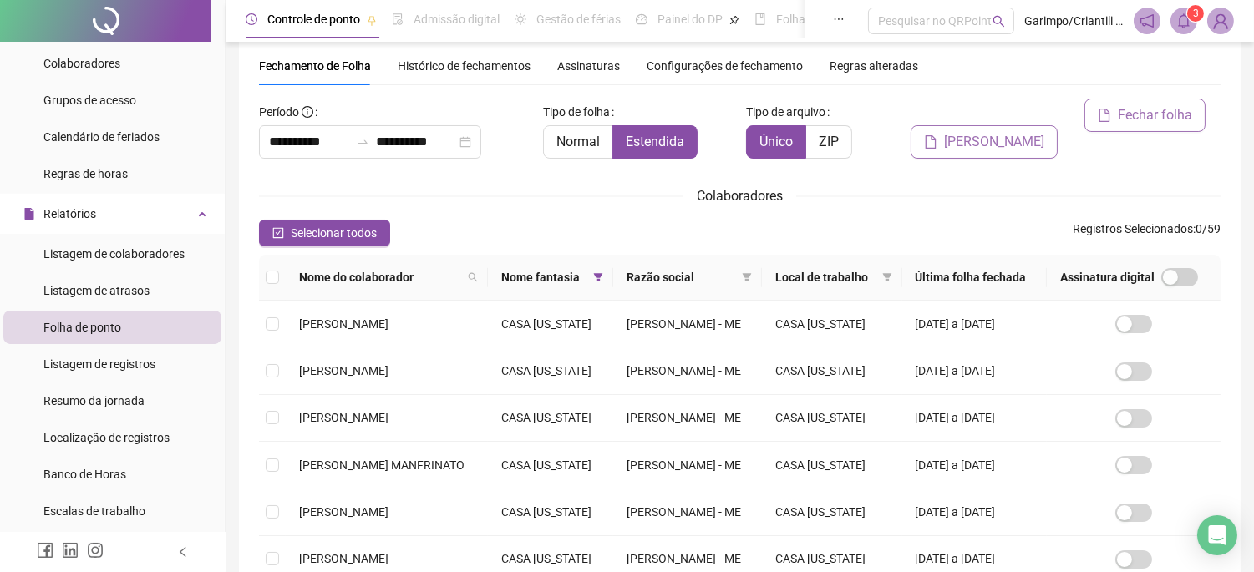
click at [944, 125] on button "[PERSON_NAME]" at bounding box center [984, 141] width 147 height 33
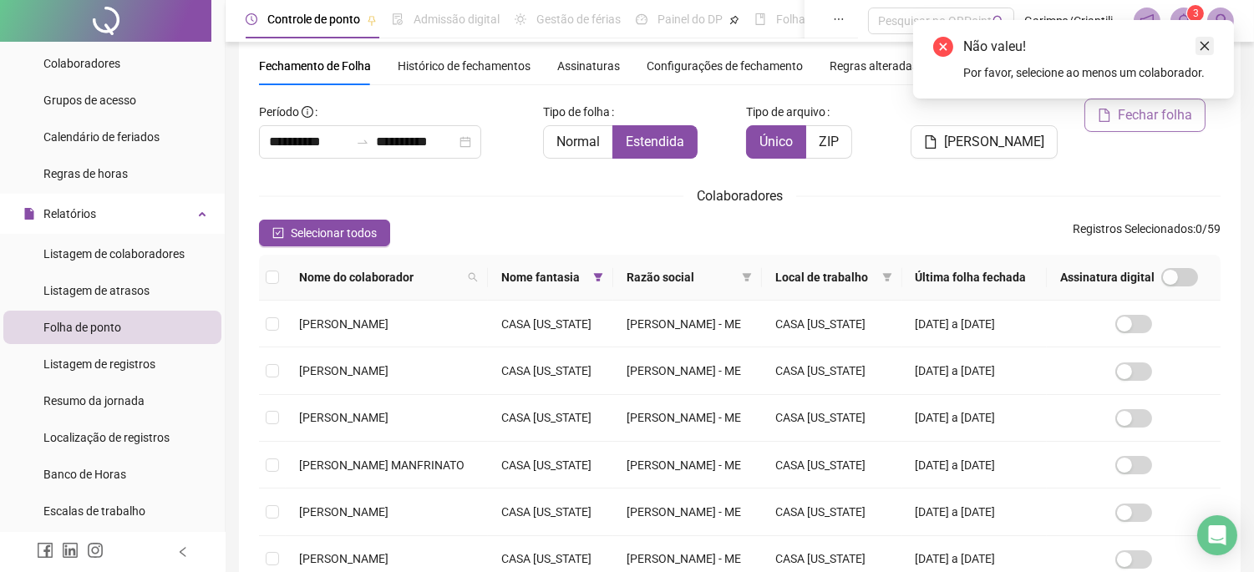
click at [1204, 48] on icon "close" at bounding box center [1205, 46] width 12 height 12
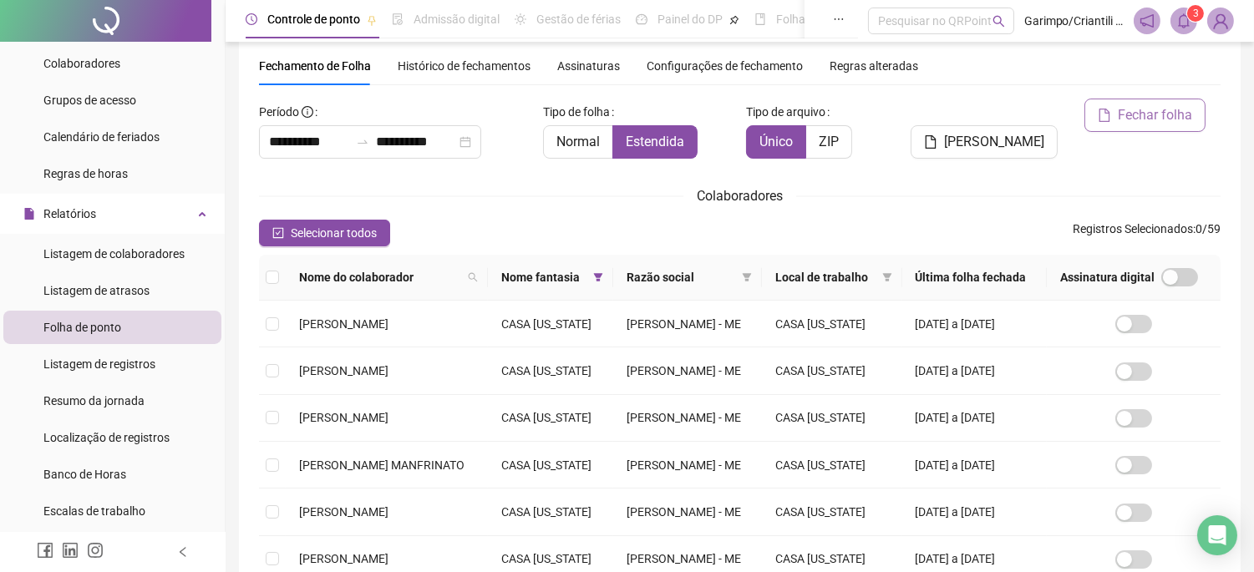
click at [282, 279] on th at bounding box center [272, 278] width 27 height 46
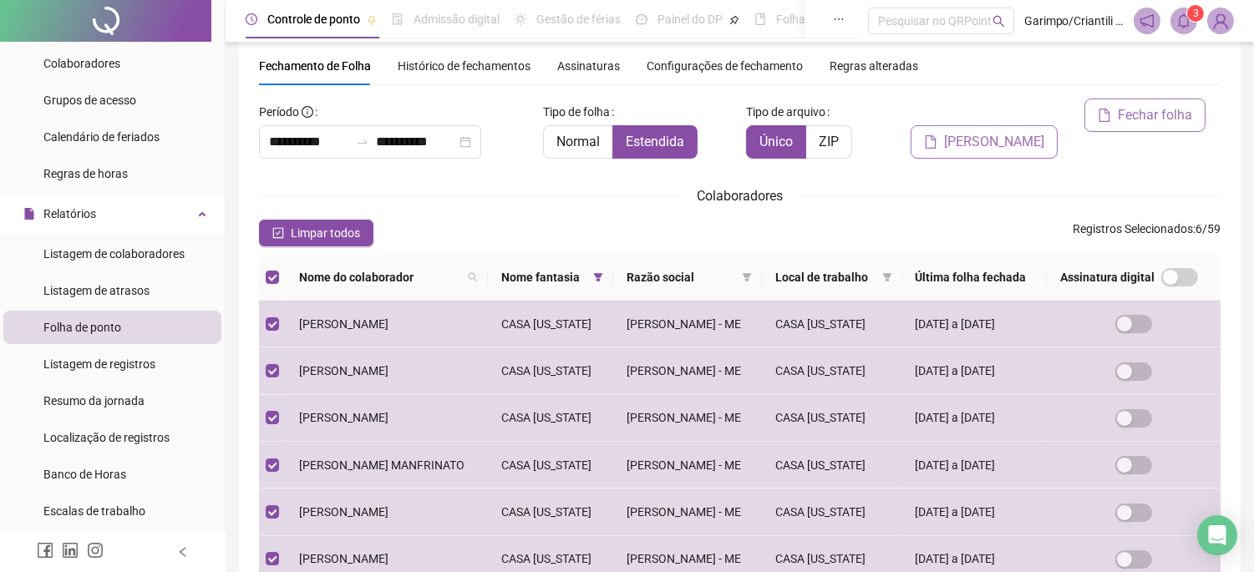
click at [980, 132] on span "[PERSON_NAME]" at bounding box center [994, 142] width 100 height 20
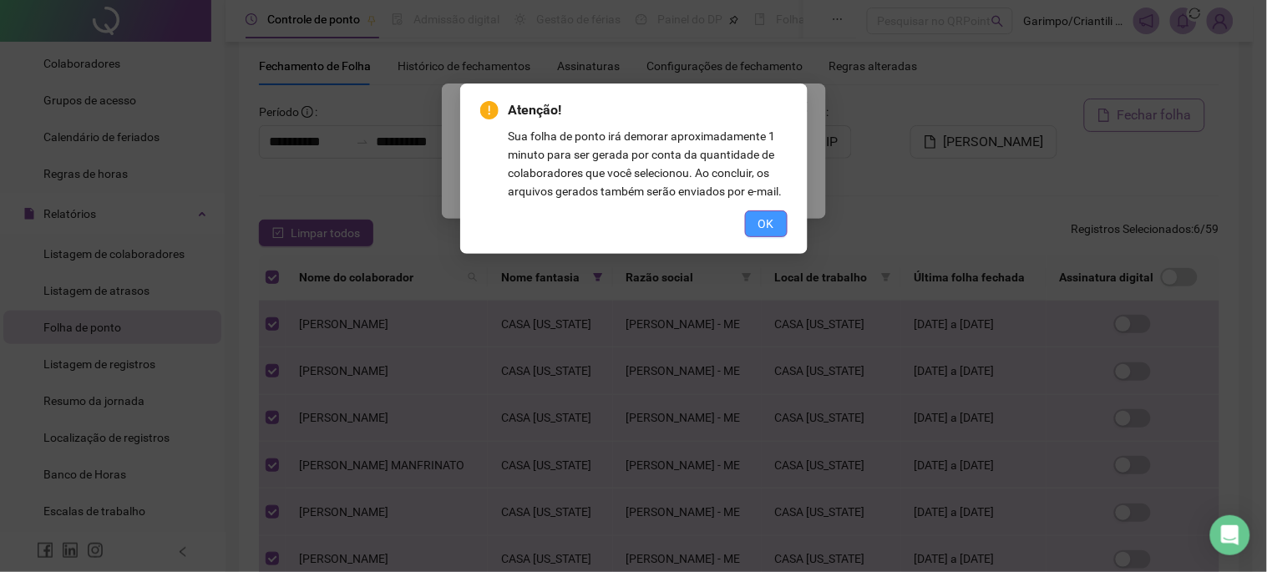
click at [761, 222] on span "OK" at bounding box center [767, 224] width 16 height 18
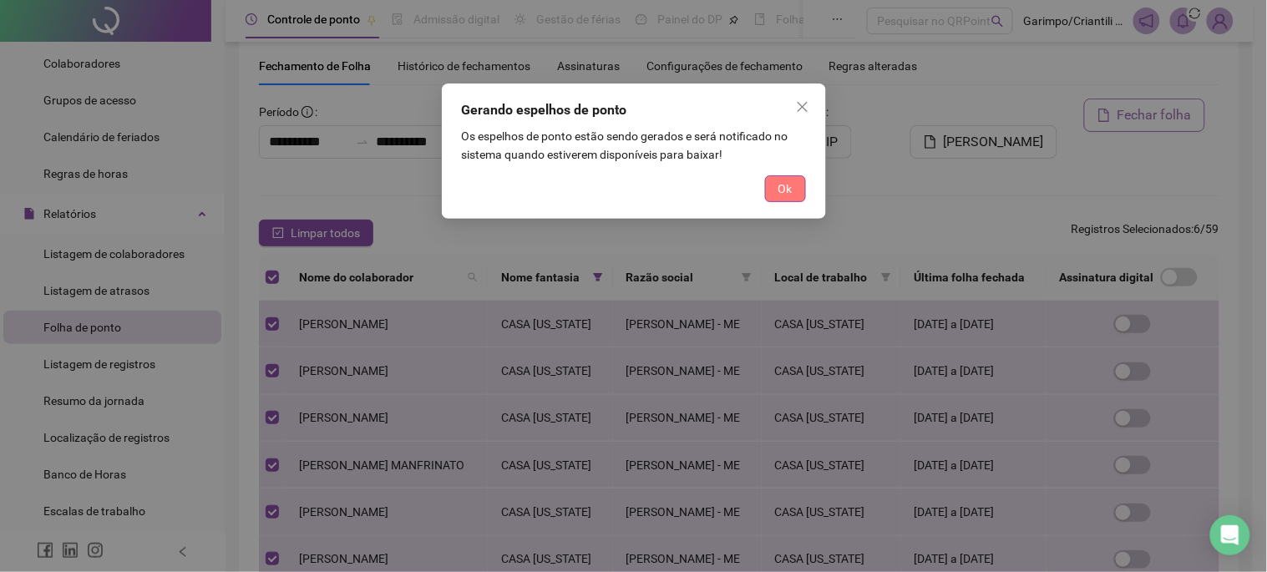
click at [779, 192] on span "Ok" at bounding box center [786, 189] width 14 height 18
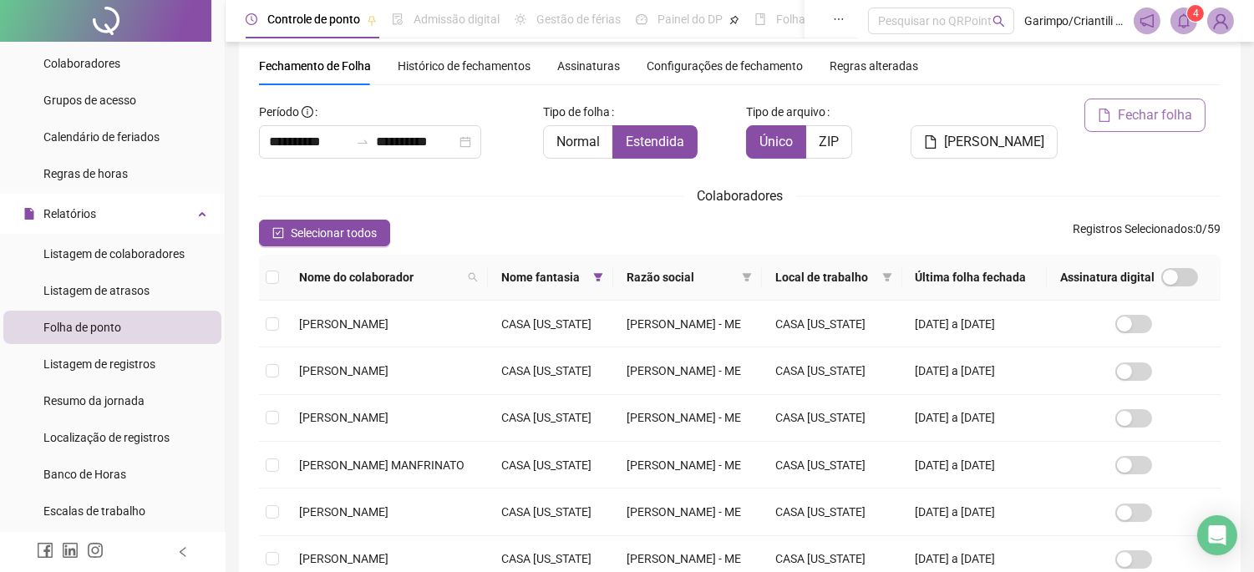
click at [1179, 23] on icon "bell" at bounding box center [1183, 20] width 15 height 15
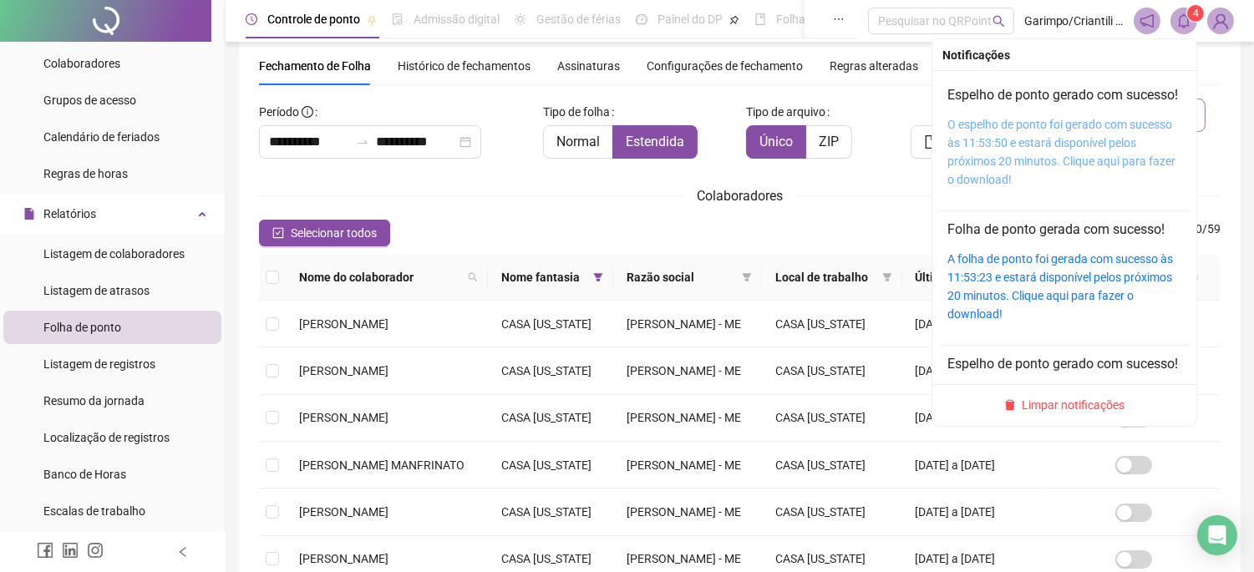
click at [1041, 156] on link "O espelho de ponto foi gerado com sucesso às 11:53:50 e estará disponível pelos…" at bounding box center [1061, 152] width 228 height 69
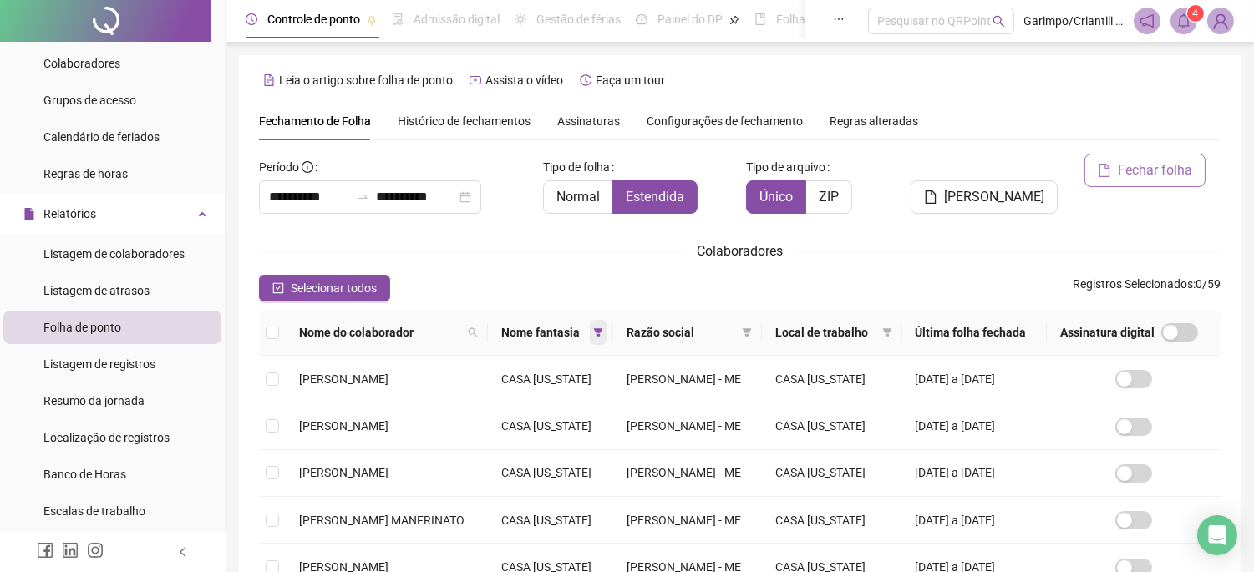
click at [594, 337] on icon "filter" at bounding box center [598, 332] width 9 height 8
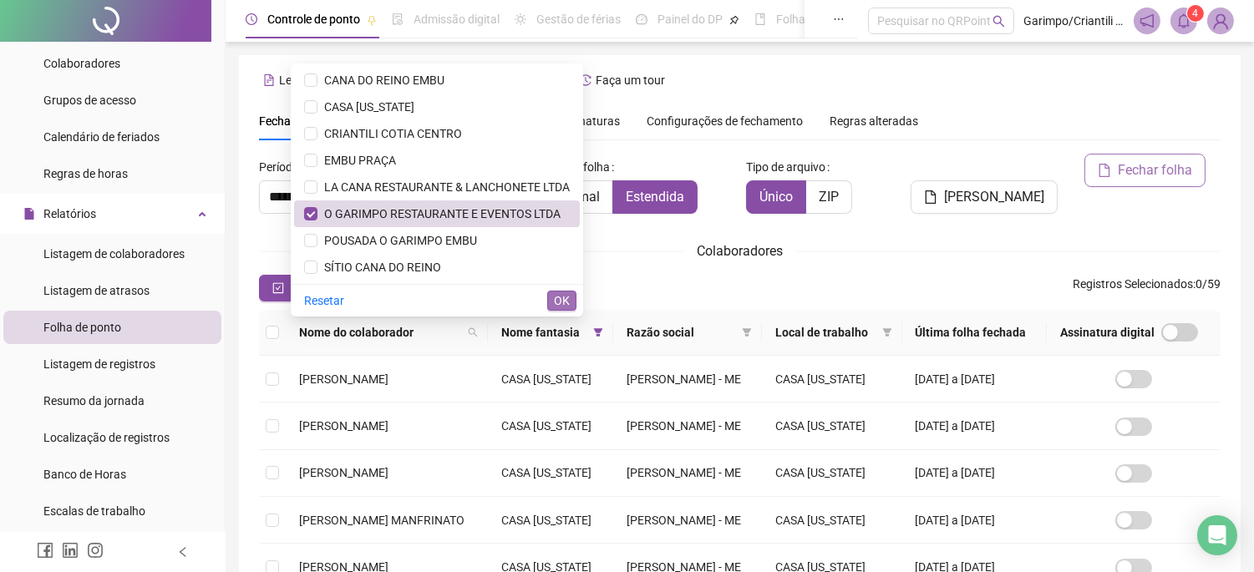
click at [570, 309] on button "OK" at bounding box center [561, 301] width 29 height 20
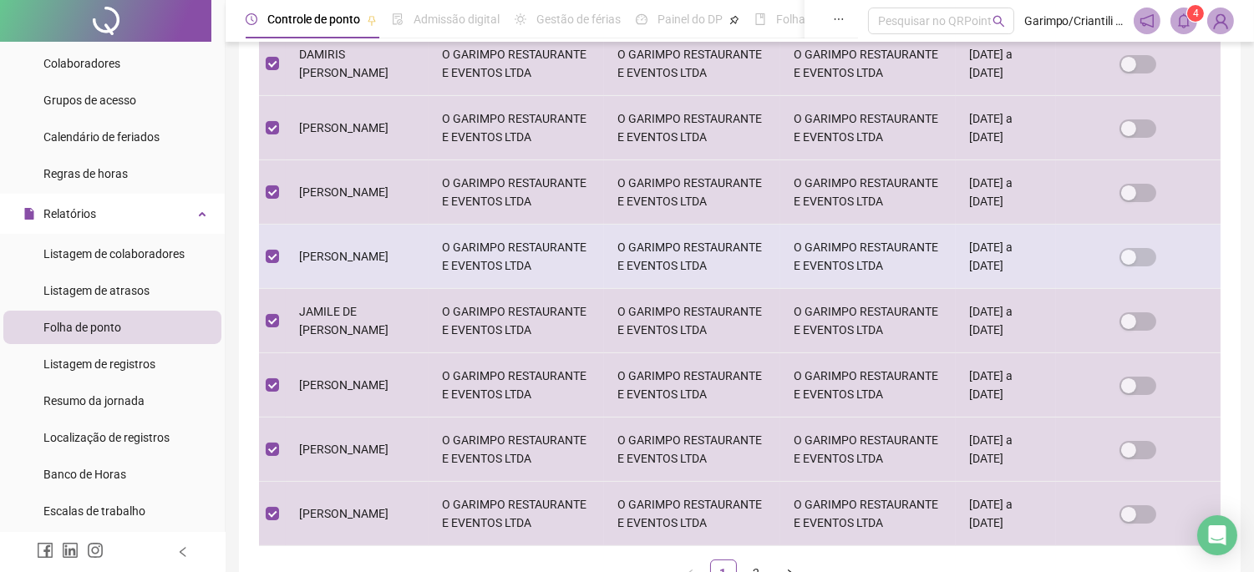
scroll to position [774, 0]
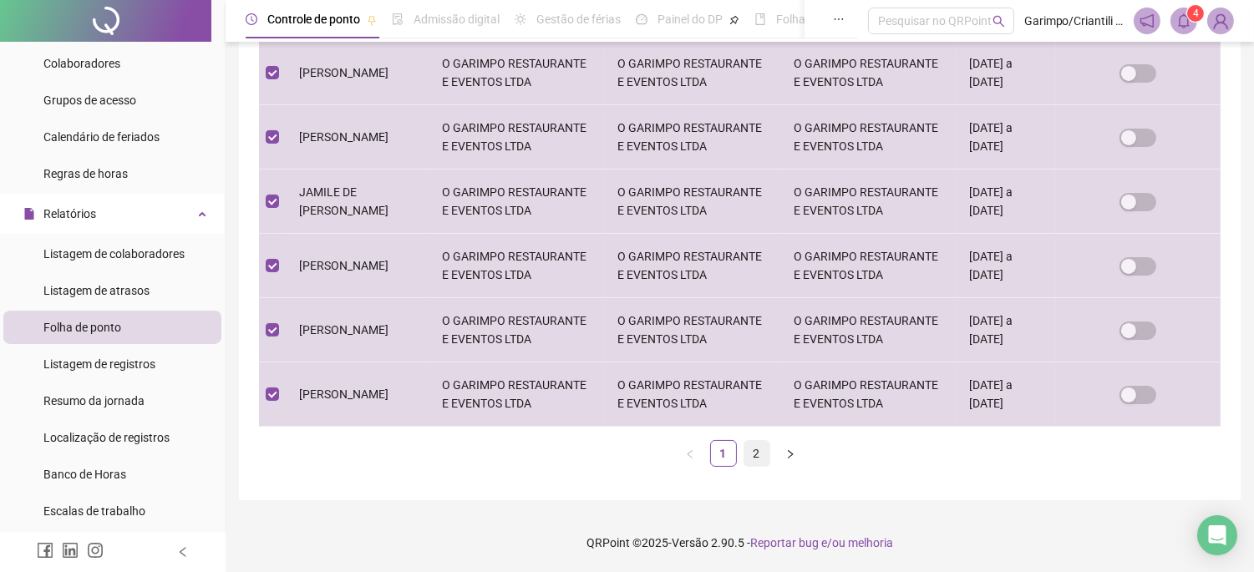
click at [753, 457] on link "2" at bounding box center [756, 453] width 25 height 25
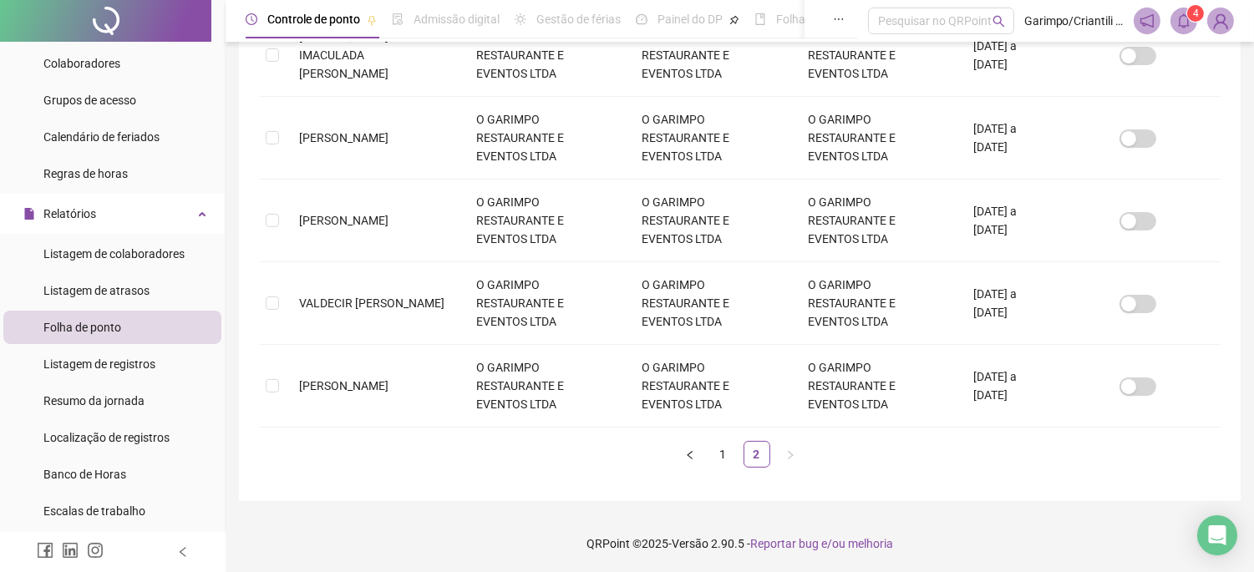
scroll to position [55, 0]
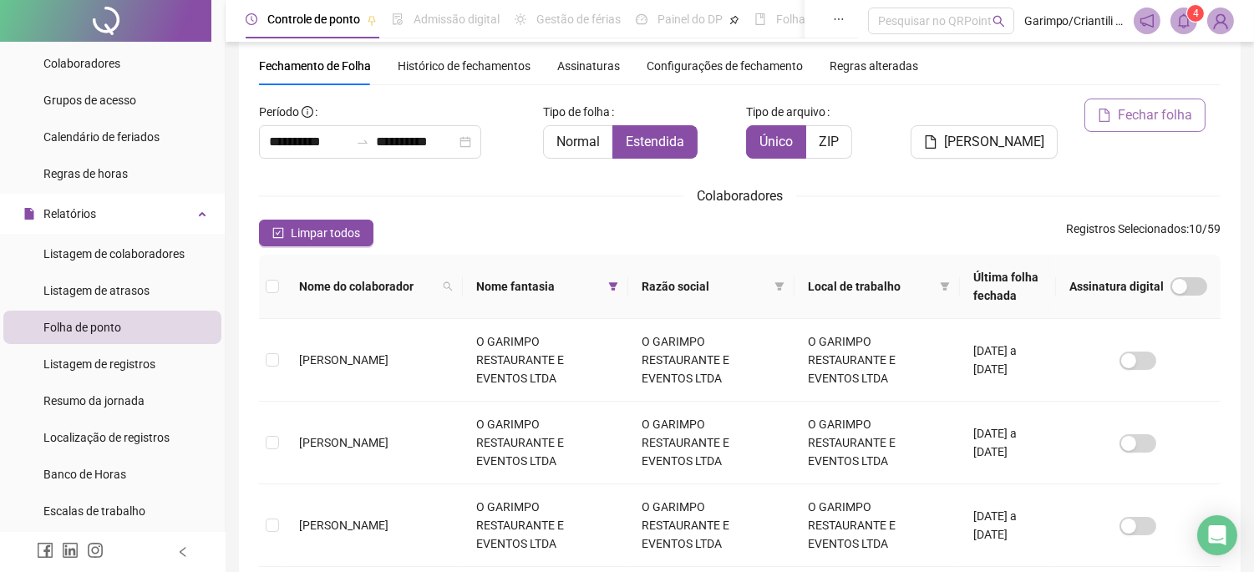
click at [284, 287] on th at bounding box center [272, 287] width 27 height 64
click at [278, 286] on th at bounding box center [272, 287] width 27 height 64
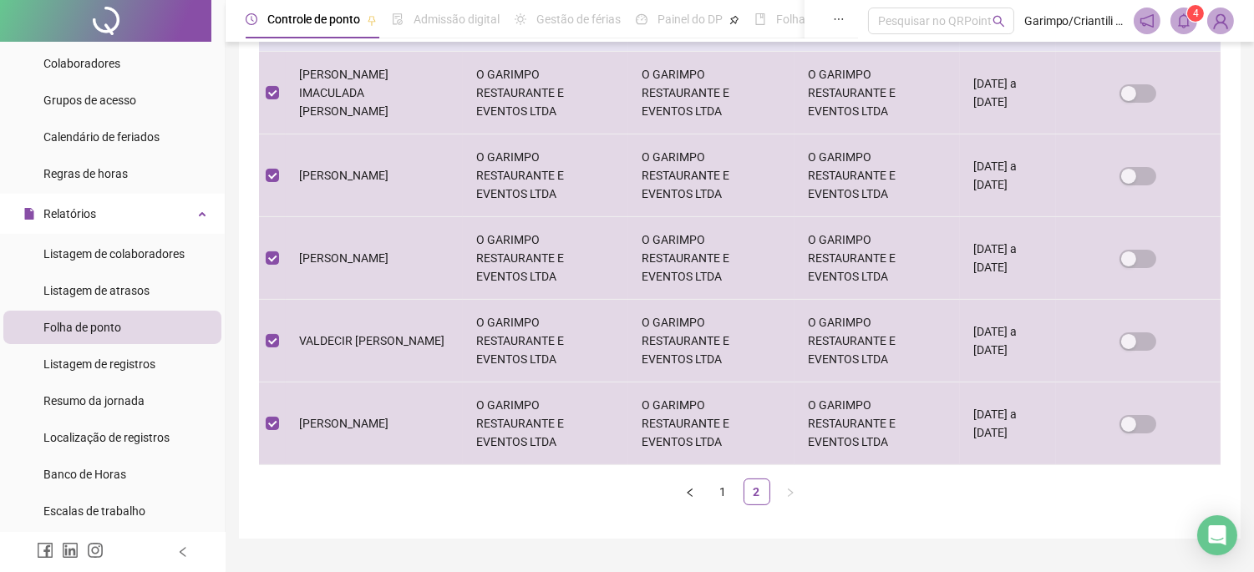
scroll to position [774, 0]
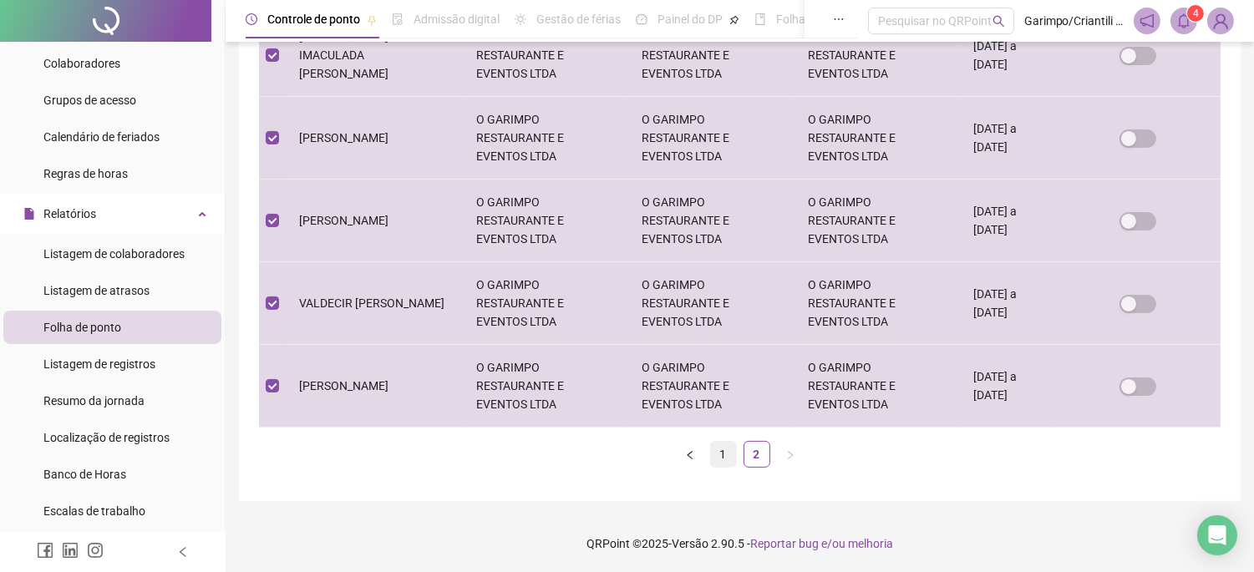
click at [733, 457] on link "1" at bounding box center [723, 454] width 25 height 25
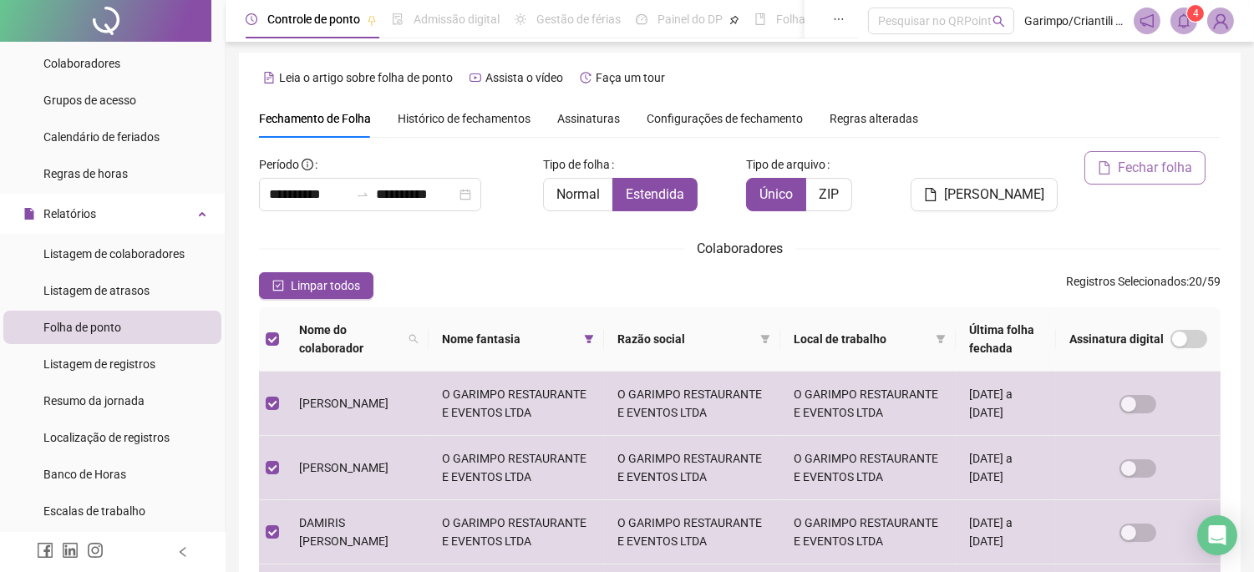
scroll to position [0, 0]
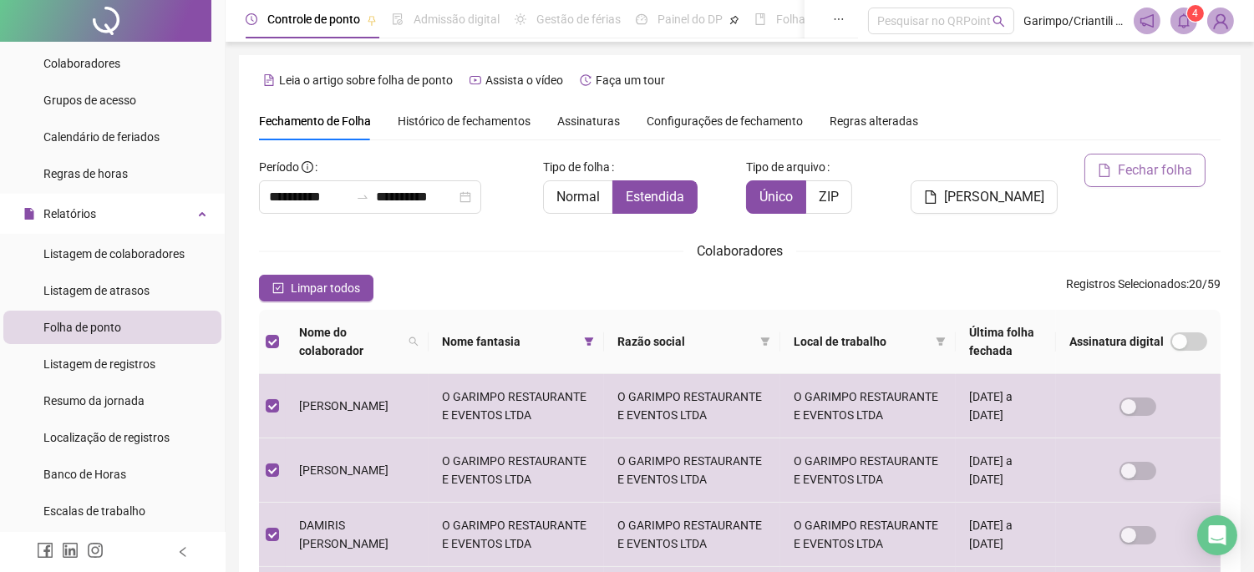
click at [1130, 169] on span "Fechar folha" at bounding box center [1155, 170] width 74 height 20
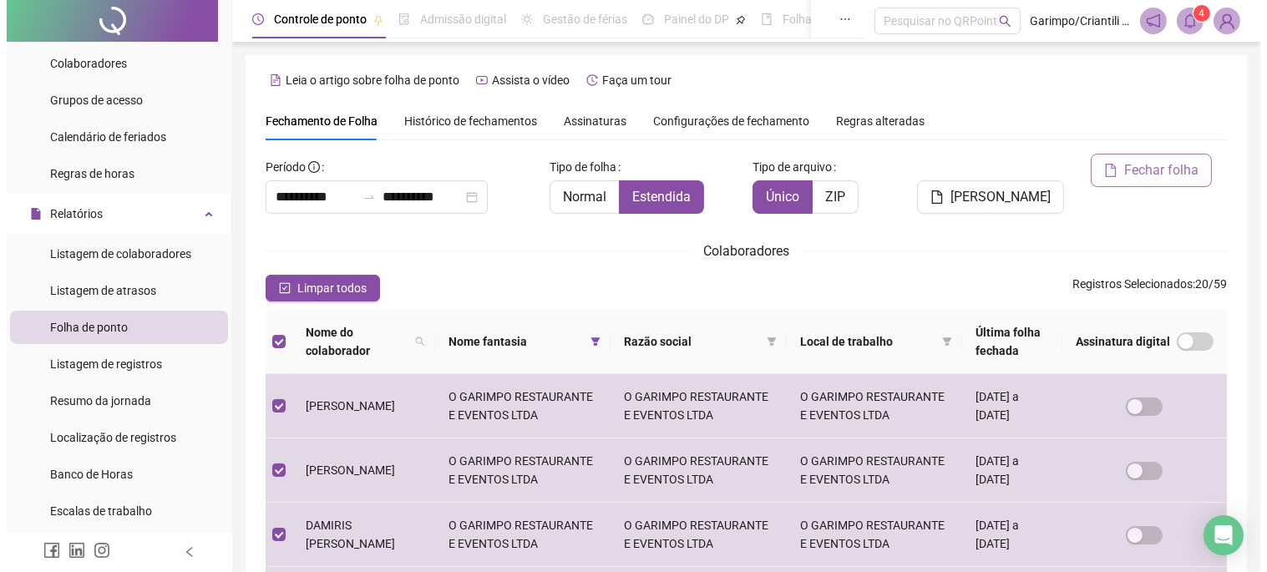
scroll to position [55, 0]
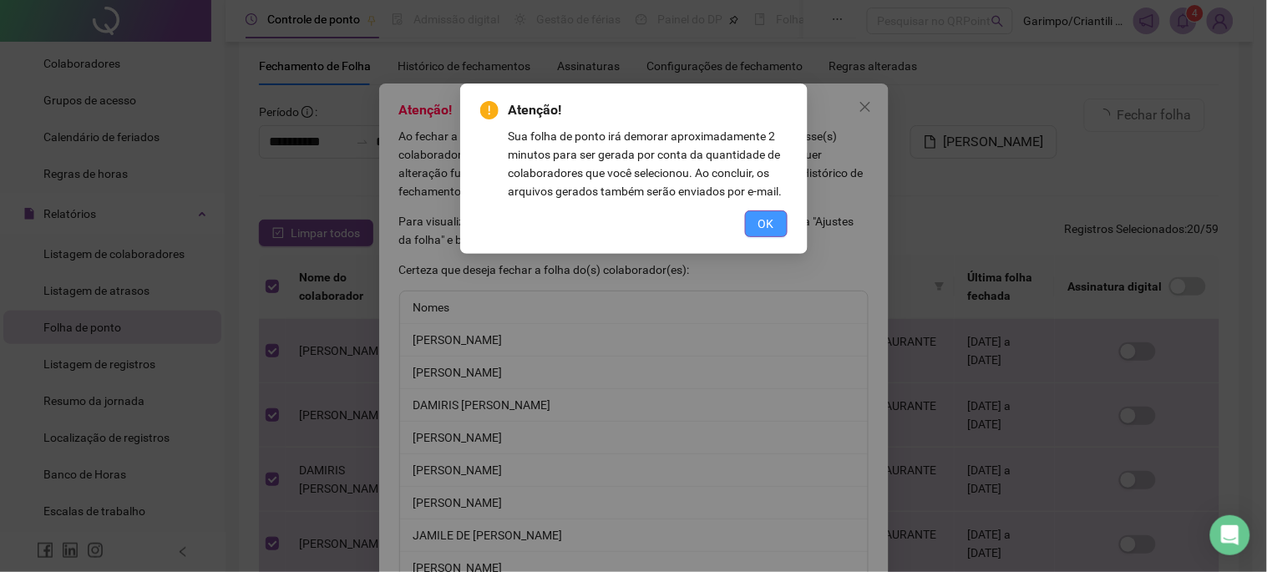
click at [769, 223] on span "OK" at bounding box center [767, 224] width 16 height 18
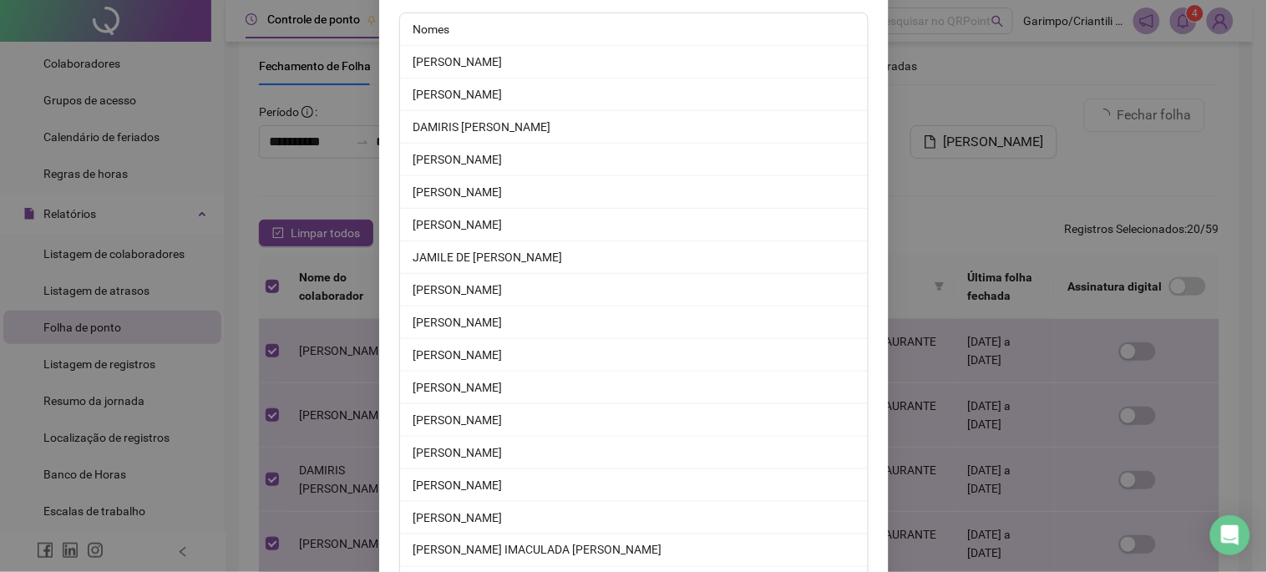
scroll to position [478, 0]
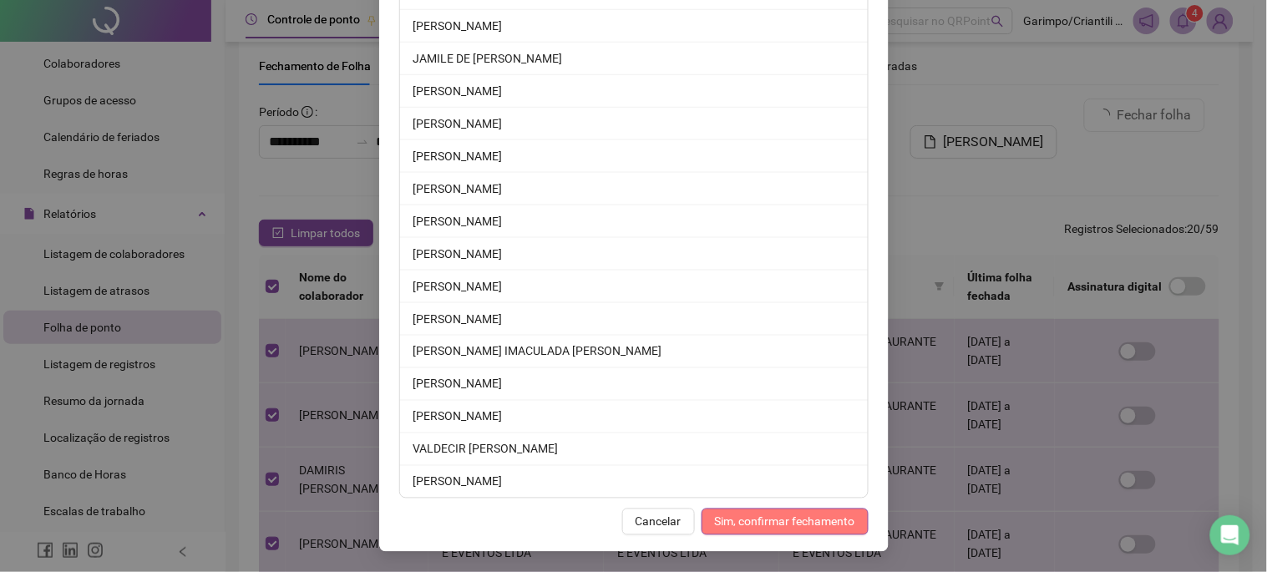
click at [753, 520] on span "Sim, confirmar fechamento" at bounding box center [785, 522] width 140 height 18
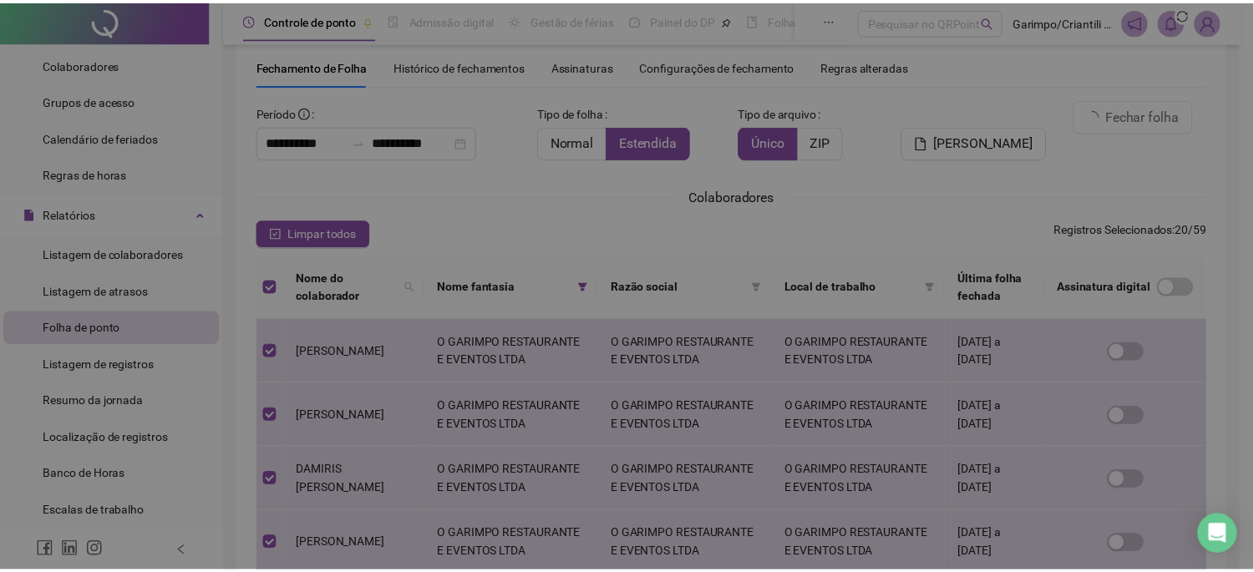
scroll to position [395, 0]
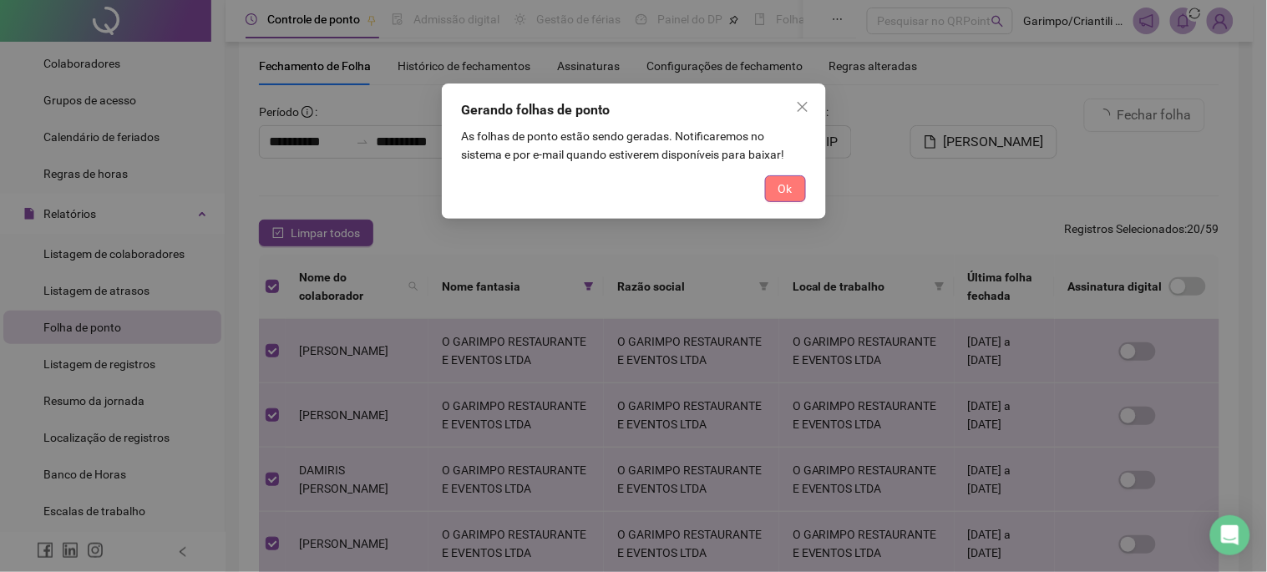
click at [785, 192] on span "Ok" at bounding box center [786, 189] width 14 height 18
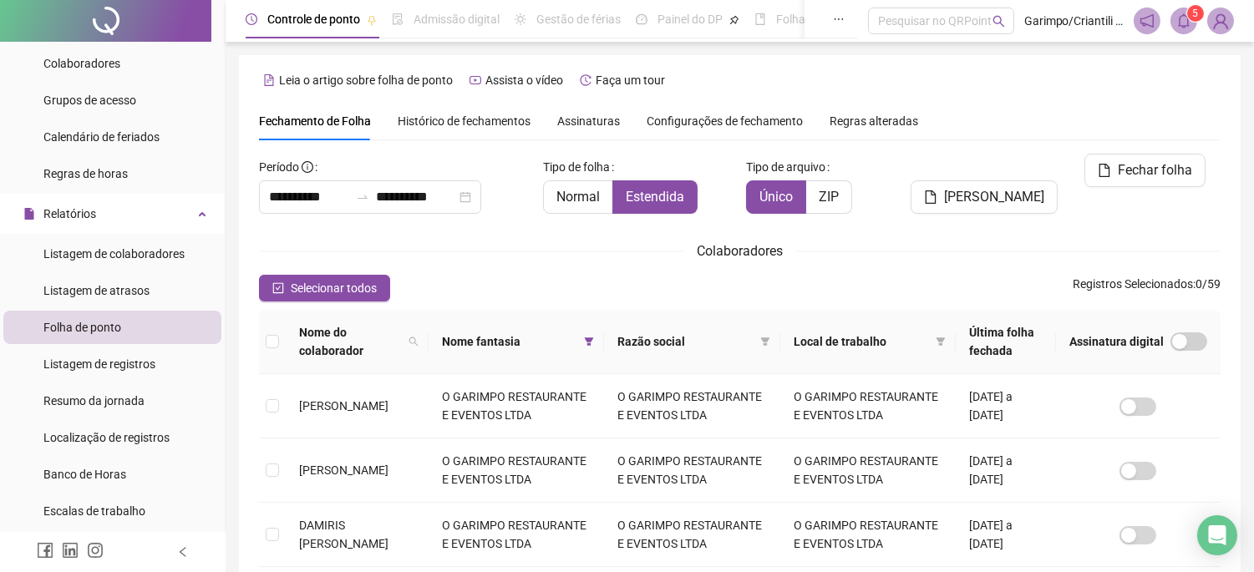
scroll to position [55, 0]
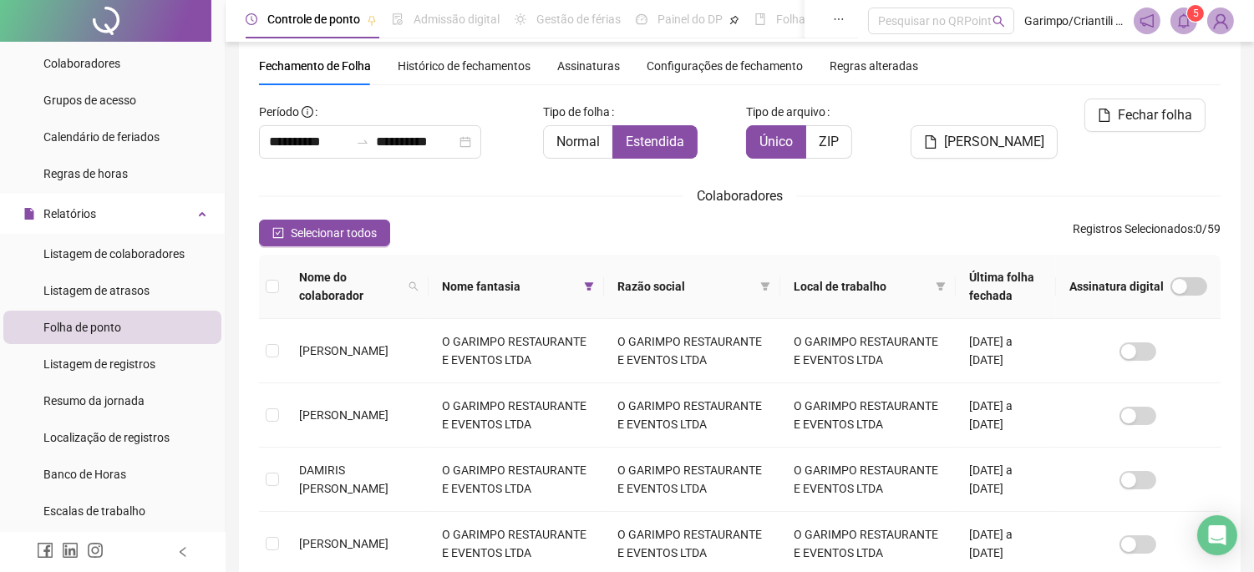
click at [1180, 18] on icon "bell" at bounding box center [1183, 20] width 15 height 15
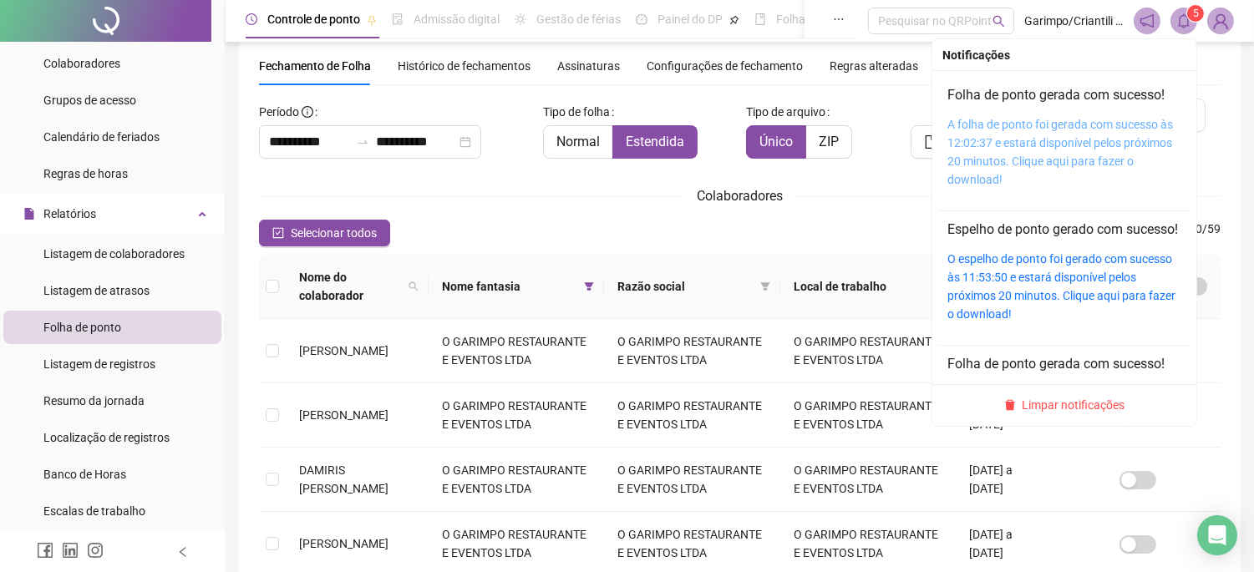
click at [1075, 142] on link "A folha de ponto foi gerada com sucesso às 12:02:37 e estará disponível pelos p…" at bounding box center [1060, 152] width 226 height 69
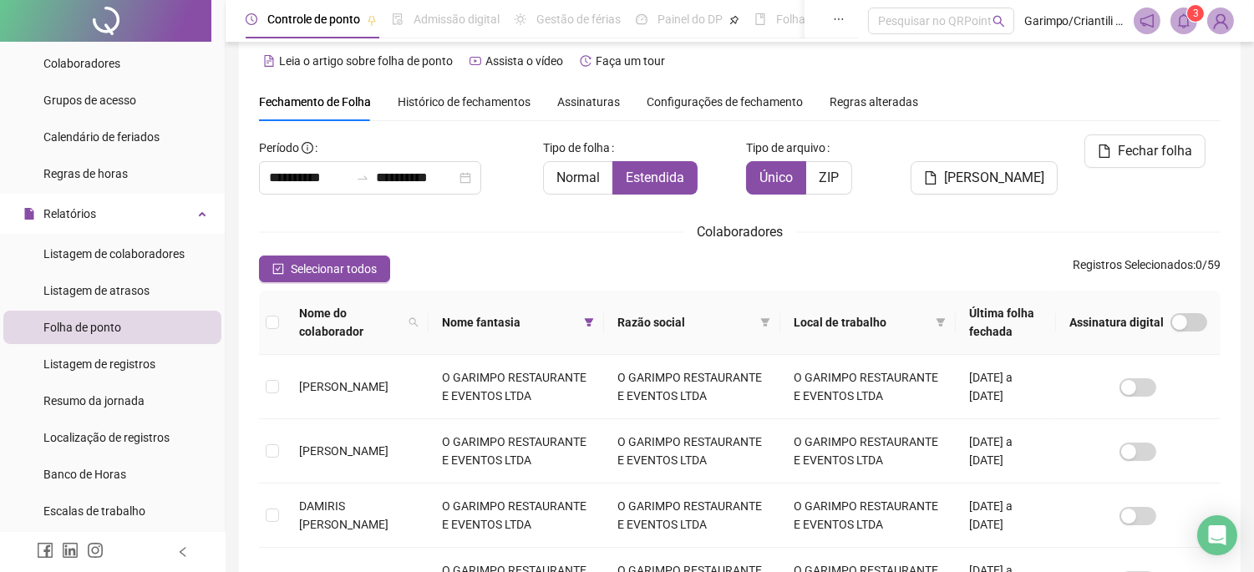
scroll to position [0, 0]
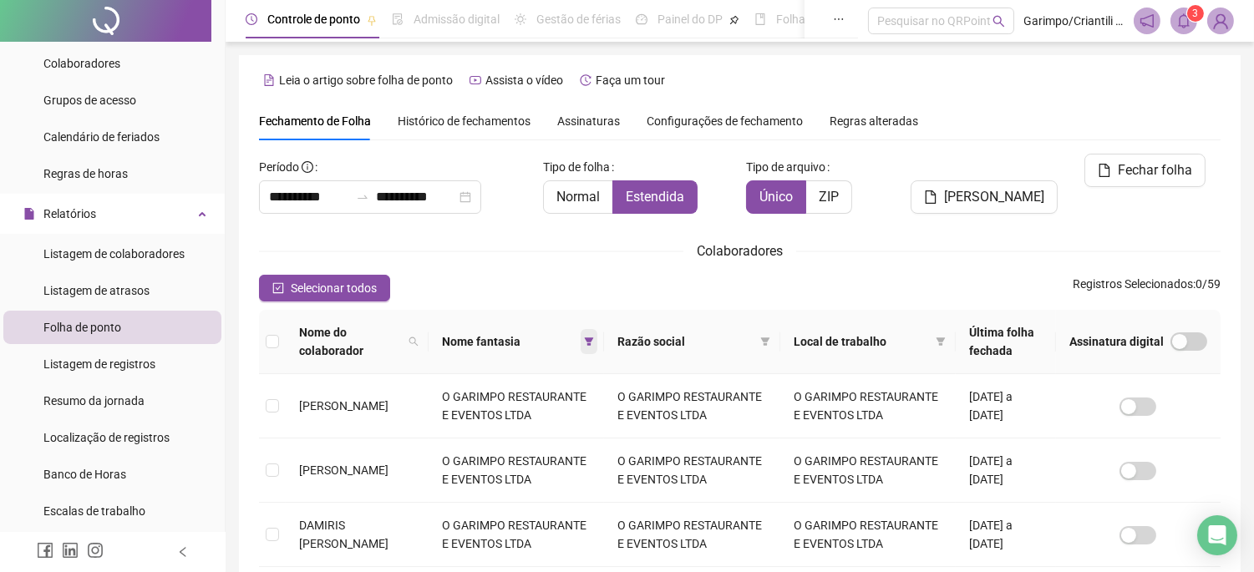
click at [594, 340] on icon "filter" at bounding box center [589, 342] width 10 height 10
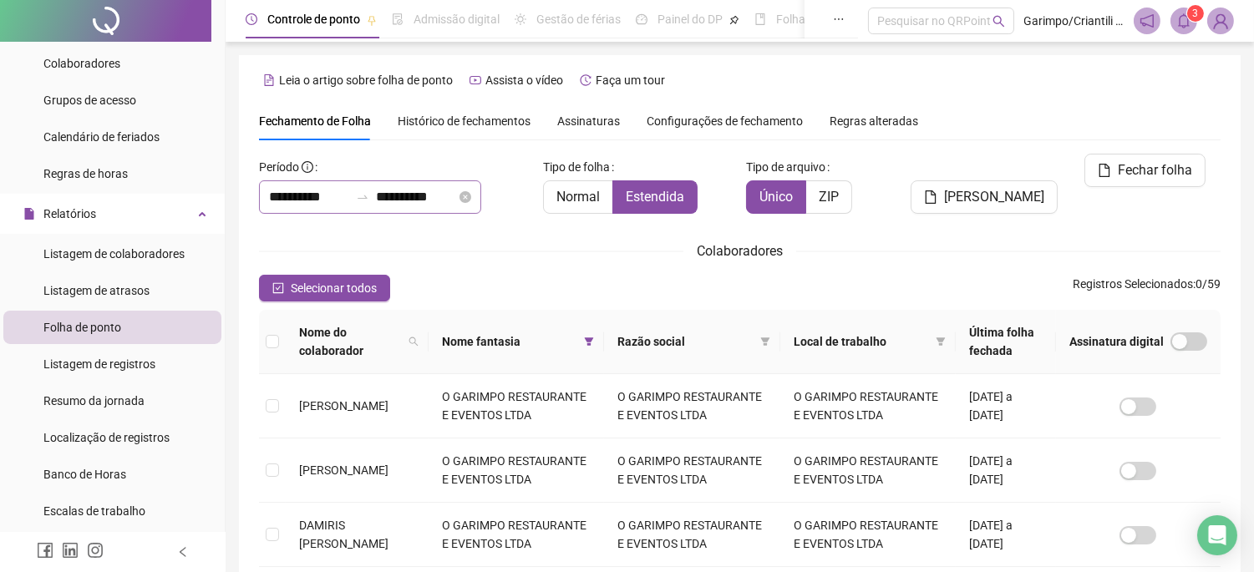
click at [481, 209] on div "**********" at bounding box center [370, 196] width 222 height 33
click at [536, 163] on div "**********" at bounding box center [394, 191] width 284 height 74
